Goal: Communication & Community: Answer question/provide support

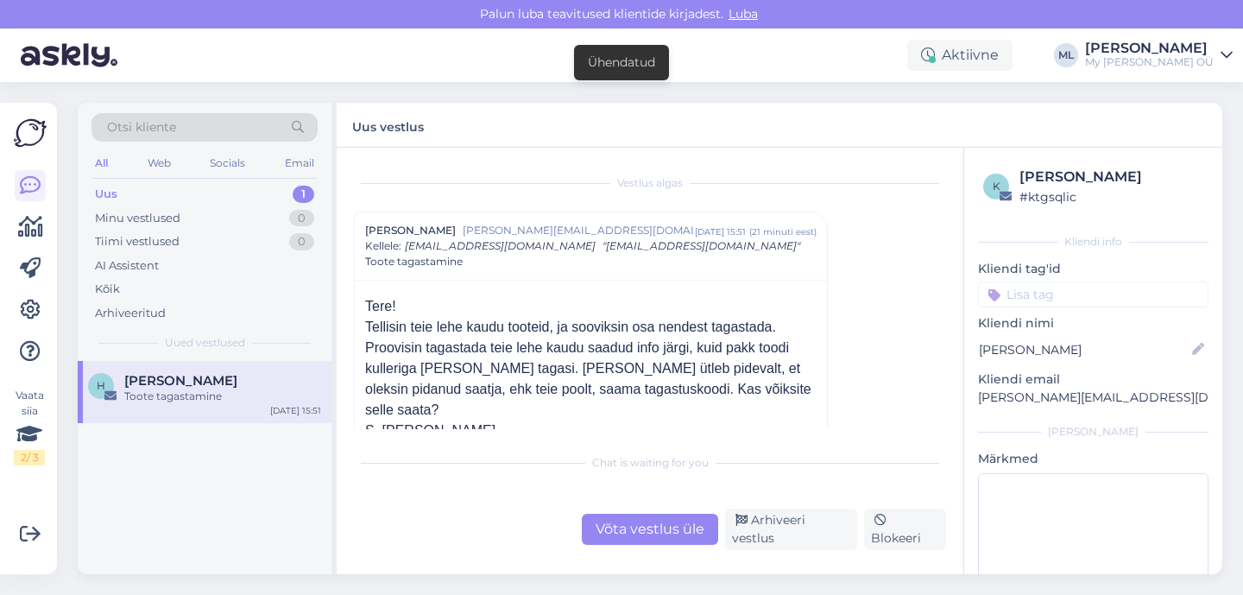
scroll to position [3, 0]
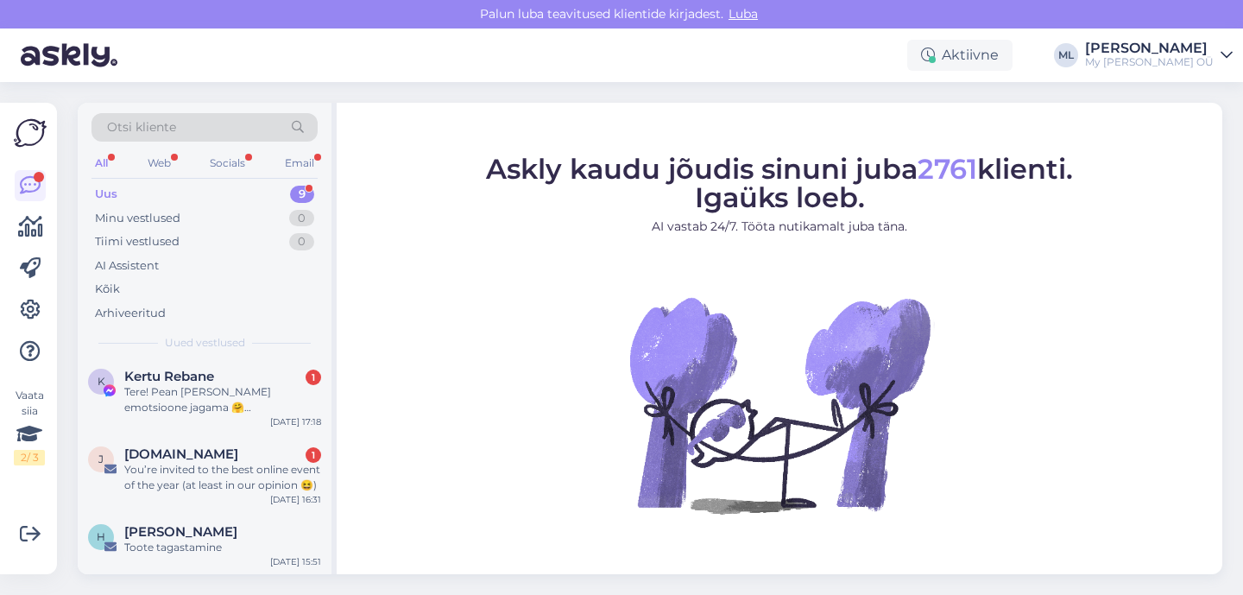
scroll to position [436, 0]
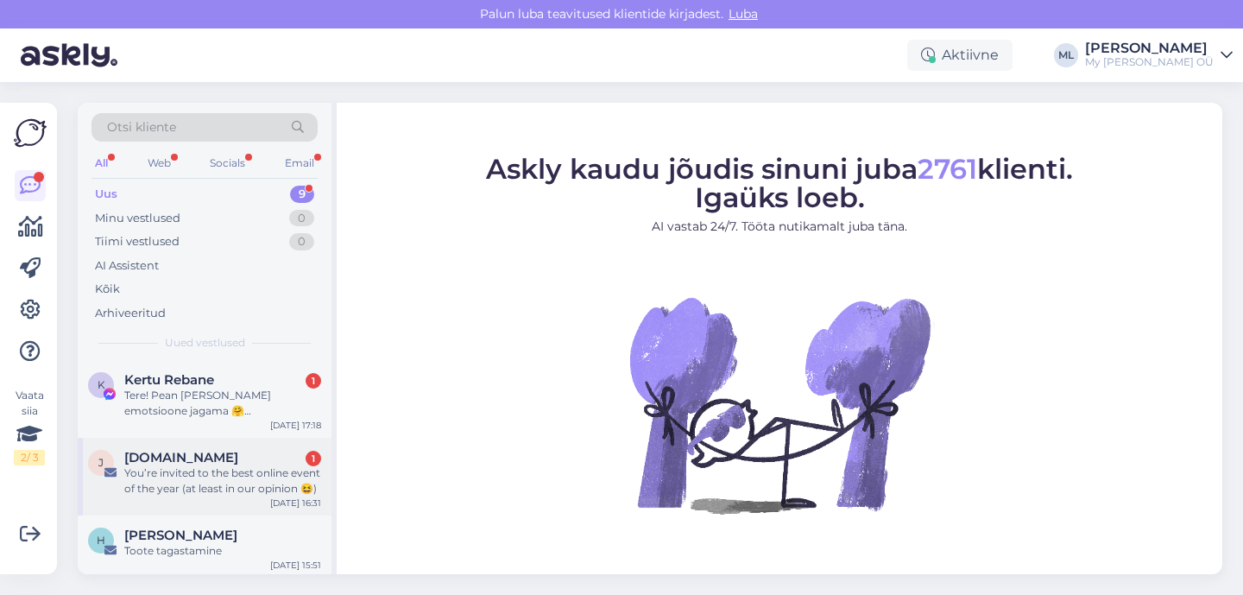
click at [195, 469] on div "You’re invited to the best online event of the year (at least in our opinion 😆)" at bounding box center [222, 480] width 197 height 31
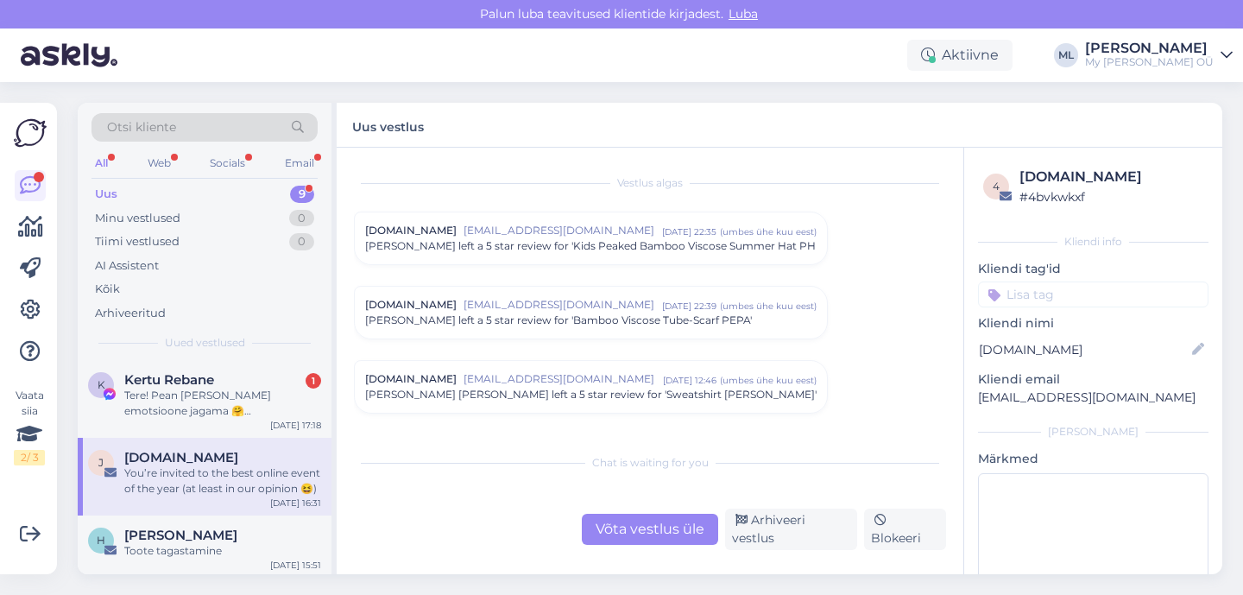
scroll to position [7245, 0]
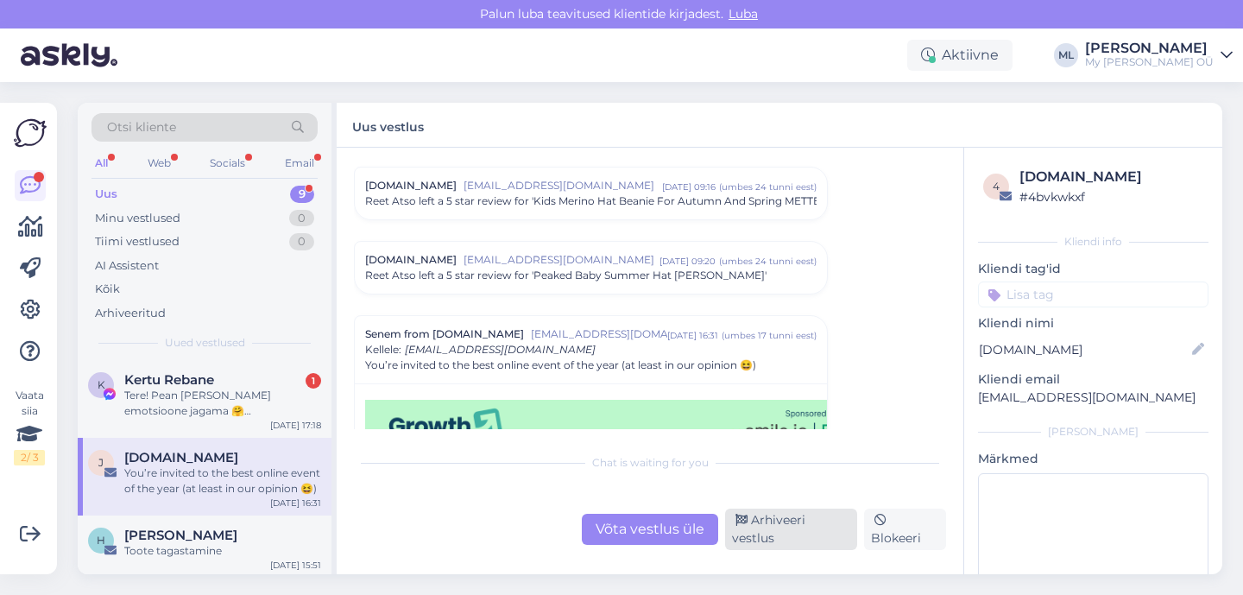
click at [785, 531] on div "Arhiveeri vestlus" at bounding box center [791, 528] width 132 height 41
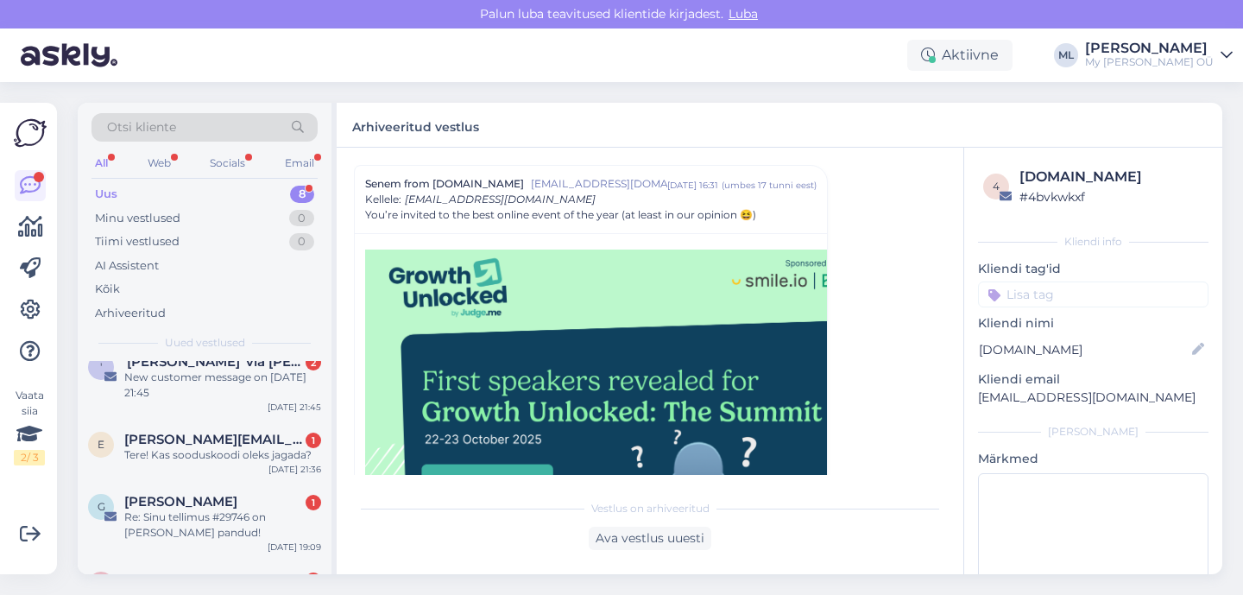
scroll to position [362, 0]
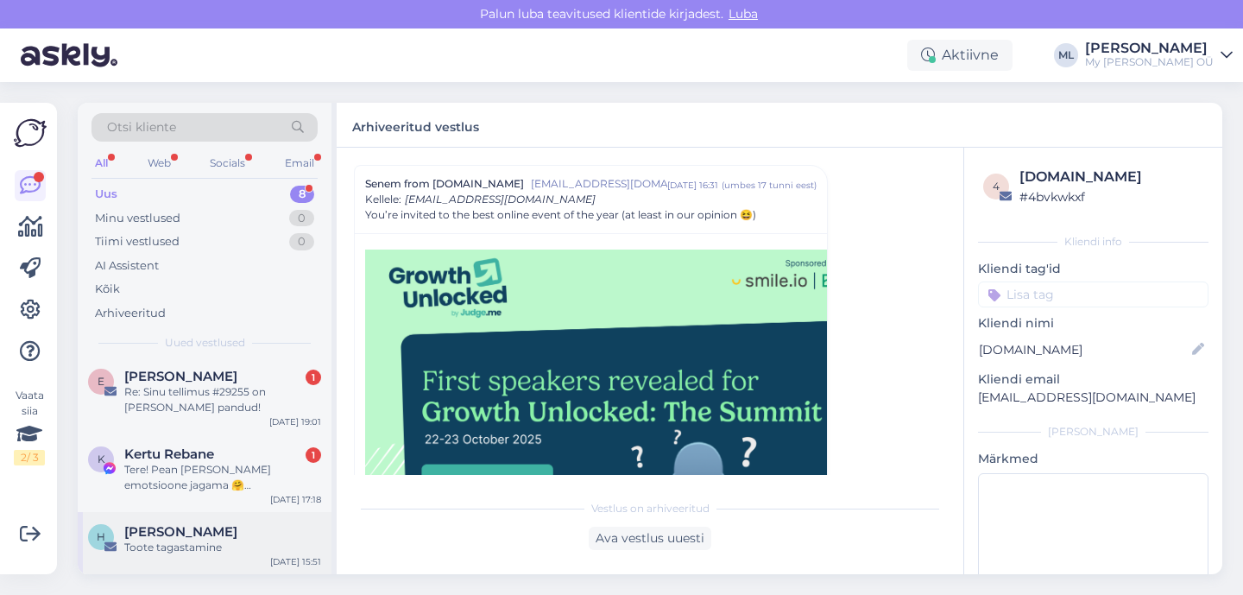
click at [183, 532] on span "[PERSON_NAME]" at bounding box center [180, 532] width 113 height 16
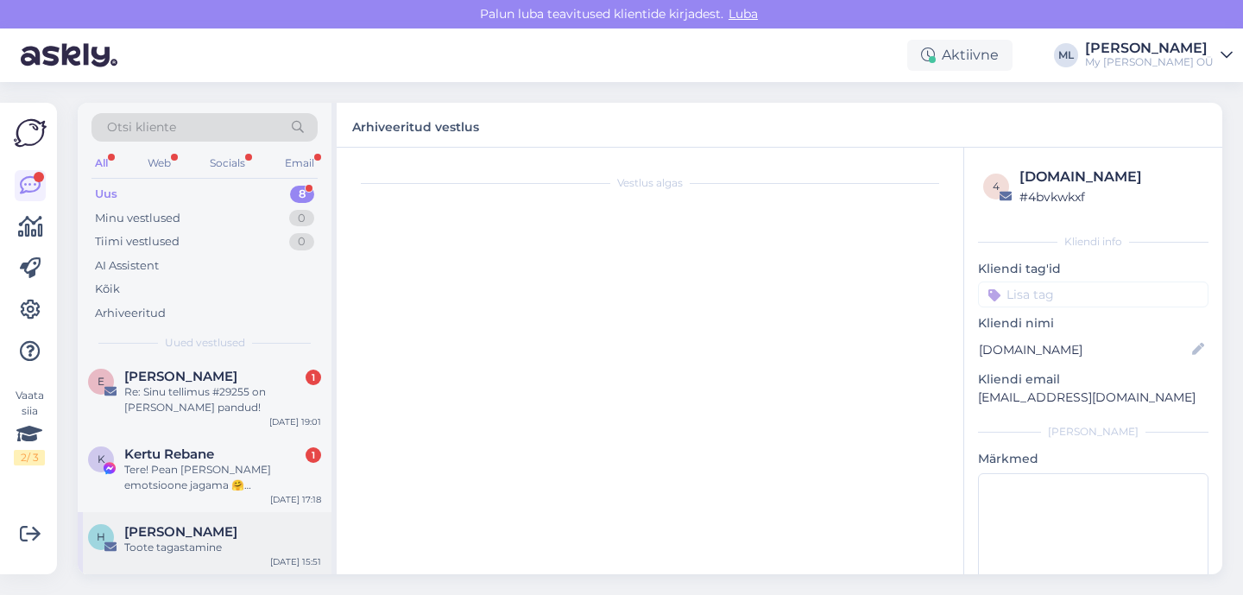
scroll to position [0, 0]
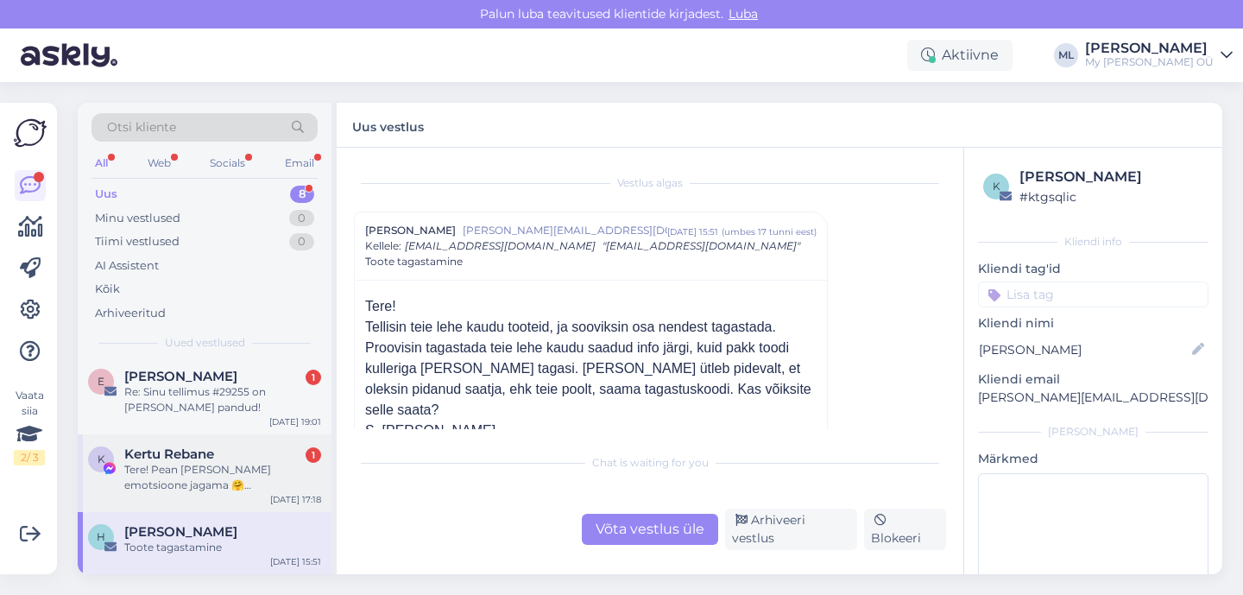
click at [205, 463] on div "Tere! Pean oma häid emotsioone jagama 🤗 Sain oma soovitud lilla dressikomplekti…" at bounding box center [222, 477] width 197 height 31
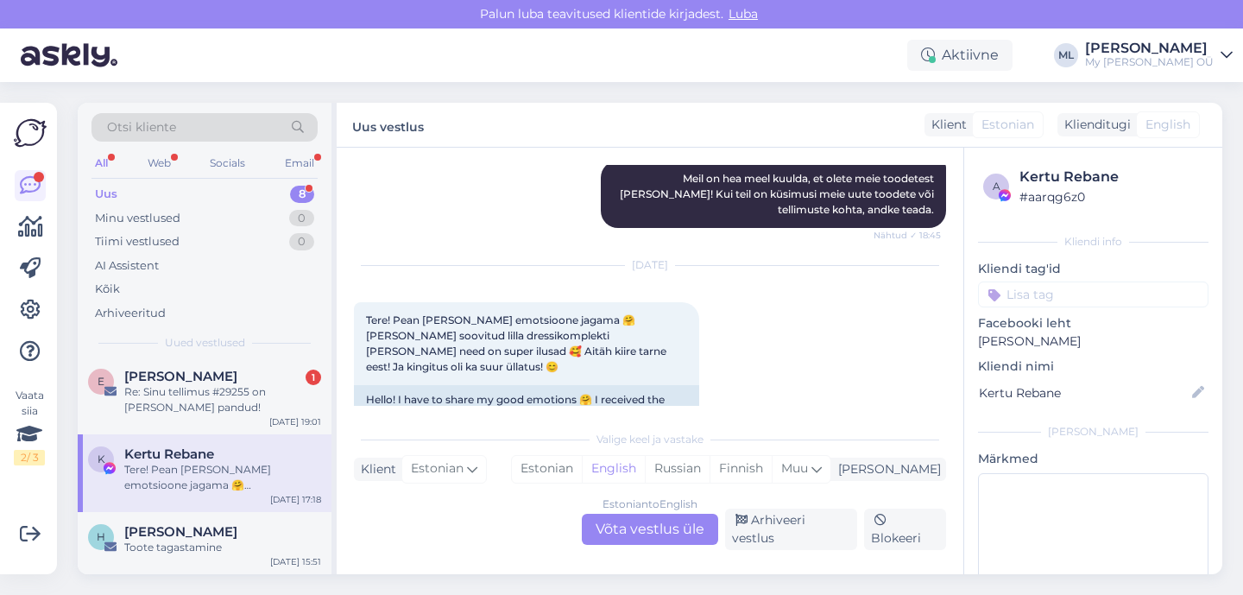
scroll to position [667, 0]
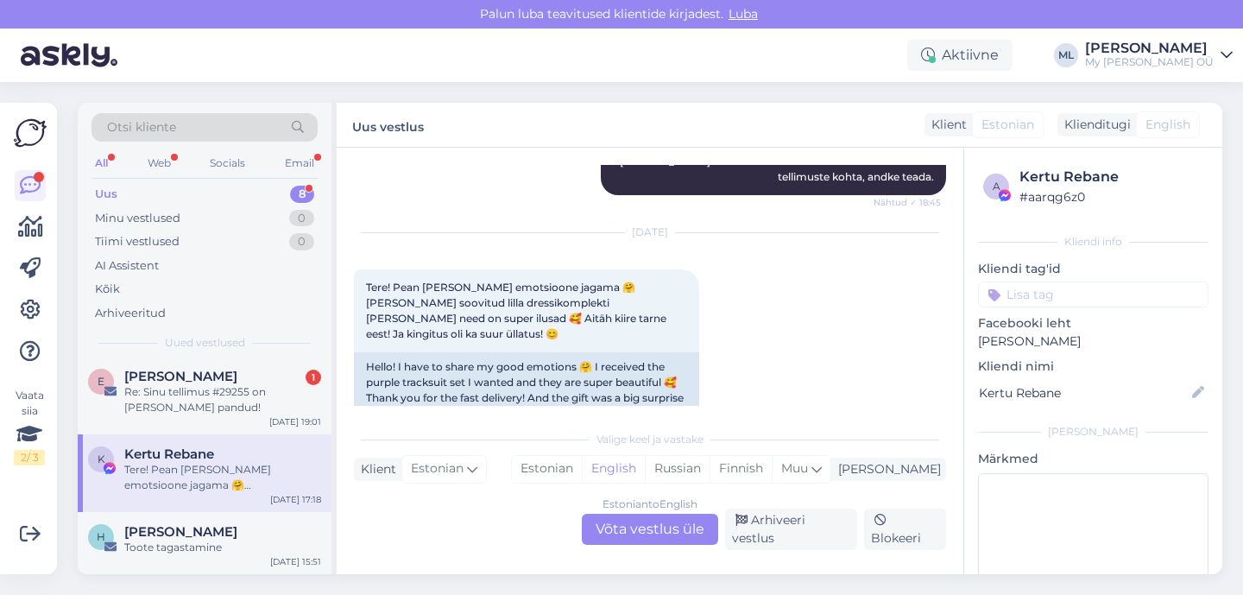
click at [642, 541] on div "Estonian to English Võta vestlus üle" at bounding box center [650, 529] width 136 height 31
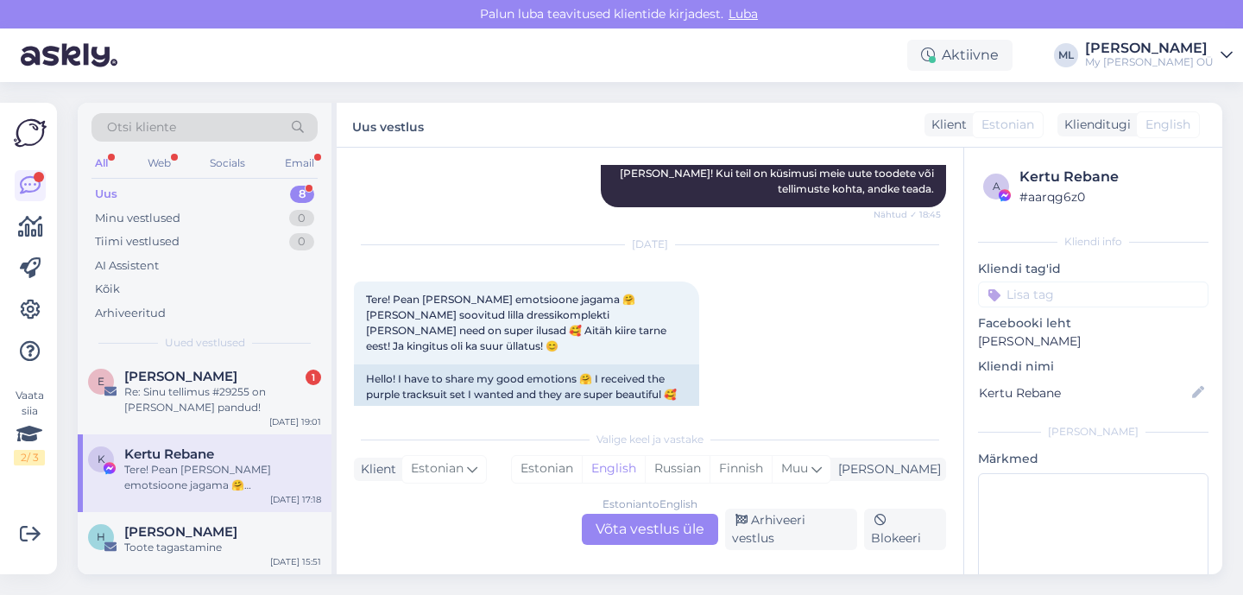
scroll to position [0, 0]
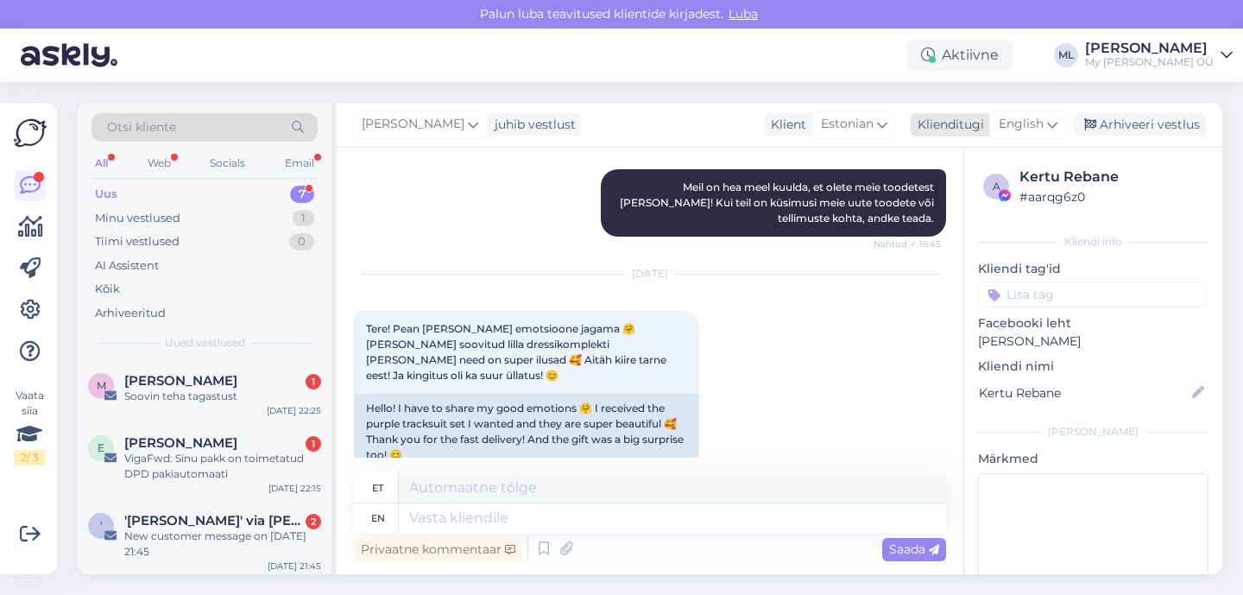
click at [1033, 110] on div "English" at bounding box center [1028, 124] width 78 height 28
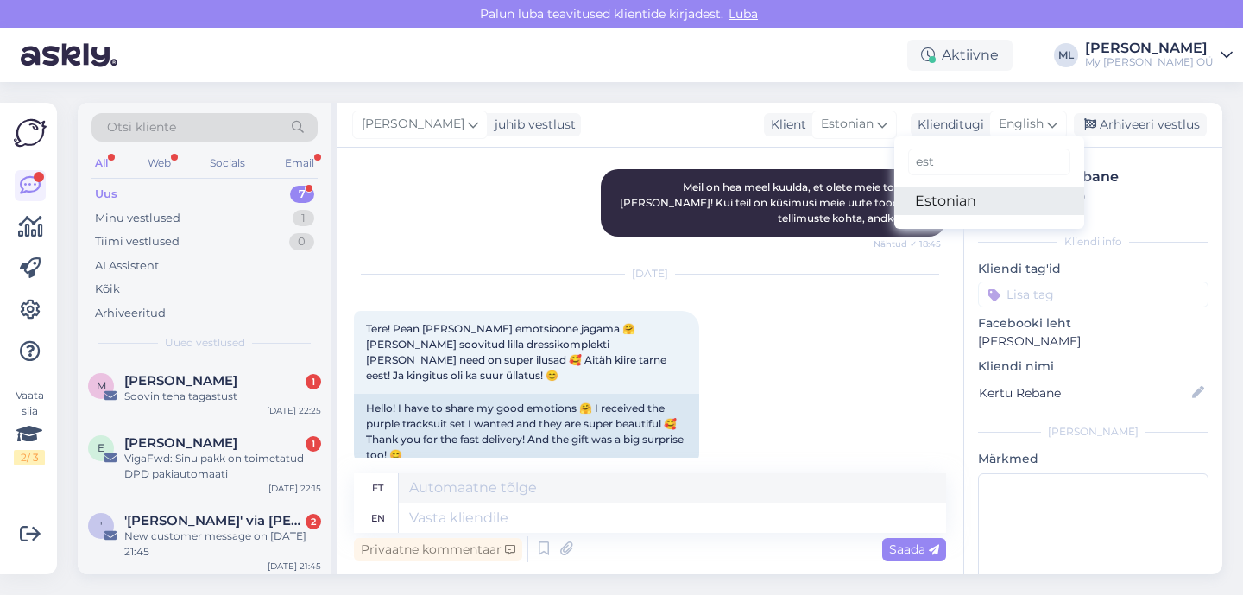
type input "est"
click at [977, 197] on link "Estonian" at bounding box center [989, 201] width 190 height 28
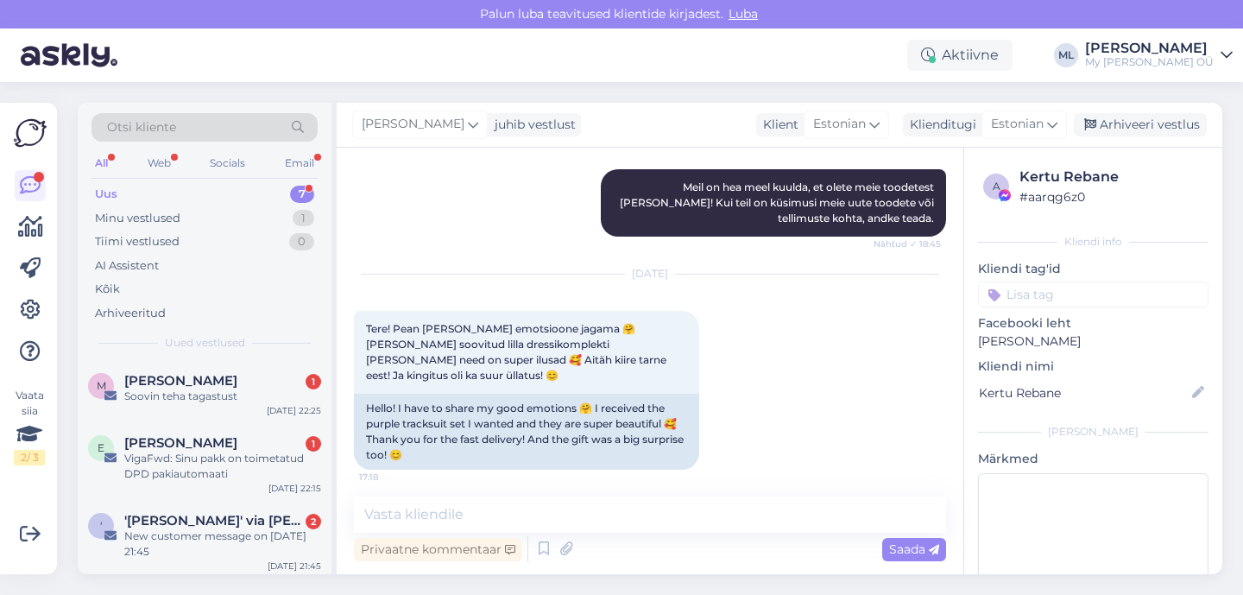
scroll to position [632, 0]
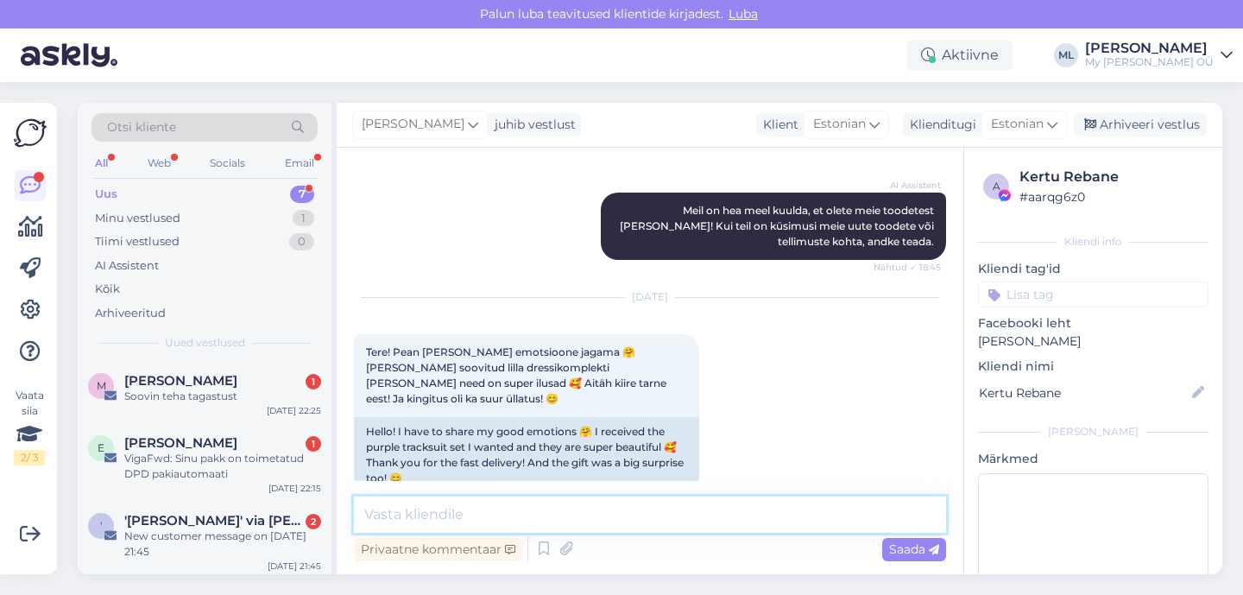
click at [510, 508] on textarea at bounding box center [650, 514] width 592 height 36
type textarea "O"
type textarea "T"
click at [554, 514] on textarea "Hei! Nii armas, aitähhh" at bounding box center [650, 514] width 592 height 36
click at [564, 513] on textarea "Hei! Nii armas, aitähhh" at bounding box center [650, 514] width 592 height 36
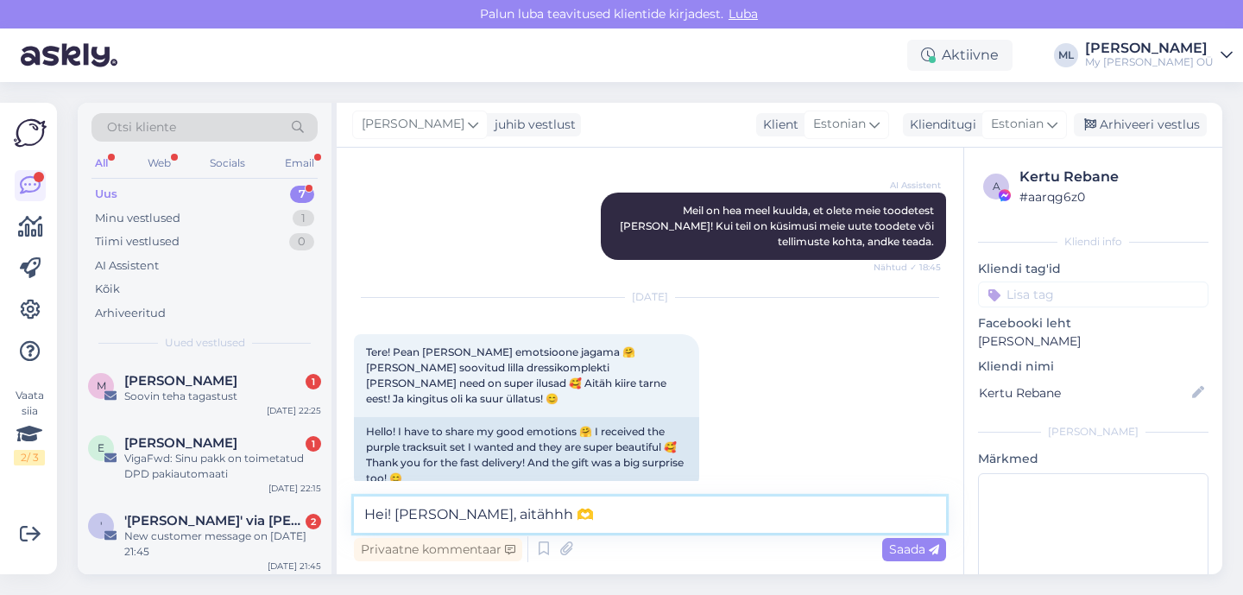
click at [467, 514] on textarea "Hei! Nii armas, aitähhh 🫶" at bounding box center [650, 514] width 592 height 36
click at [738, 511] on textarea "Hei! Nii armas, tagaside on alati oluline, aitähhh 🫶" at bounding box center [650, 514] width 592 height 36
click at [629, 511] on textarea "Hei! Nii armas, tagaside on alati oluline, aitähhh 🥰" at bounding box center [650, 514] width 592 height 36
type textarea "Hei! [PERSON_NAME] tagasiside, aitähhh 🥰"
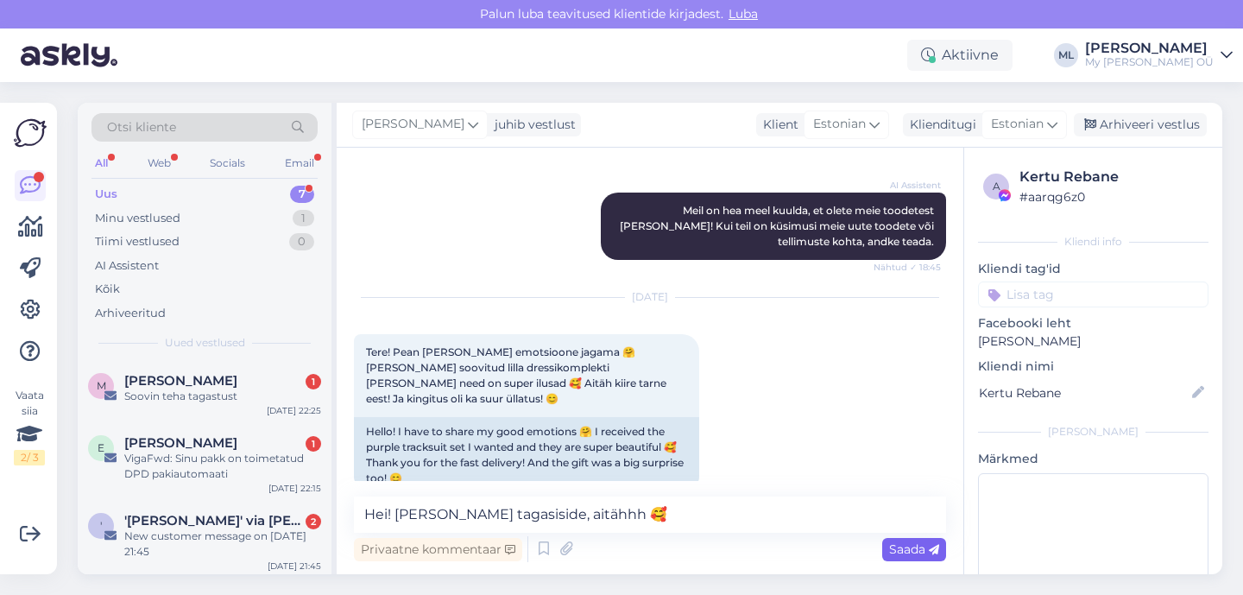
click at [893, 548] on span "Saada" at bounding box center [914, 549] width 50 height 16
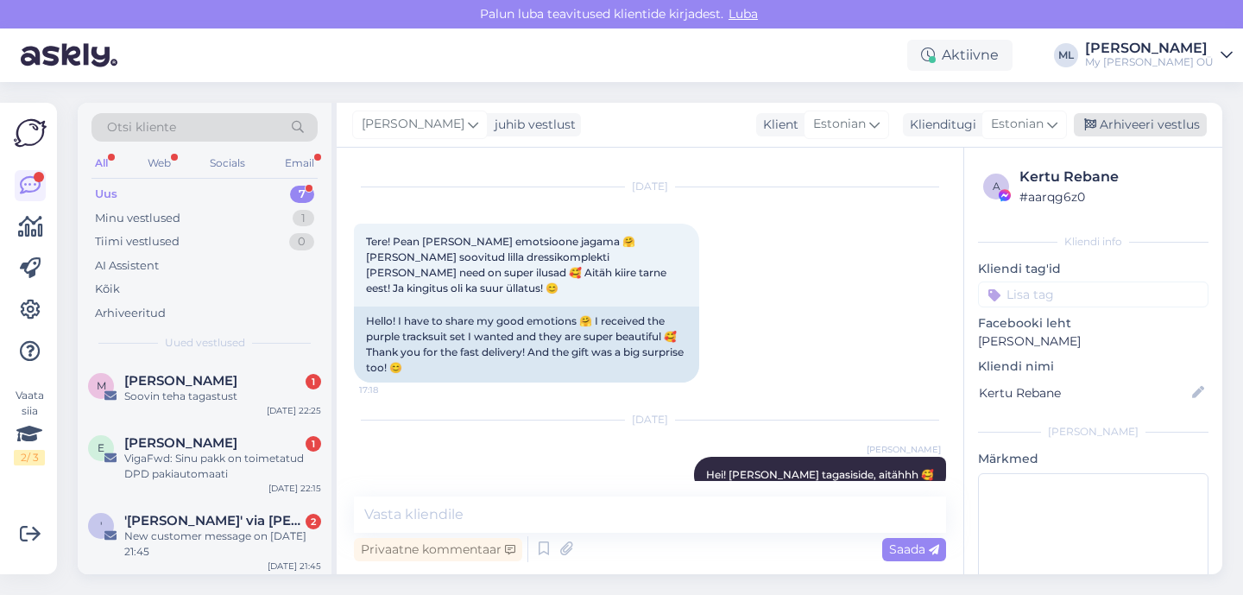
click at [1129, 129] on div "Arhiveeri vestlus" at bounding box center [1140, 124] width 133 height 23
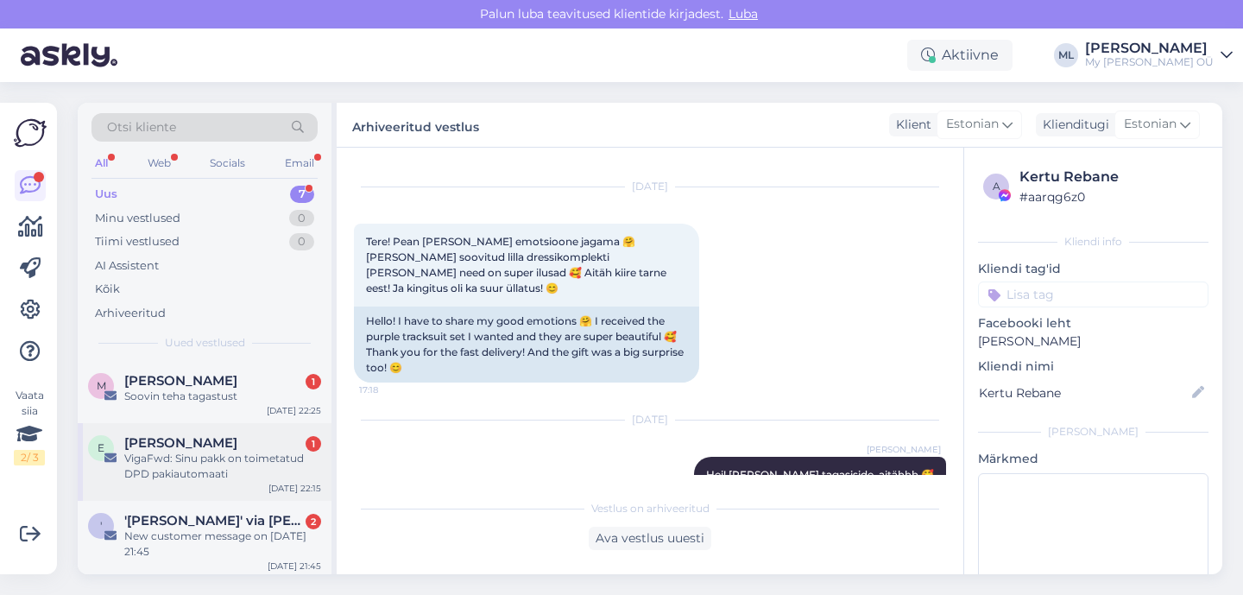
click at [174, 439] on span "[PERSON_NAME]" at bounding box center [180, 443] width 113 height 16
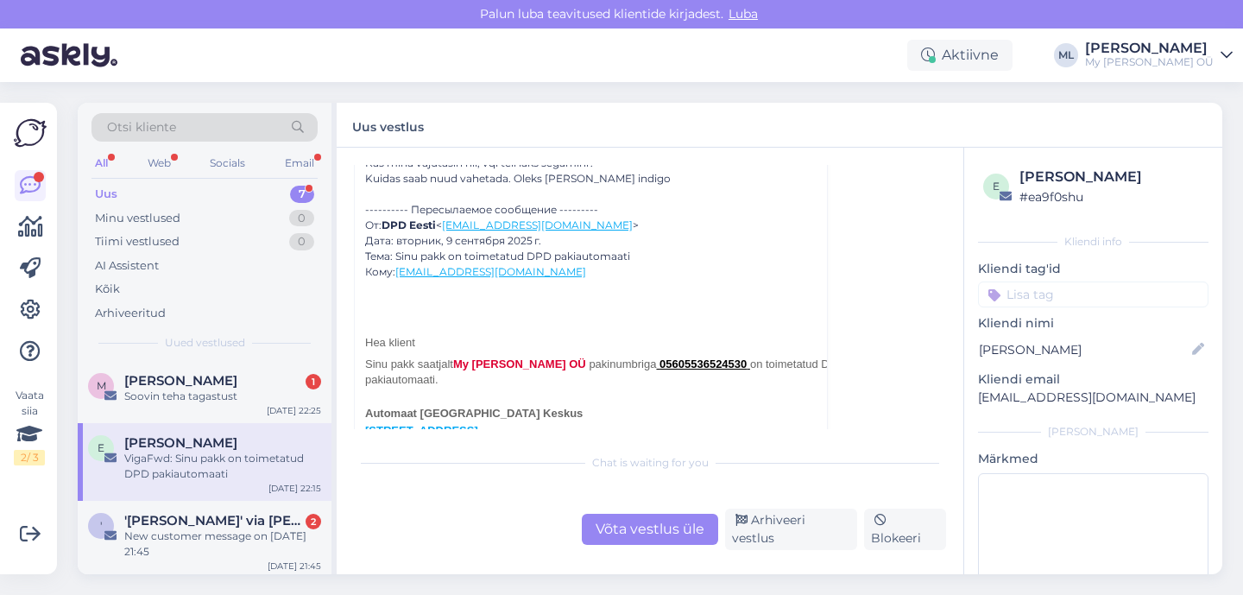
scroll to position [0, 0]
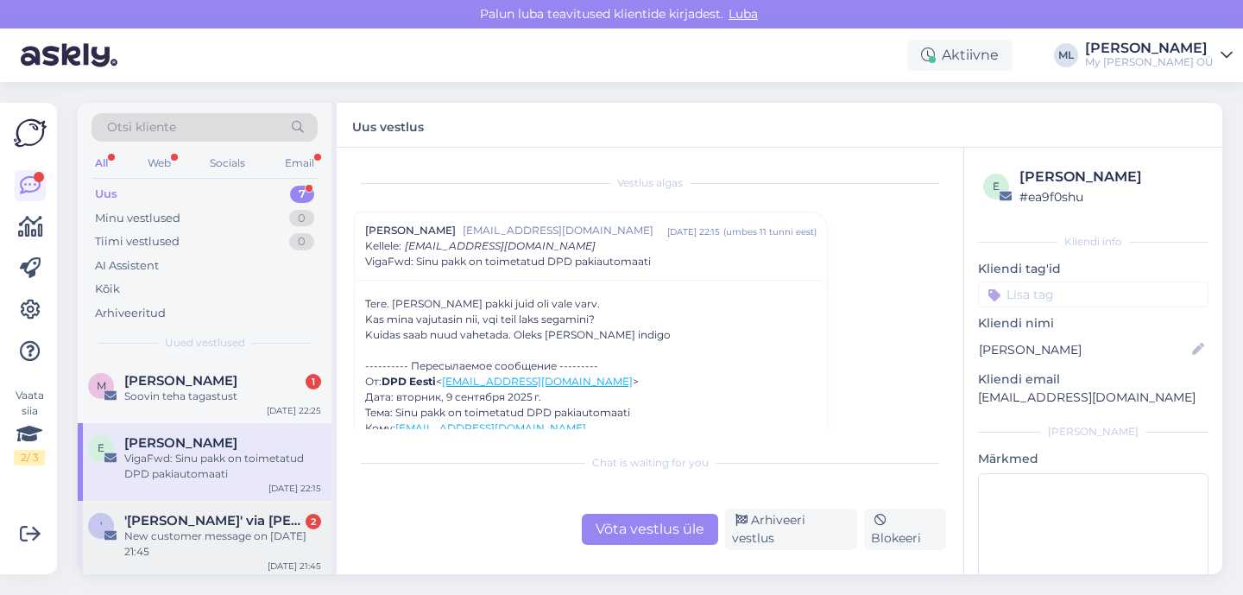
click at [200, 546] on div "New customer message on [DATE] 21:45" at bounding box center [222, 543] width 197 height 31
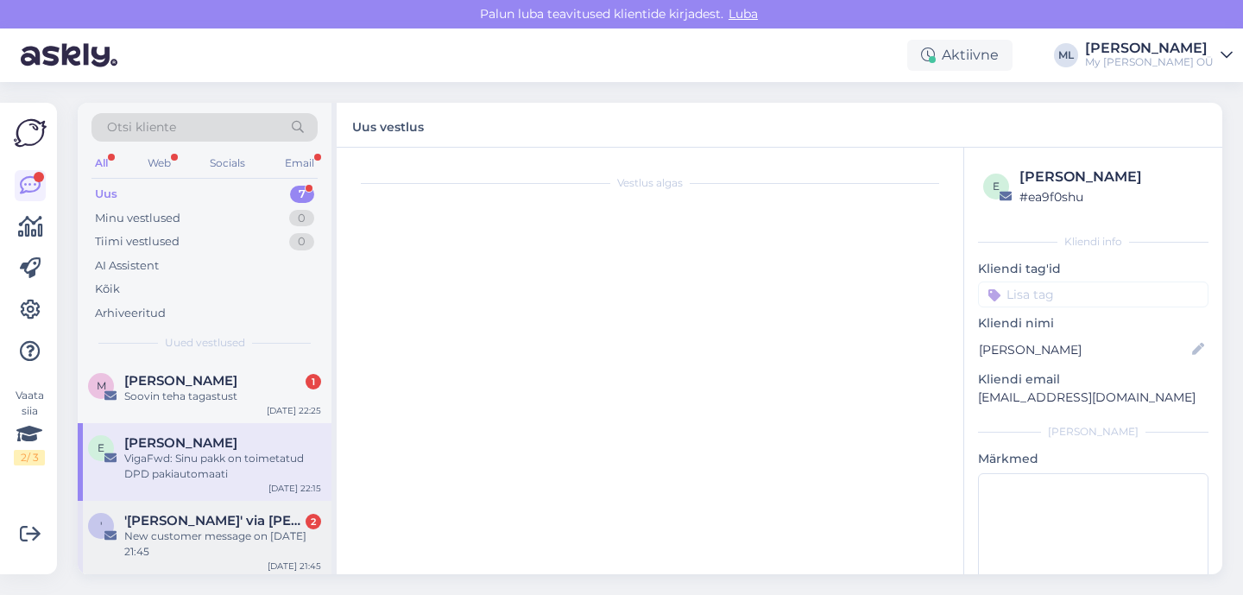
scroll to position [7320, 0]
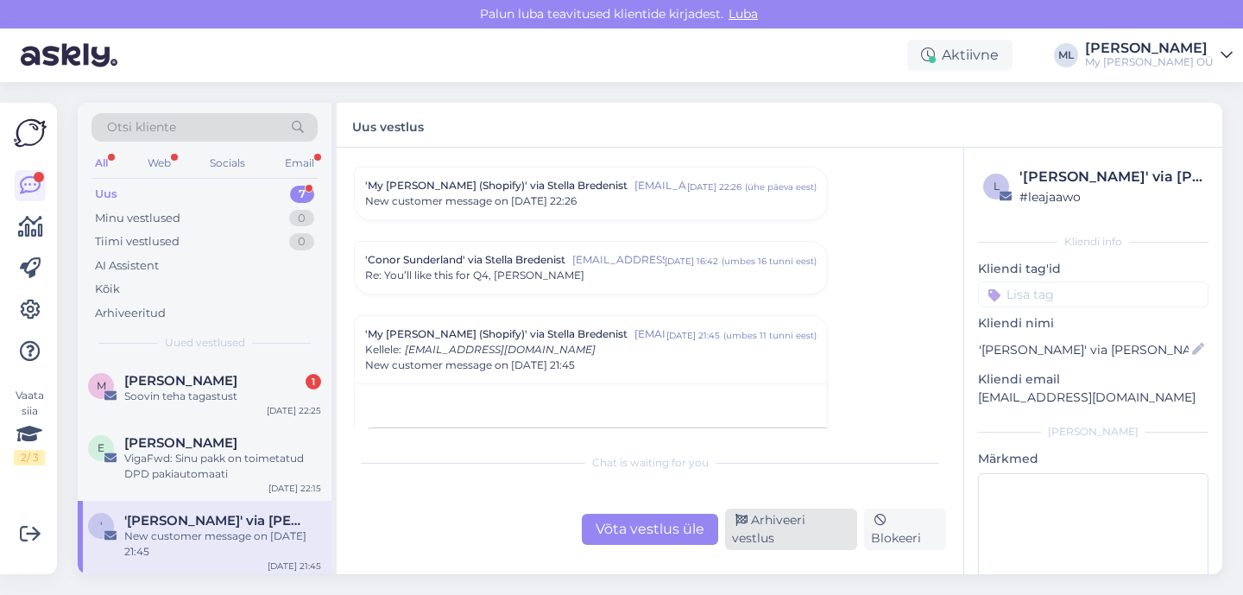
click at [762, 536] on div "Arhiveeri vestlus" at bounding box center [791, 528] width 132 height 41
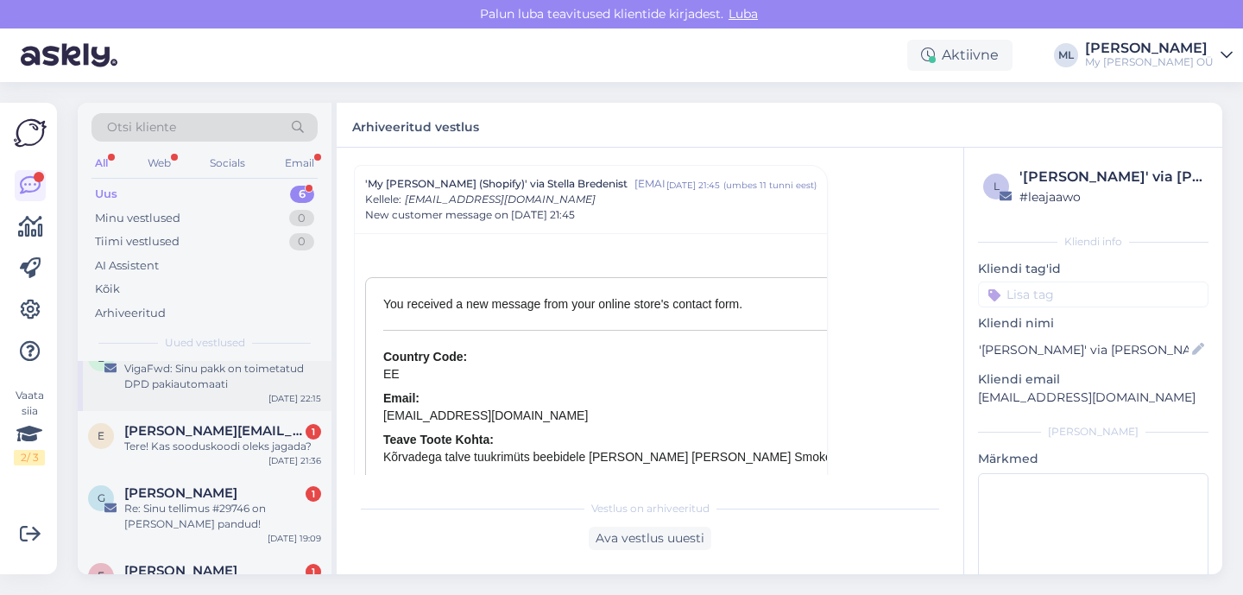
scroll to position [206, 0]
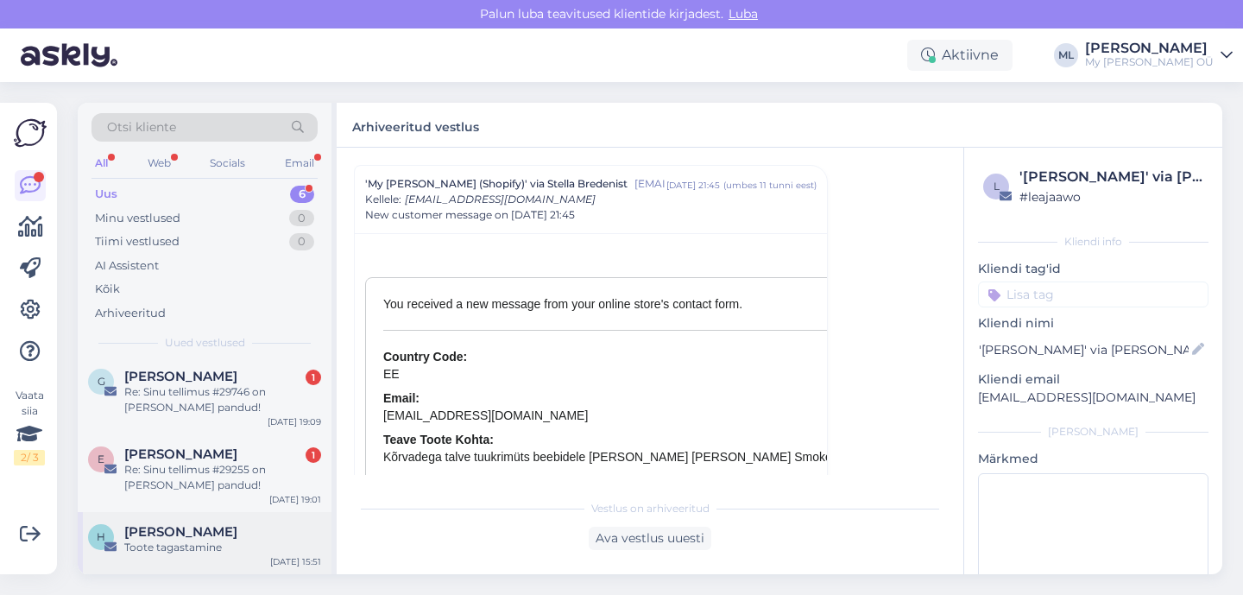
click at [187, 527] on span "[PERSON_NAME]" at bounding box center [180, 532] width 113 height 16
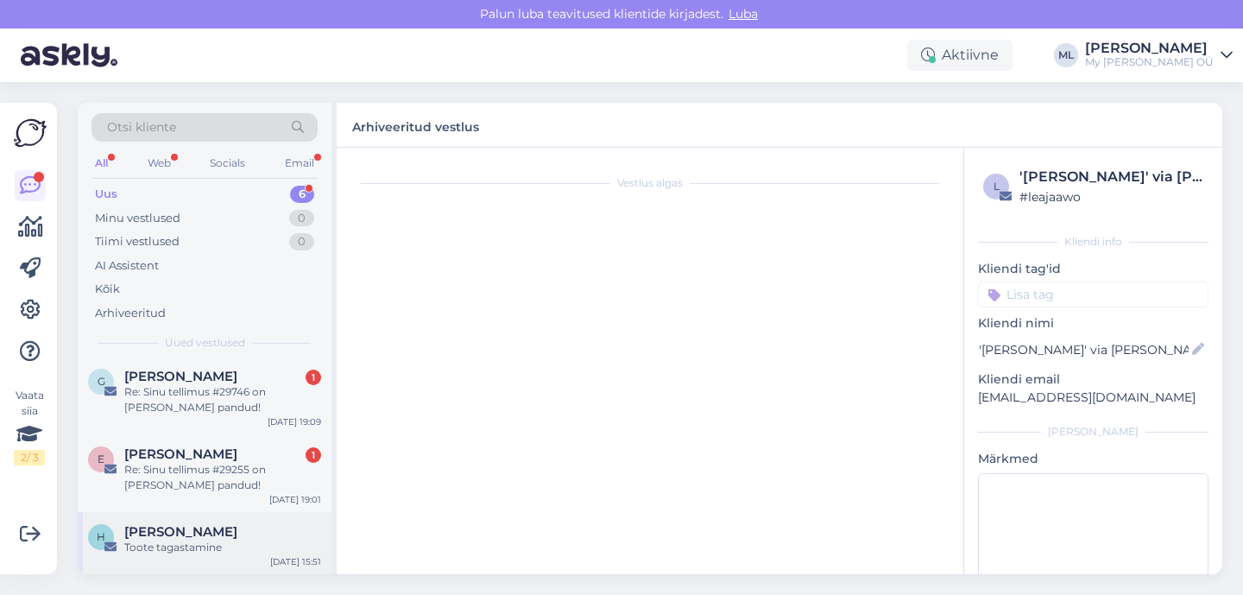
scroll to position [0, 0]
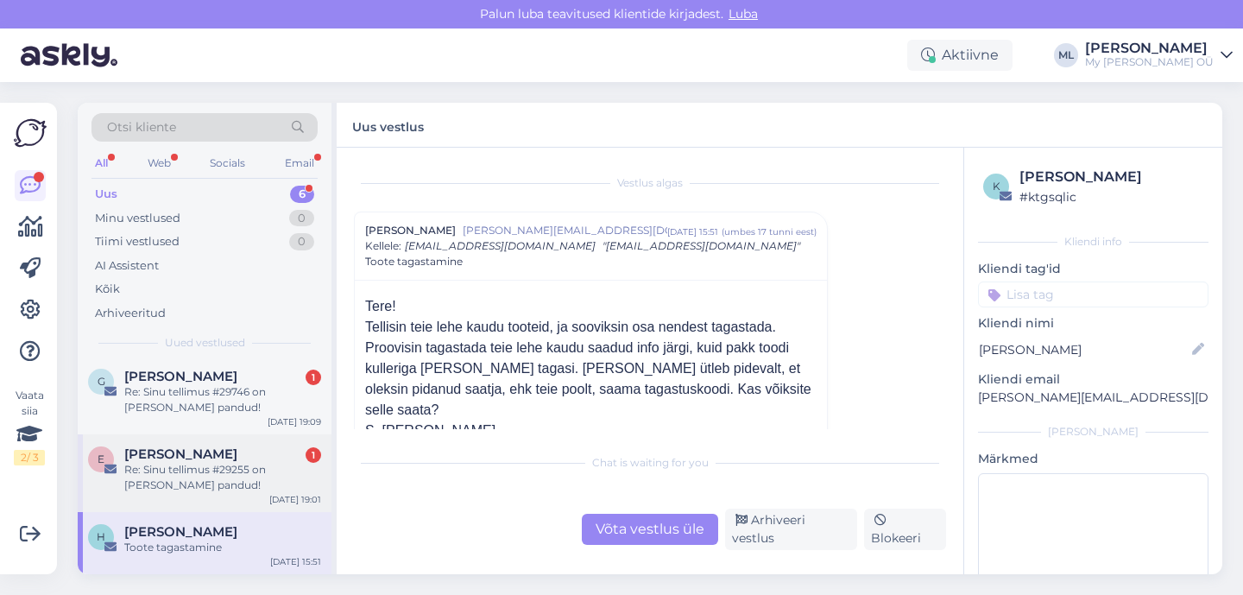
click at [185, 467] on div "Re: Sinu tellimus #29255 on [PERSON_NAME] pandud!" at bounding box center [222, 477] width 197 height 31
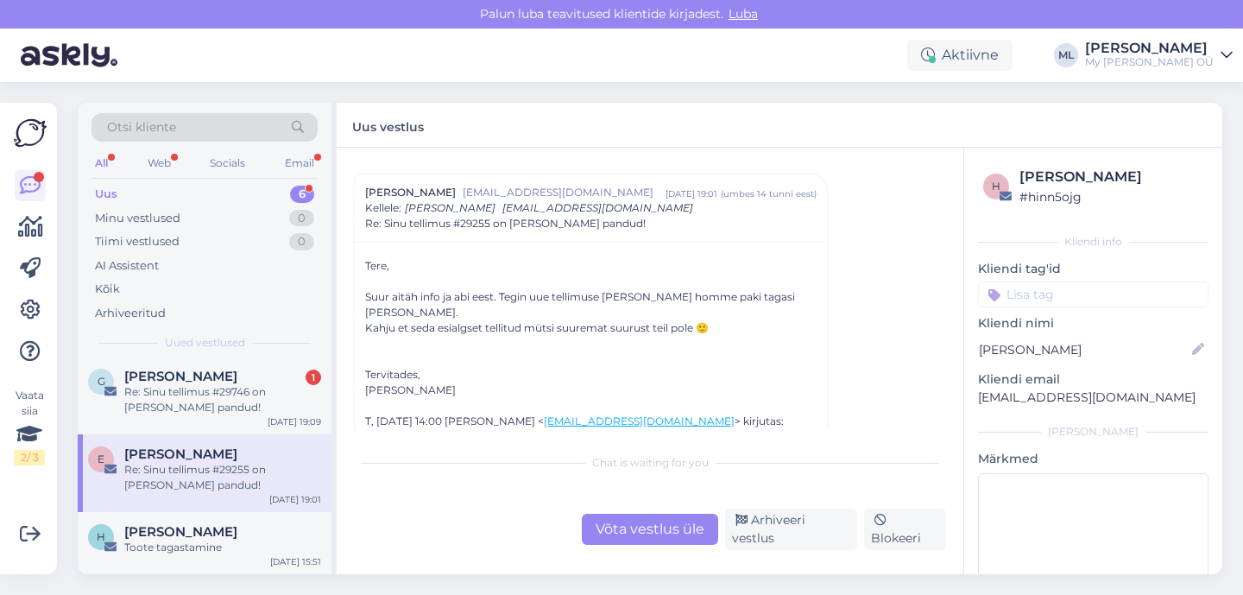
scroll to position [408, 0]
click at [592, 538] on div "Võta vestlus üle" at bounding box center [650, 529] width 136 height 31
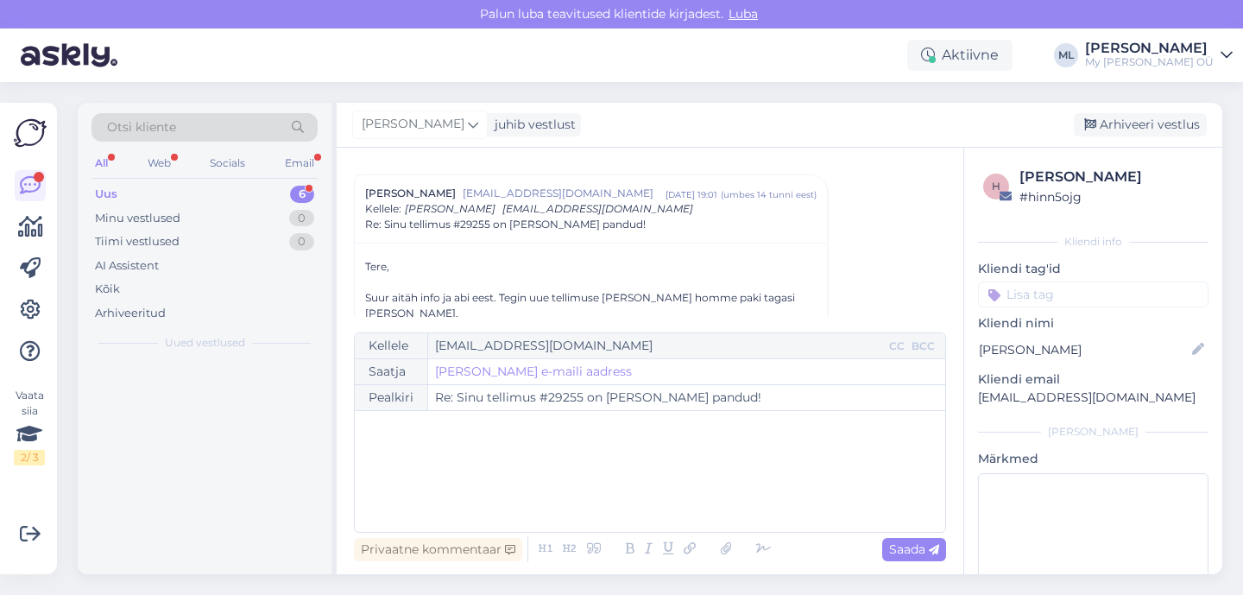
scroll to position [0, 0]
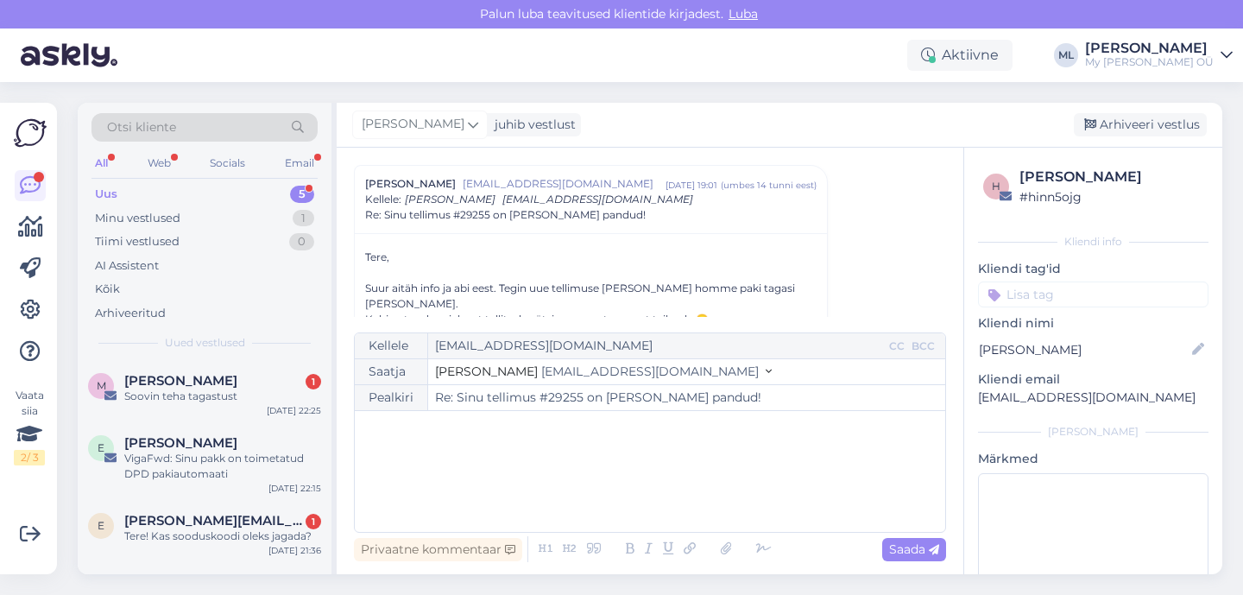
click at [601, 375] on button "Stella [EMAIL_ADDRESS][DOMAIN_NAME]" at bounding box center [603, 372] width 337 height 18
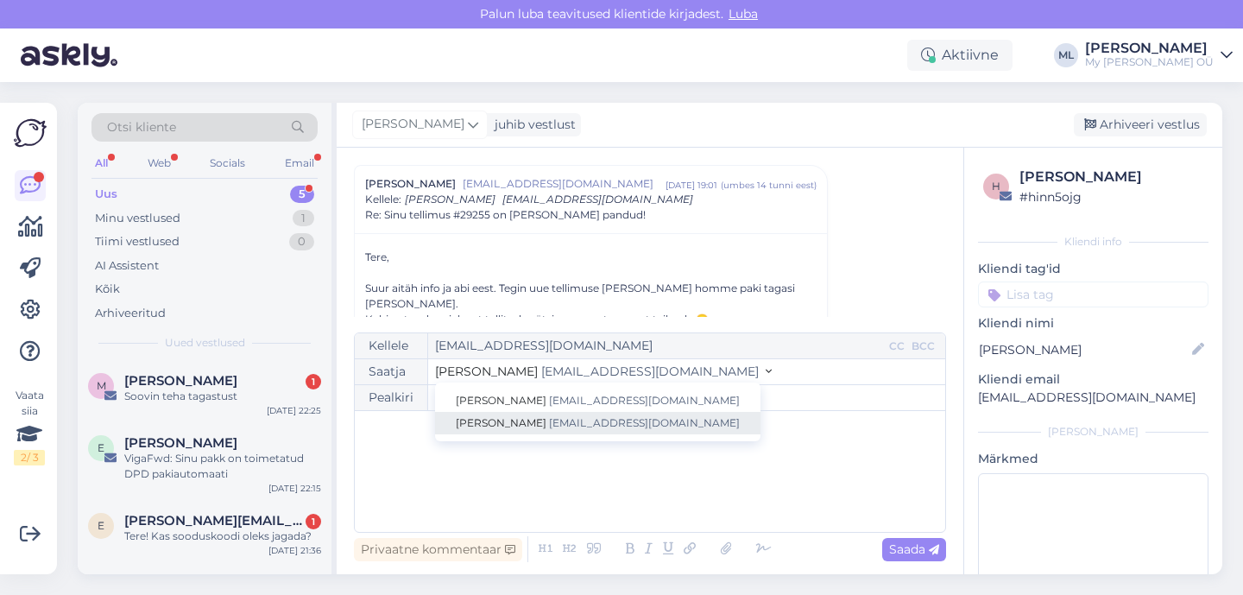
click at [552, 422] on span "[EMAIL_ADDRESS][DOMAIN_NAME]" at bounding box center [644, 422] width 191 height 13
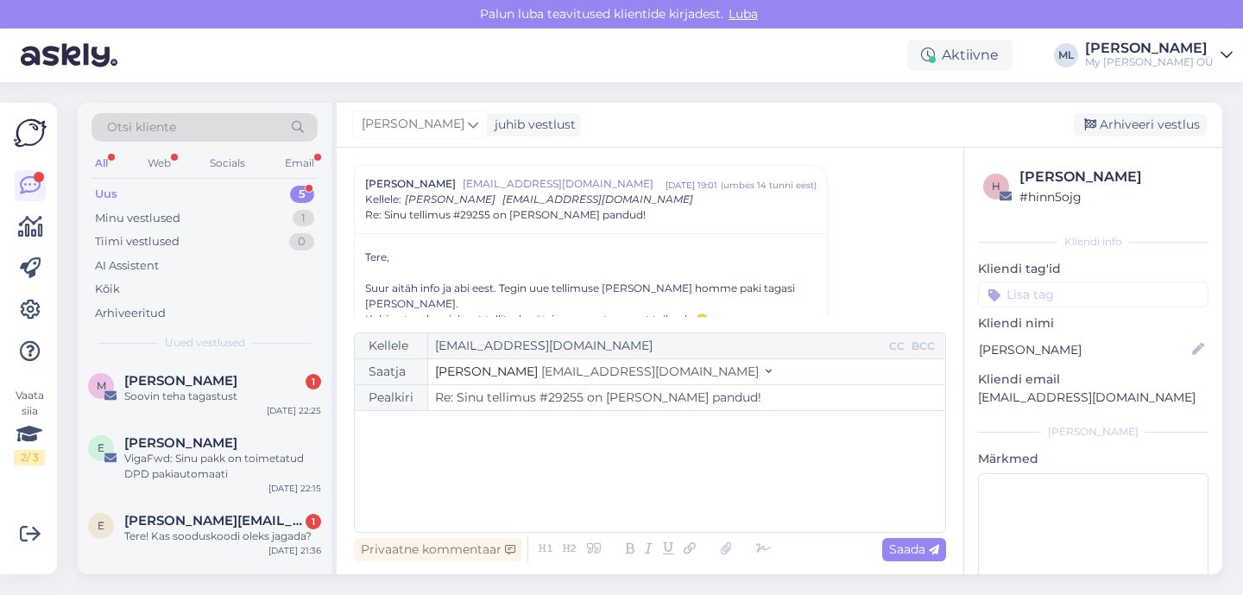
click at [449, 467] on div "﻿" at bounding box center [649, 471] width 573 height 104
click at [488, 483] on span "Paari nädala jooksul teeme kindlasti mütse juurde, kui veel" at bounding box center [540, 483] width 354 height 16
click at [500, 483] on span "Paari nädala jooksul teeme kindlasti mütse juurde, kui veel" at bounding box center [540, 483] width 354 height 16
click at [634, 486] on p "Teeme kindlasti mütse juurde, kui veel" at bounding box center [649, 483] width 573 height 18
click at [200, 368] on div "M Marina Rätsep 1 Soovin teha tagastust Sep 9 22:25" at bounding box center [205, 392] width 254 height 62
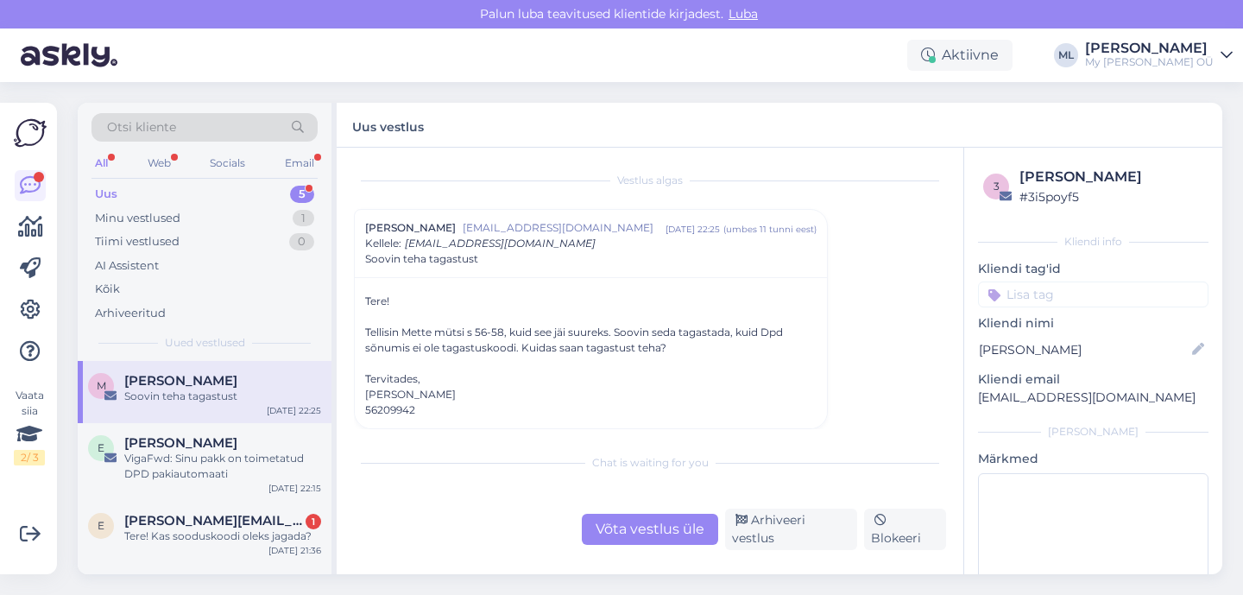
scroll to position [2, 0]
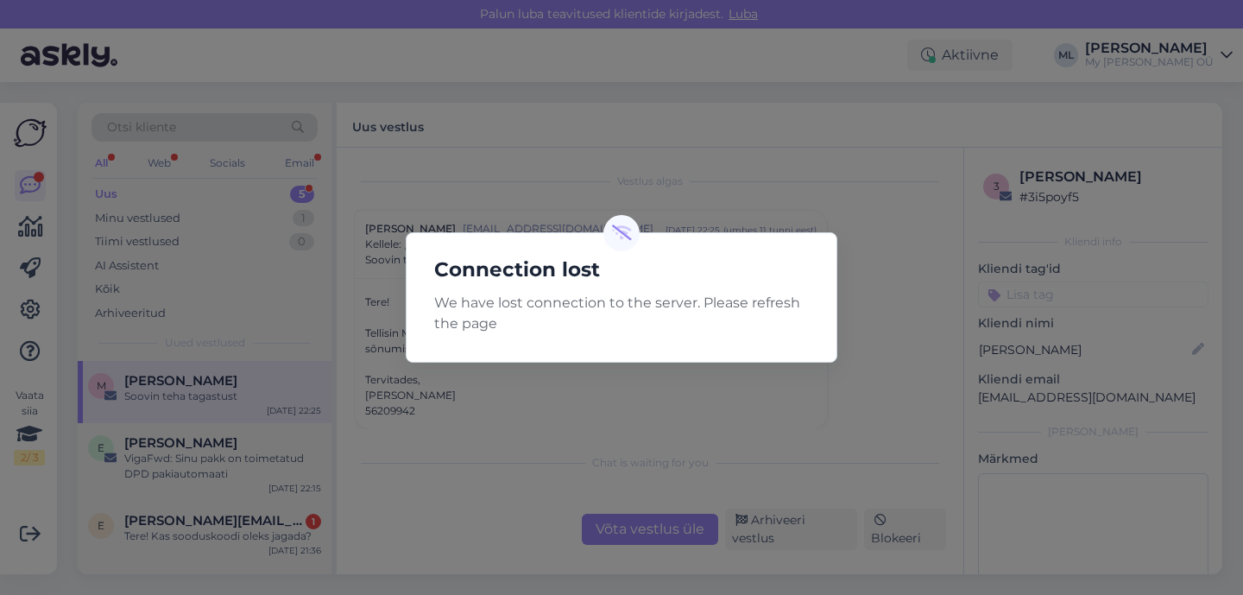
click at [760, 54] on div "Connection lost We have lost connection to the server. Please refresh the page" at bounding box center [621, 297] width 1243 height 595
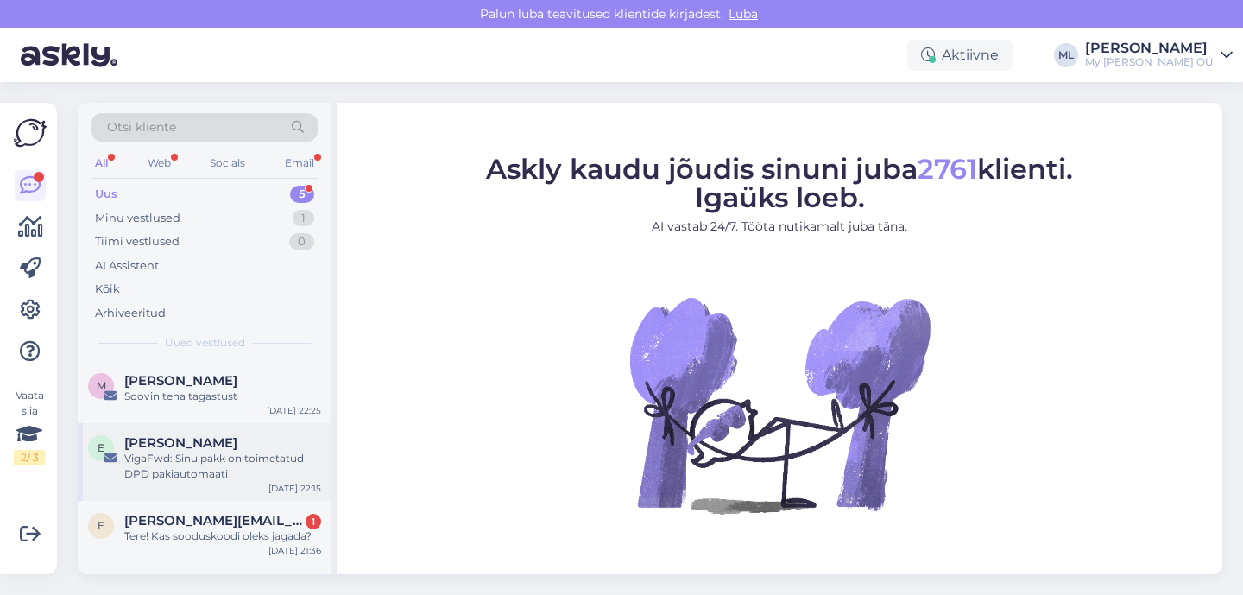
scroll to position [129, 0]
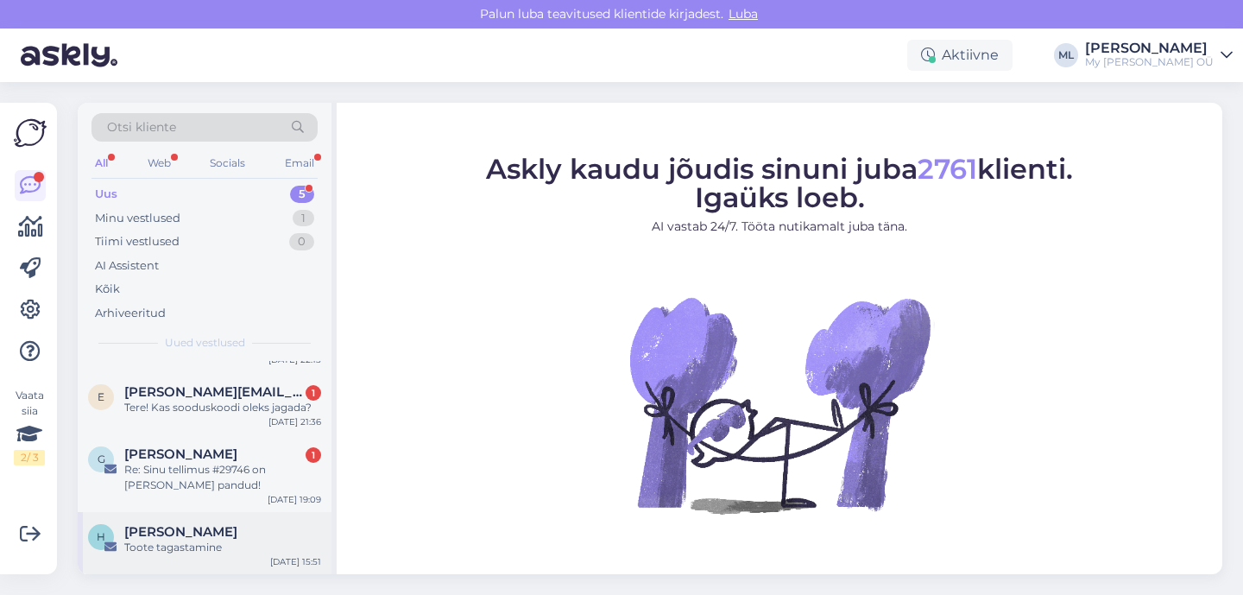
click at [173, 542] on div "Toote tagastamine" at bounding box center [222, 547] width 197 height 16
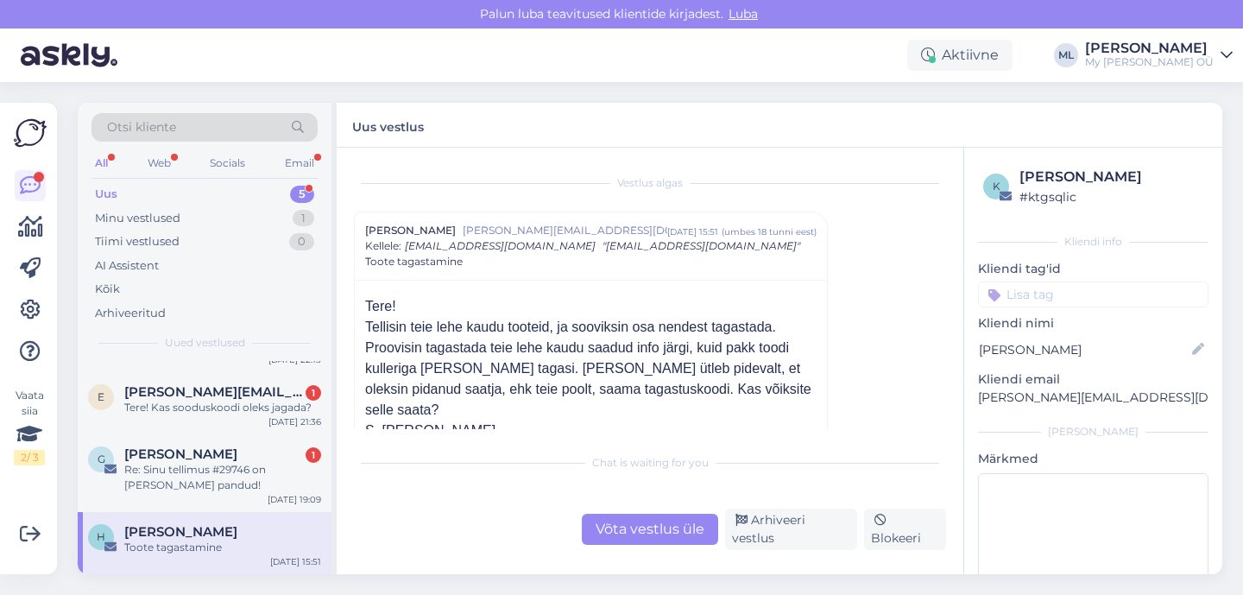
click at [673, 539] on div "Võta vestlus üle" at bounding box center [650, 529] width 136 height 31
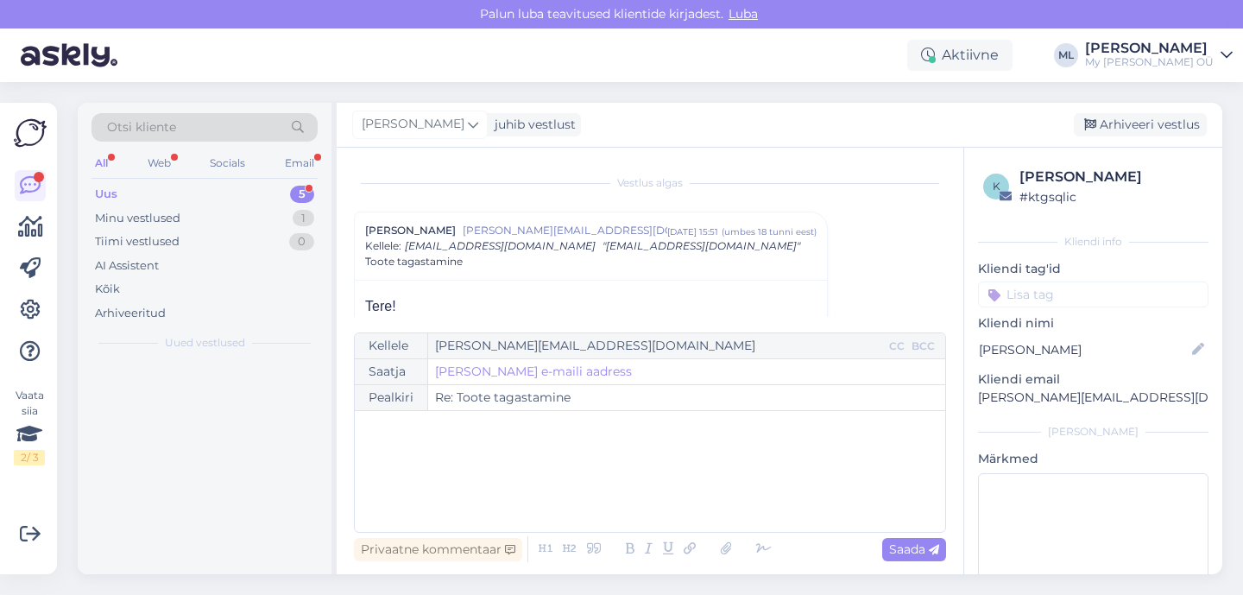
scroll to position [0, 0]
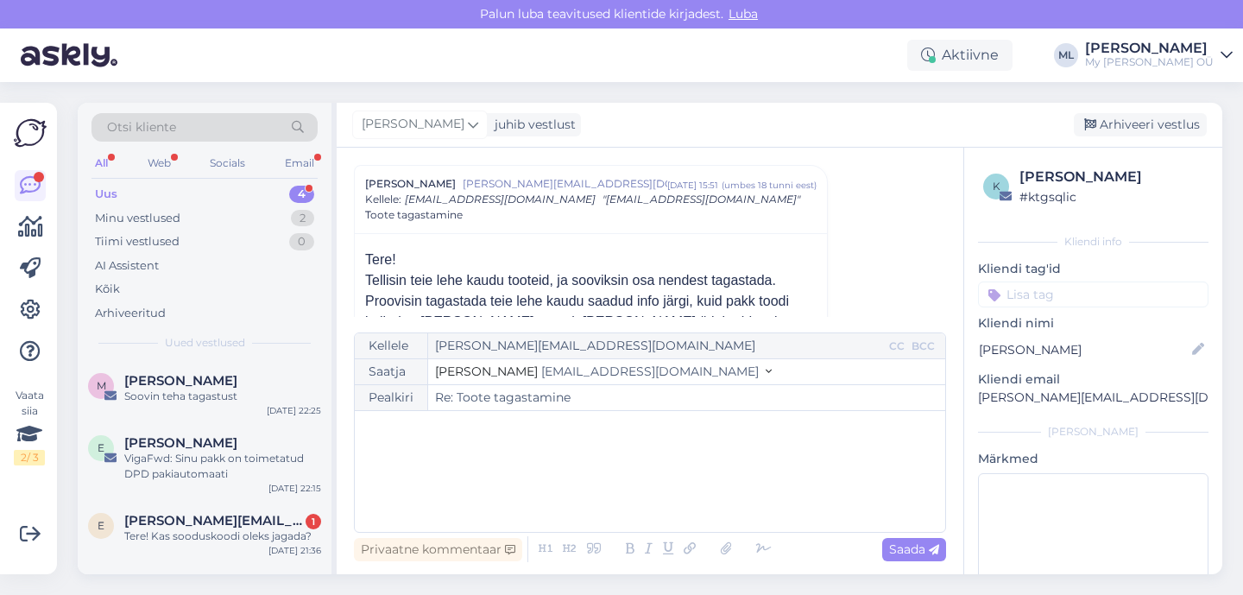
click at [602, 369] on button "Stella [EMAIL_ADDRESS][DOMAIN_NAME]" at bounding box center [603, 372] width 337 height 18
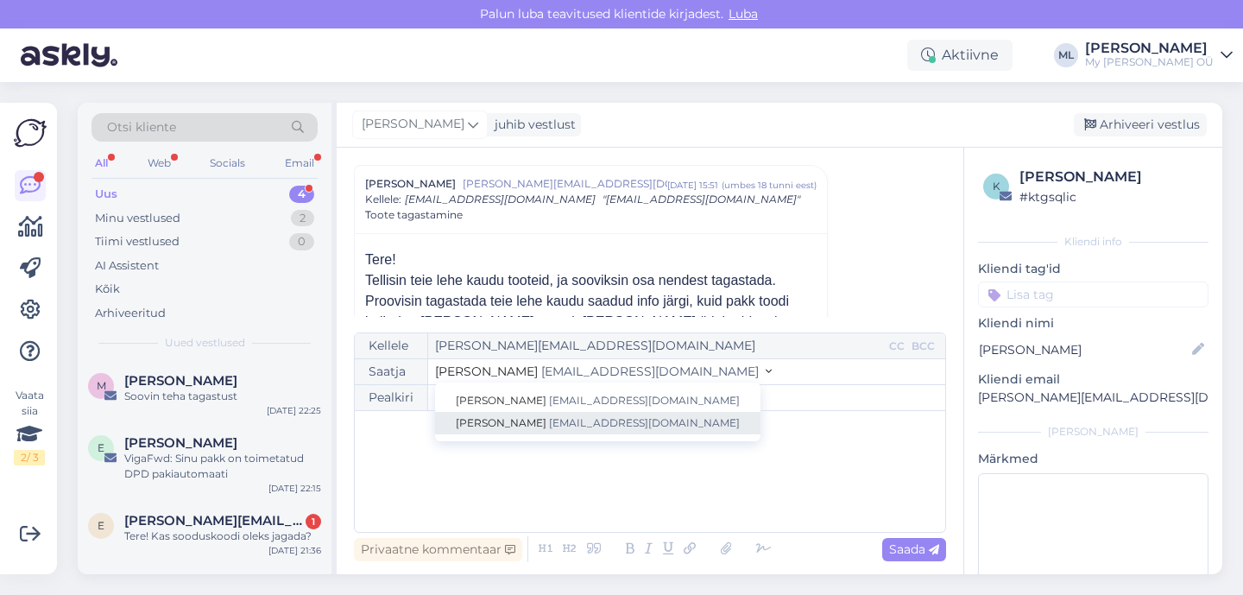
click at [549, 419] on span "[EMAIL_ADDRESS][DOMAIN_NAME]" at bounding box center [644, 422] width 191 height 13
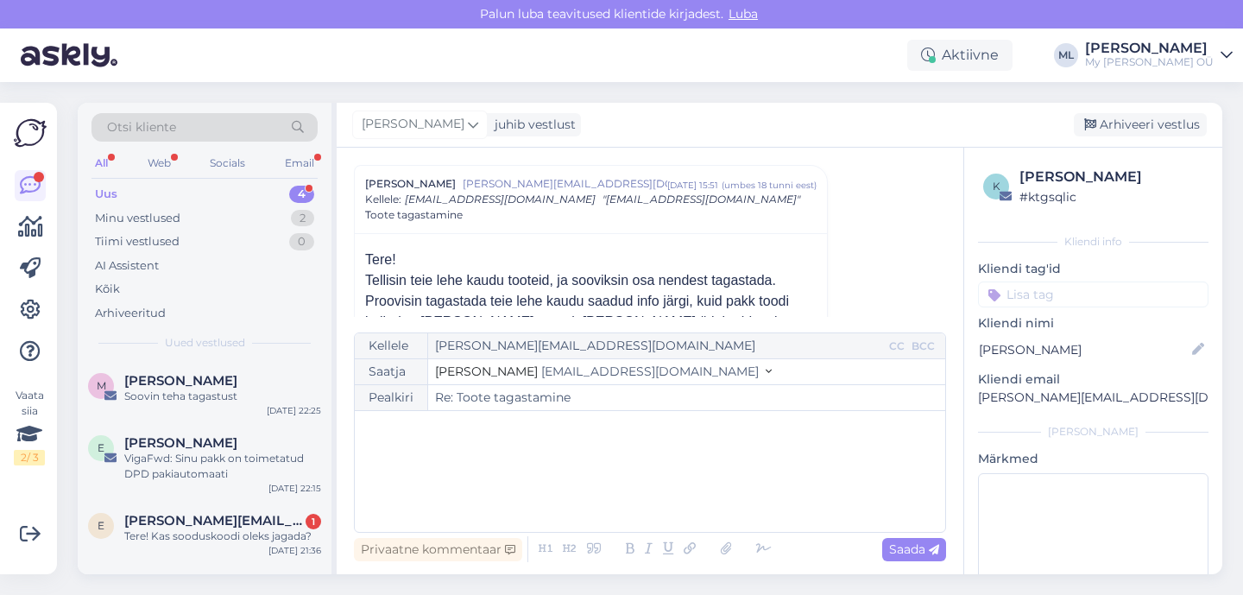
click at [465, 443] on div "﻿" at bounding box center [649, 471] width 573 height 104
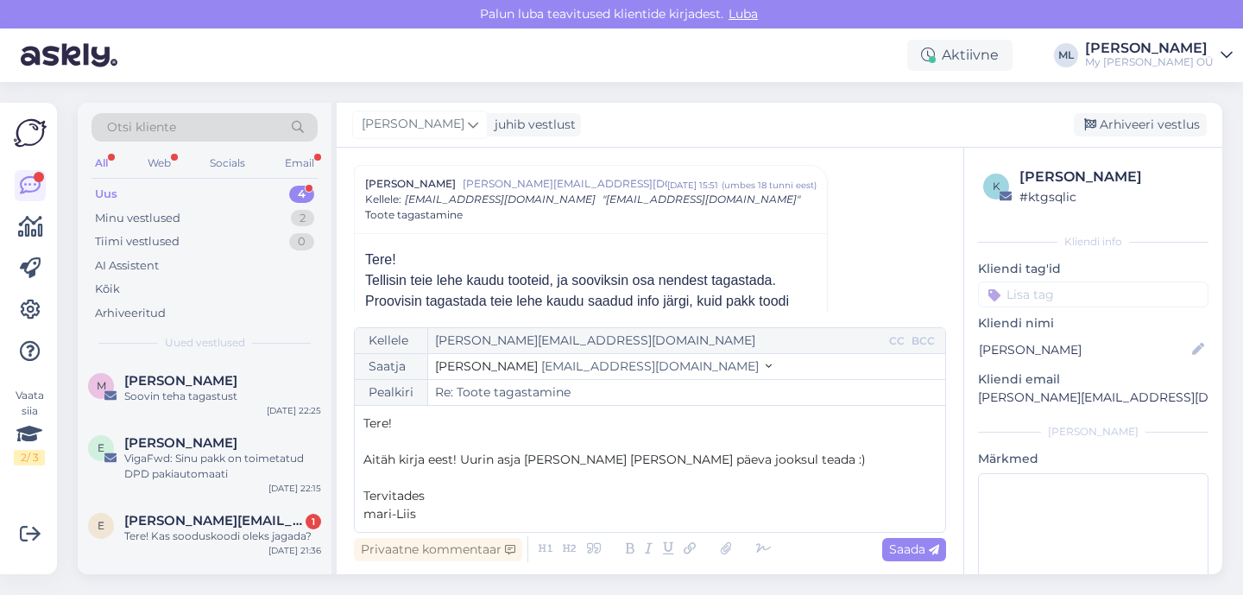
click at [376, 515] on span "mari-Liis" at bounding box center [389, 514] width 53 height 16
click at [901, 546] on span "Saada" at bounding box center [914, 549] width 50 height 16
type input "Re: Toote tagastamine"
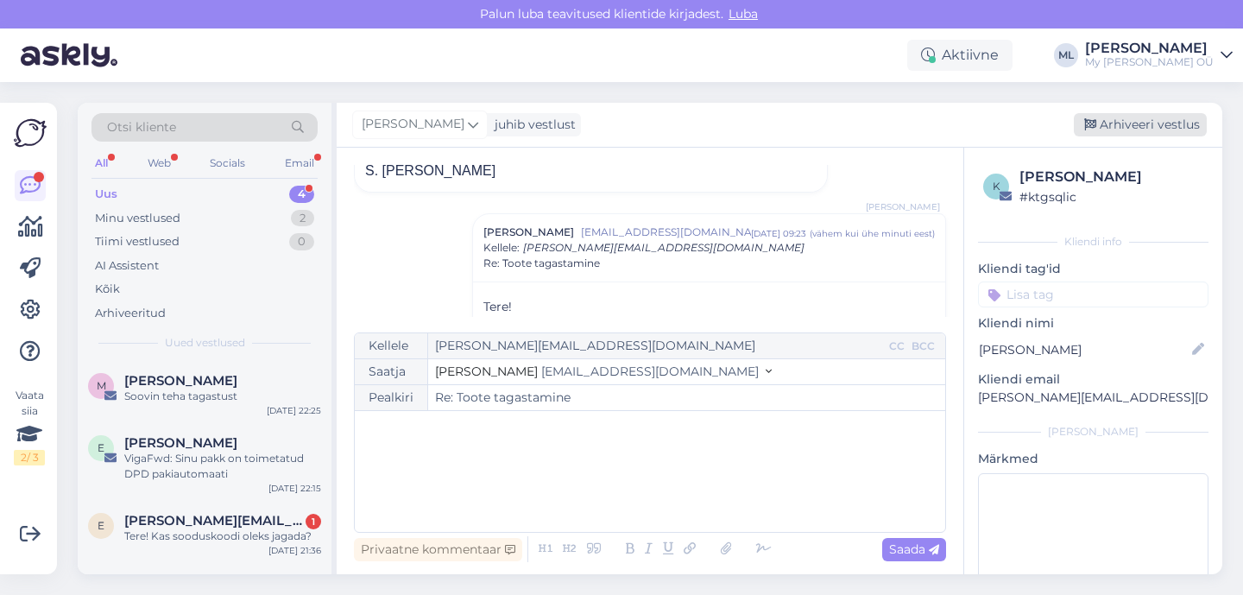
click at [1101, 136] on div "Arhiveeri vestlus" at bounding box center [1140, 124] width 133 height 23
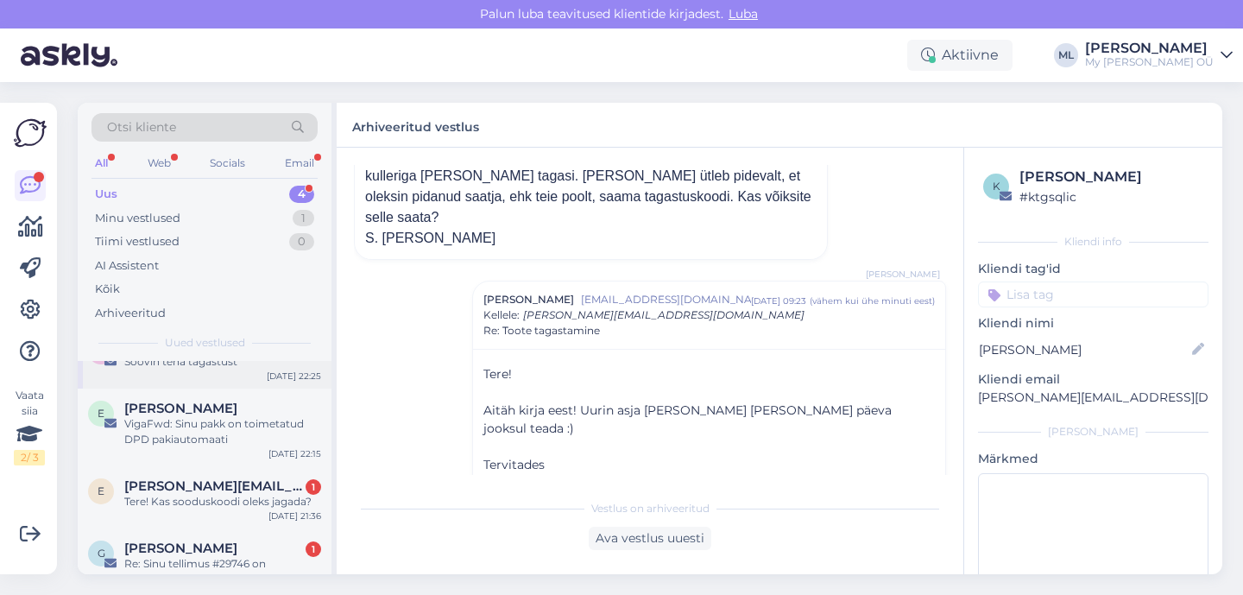
scroll to position [66, 0]
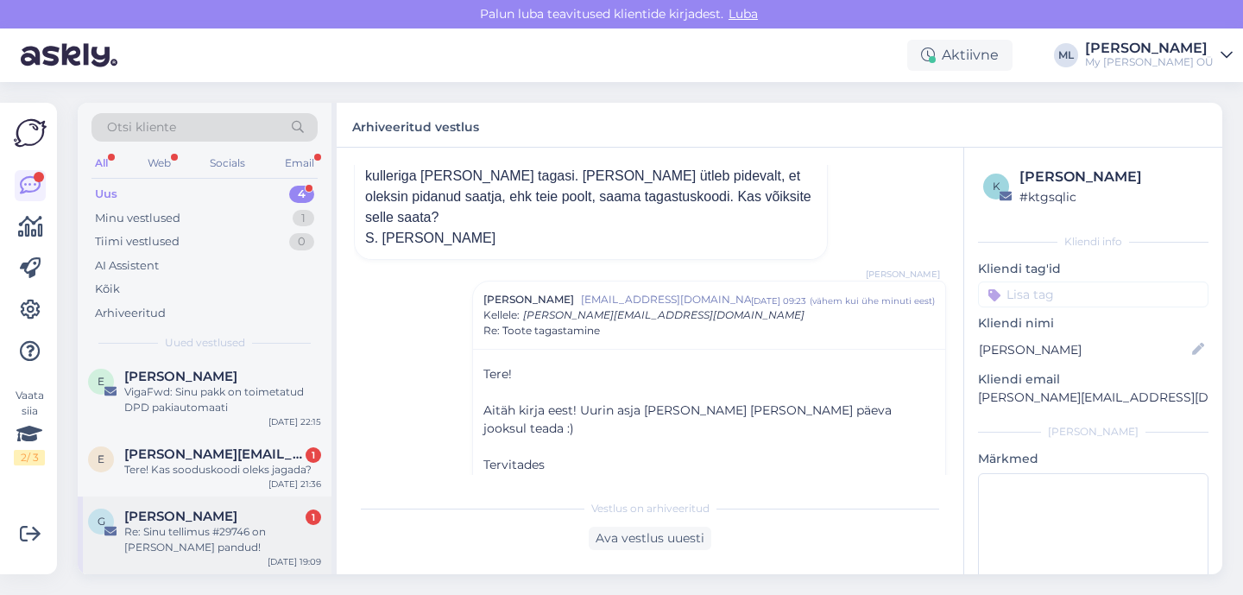
click at [202, 533] on div "Re: Sinu tellimus #29746 on [PERSON_NAME] pandud!" at bounding box center [222, 539] width 197 height 31
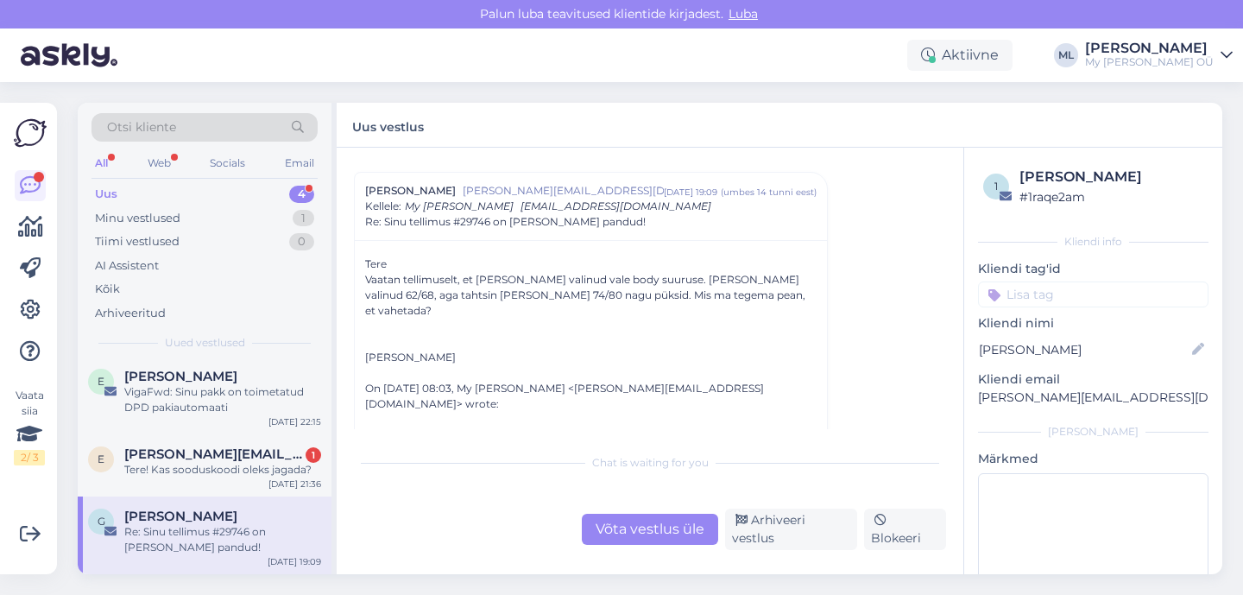
scroll to position [23, 0]
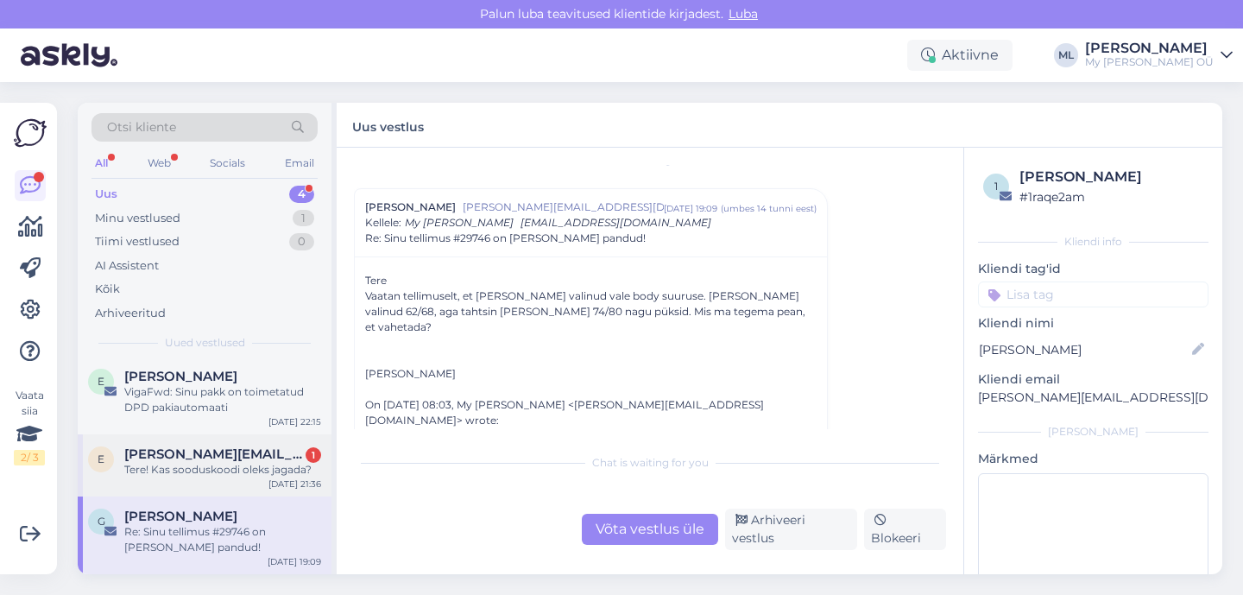
click at [214, 462] on div "Tere! Kas sooduskoodi oleks jagada?" at bounding box center [222, 470] width 197 height 16
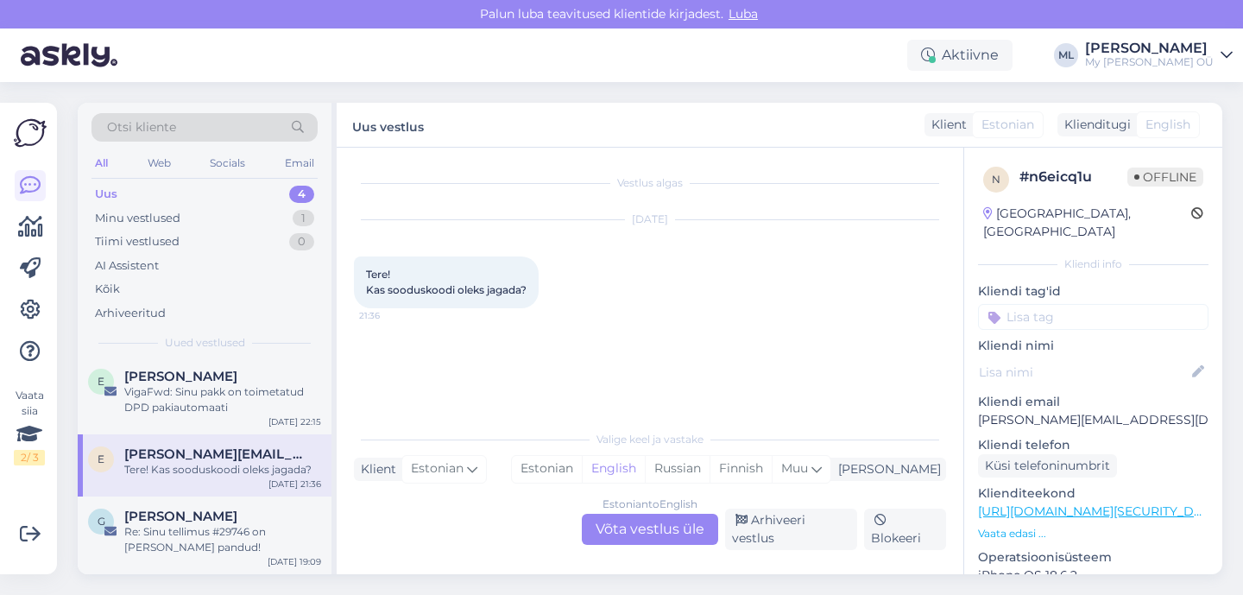
click at [607, 540] on div "Estonian to English Võta vestlus üle" at bounding box center [650, 529] width 136 height 31
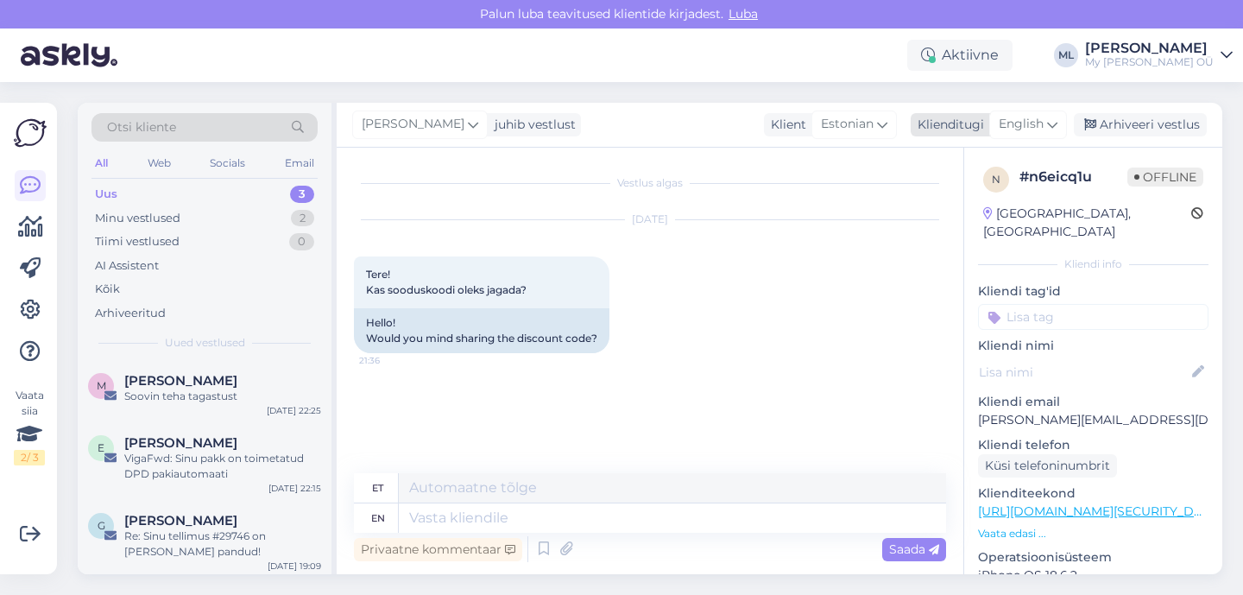
click at [1031, 115] on span "English" at bounding box center [1021, 124] width 45 height 19
type input "est"
click at [968, 205] on link "Estonian" at bounding box center [989, 201] width 190 height 28
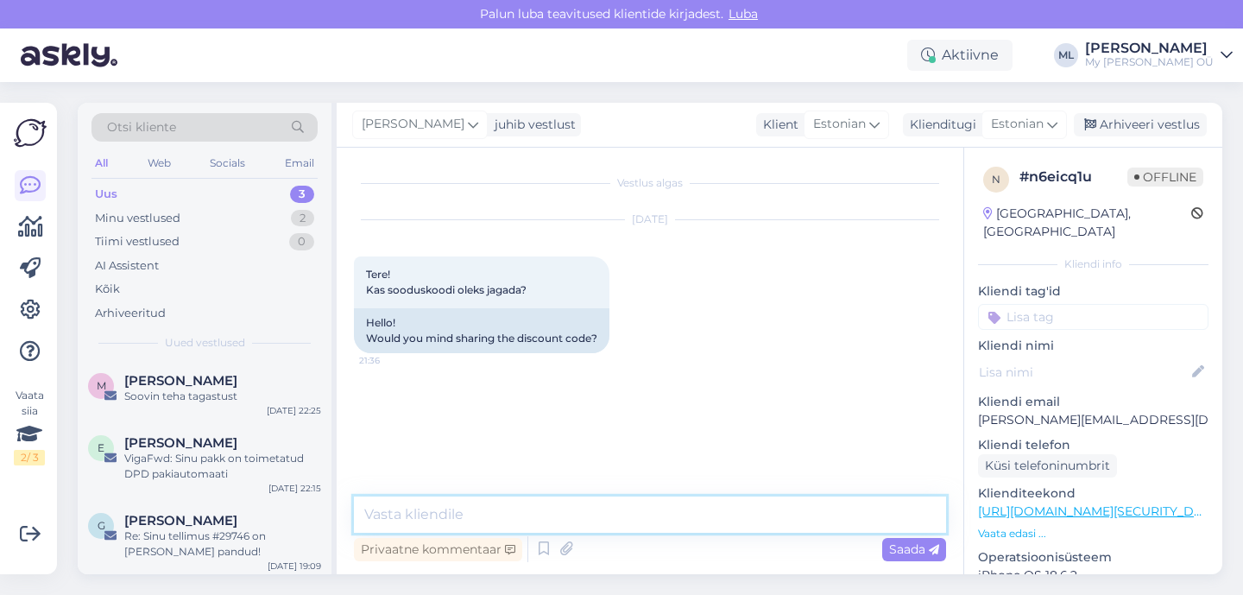
click at [481, 515] on textarea at bounding box center [650, 514] width 592 height 36
paste textarea "Tere! Hetkel ei ole kehtivat sooduskoodi pakkuda, küll aga soovitan sotsiaalmee…"
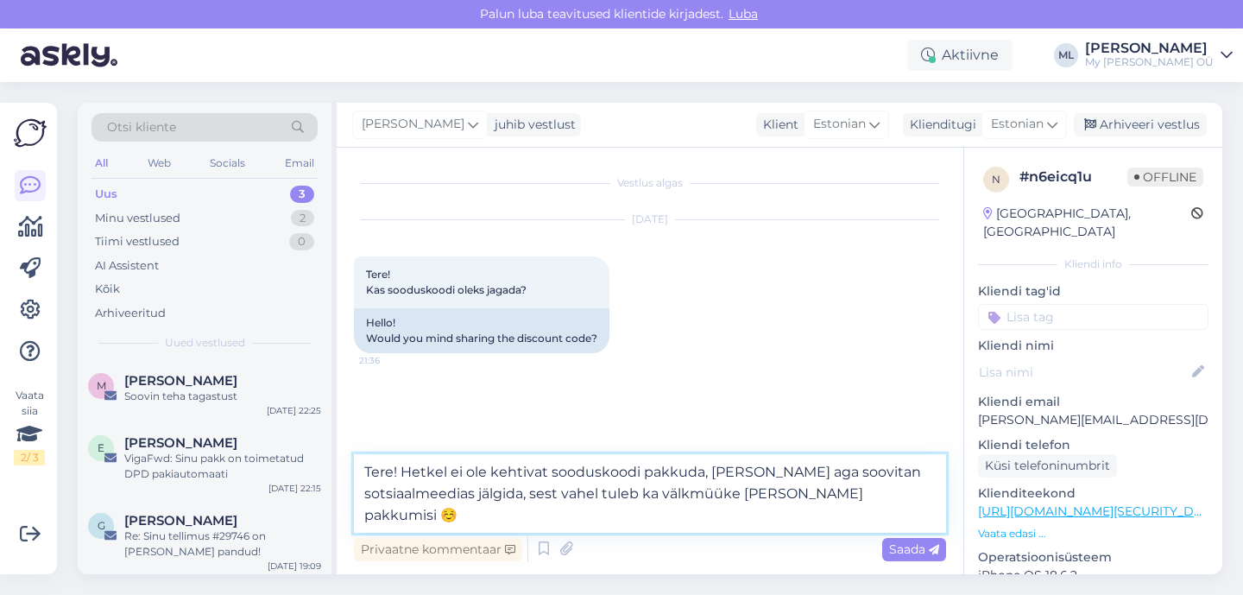
click at [699, 472] on textarea "Tere! Hetkel ei ole kehtivat sooduskoodi pakkuda, küll aga soovitan sotsiaalmee…" at bounding box center [650, 493] width 592 height 79
click at [479, 497] on textarea "Tere! Hetkel ei ole kehtivat sooduskoodi pakkuda,, küll aga soovitan sotsiaalme…" at bounding box center [650, 493] width 592 height 79
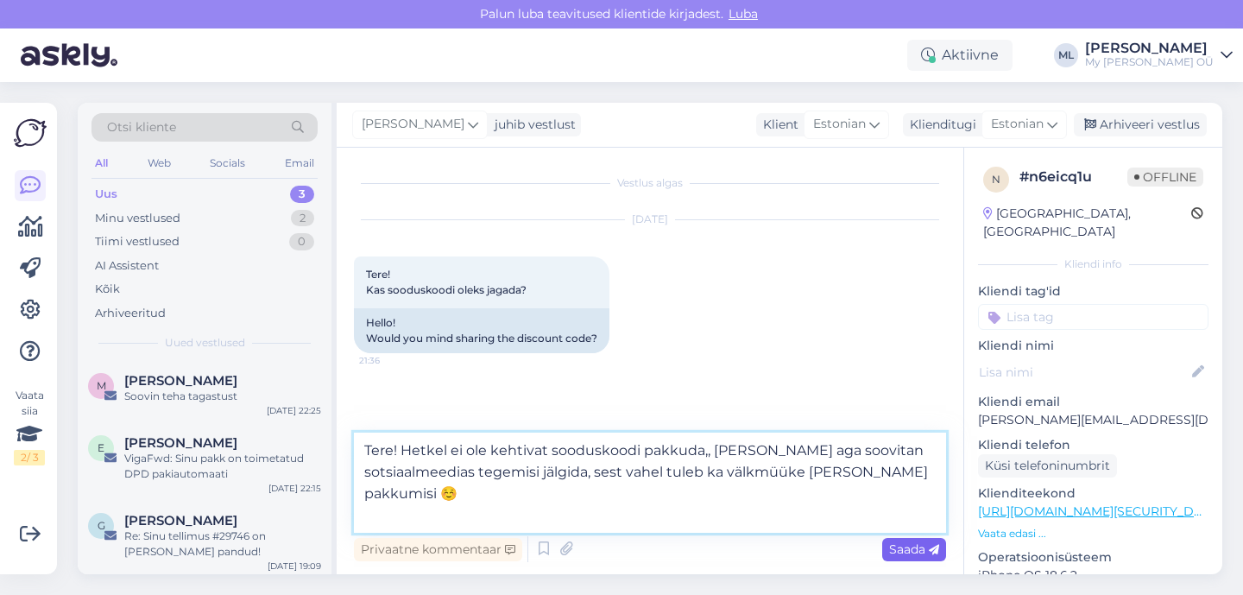
type textarea "Tere! Hetkel ei ole kehtivat sooduskoodi pakkuda,, [PERSON_NAME] aga soovitan s…"
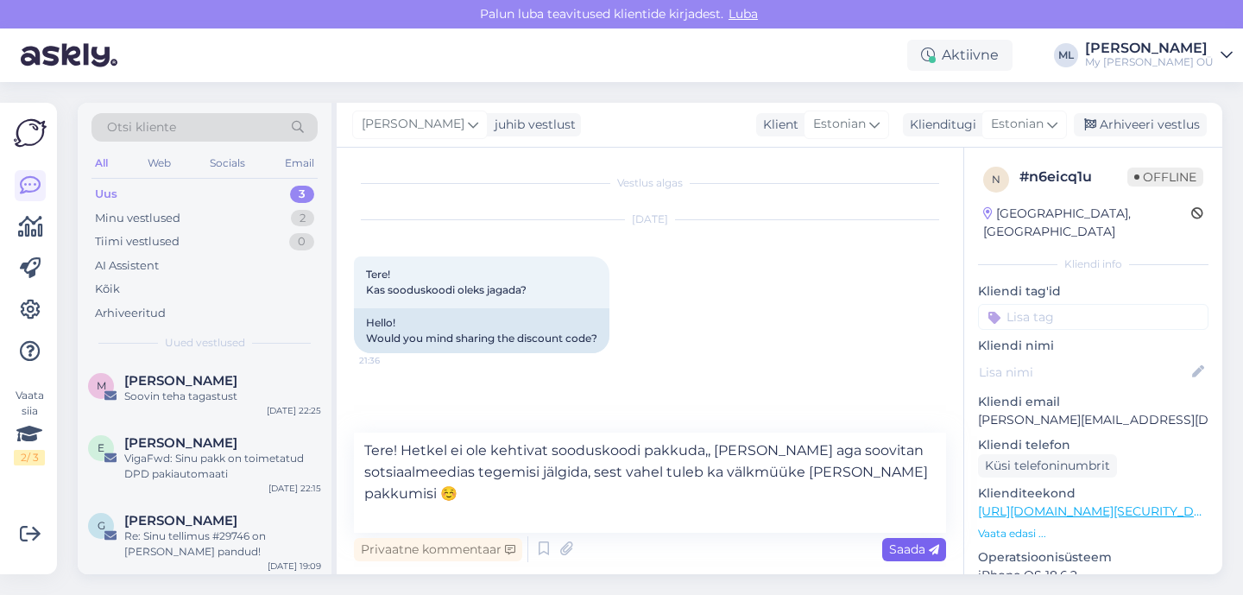
click at [917, 551] on span "Saada" at bounding box center [914, 549] width 50 height 16
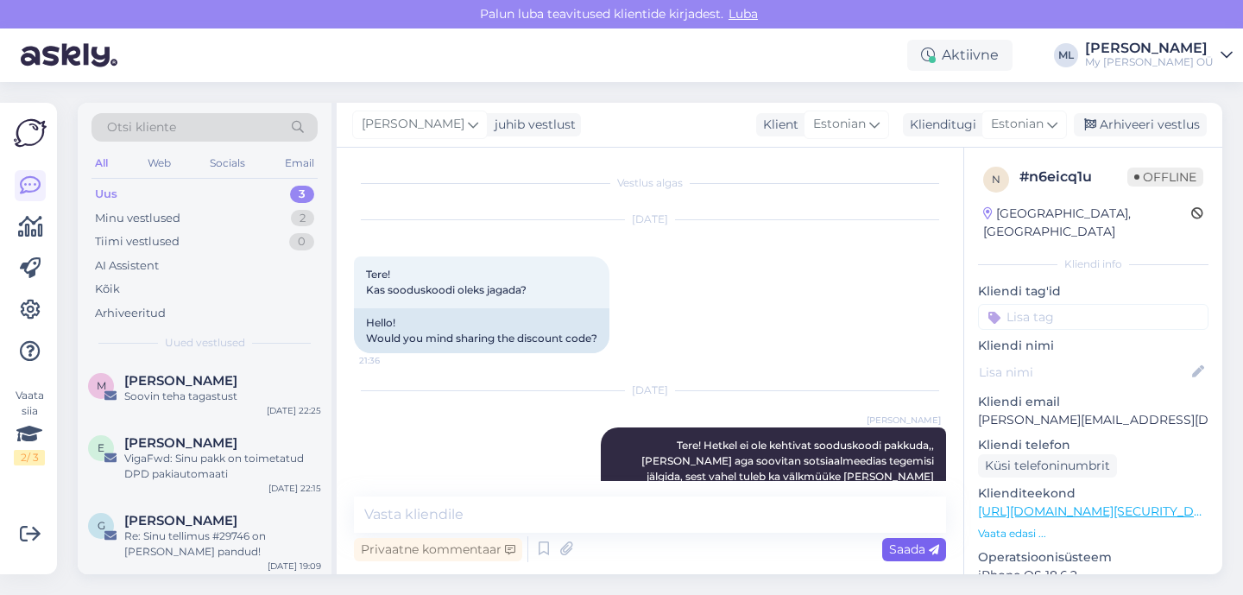
scroll to position [33, 0]
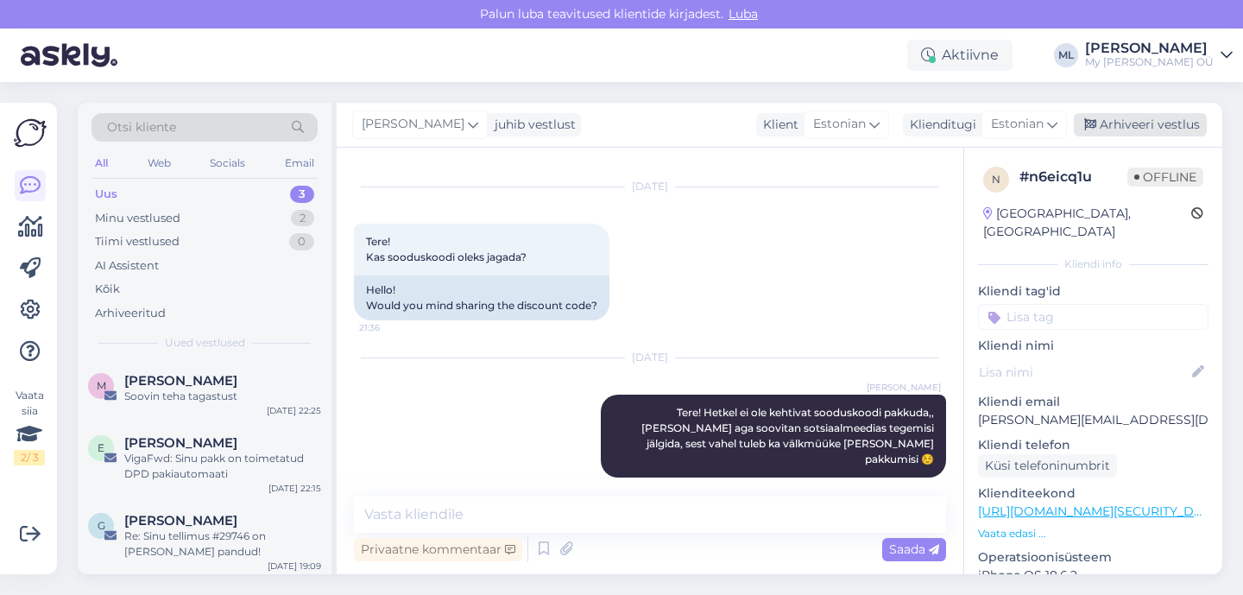
click at [1100, 121] on div "Arhiveeri vestlus" at bounding box center [1140, 124] width 133 height 23
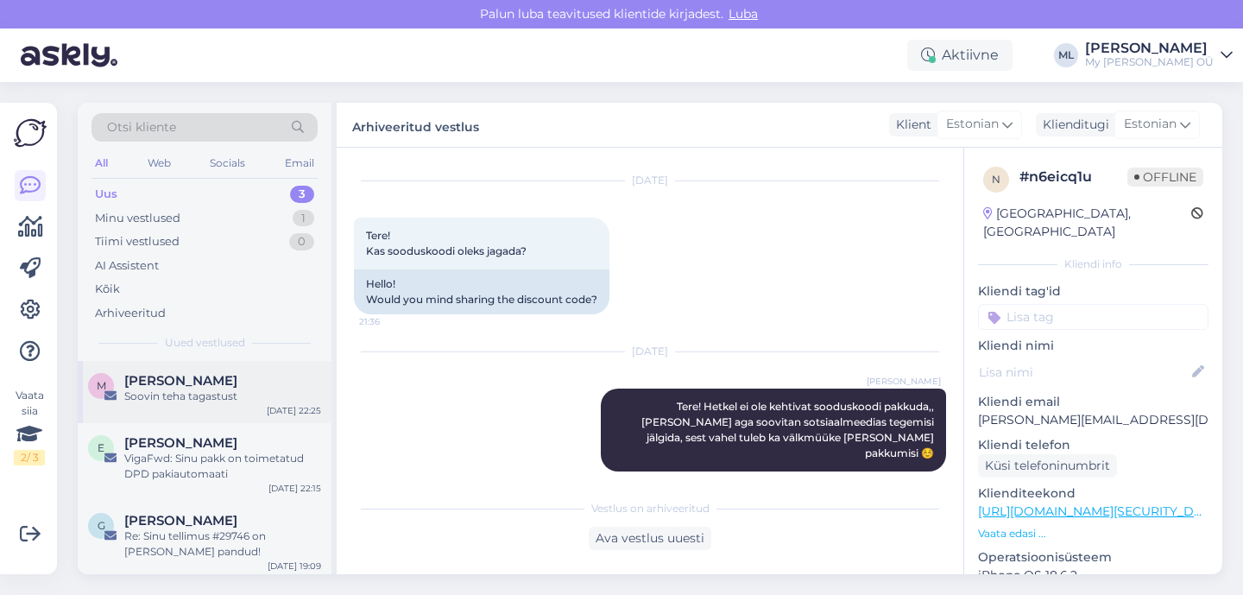
click at [187, 402] on div "Soovin teha tagastust" at bounding box center [222, 396] width 197 height 16
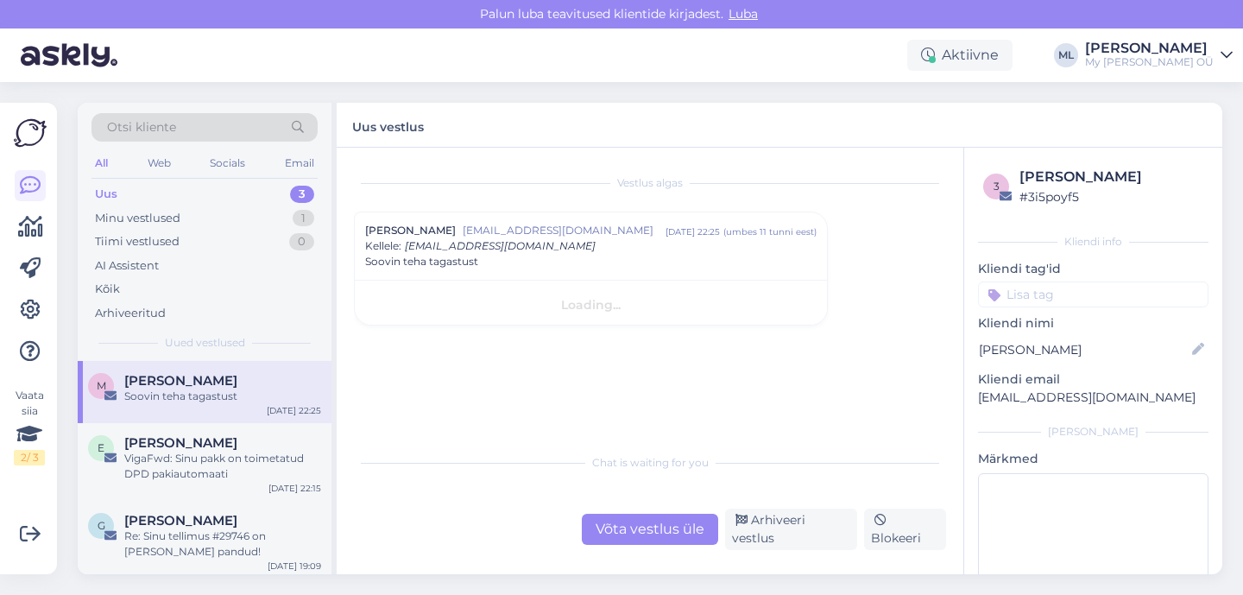
scroll to position [0, 0]
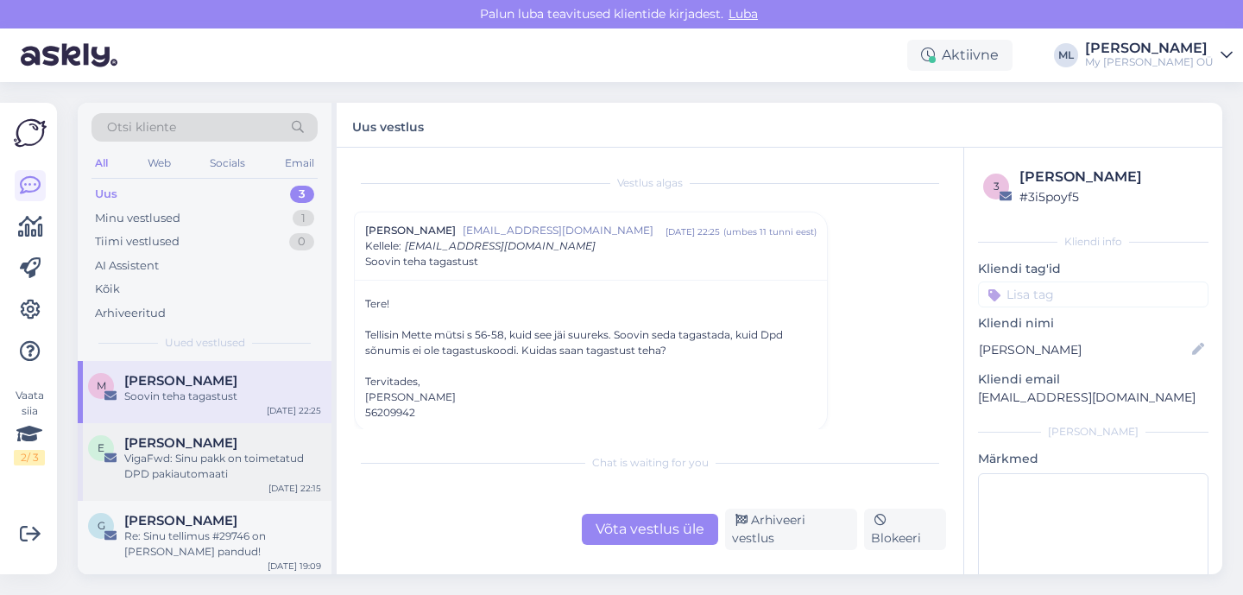
click at [235, 447] on span "[PERSON_NAME]" at bounding box center [180, 443] width 113 height 16
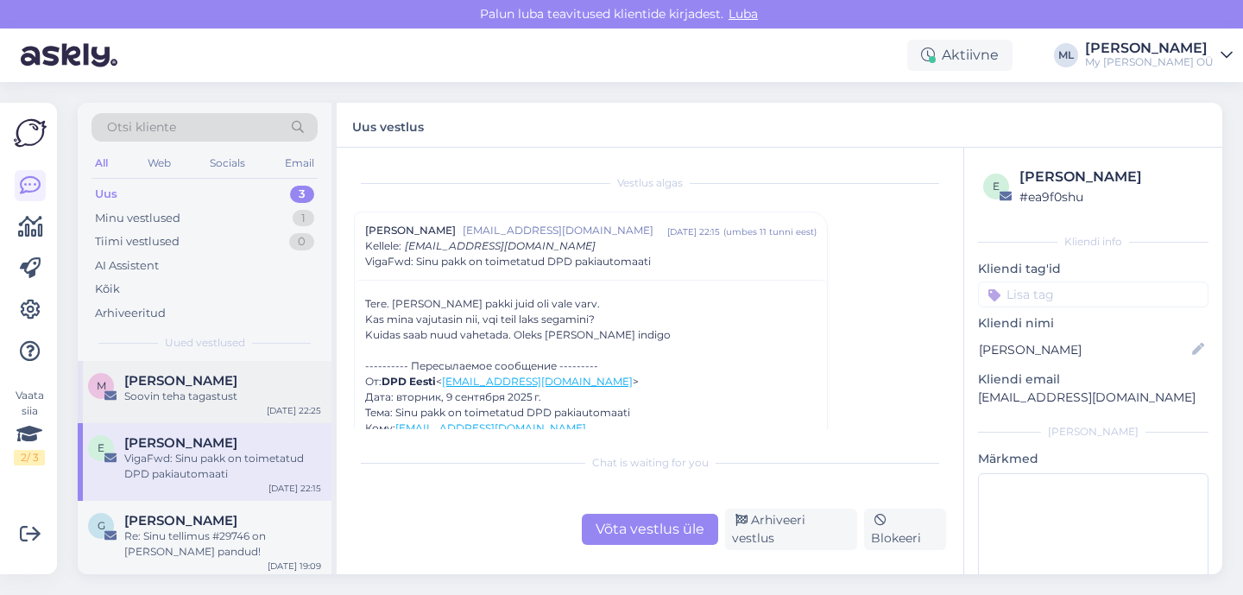
click at [192, 400] on div "Soovin teha tagastust" at bounding box center [222, 396] width 197 height 16
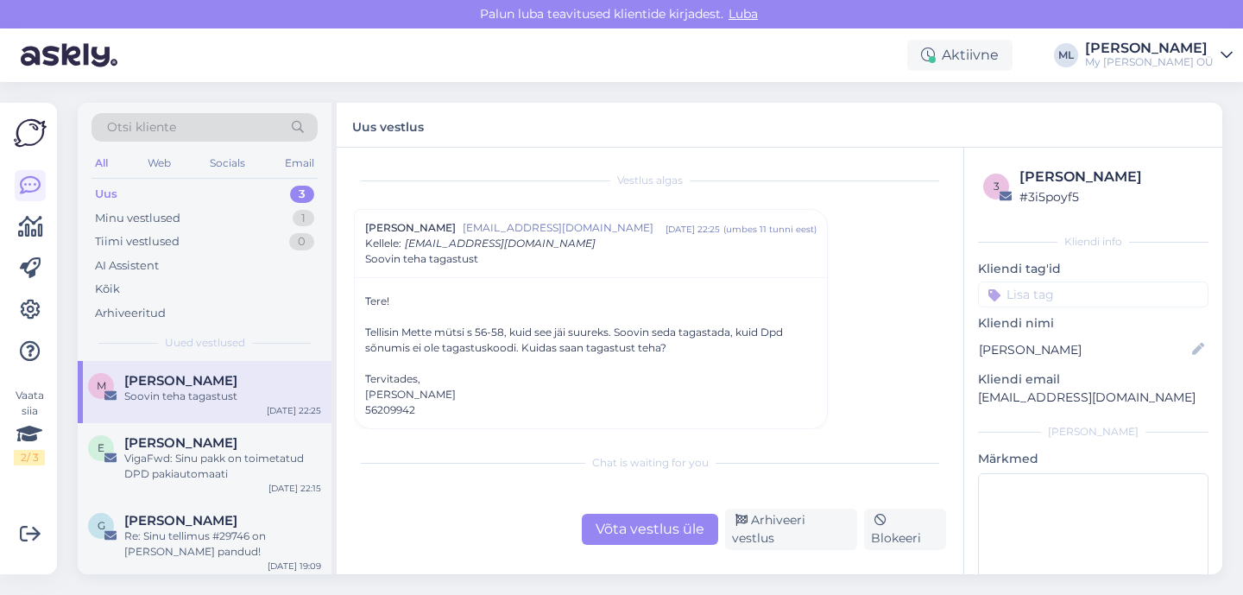
click at [628, 530] on div "Võta vestlus üle" at bounding box center [650, 529] width 136 height 31
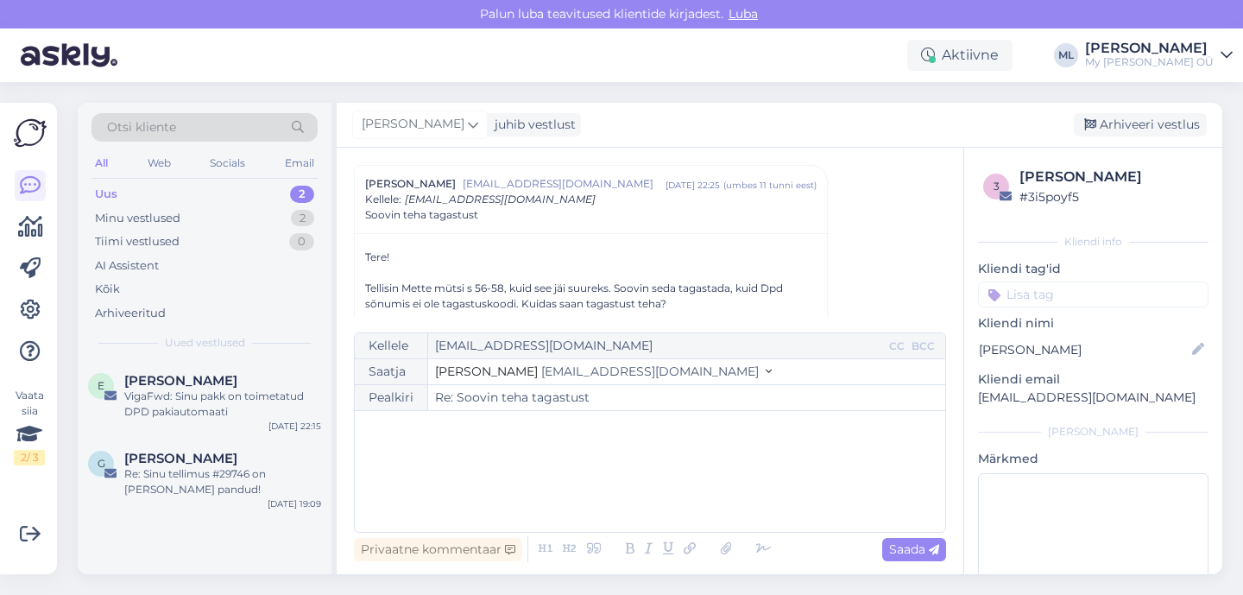
click at [583, 368] on span "[EMAIL_ADDRESS][DOMAIN_NAME]" at bounding box center [650, 371] width 218 height 16
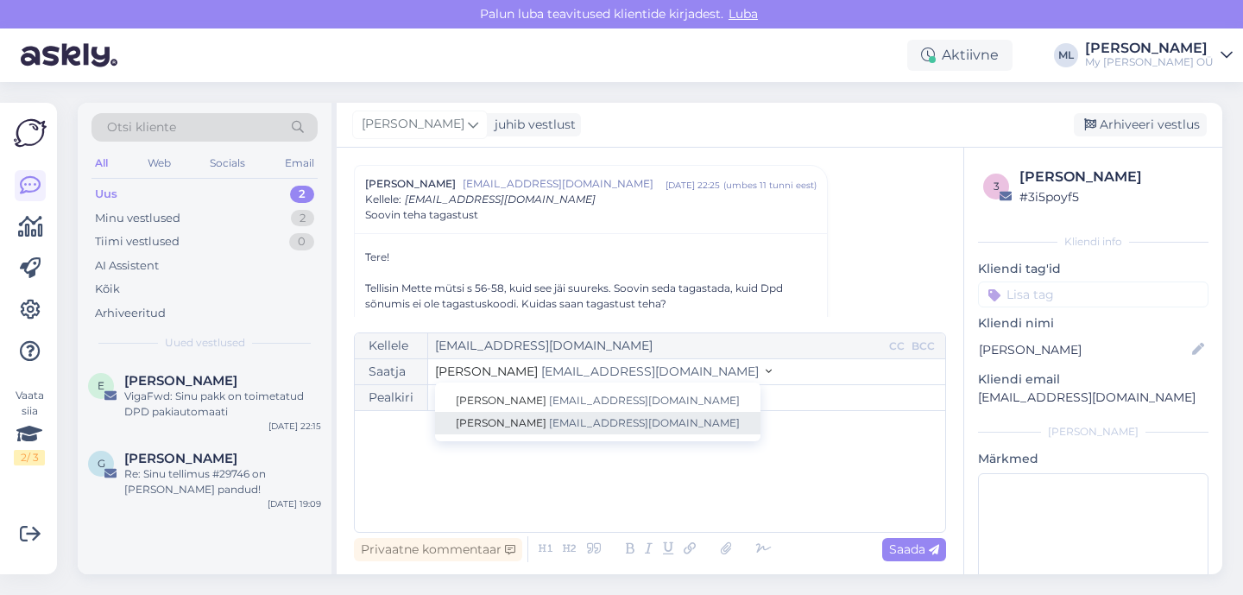
click at [563, 413] on link "[PERSON_NAME] [EMAIL_ADDRESS][DOMAIN_NAME]" at bounding box center [597, 423] width 325 height 22
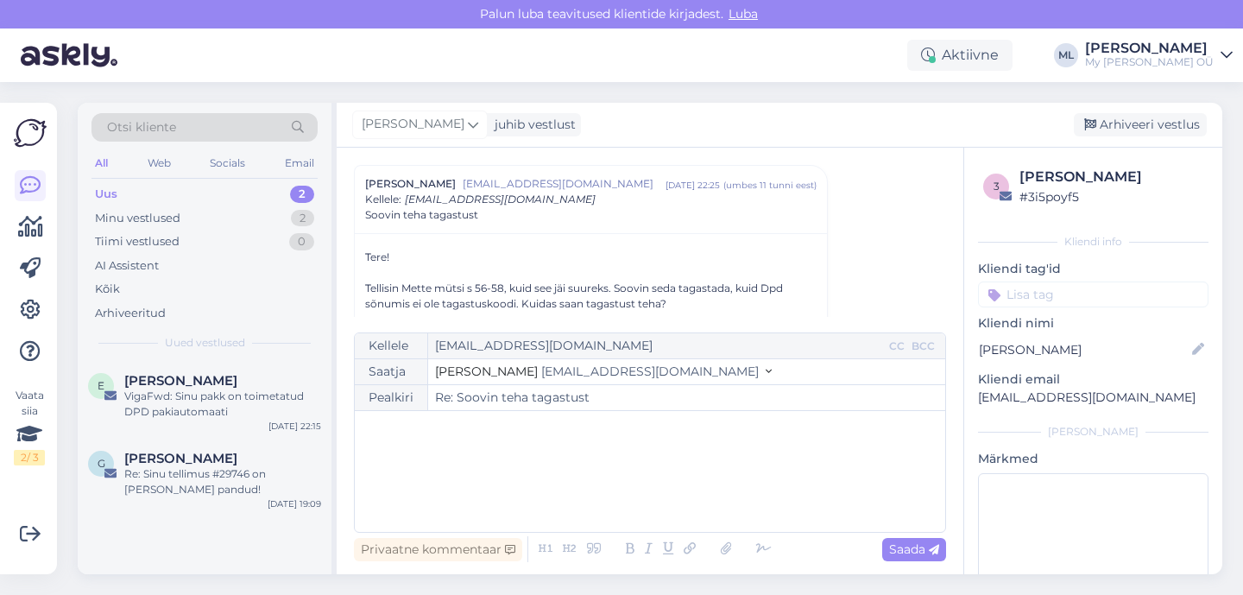
click at [487, 468] on div "﻿" at bounding box center [649, 471] width 573 height 104
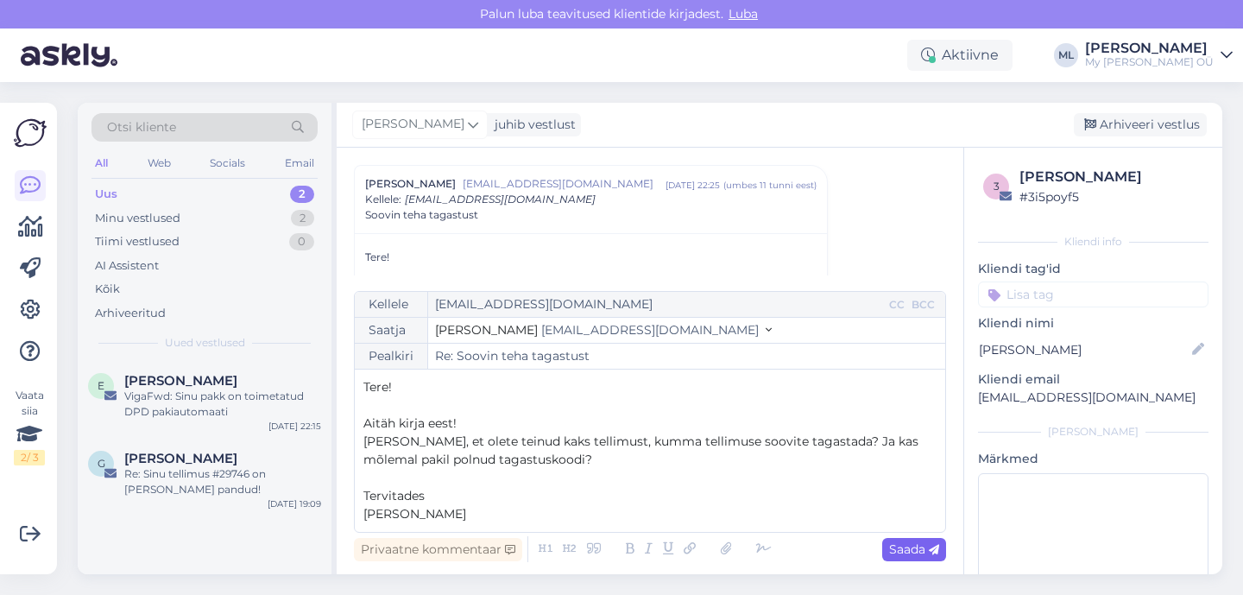
click at [892, 555] on span "Saada" at bounding box center [914, 549] width 50 height 16
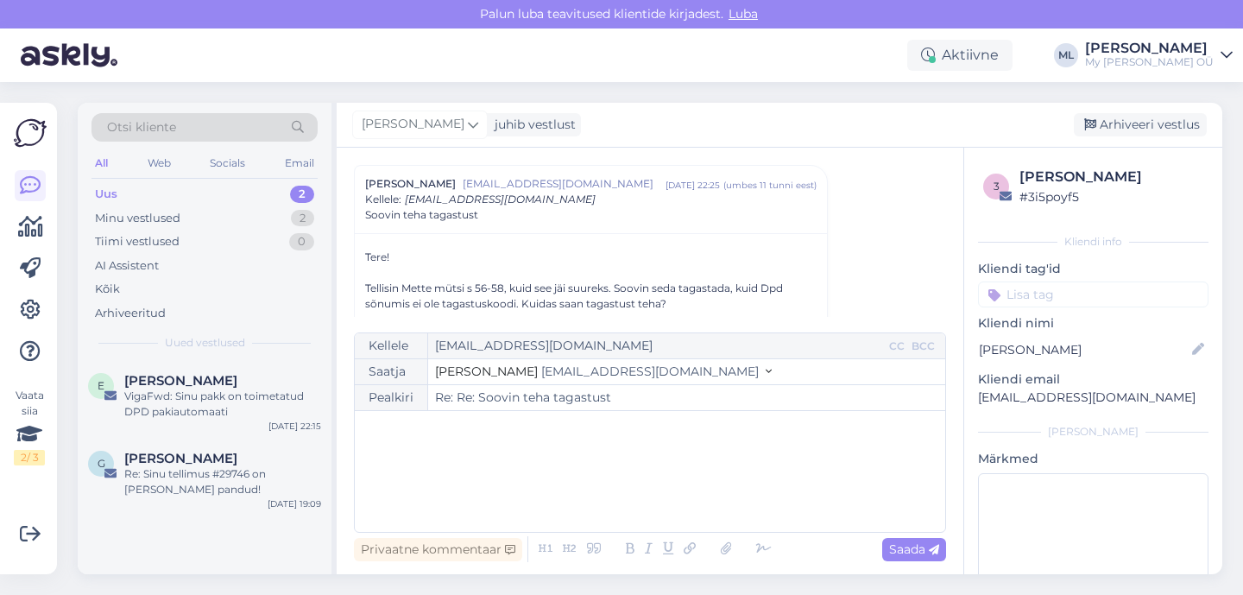
type input "Re: Soovin teha tagastust"
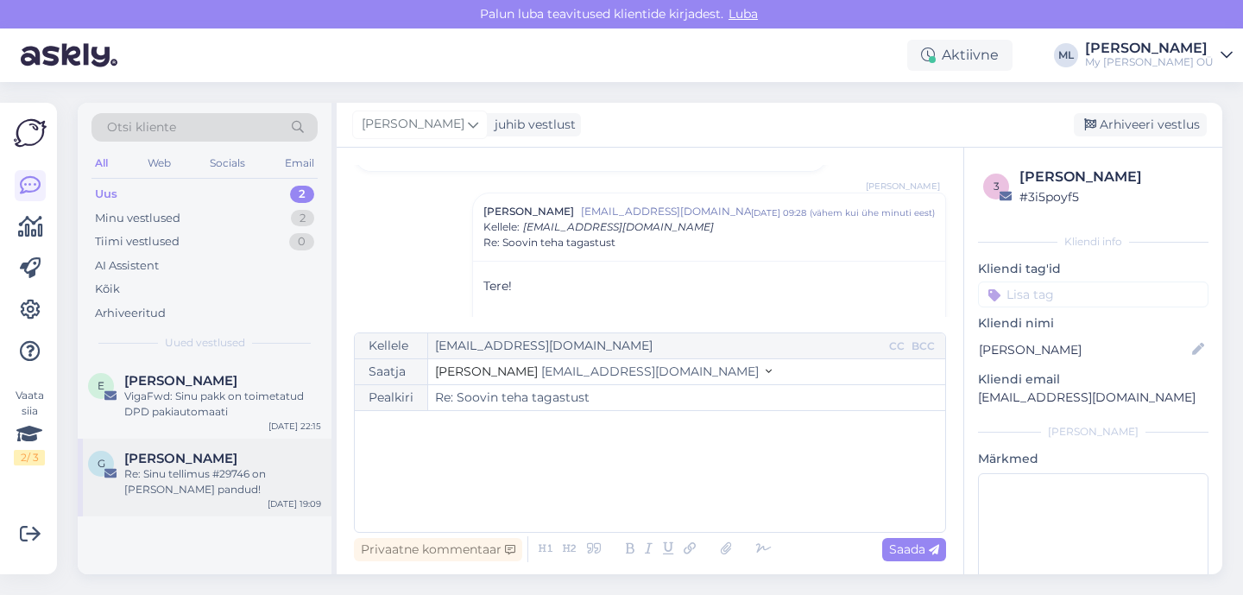
click at [148, 451] on span "[PERSON_NAME]" at bounding box center [180, 459] width 113 height 16
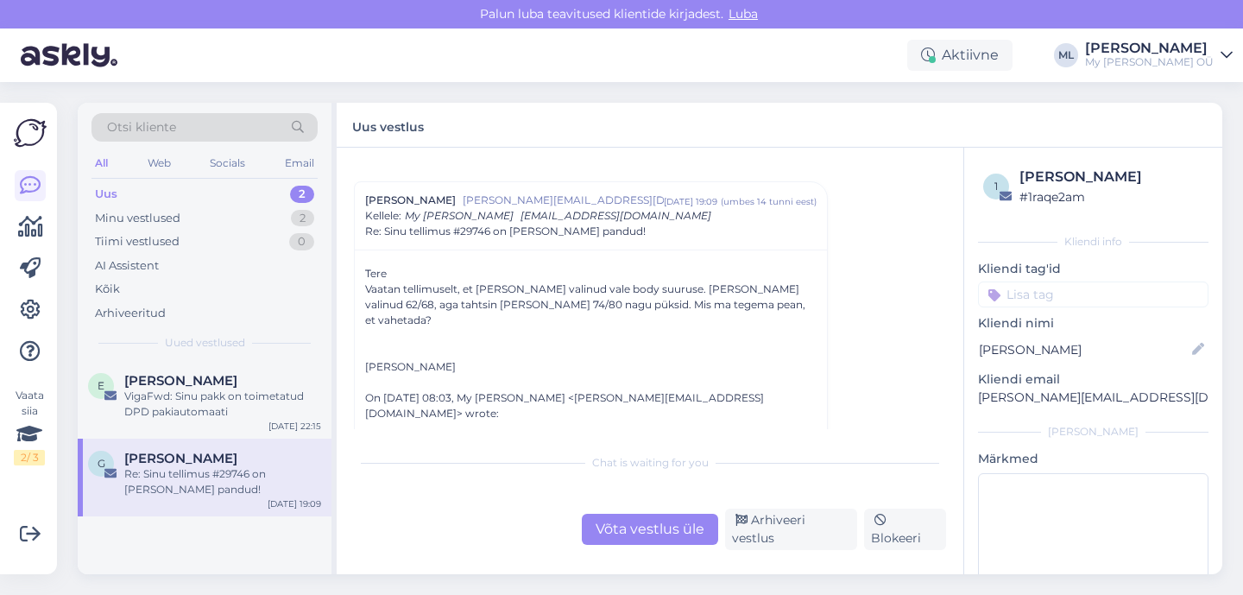
scroll to position [40, 0]
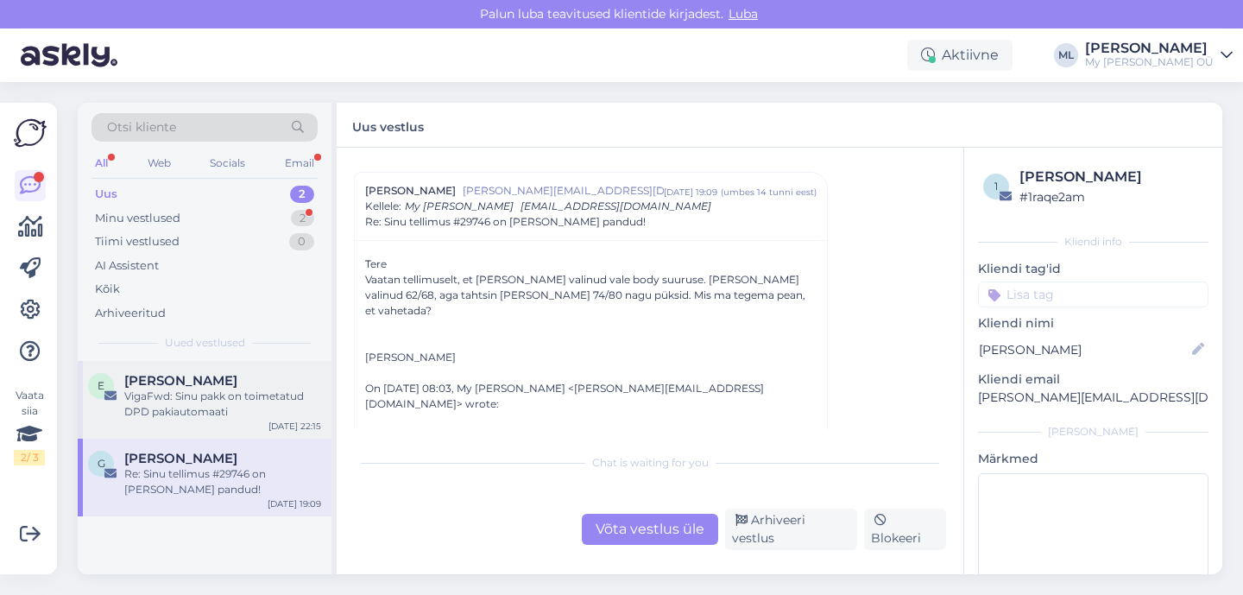
click at [200, 397] on div "VigaFwd: Sinu pakk on toimetatud DPD pakiautomaati" at bounding box center [222, 403] width 197 height 31
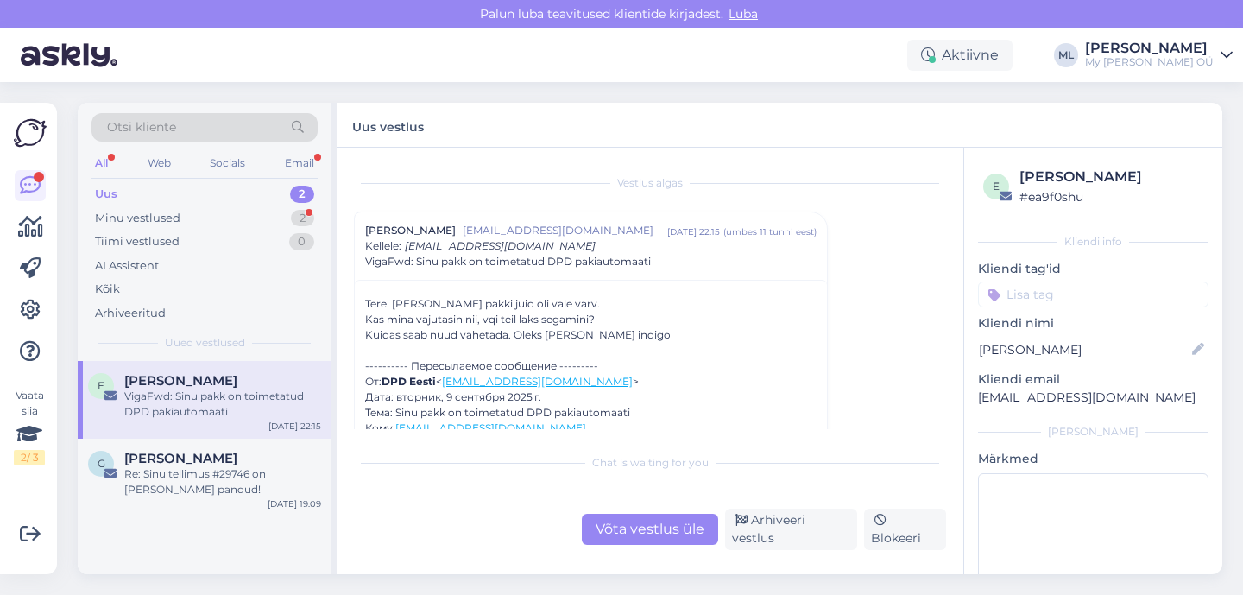
scroll to position [12, 0]
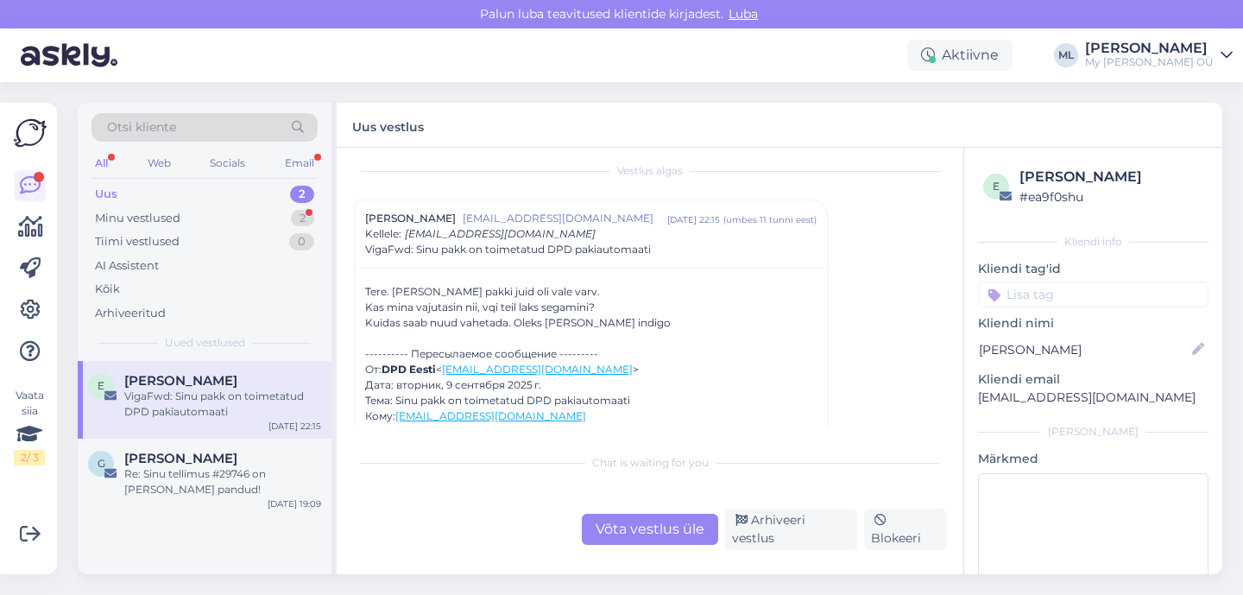
click at [373, 219] on span "[PERSON_NAME]" at bounding box center [410, 219] width 91 height 16
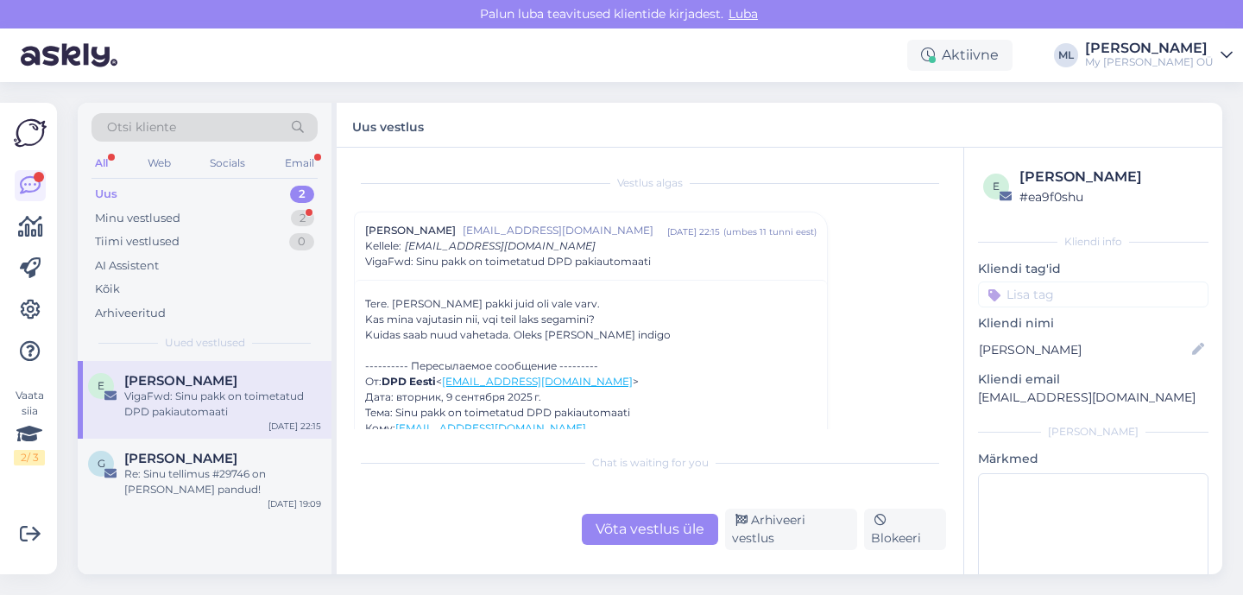
click at [407, 230] on span "[PERSON_NAME]" at bounding box center [410, 231] width 91 height 16
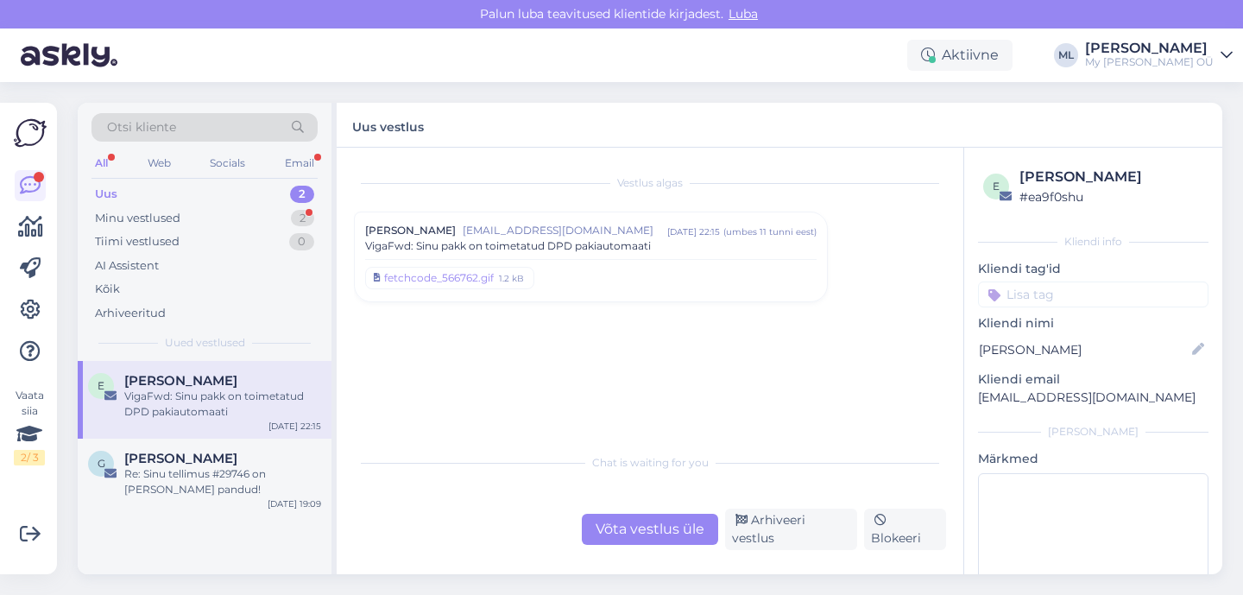
click at [1019, 393] on p "[EMAIL_ADDRESS][DOMAIN_NAME]" at bounding box center [1093, 397] width 230 height 18
copy div "[EMAIL_ADDRESS][DOMAIN_NAME] [PERSON_NAME]"
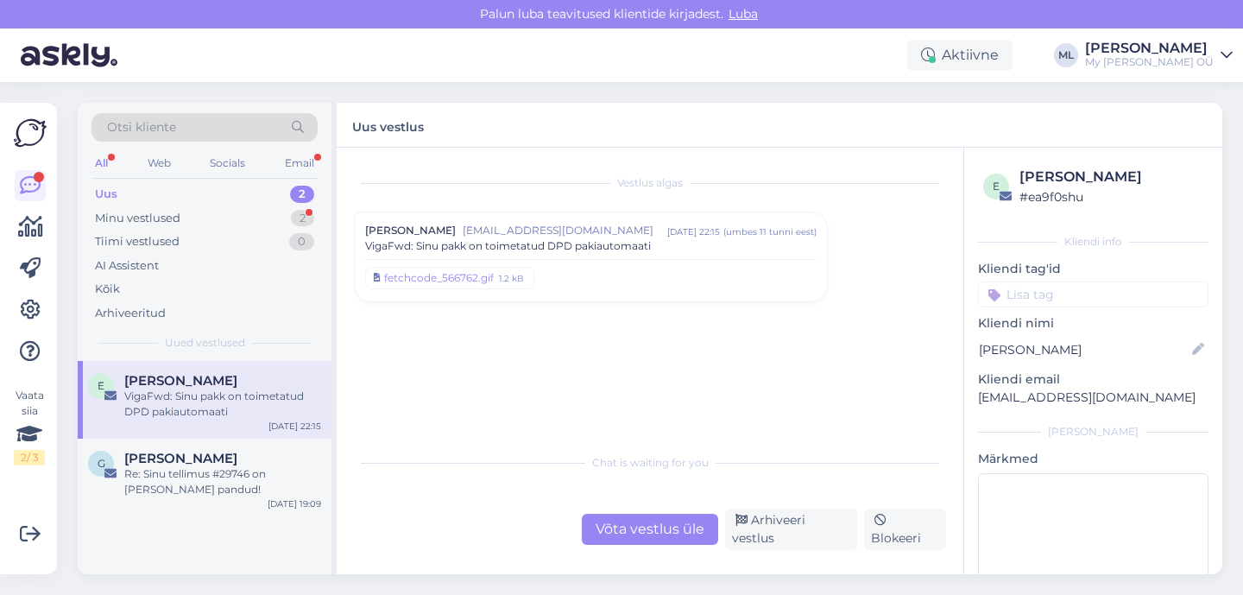
click at [585, 282] on div "fetchcode_566762.gif 1.2 kB" at bounding box center [590, 275] width 451 height 32
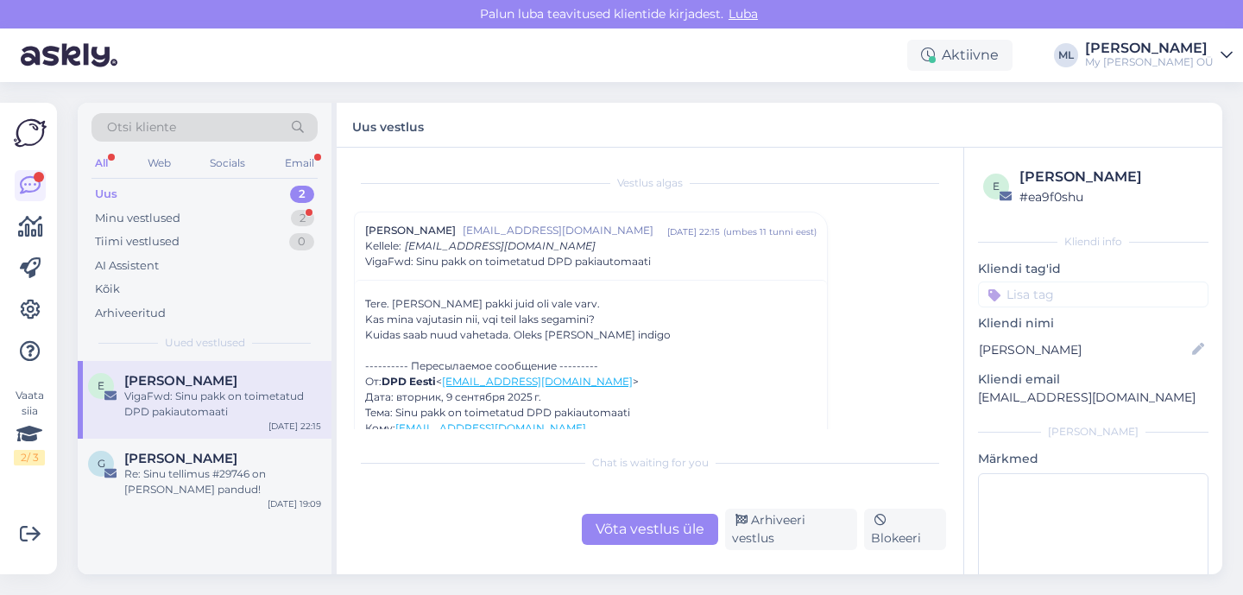
click at [640, 533] on div "Võta vestlus üle" at bounding box center [650, 529] width 136 height 31
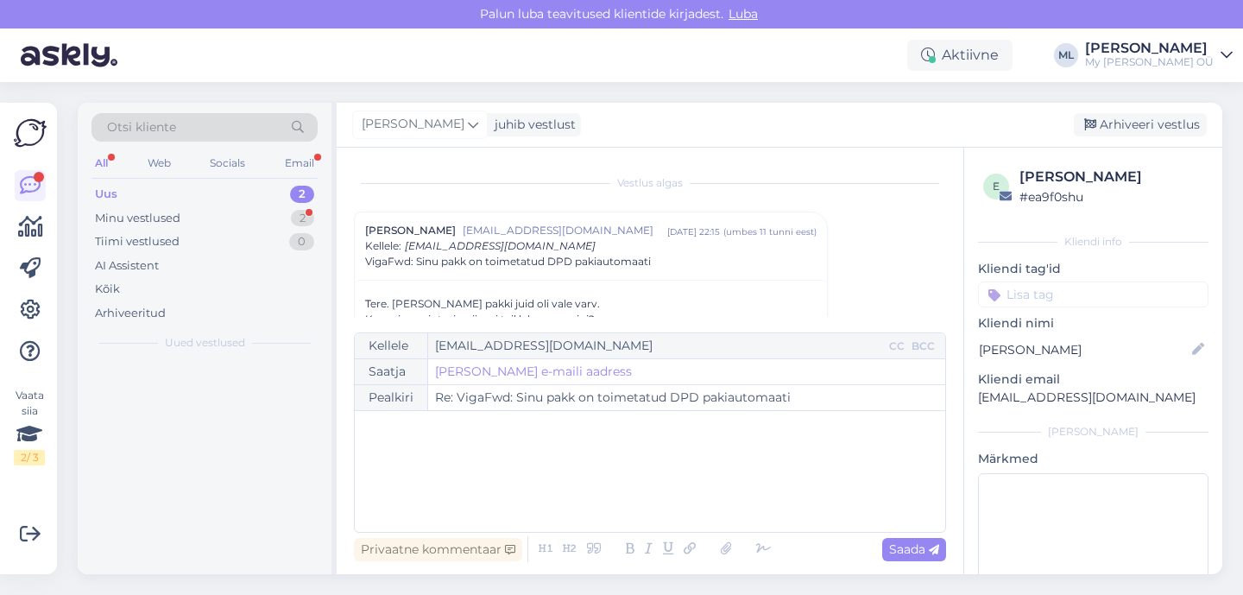
scroll to position [47, 0]
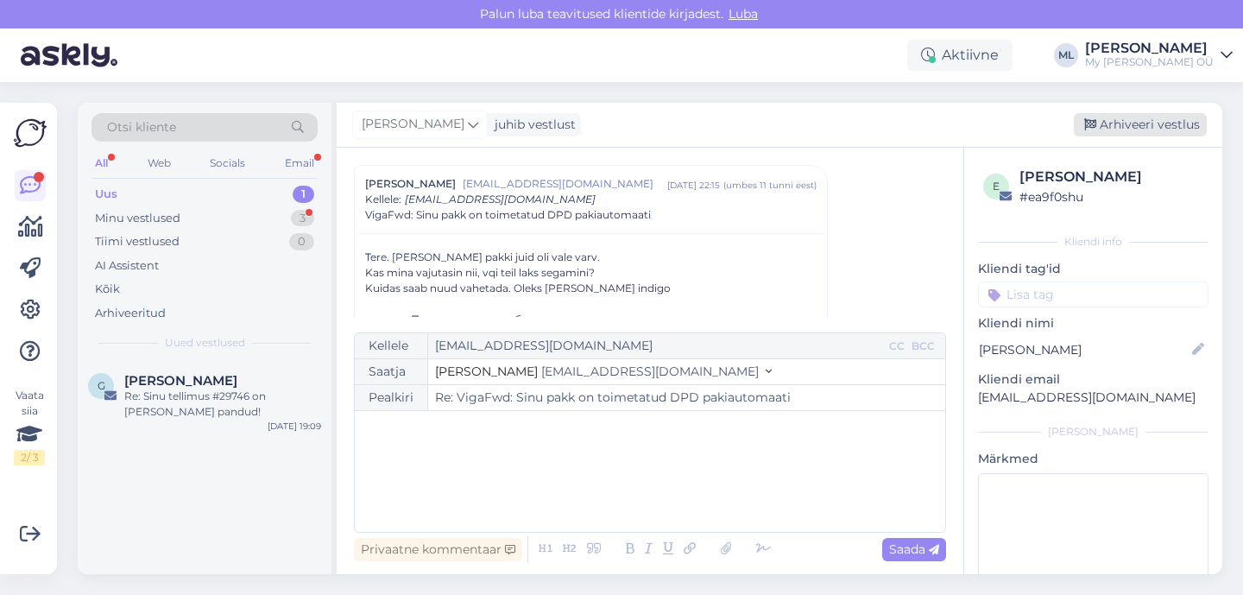
click at [1129, 129] on div "Arhiveeri vestlus" at bounding box center [1140, 124] width 133 height 23
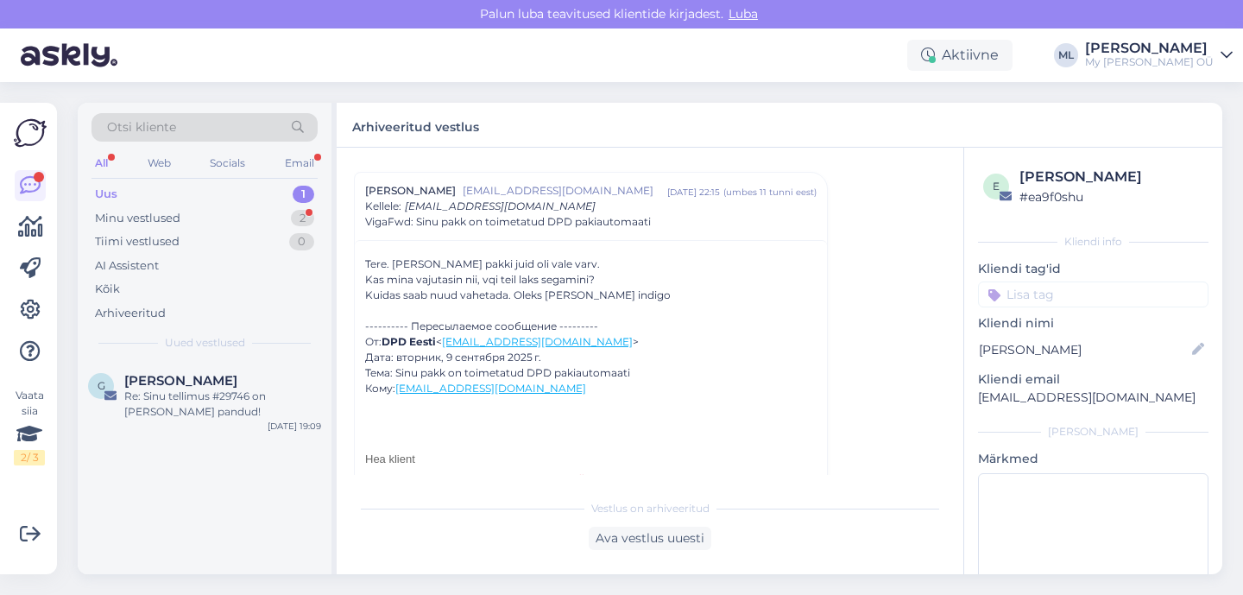
scroll to position [0, 0]
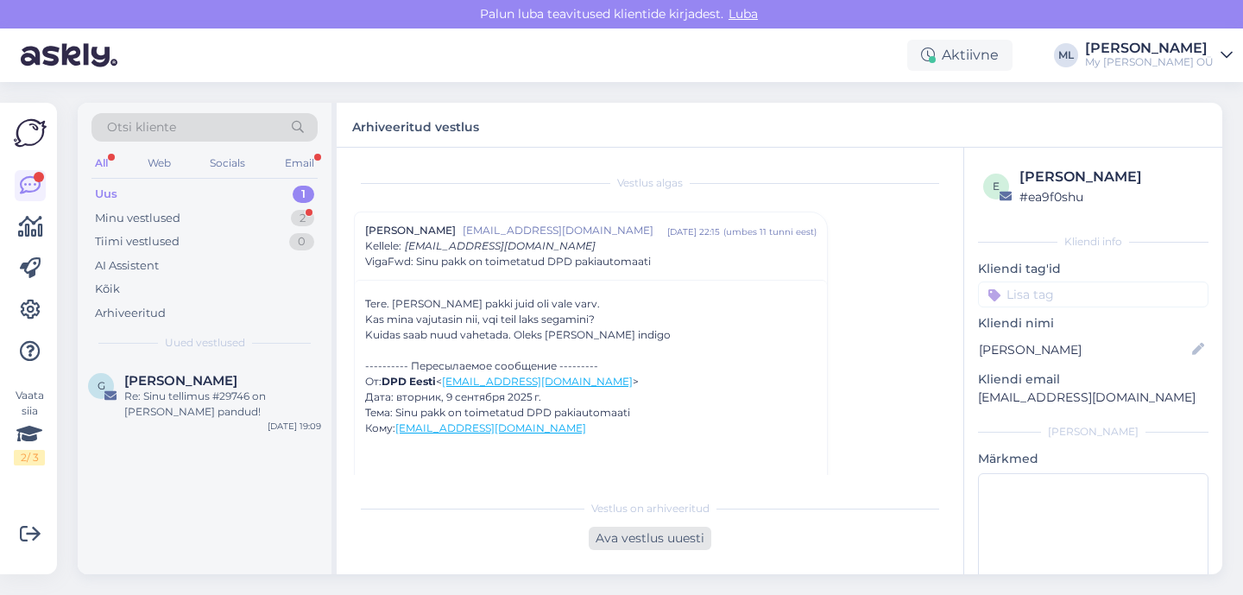
click at [610, 541] on div "Ava vestlus uuesti" at bounding box center [650, 538] width 123 height 23
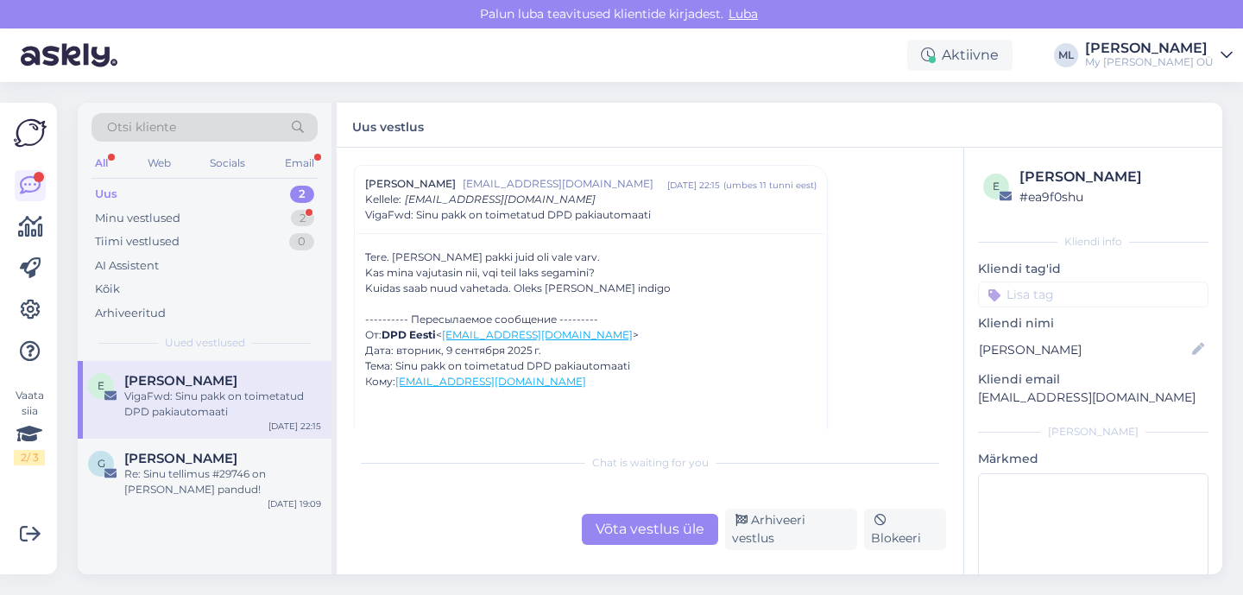
click at [675, 534] on div "Võta vestlus üle" at bounding box center [650, 529] width 136 height 31
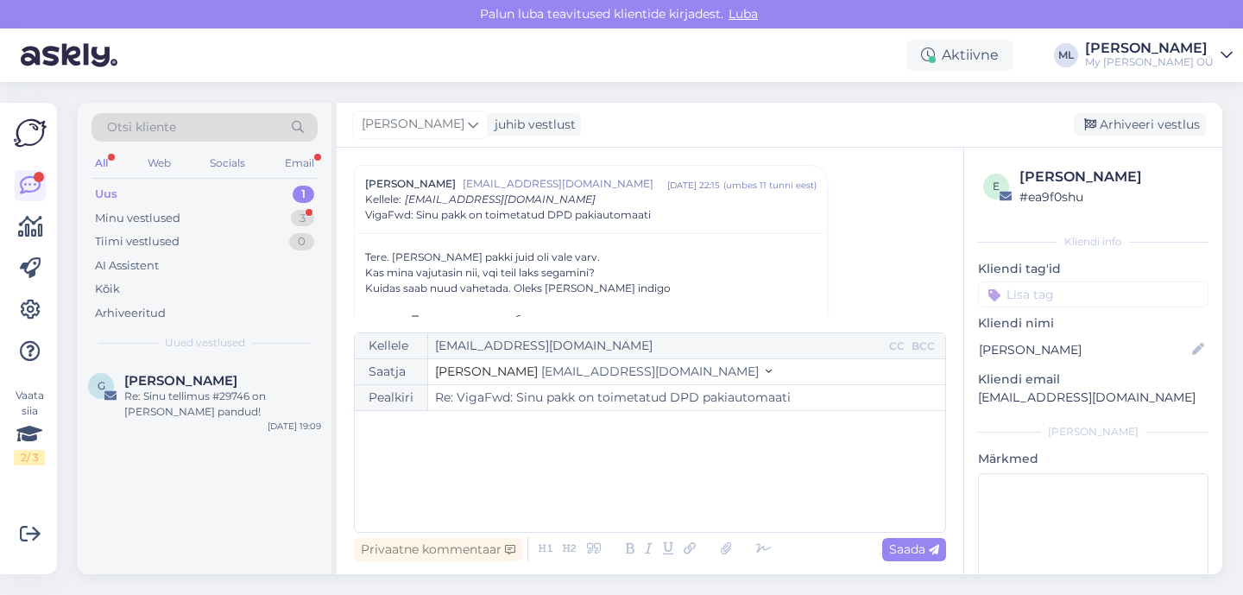
click at [541, 369] on span "[EMAIL_ADDRESS][DOMAIN_NAME]" at bounding box center [650, 371] width 218 height 16
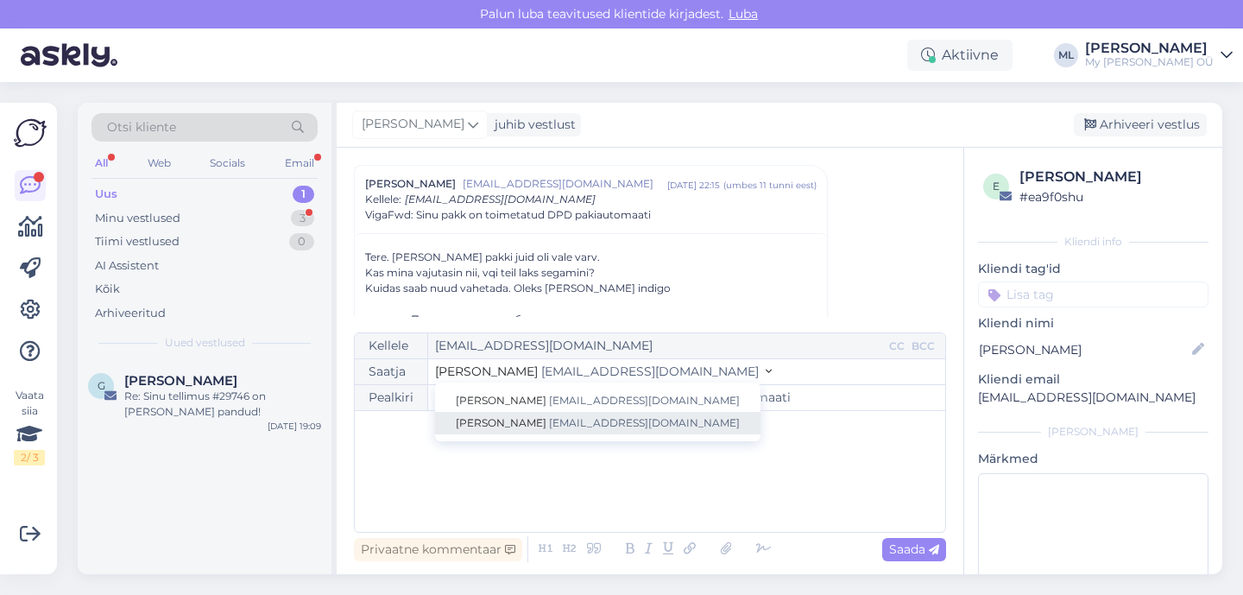
click at [483, 419] on span "[PERSON_NAME]" at bounding box center [501, 422] width 91 height 13
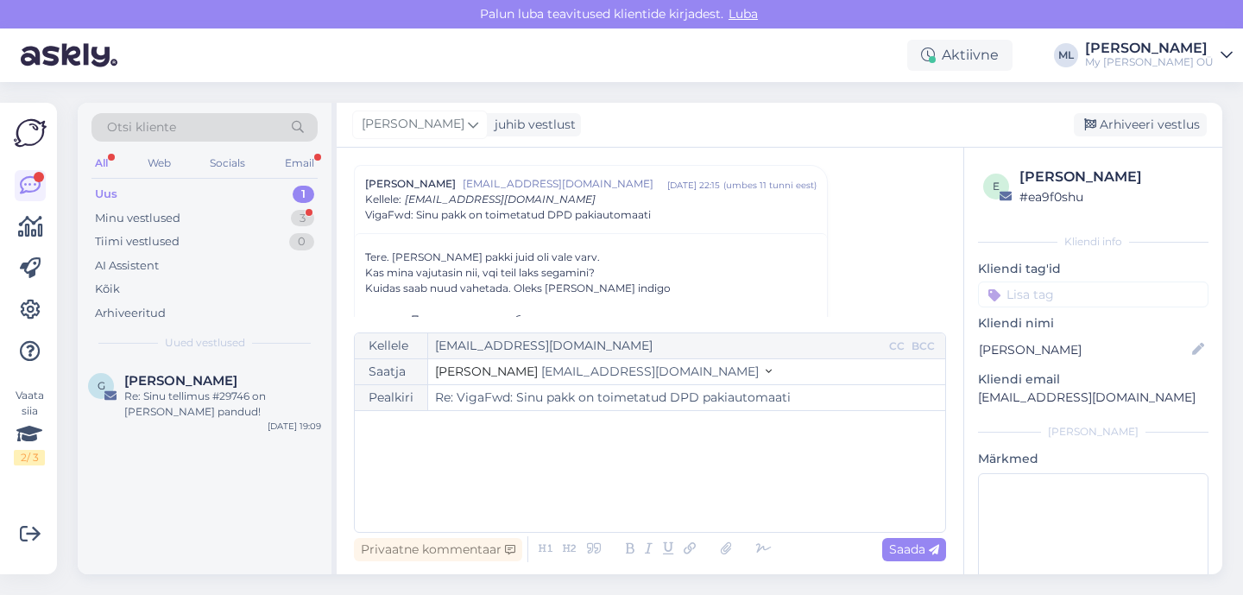
click at [464, 438] on div "﻿" at bounding box center [649, 471] width 573 height 104
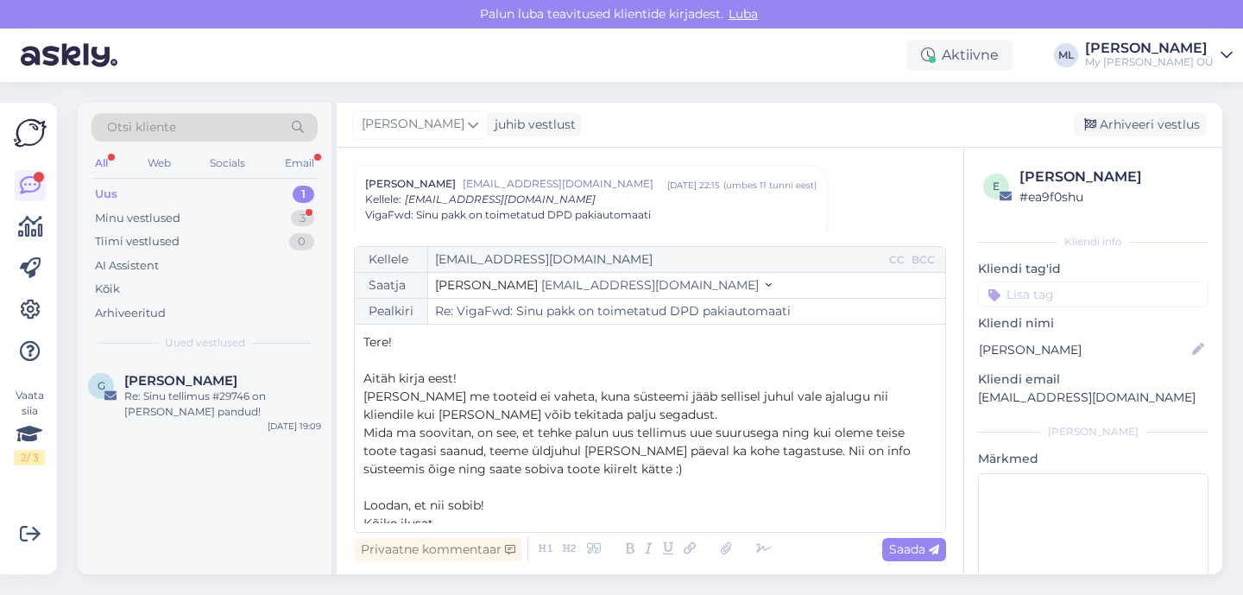
scroll to position [2, 0]
click at [561, 411] on p "Eraldi me tooteid ei vaheta, kuna süsteemi jääb sellisel juhul vale ajalugu nii…" at bounding box center [649, 404] width 573 height 36
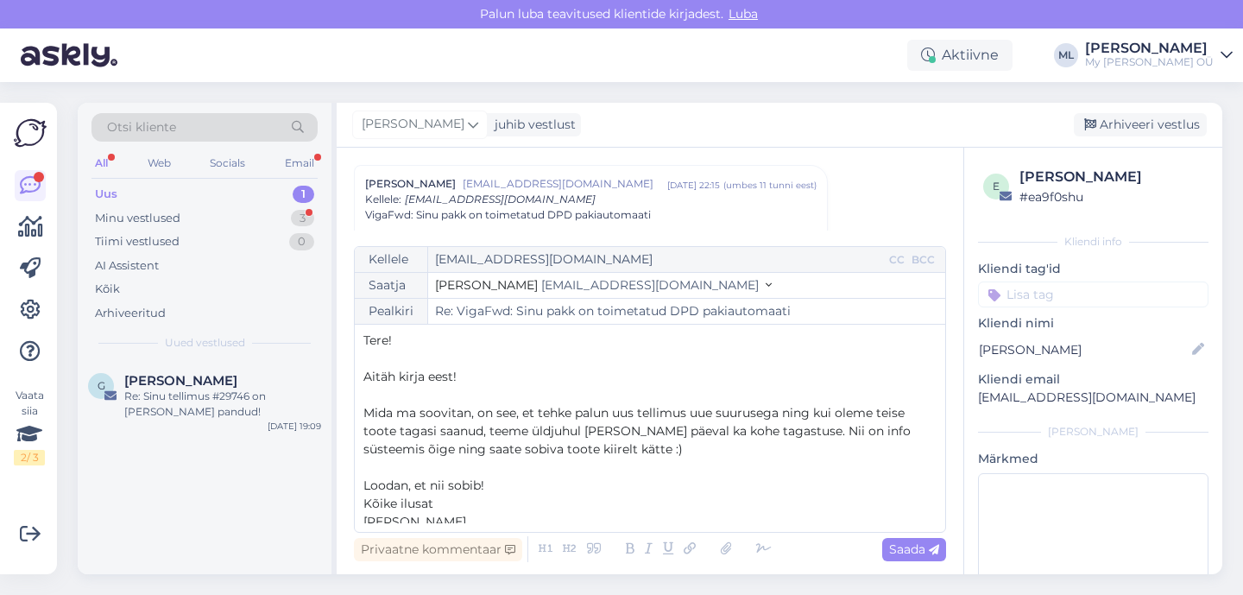
scroll to position [0, 0]
click at [538, 415] on span "Mida ma soovitan, on see, et tehke palun uus tellimus uue suurusega ning kui ol…" at bounding box center [638, 433] width 551 height 52
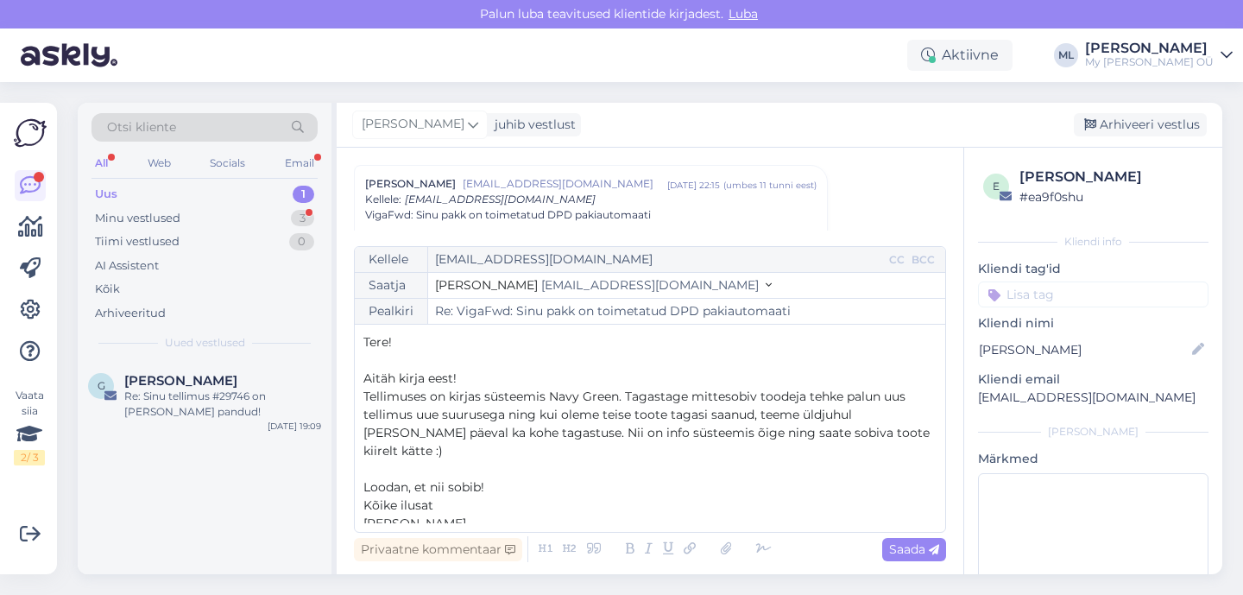
click at [792, 403] on span "Tellimuses on kirjas süsteemis Navy Green. Tagastage mittesobiv toodeja tehke p…" at bounding box center [648, 423] width 570 height 70
click at [505, 426] on span "Tellimuses on kirjas süsteemis Navy Green. Tagastage mittesobiv toode ja tehke …" at bounding box center [648, 423] width 570 height 70
click at [922, 552] on span "Saada" at bounding box center [914, 549] width 50 height 16
type input "Re: Re: VigaFwd: Sinu pakk on toimetatud DPD pakiautomaati"
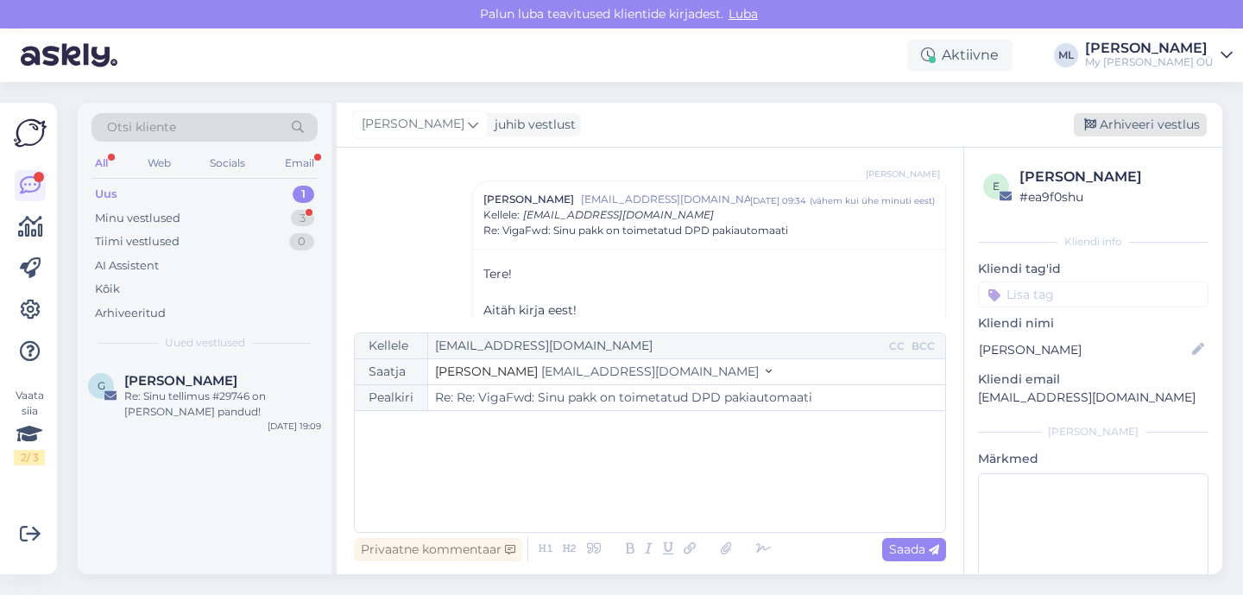
click at [1131, 129] on div "Arhiveeri vestlus" at bounding box center [1140, 124] width 133 height 23
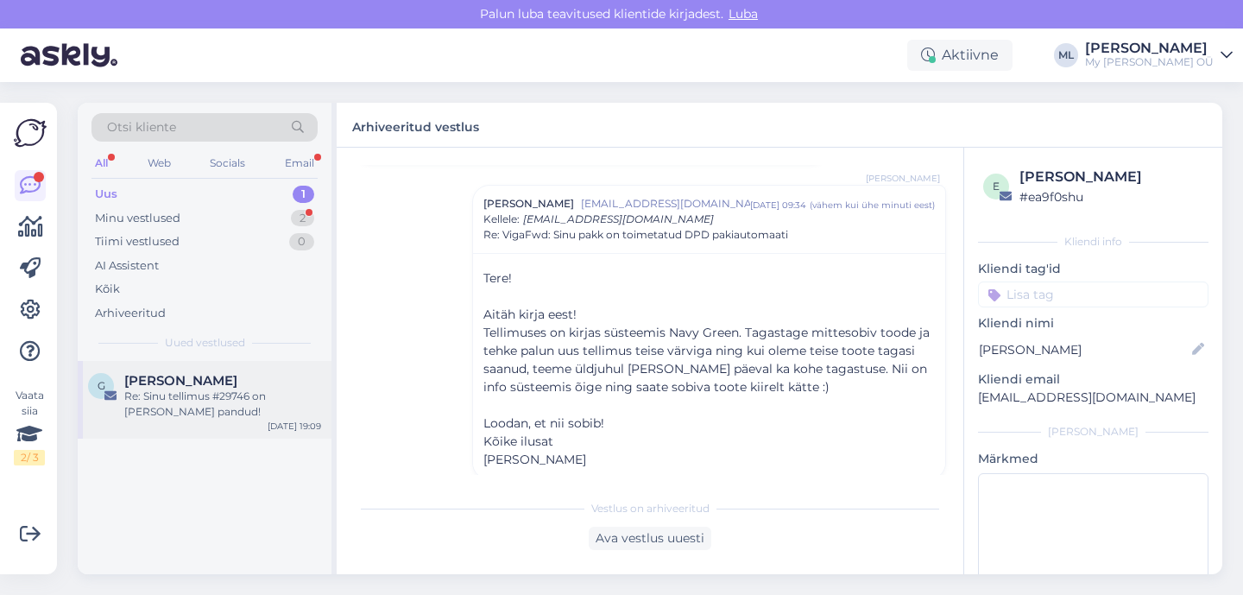
click at [161, 395] on div "Re: Sinu tellimus #29746 on [PERSON_NAME] pandud!" at bounding box center [222, 403] width 197 height 31
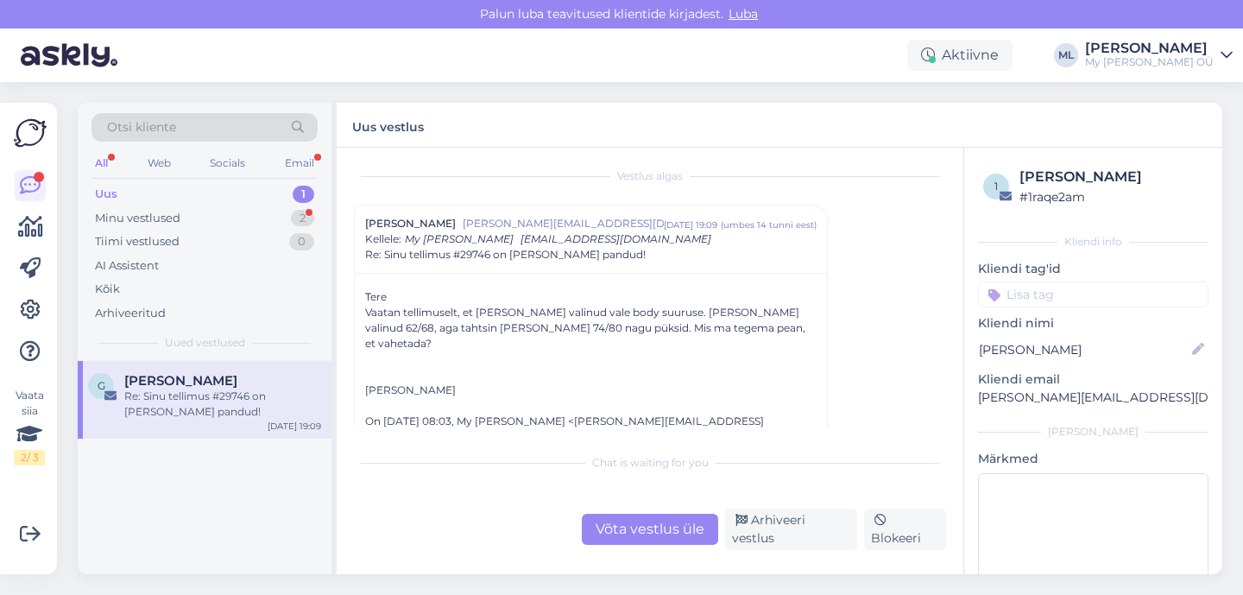
scroll to position [6, 0]
click at [627, 529] on div "Võta vestlus üle" at bounding box center [650, 529] width 136 height 31
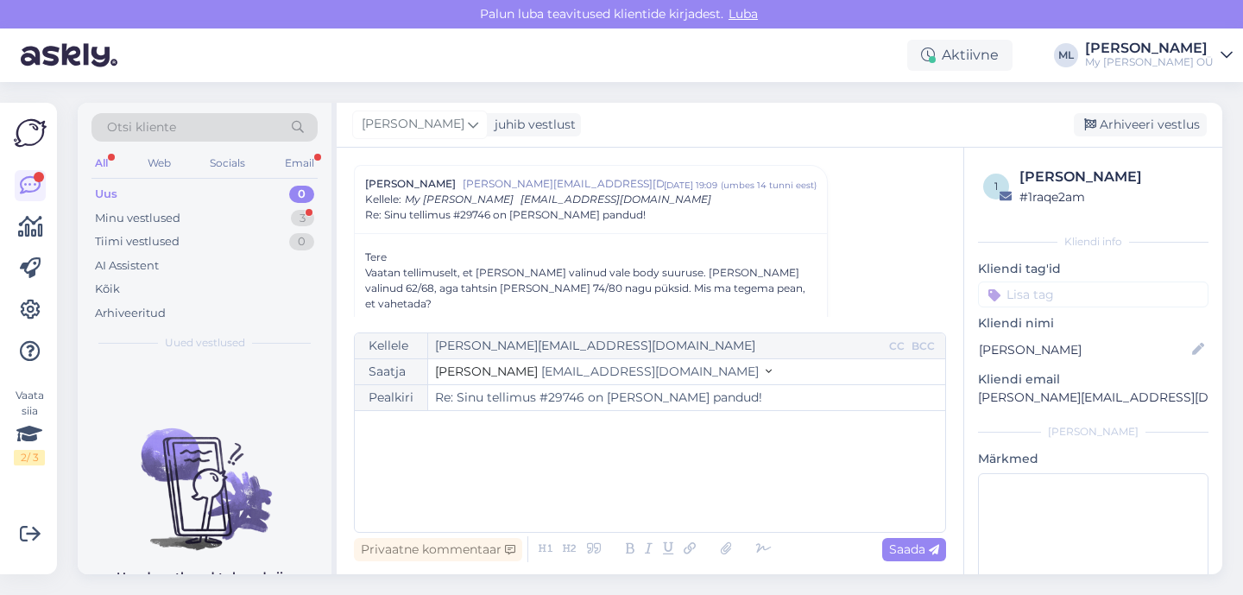
click at [566, 370] on span "[EMAIL_ADDRESS][DOMAIN_NAME]" at bounding box center [650, 371] width 218 height 16
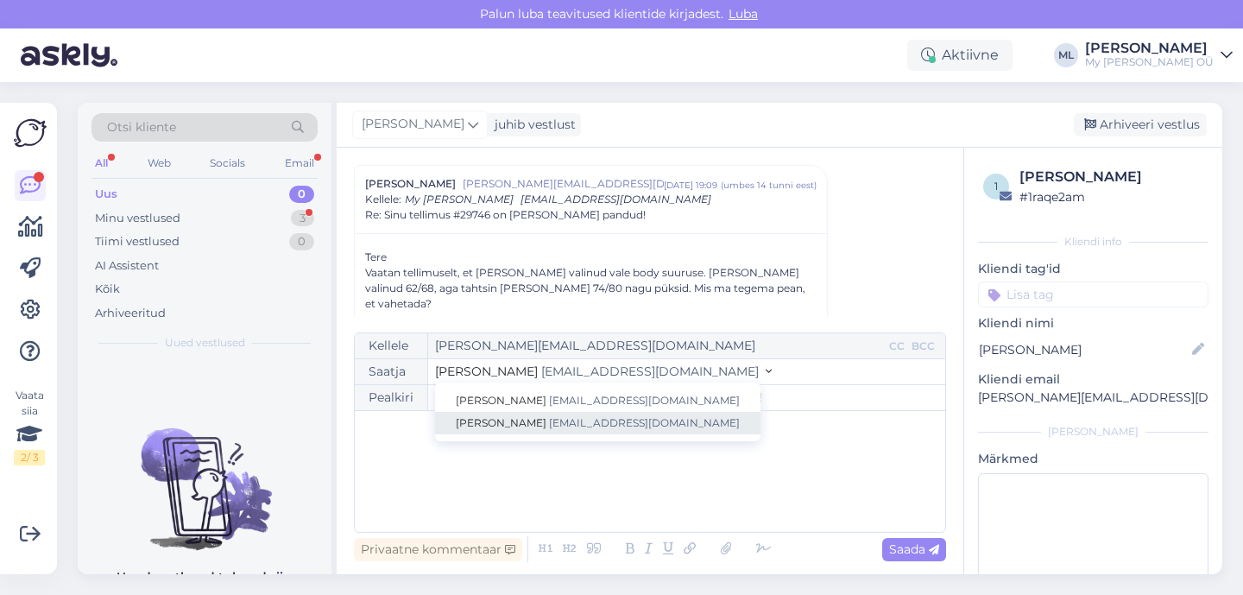
click at [549, 417] on span "[EMAIL_ADDRESS][DOMAIN_NAME]" at bounding box center [644, 422] width 191 height 13
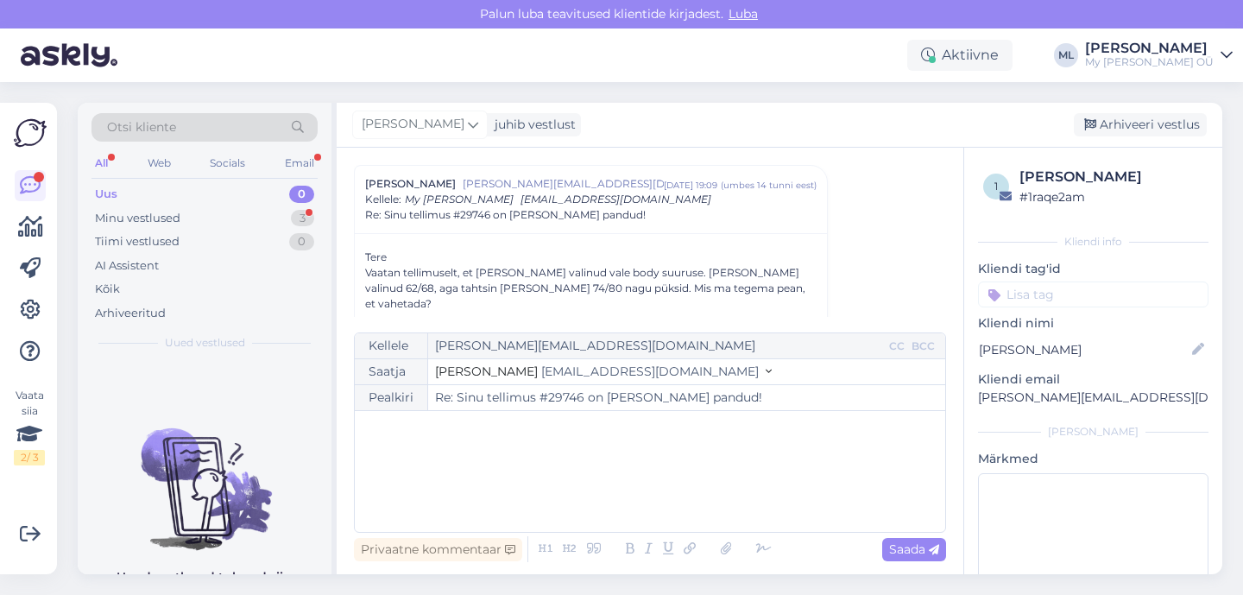
click at [502, 445] on div "﻿" at bounding box center [649, 471] width 573 height 104
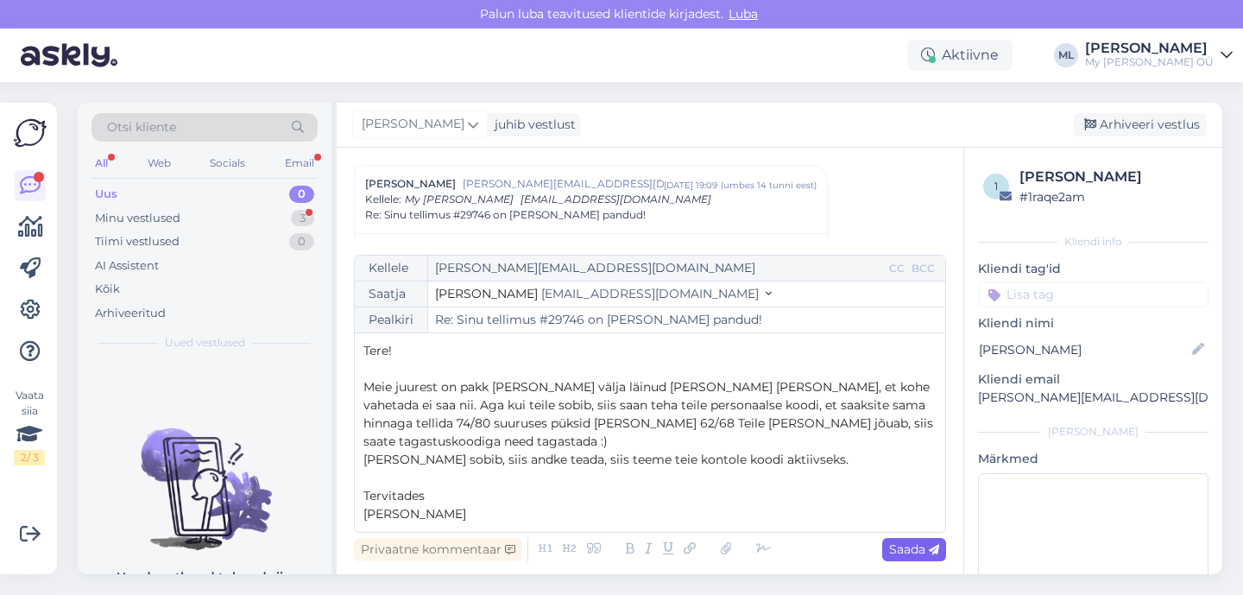
click at [907, 549] on span "Saada" at bounding box center [914, 549] width 50 height 16
type input "Re: Re: Sinu tellimus #29746 on [PERSON_NAME] pandud!"
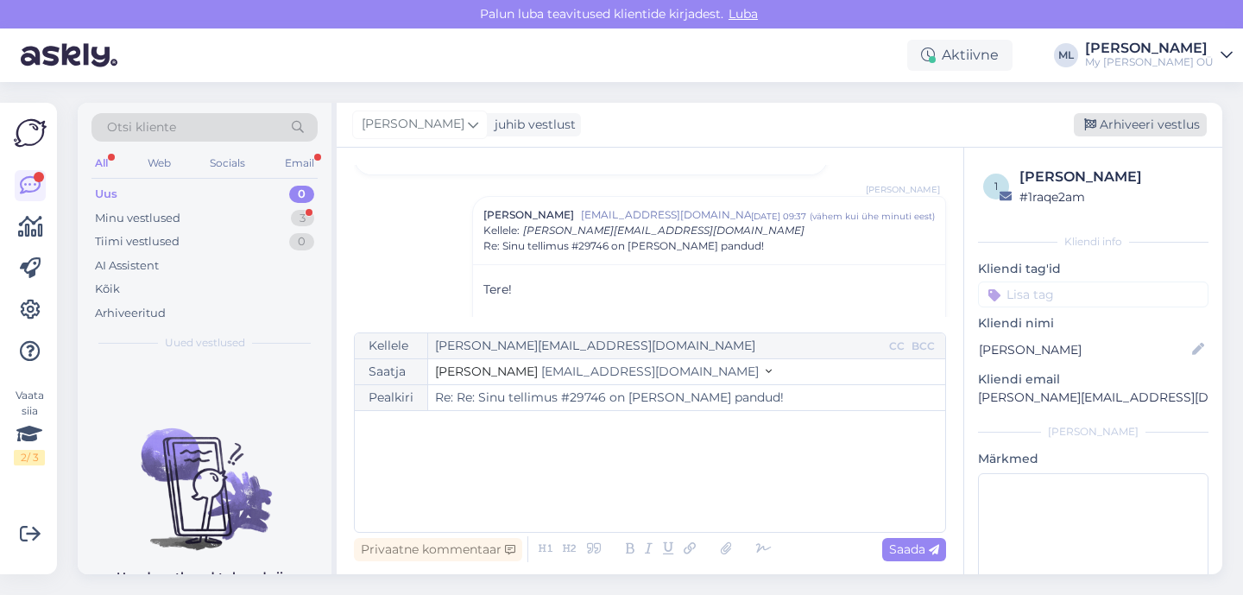
click at [1132, 114] on div "Arhiveeri vestlus" at bounding box center [1140, 124] width 133 height 23
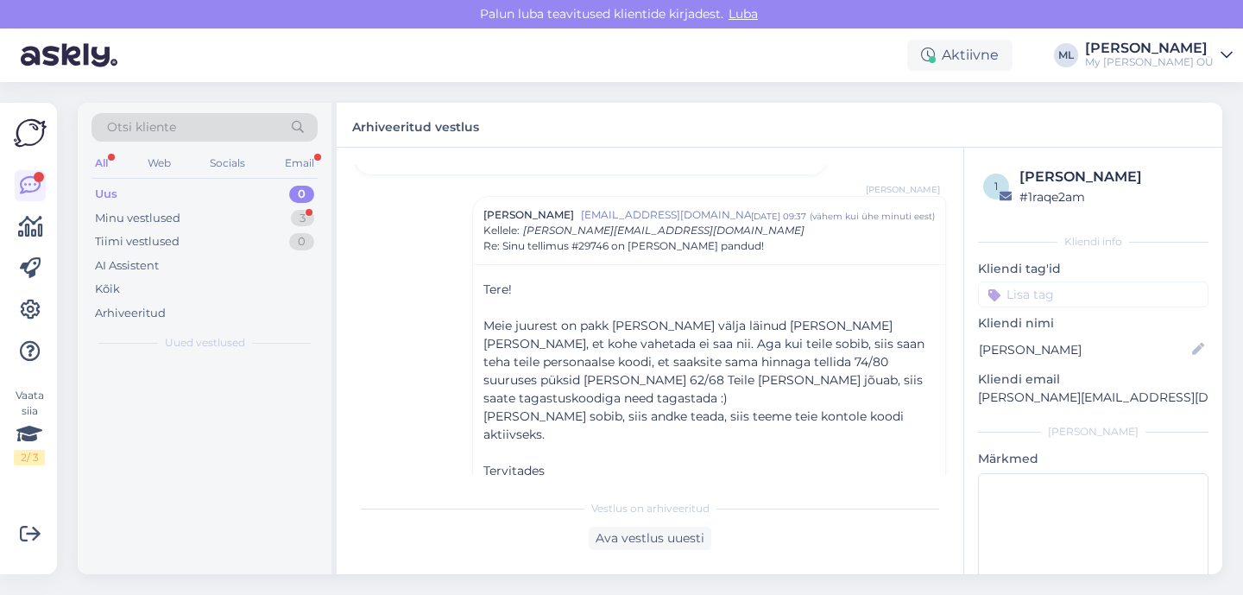
scroll to position [1293, 0]
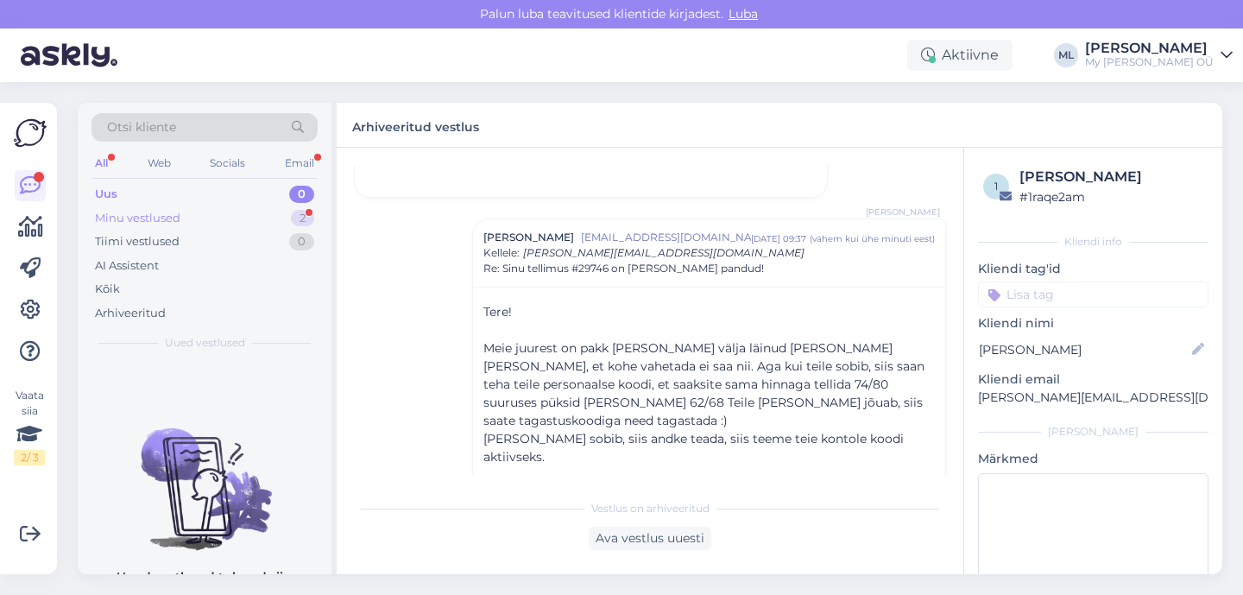
click at [171, 222] on div "Minu vestlused" at bounding box center [137, 218] width 85 height 17
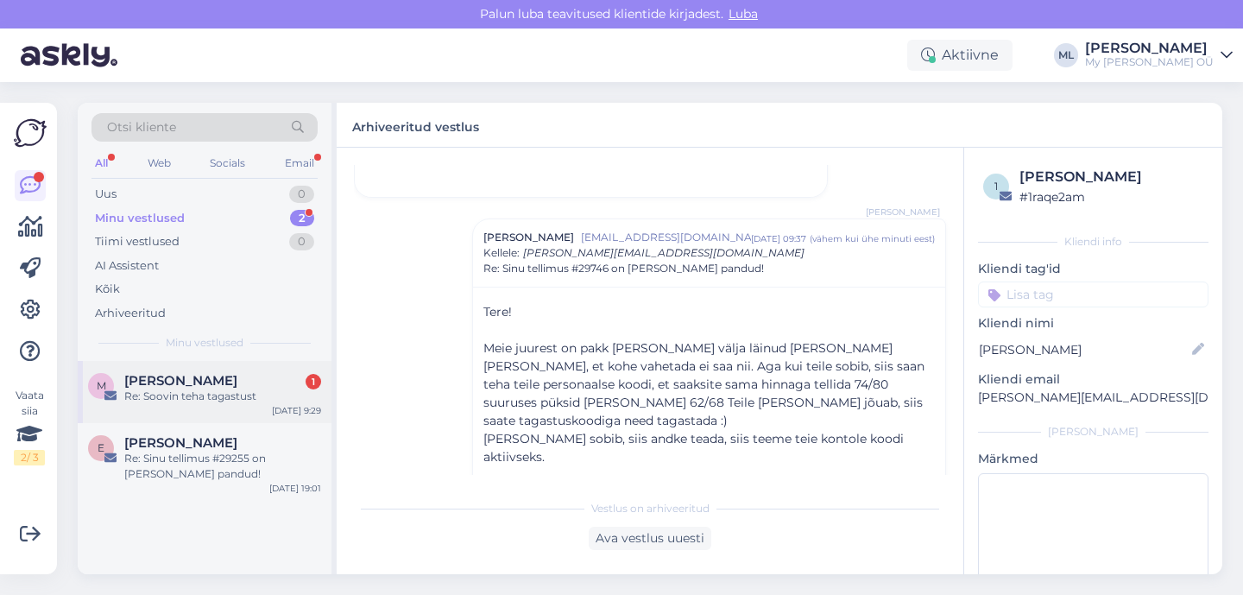
click at [172, 394] on div "Re: Soovin teha tagastust" at bounding box center [222, 396] width 197 height 16
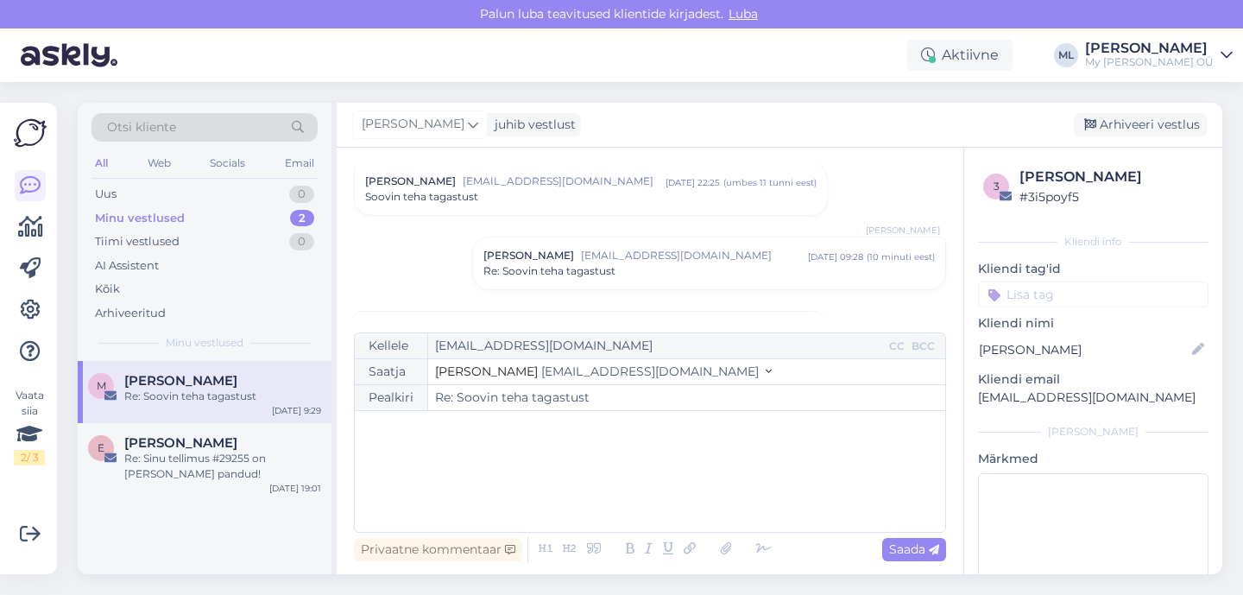
scroll to position [53, 0]
click at [593, 263] on span "Re: Soovin teha tagastust" at bounding box center [549, 268] width 132 height 16
click at [554, 195] on div "Soovin teha tagastust" at bounding box center [590, 194] width 451 height 16
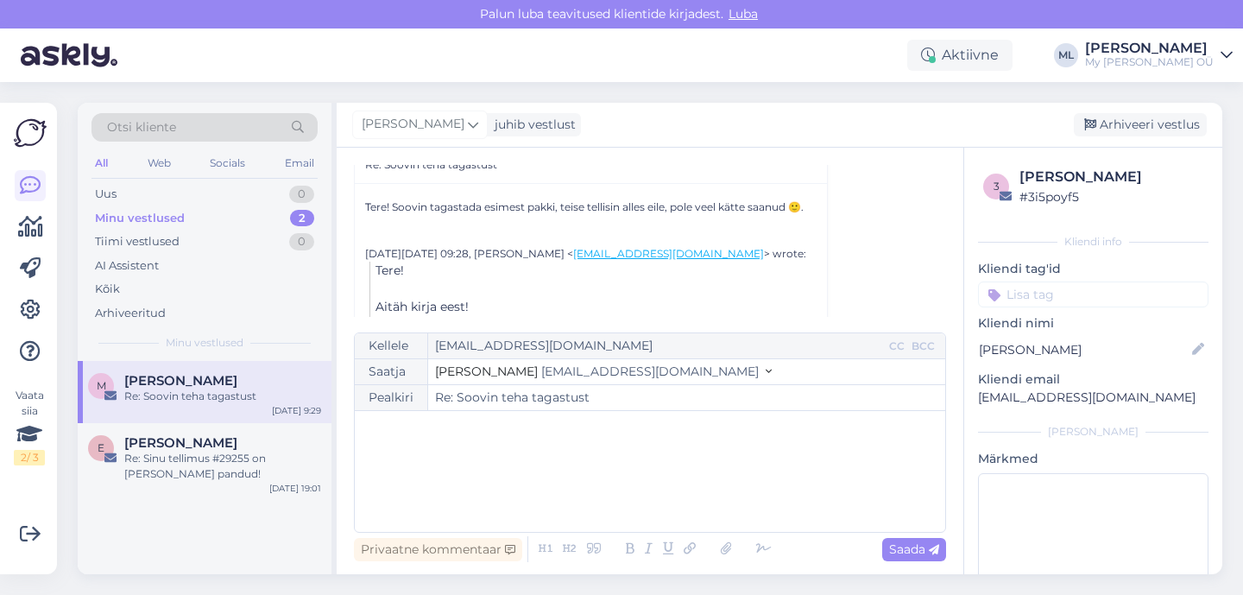
scroll to position [597, 0]
click at [224, 375] on div "[PERSON_NAME]" at bounding box center [222, 381] width 197 height 16
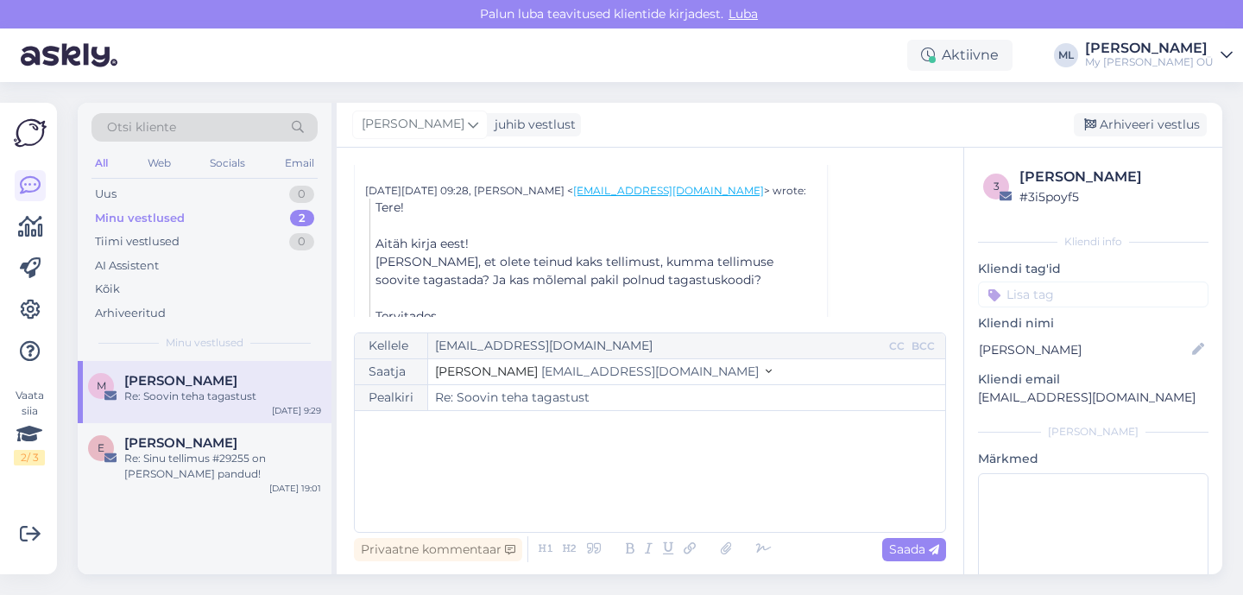
scroll to position [356, 0]
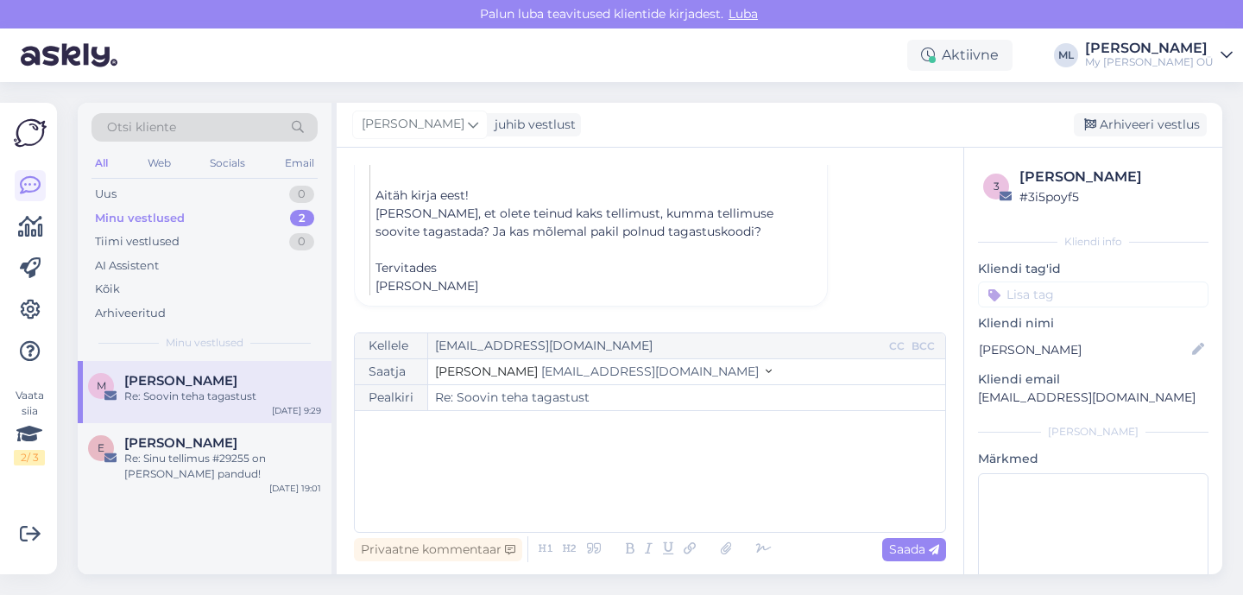
click at [575, 370] on span "[EMAIL_ADDRESS][DOMAIN_NAME]" at bounding box center [650, 371] width 218 height 16
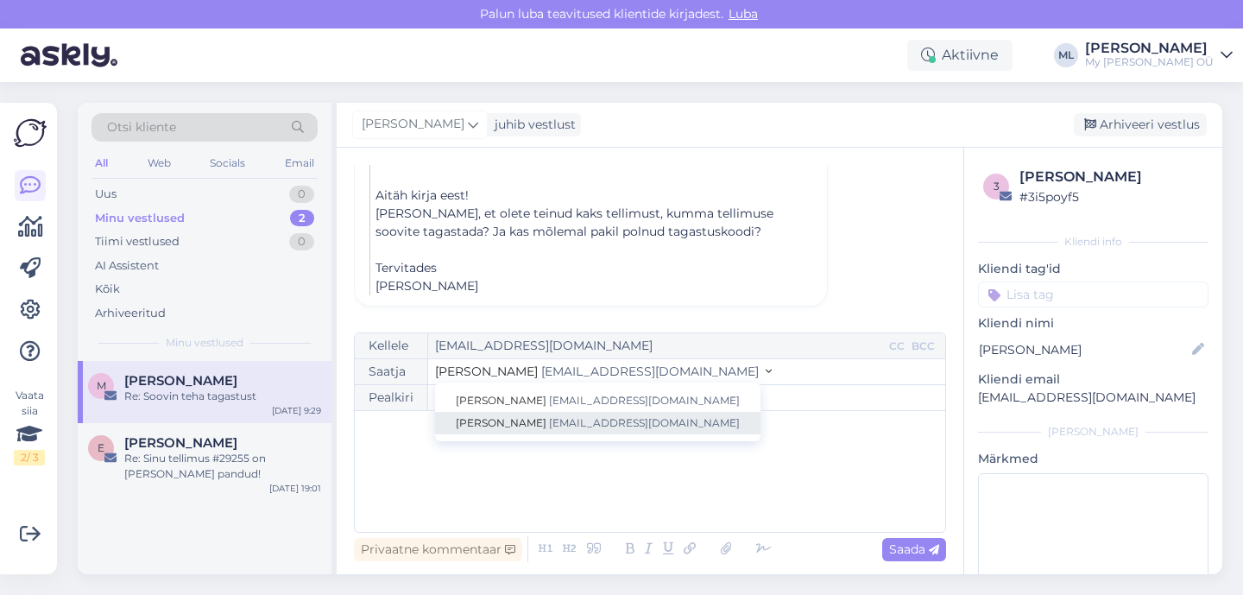
click at [556, 419] on span "[EMAIL_ADDRESS][DOMAIN_NAME]" at bounding box center [644, 422] width 191 height 13
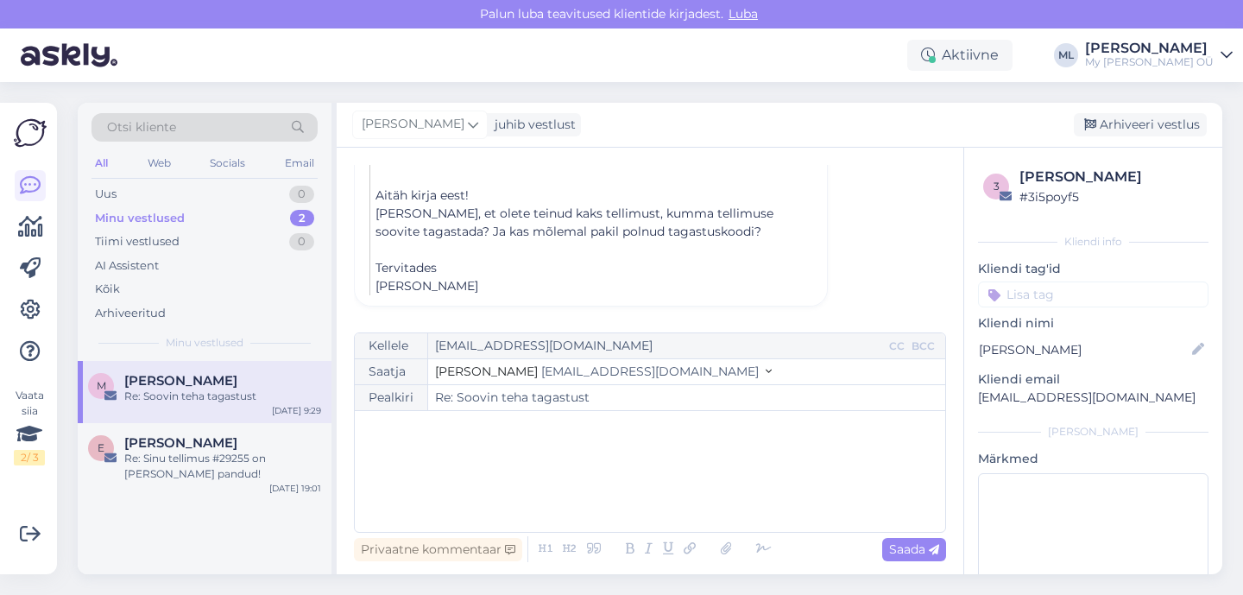
click at [521, 441] on div "﻿" at bounding box center [649, 471] width 573 height 104
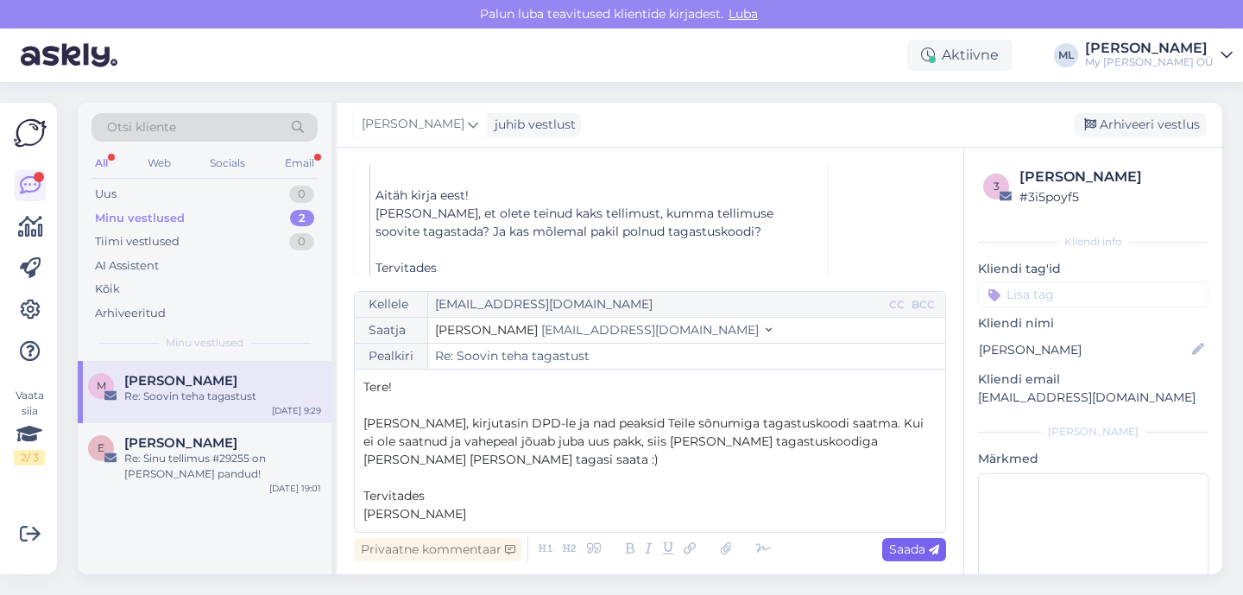
click at [900, 552] on span "Saada" at bounding box center [914, 549] width 50 height 16
type input "Re: Soovin teha tagastust"
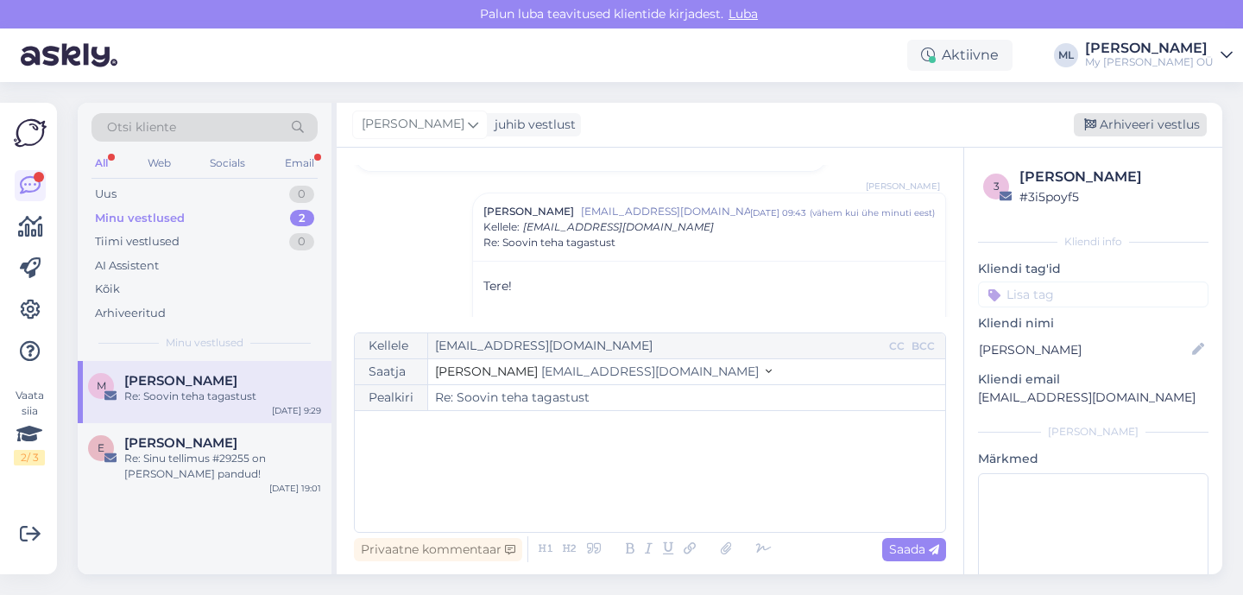
click at [1119, 119] on div "Arhiveeri vestlus" at bounding box center [1140, 124] width 133 height 23
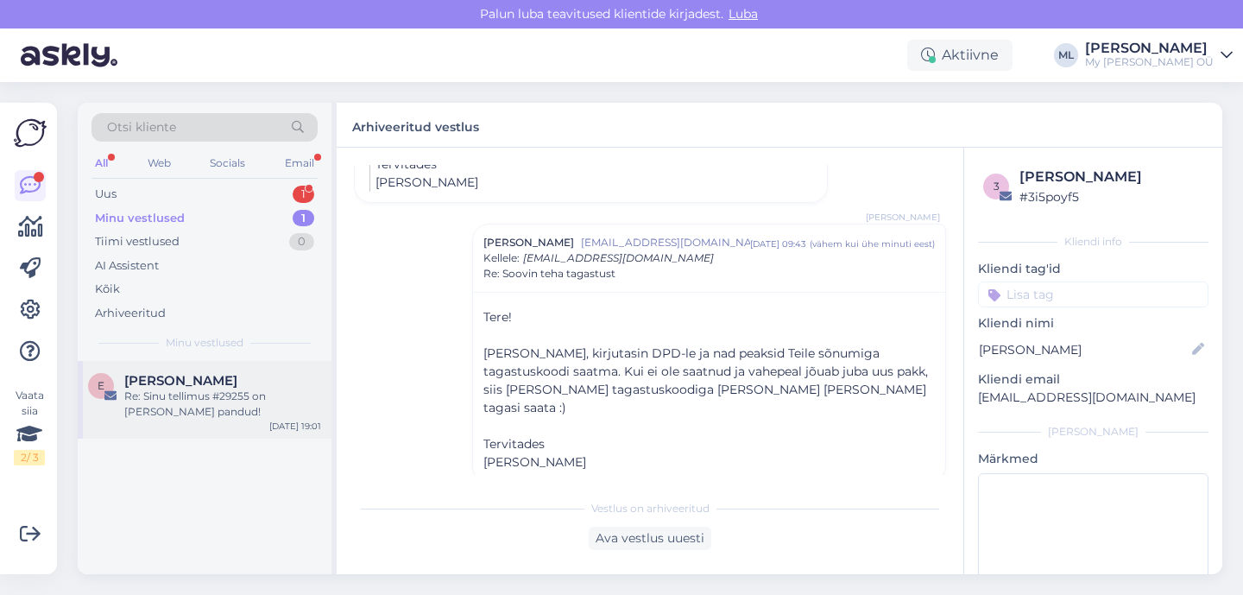
click at [154, 393] on div "Re: Sinu tellimus #29255 on [PERSON_NAME] pandud!" at bounding box center [222, 403] width 197 height 31
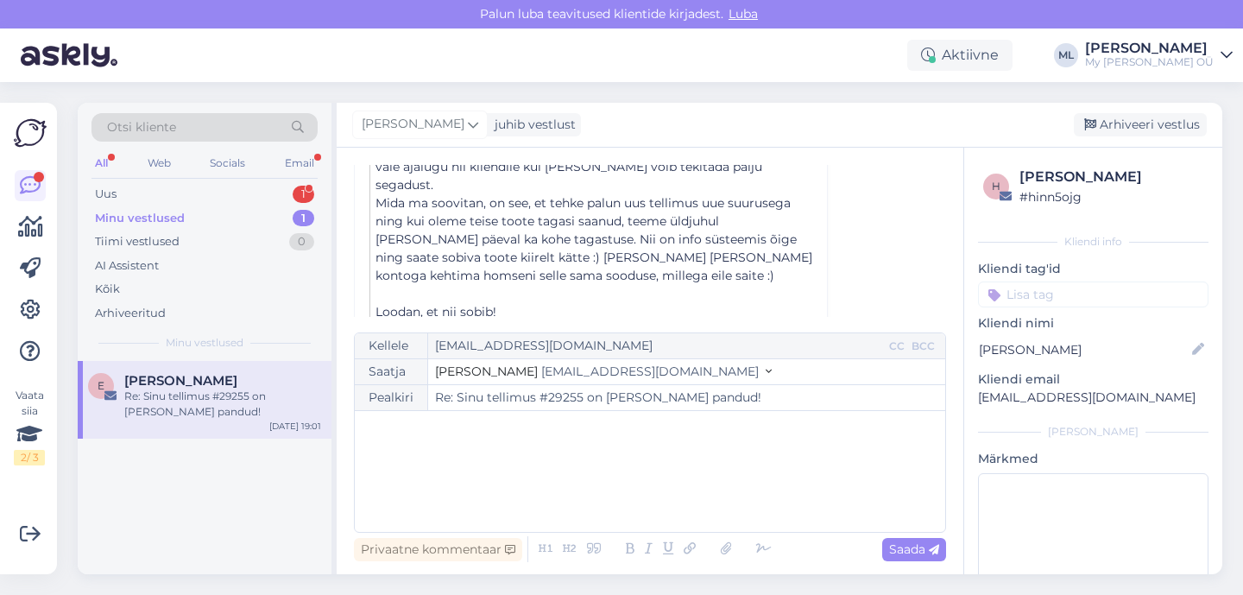
scroll to position [799, 0]
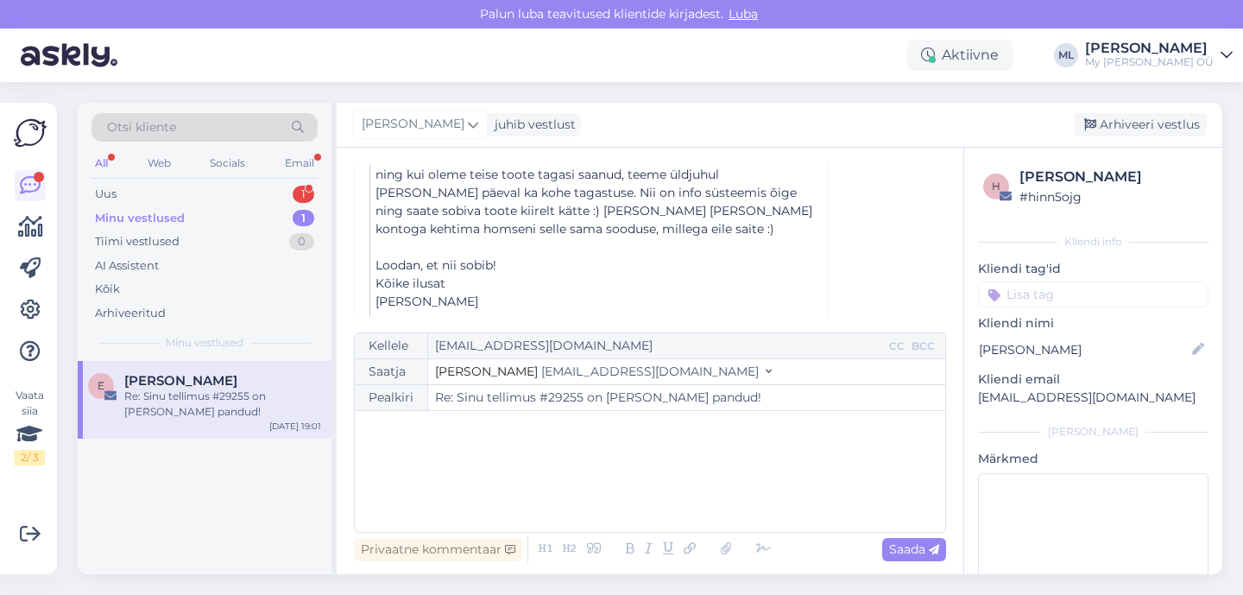
click at [571, 376] on span "[EMAIL_ADDRESS][DOMAIN_NAME]" at bounding box center [650, 371] width 218 height 16
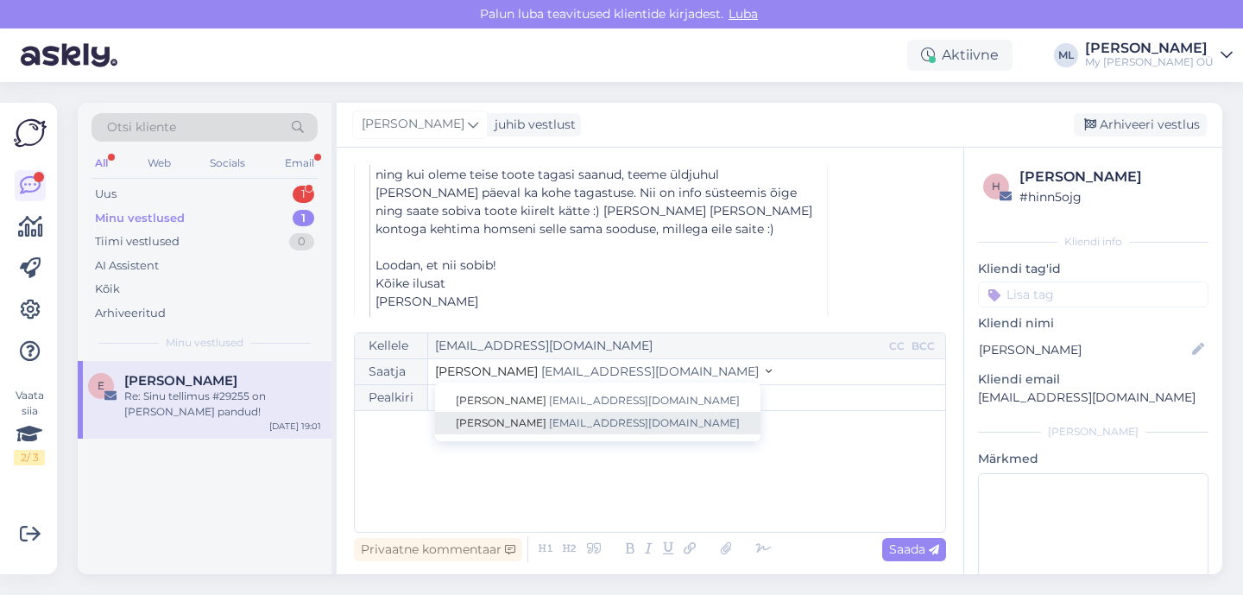
click at [549, 426] on span "[EMAIL_ADDRESS][DOMAIN_NAME]" at bounding box center [644, 422] width 191 height 13
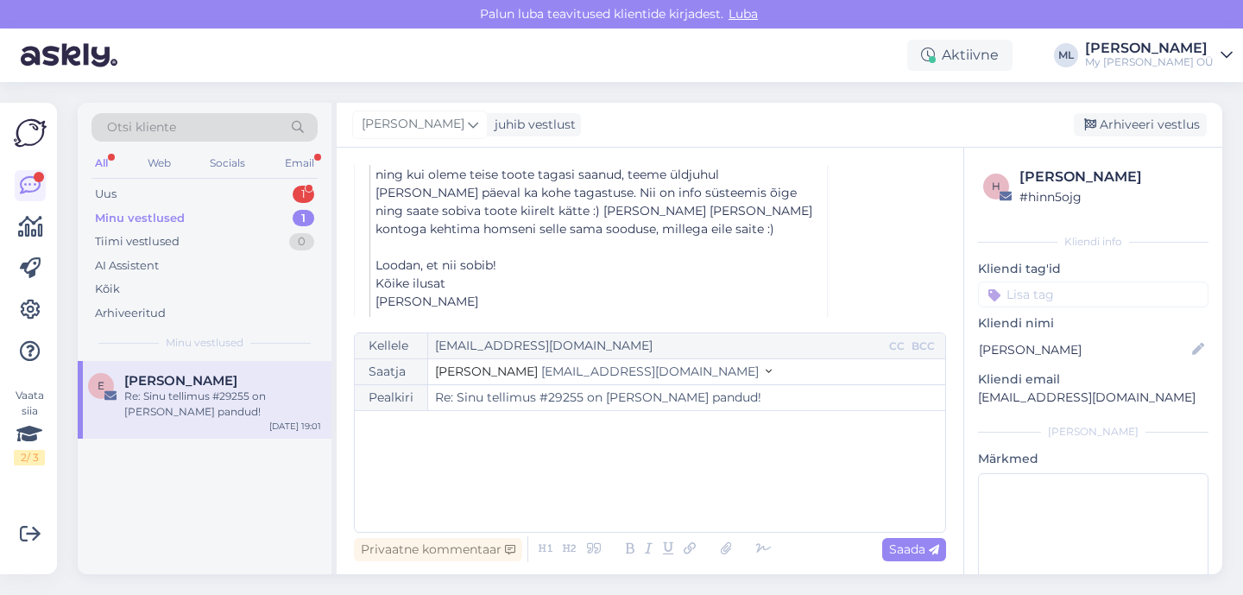
click at [422, 491] on div "﻿" at bounding box center [649, 471] width 573 height 104
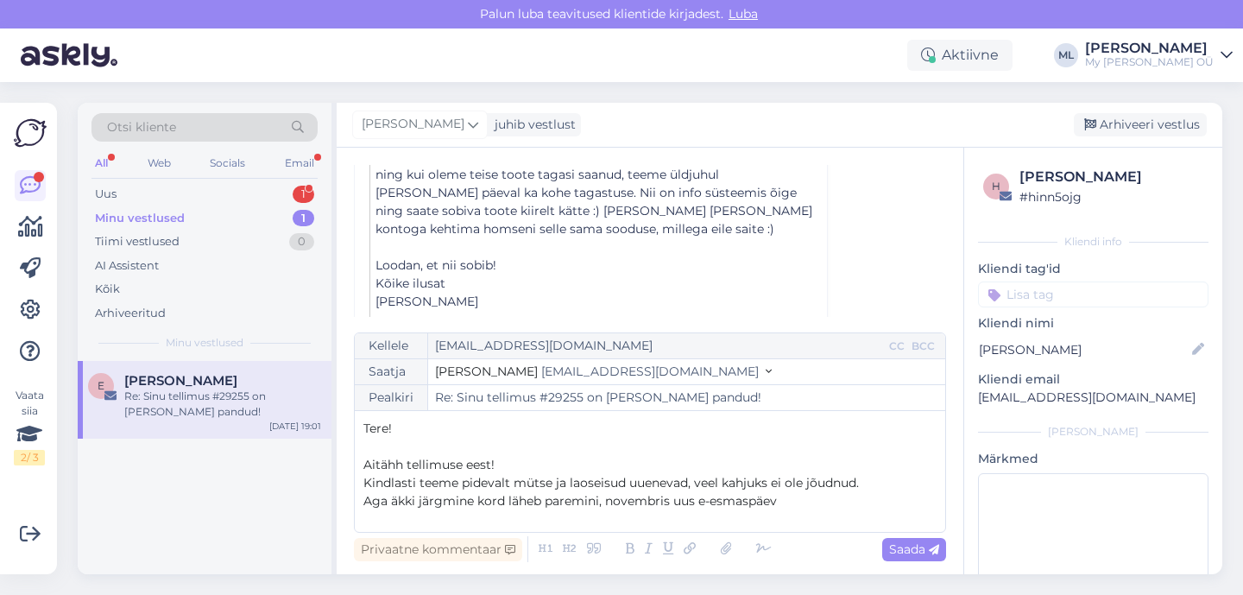
drag, startPoint x: 793, startPoint y: 508, endPoint x: 350, endPoint y: 504, distance: 443.7
click at [350, 504] on div "Vestlus algas Egle Gurjev gurjevegle@gmail.com sept 8 10:33 ( umbes ühe aasta e…" at bounding box center [650, 361] width 627 height 426
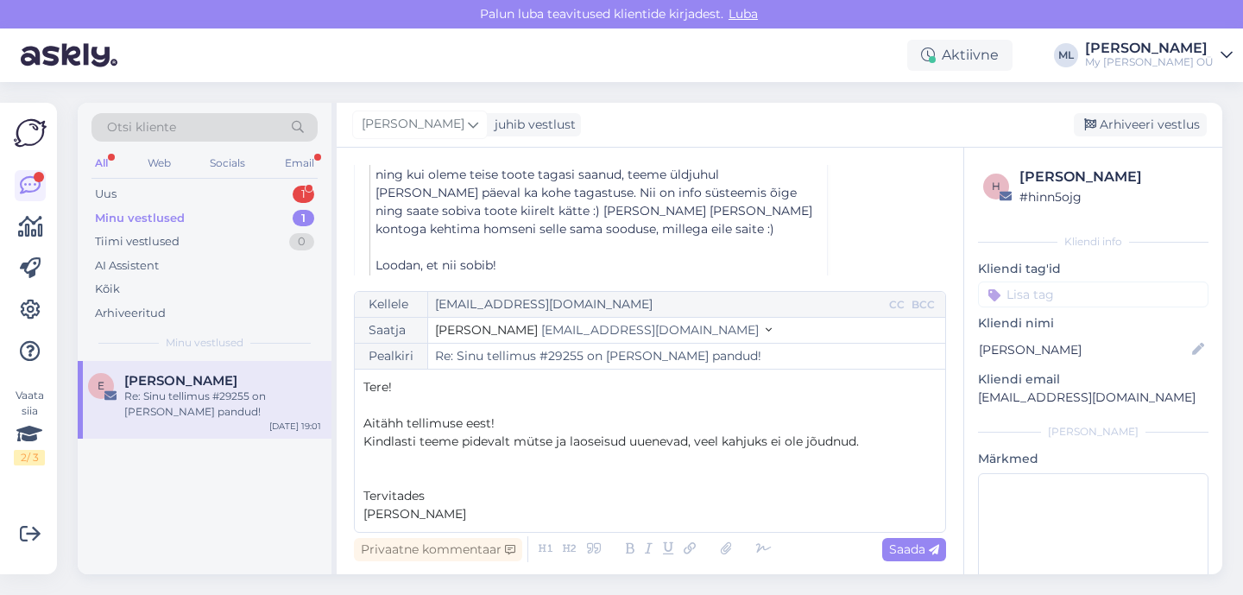
click at [867, 453] on p "﻿" at bounding box center [649, 460] width 573 height 18
click at [870, 443] on p "Kindlasti teeme pidevalt mütse ja laoseisud uuenevad, veel kahjuks ei ole jõudn…" at bounding box center [649, 441] width 573 height 18
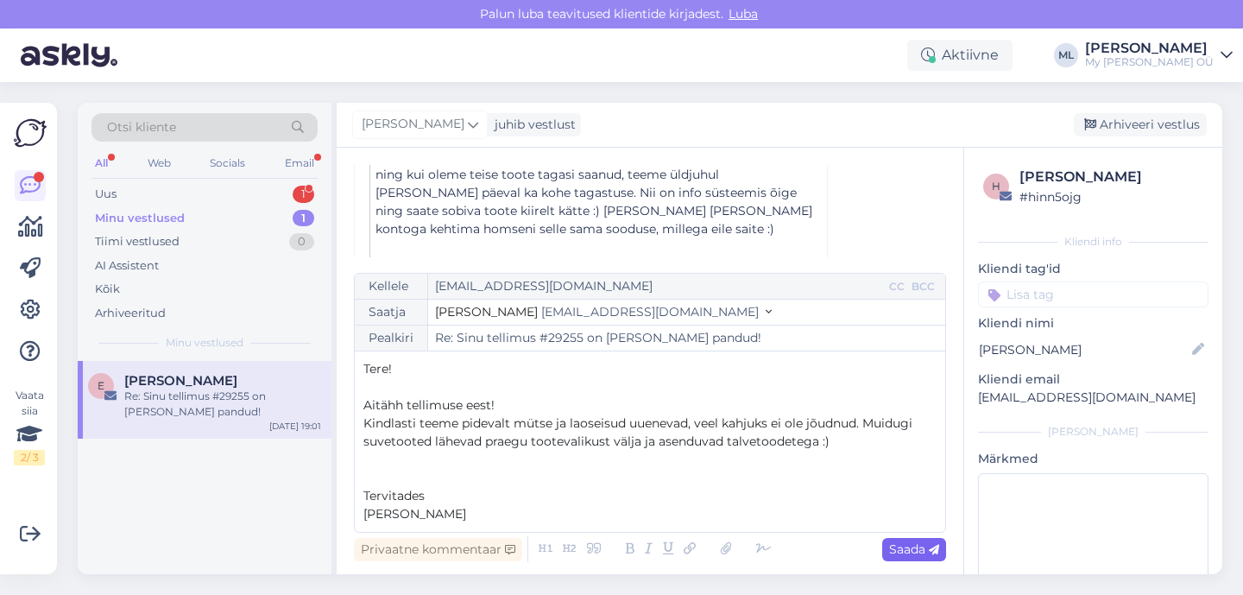
click at [905, 550] on span "Saada" at bounding box center [914, 549] width 50 height 16
type input "Re: Re: Sinu tellimus #29255 on teele pandud!"
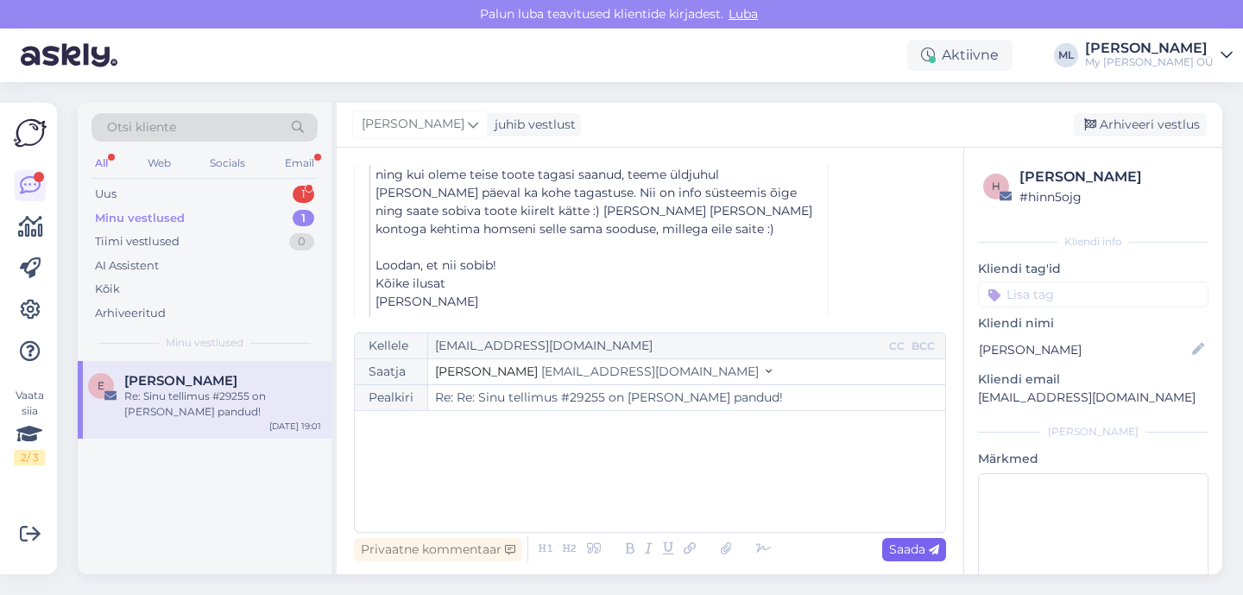
scroll to position [962, 0]
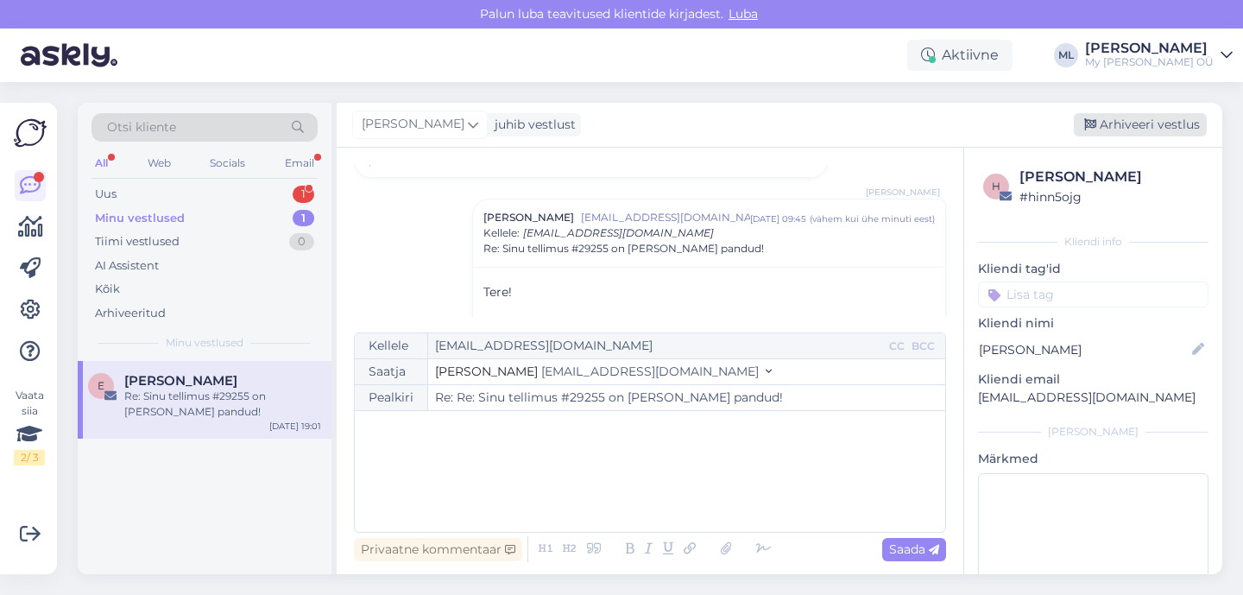
click at [1101, 122] on div "Arhiveeri vestlus" at bounding box center [1140, 124] width 133 height 23
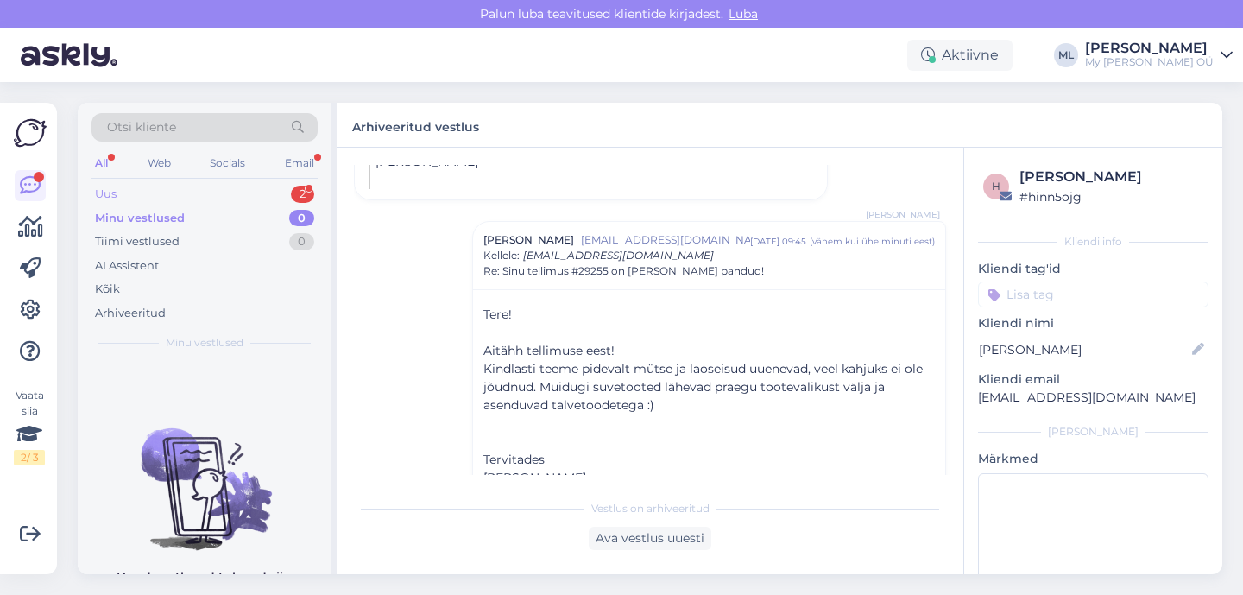
click at [100, 198] on div "Uus" at bounding box center [106, 194] width 22 height 17
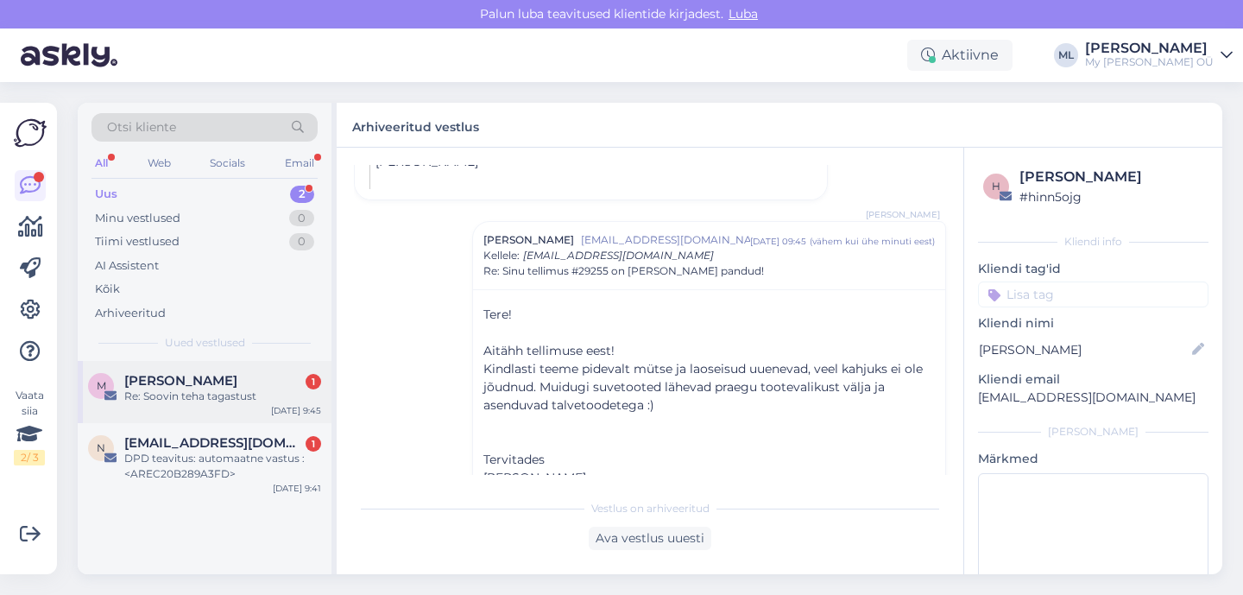
click at [199, 396] on div "Re: Soovin teha tagastust" at bounding box center [222, 396] width 197 height 16
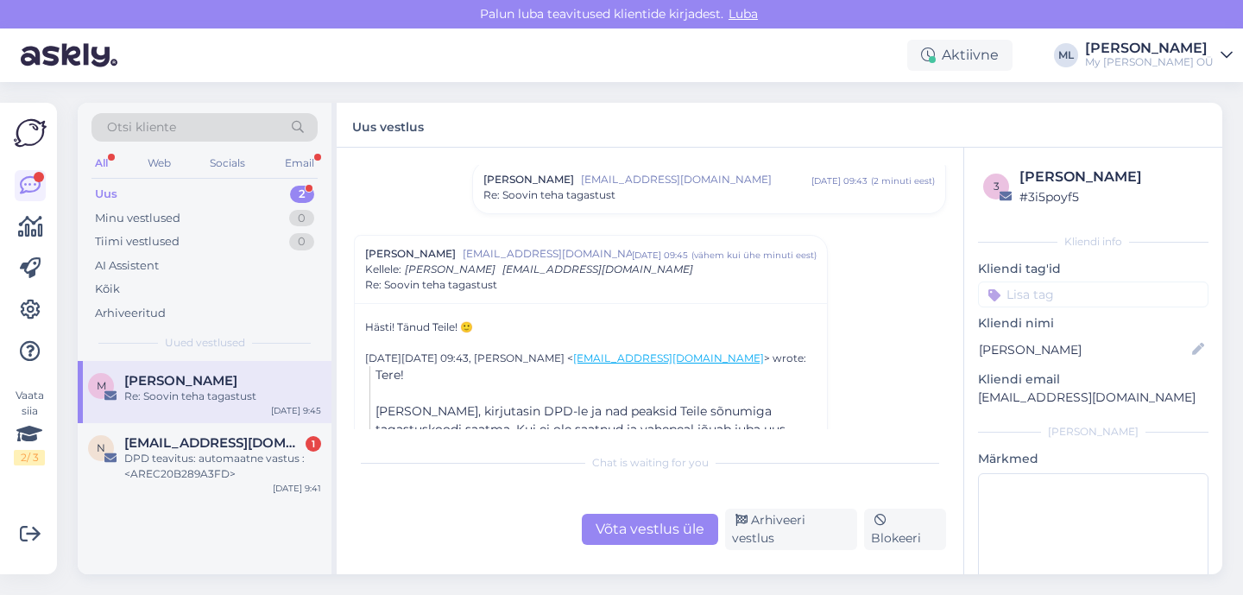
scroll to position [313, 0]
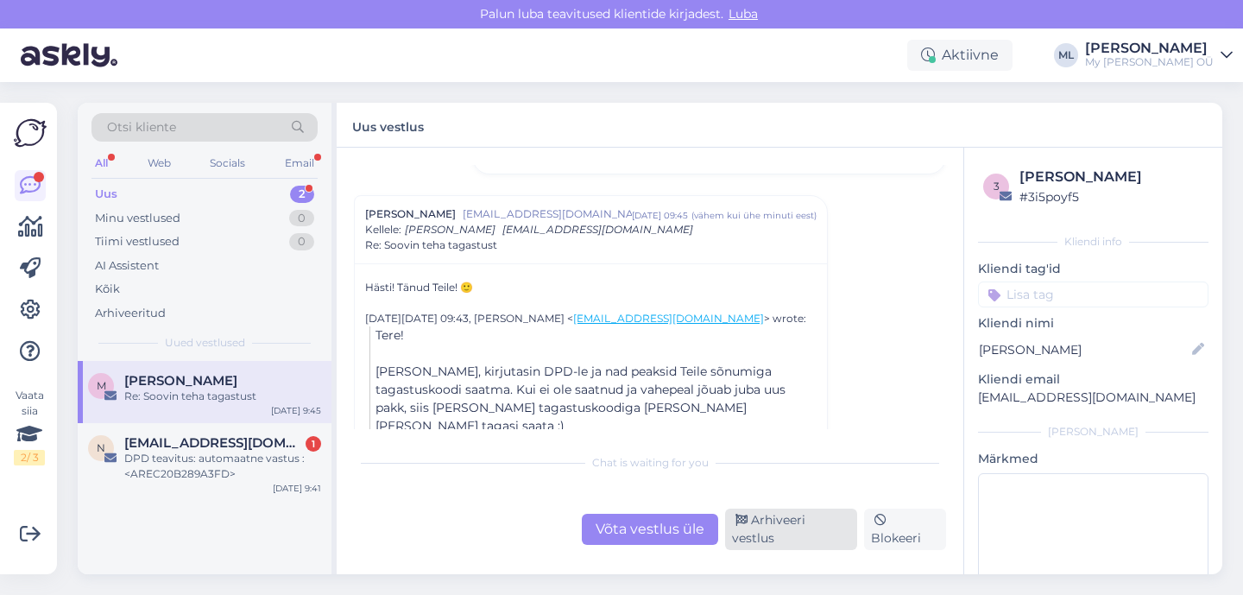
click at [760, 538] on div "Arhiveeri vestlus" at bounding box center [791, 528] width 132 height 41
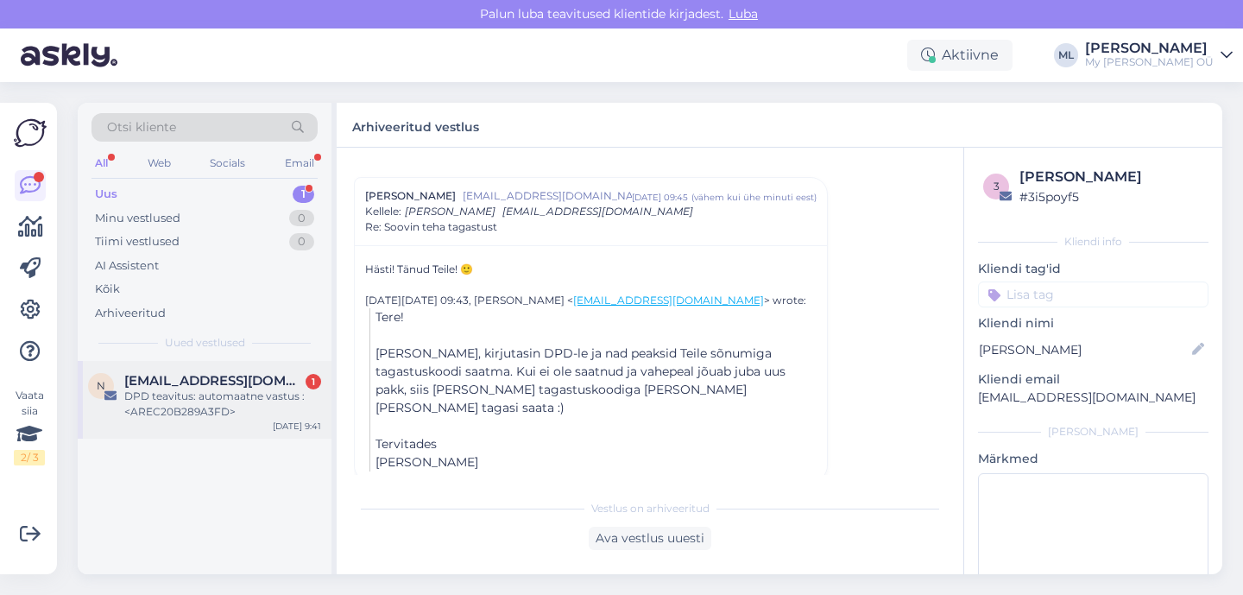
click at [209, 389] on div "DPD teavitus: automaatne vastus :<AREC20B289A3FD>" at bounding box center [222, 403] width 197 height 31
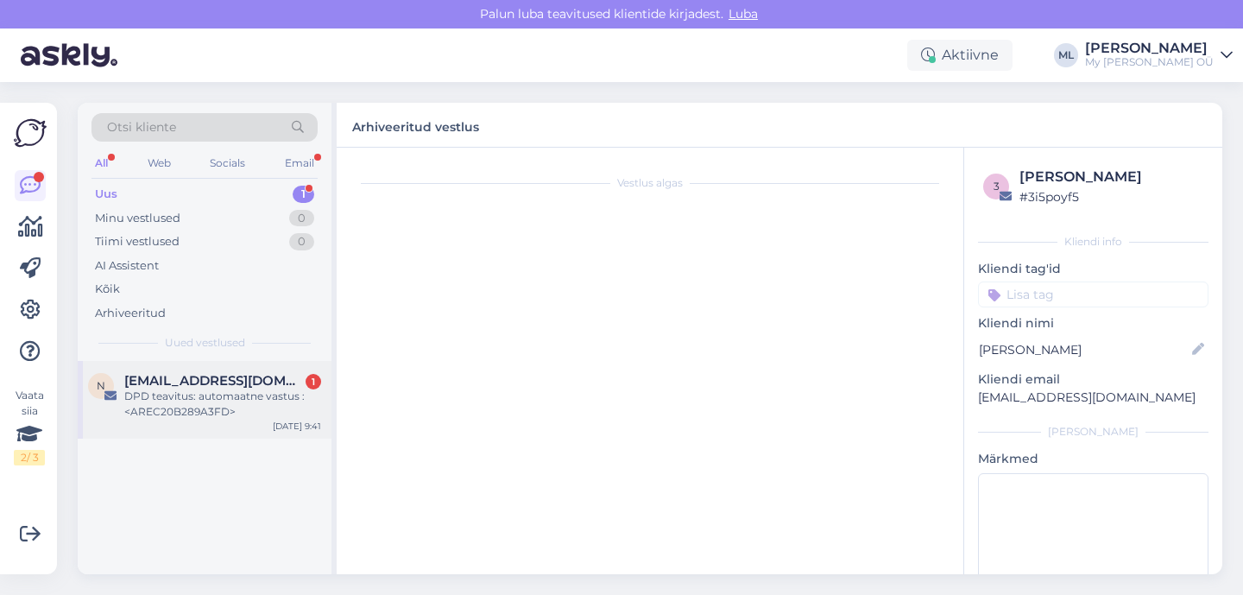
scroll to position [5538, 0]
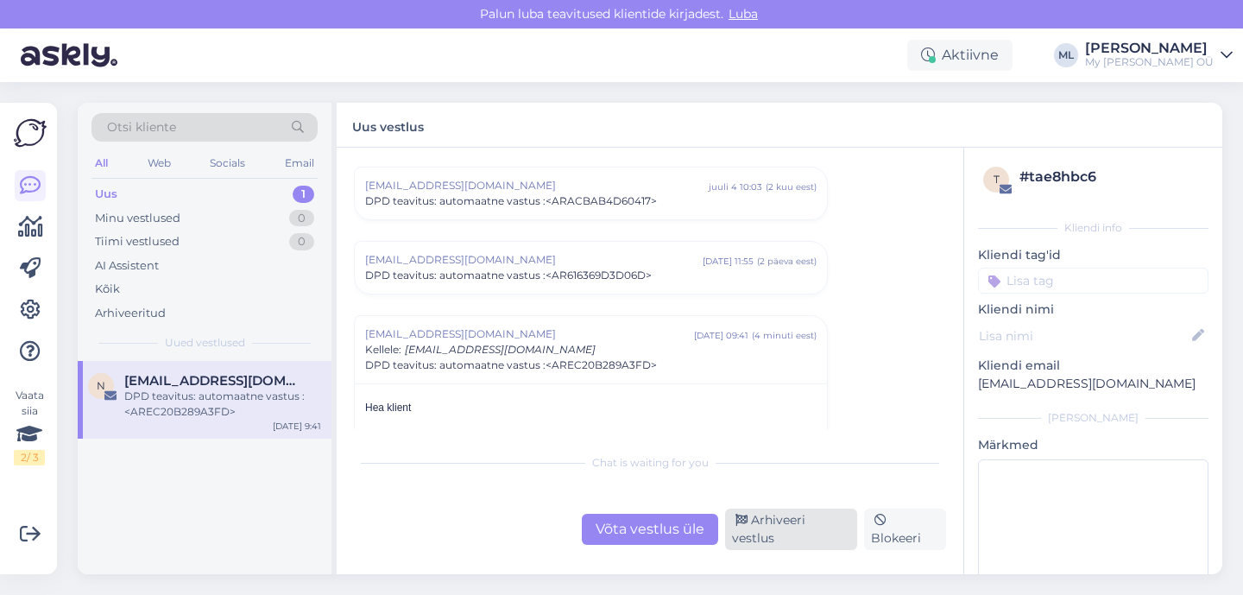
click at [837, 538] on div "Arhiveeri vestlus" at bounding box center [791, 528] width 132 height 41
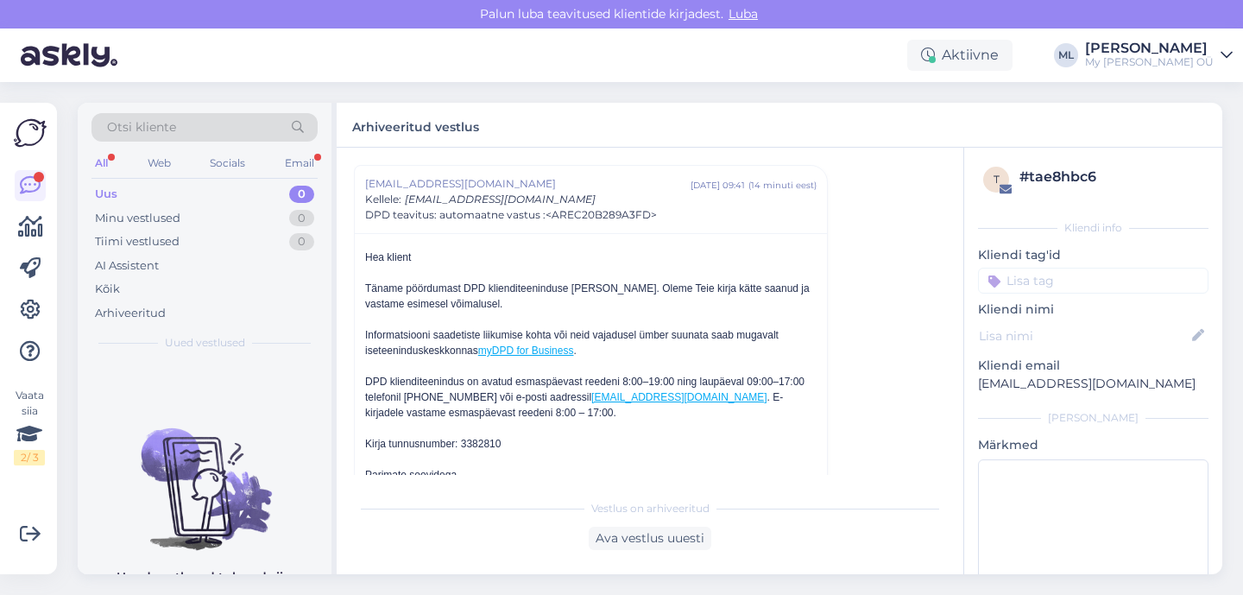
click at [253, 186] on div "Uus 0" at bounding box center [204, 194] width 226 height 24
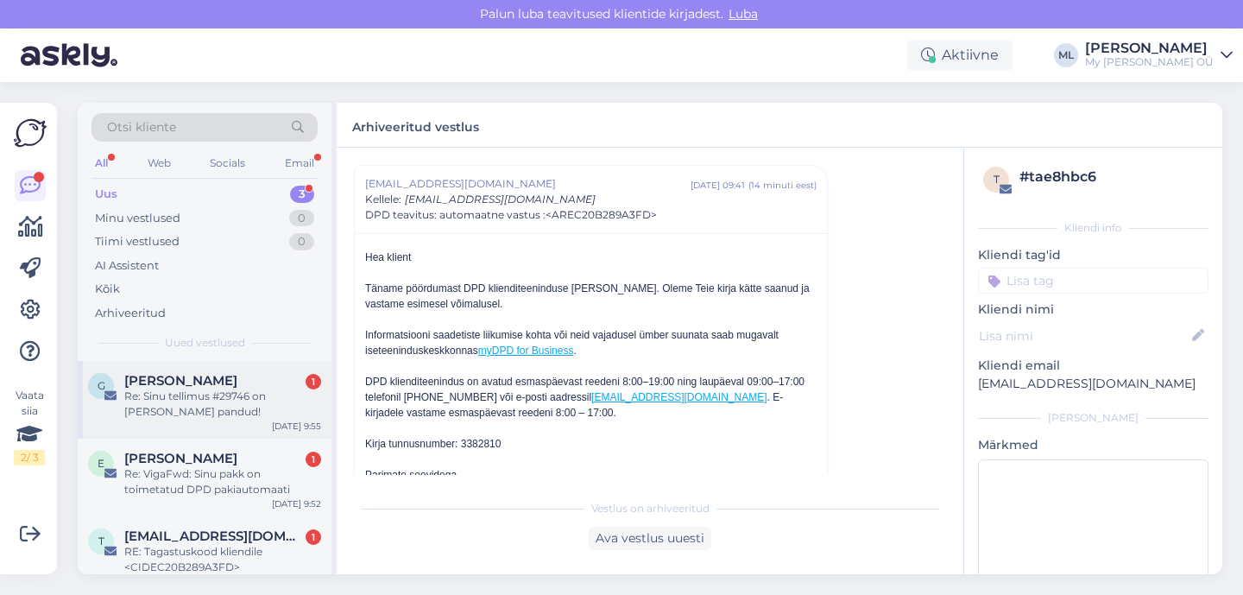
scroll to position [20, 0]
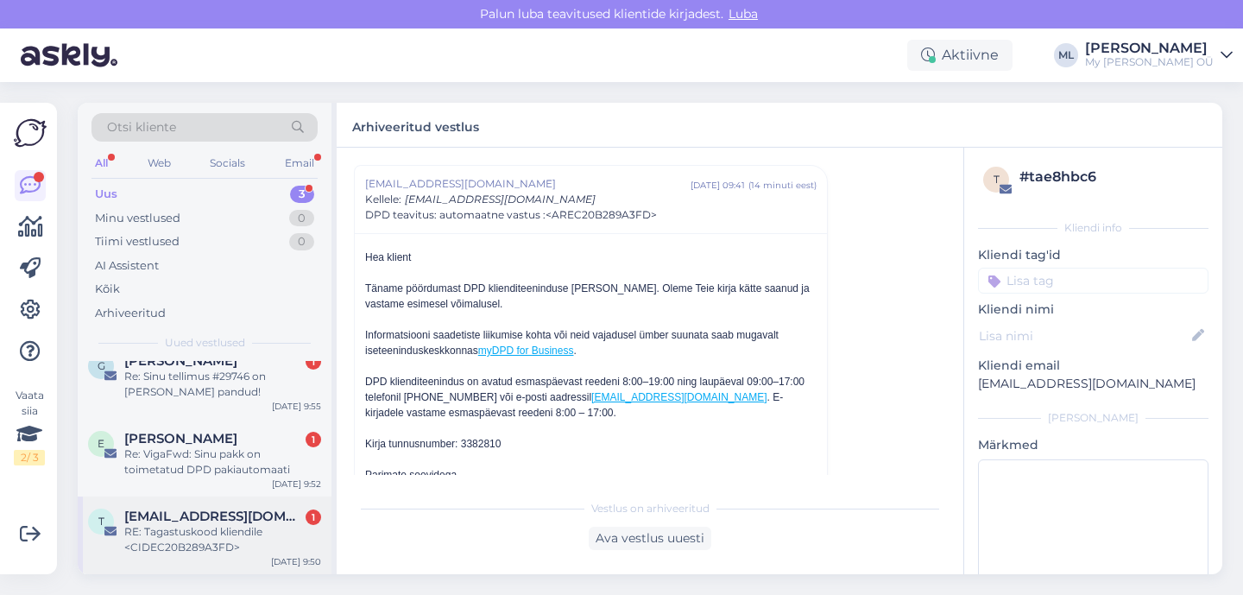
click at [187, 537] on div "RE: Tagastuskood kliendile <CIDEC20B289A3FD>" at bounding box center [222, 539] width 197 height 31
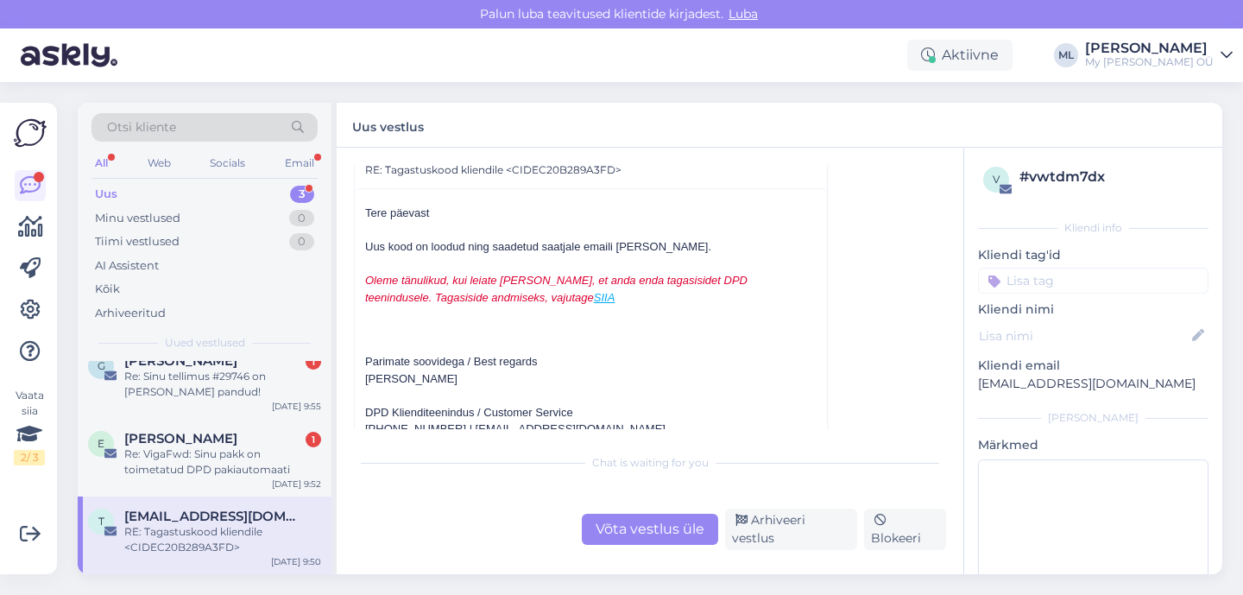
scroll to position [10493, 0]
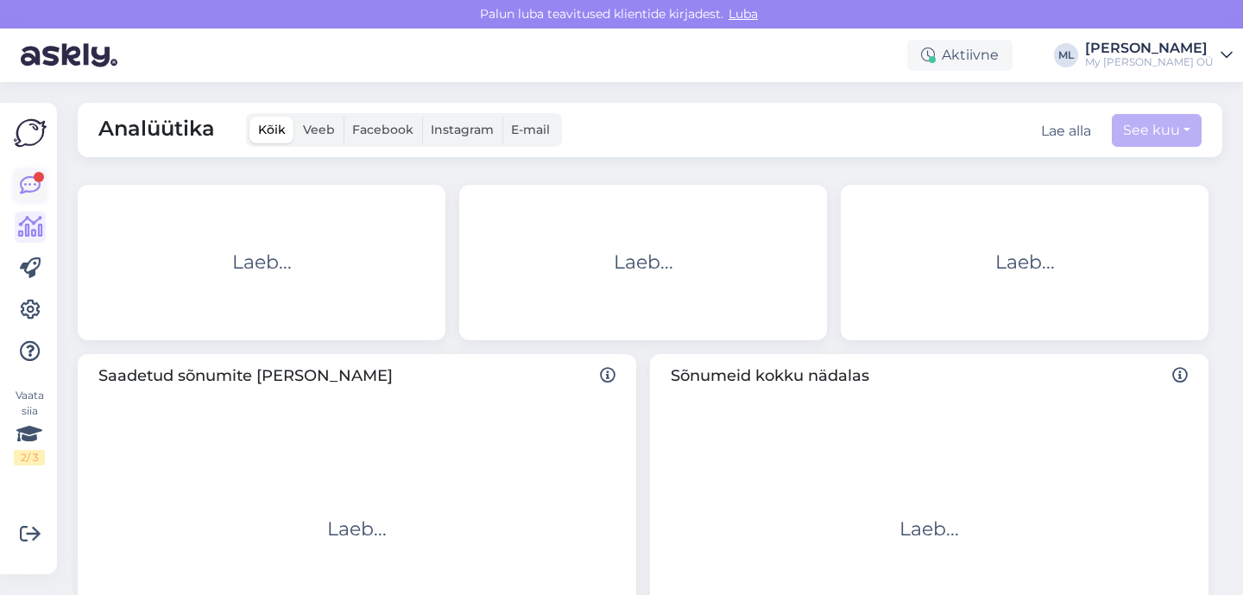
click at [36, 171] on link at bounding box center [30, 185] width 31 height 31
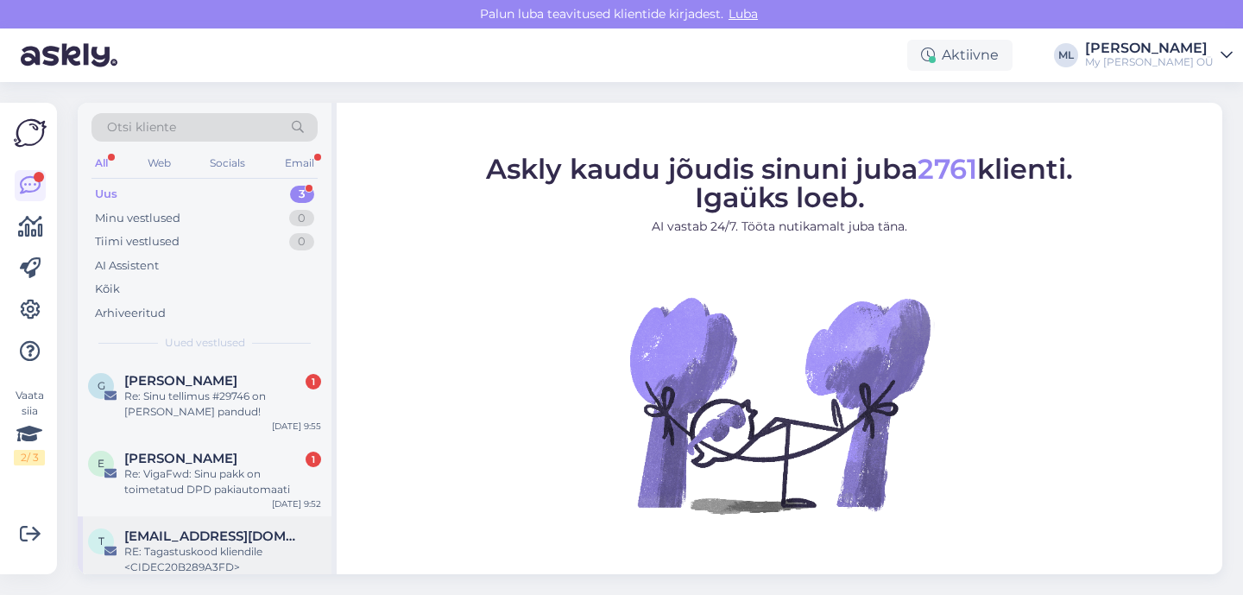
click at [187, 563] on div "RE: Tagastuskood kliendile <CIDEC20B289A3FD>" at bounding box center [222, 559] width 197 height 31
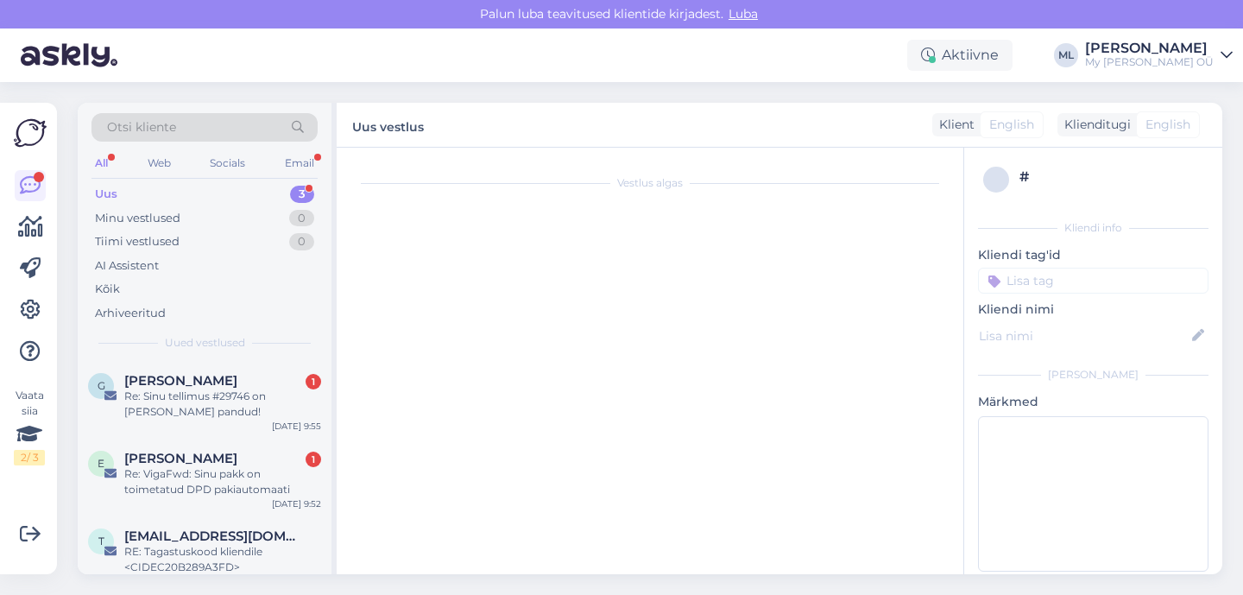
scroll to position [10220, 0]
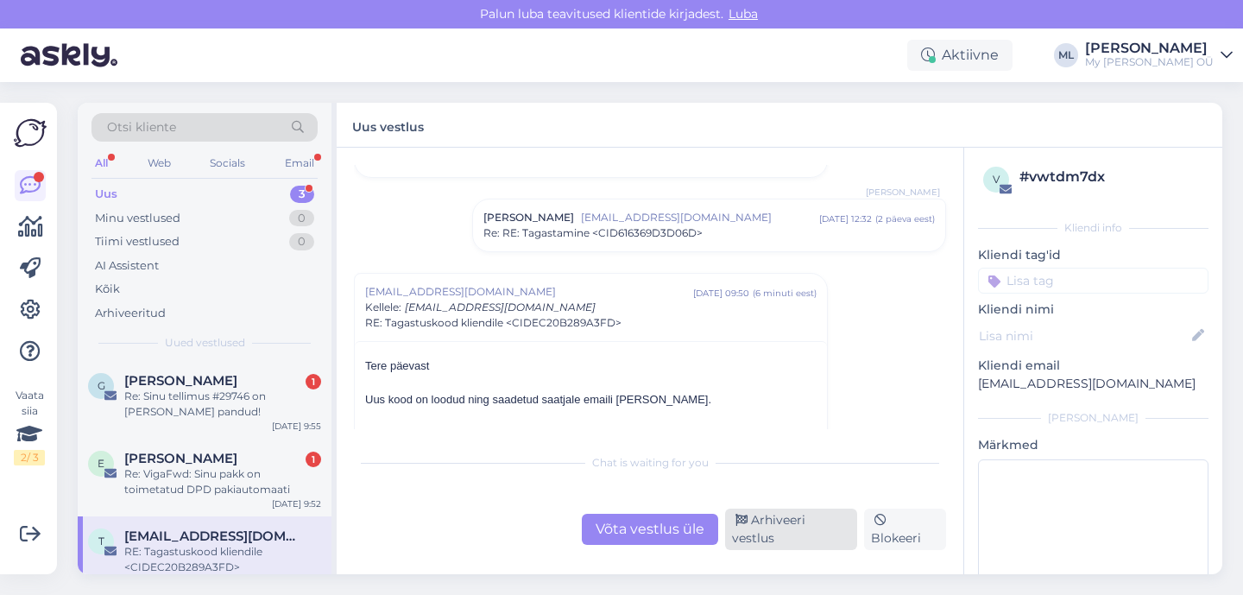
click at [811, 522] on div "Arhiveeri vestlus" at bounding box center [791, 528] width 132 height 41
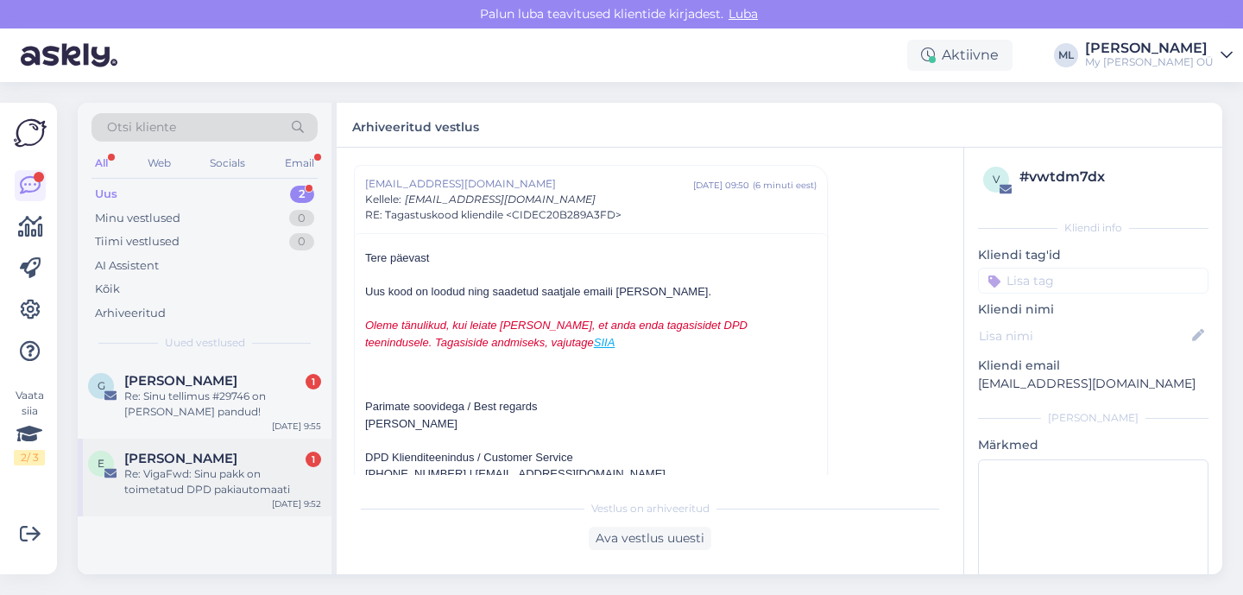
click at [237, 459] on span "[PERSON_NAME]" at bounding box center [180, 459] width 113 height 16
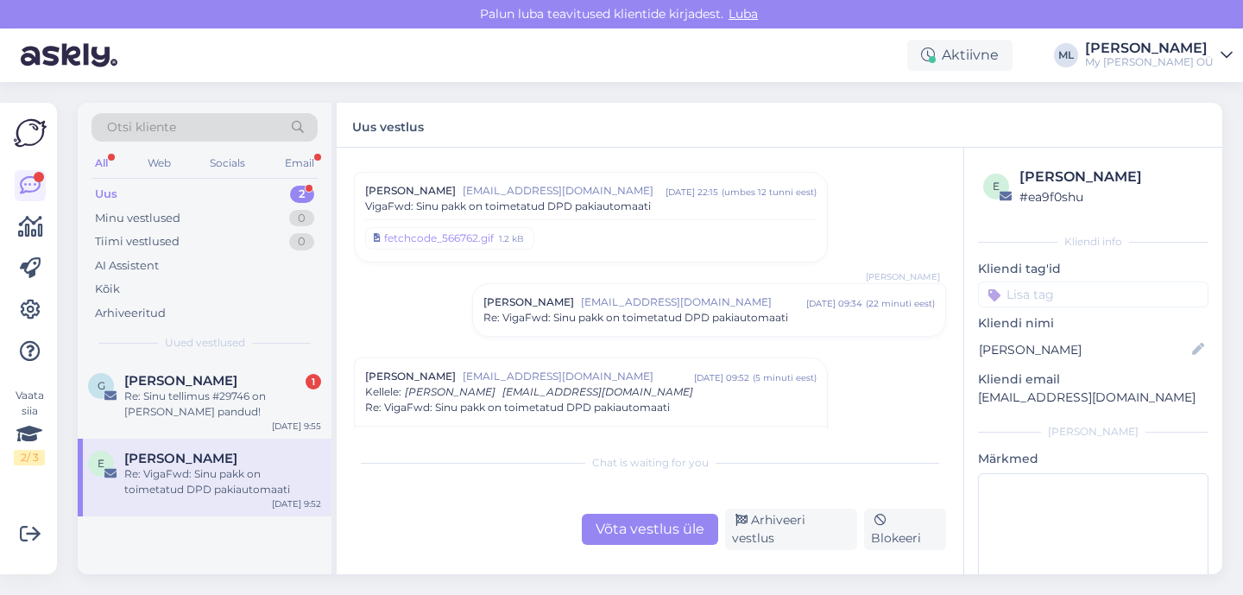
scroll to position [41, 0]
click at [541, 315] on span "Re: VigaFwd: Sinu pakk on toimetatud DPD pakiautomaati" at bounding box center [635, 317] width 305 height 16
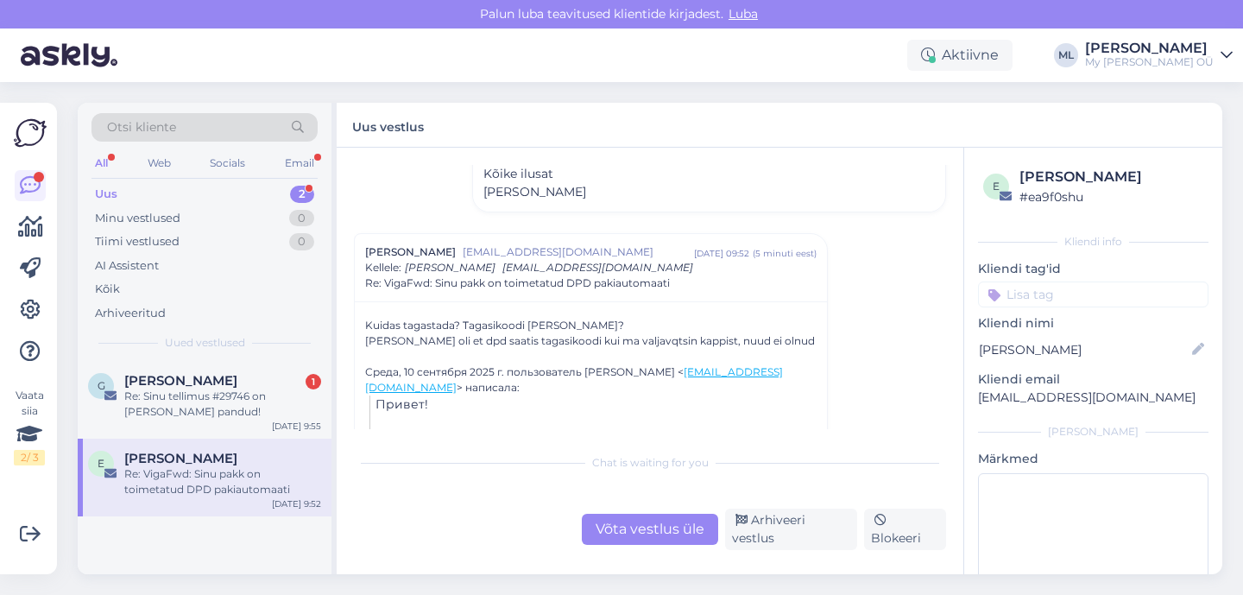
scroll to position [407, 0]
click at [651, 539] on div "Võta vestlus üle" at bounding box center [650, 529] width 136 height 31
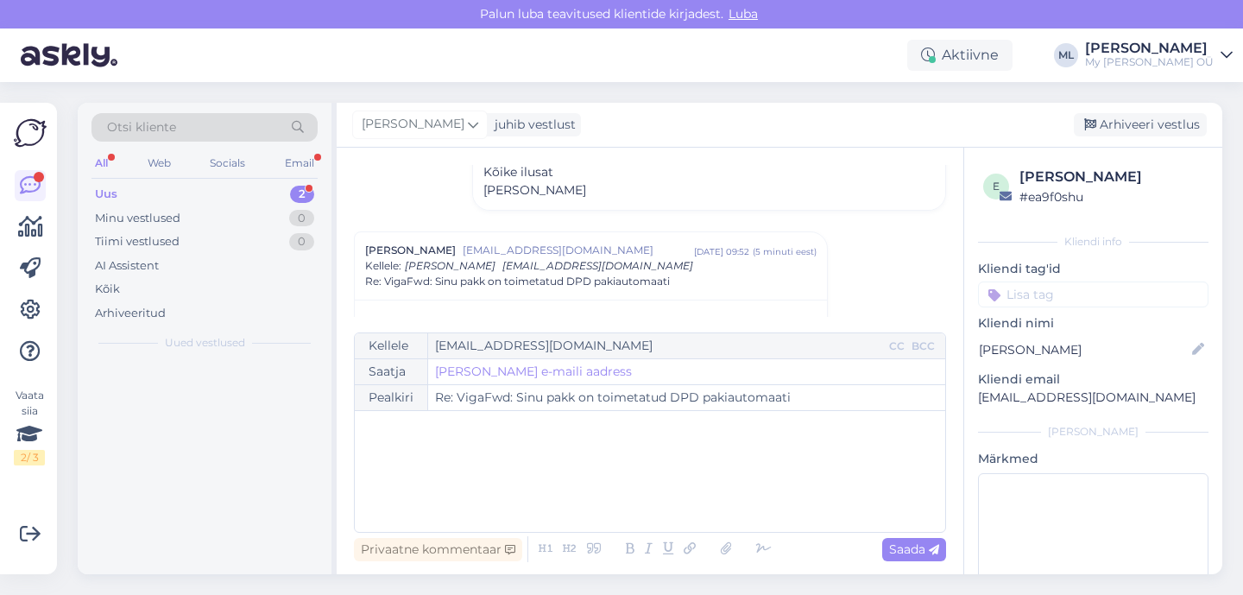
scroll to position [474, 0]
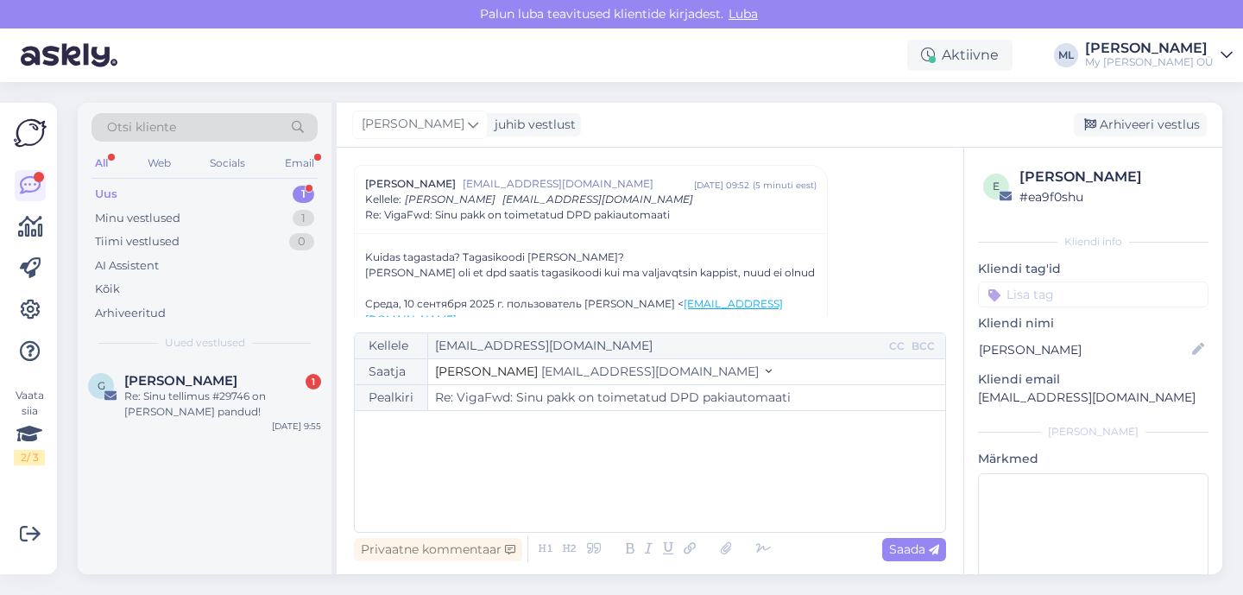
click at [597, 380] on button "Stella [EMAIL_ADDRESS][DOMAIN_NAME]" at bounding box center [603, 372] width 337 height 18
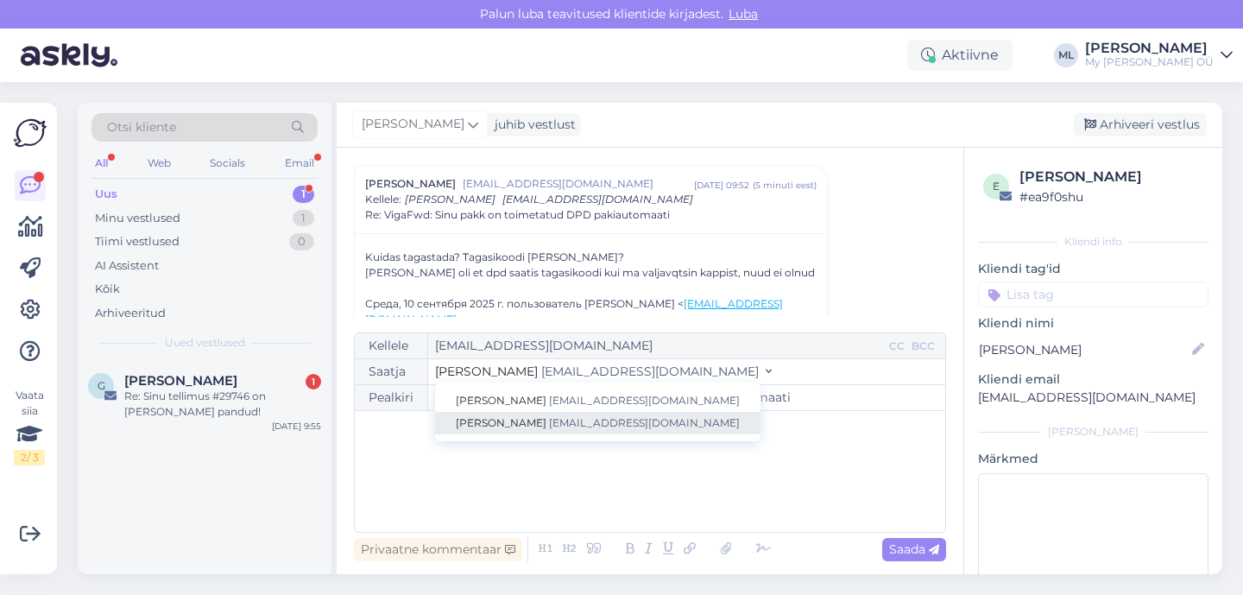
click at [569, 419] on span "[EMAIL_ADDRESS][DOMAIN_NAME]" at bounding box center [644, 422] width 191 height 13
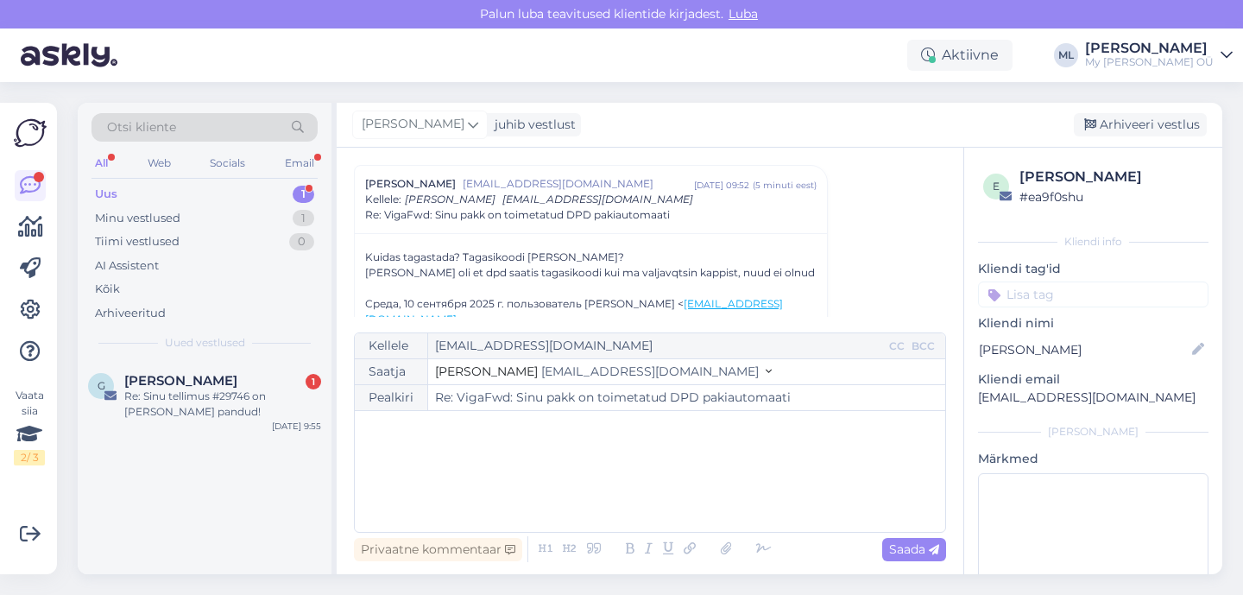
click at [482, 446] on div "﻿" at bounding box center [649, 471] width 573 height 104
click at [526, 257] on div "Kuidas tagastada? Tagasikoodi [PERSON_NAME]? Tavaliselt oli et dpd saatis tagas…" at bounding box center [590, 396] width 451 height 295
click at [997, 394] on p "[EMAIL_ADDRESS][DOMAIN_NAME]" at bounding box center [1093, 397] width 230 height 18
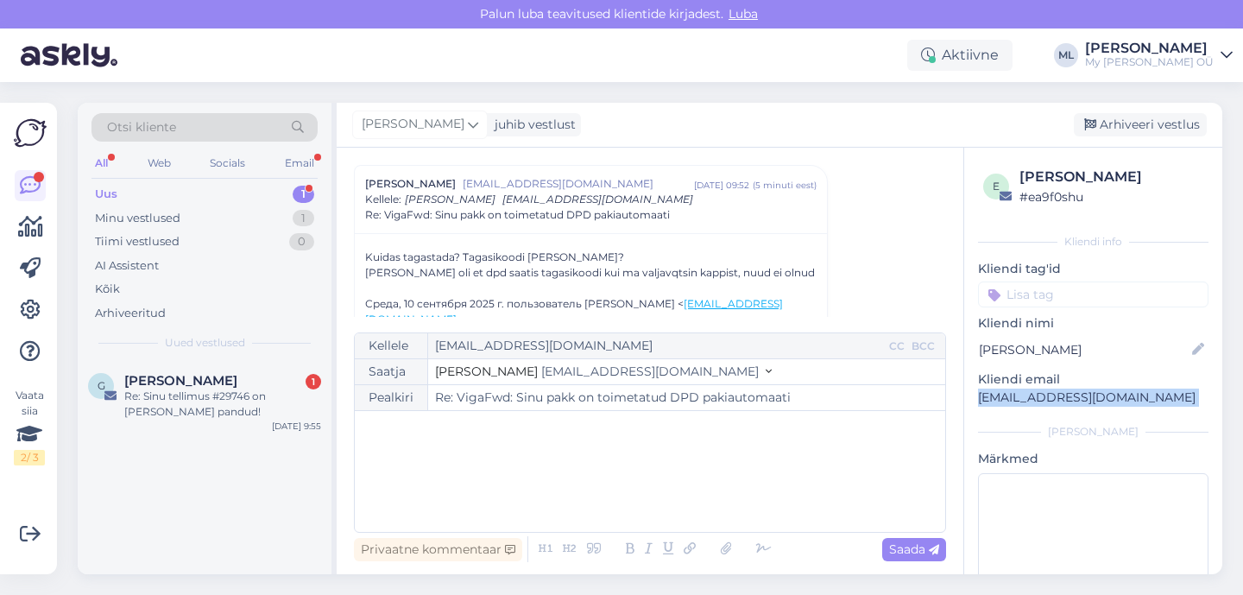
copy div "[EMAIL_ADDRESS][DOMAIN_NAME] [PERSON_NAME]"
click at [224, 379] on div "[PERSON_NAME] S 1" at bounding box center [222, 381] width 197 height 16
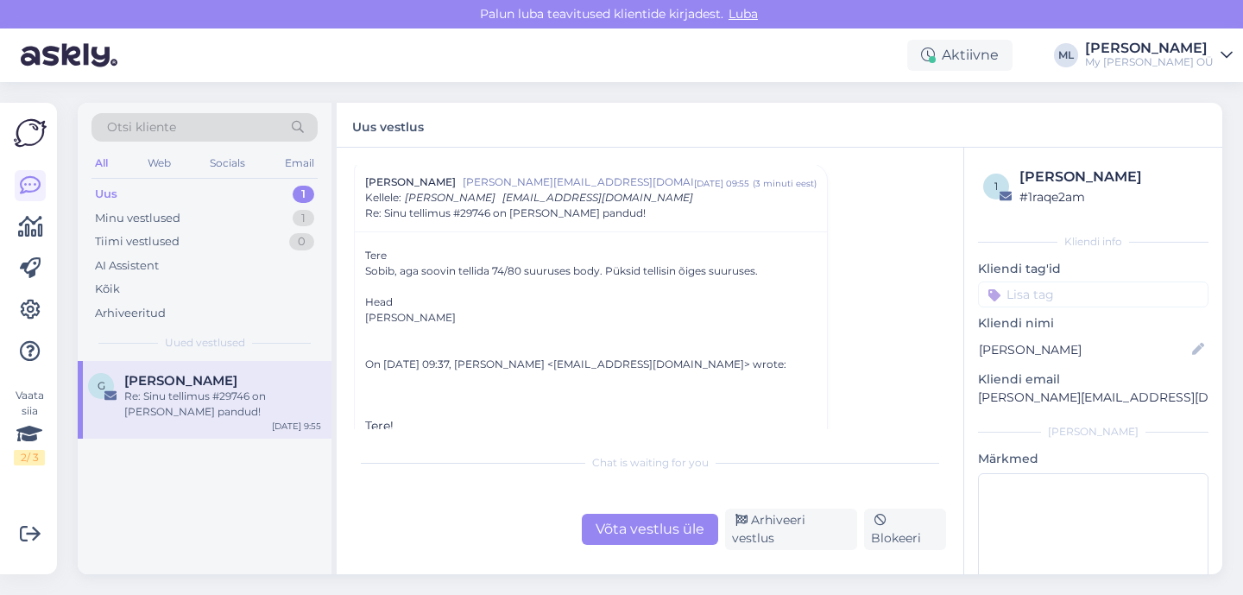
scroll to position [196, 0]
click at [1009, 401] on p "[PERSON_NAME][EMAIL_ADDRESS][DOMAIN_NAME]" at bounding box center [1093, 397] width 230 height 18
copy div "[PERSON_NAME][EMAIL_ADDRESS][DOMAIN_NAME] [PERSON_NAME]"
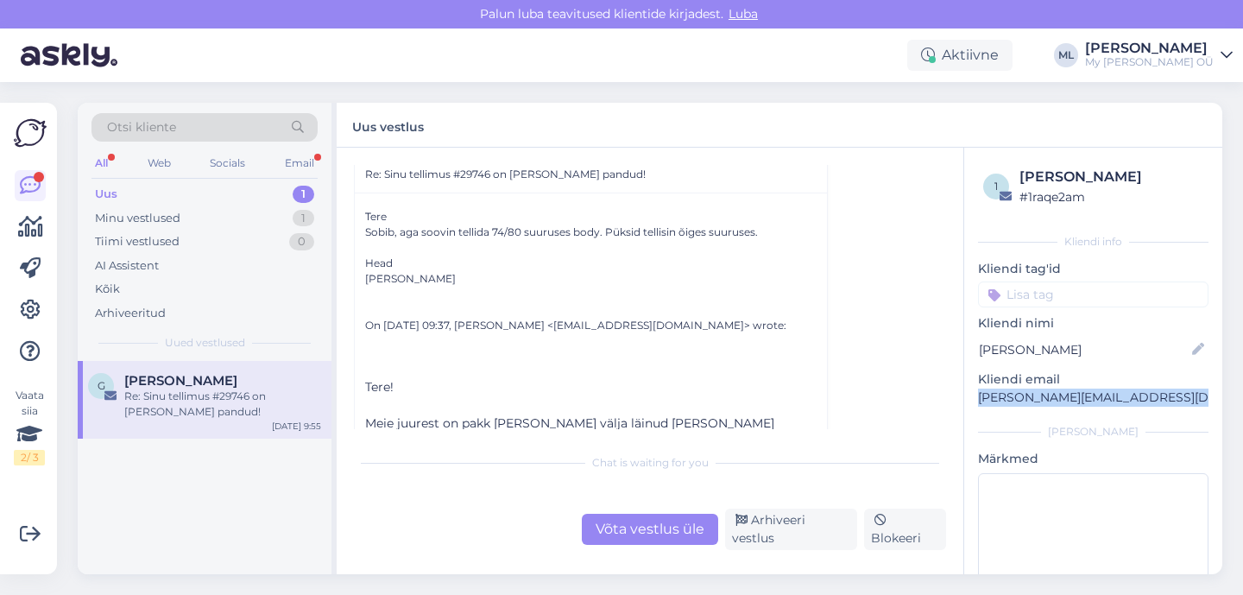
scroll to position [238, 0]
click at [641, 526] on div "Võta vestlus üle" at bounding box center [650, 529] width 136 height 31
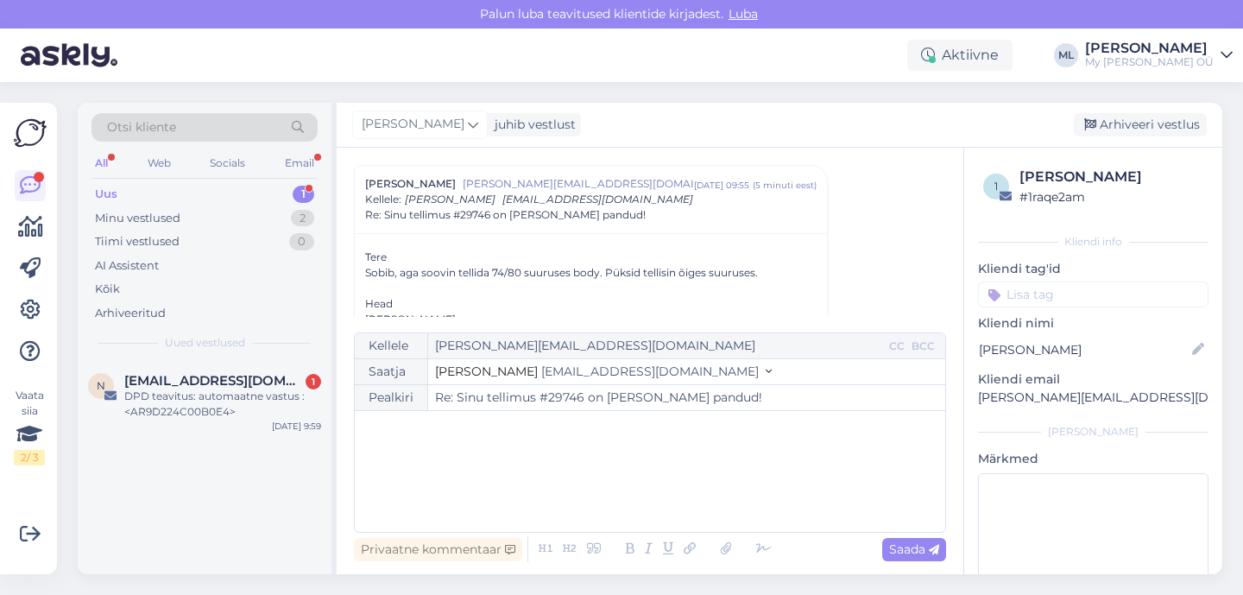
click at [766, 366] on icon at bounding box center [769, 372] width 6 height 12
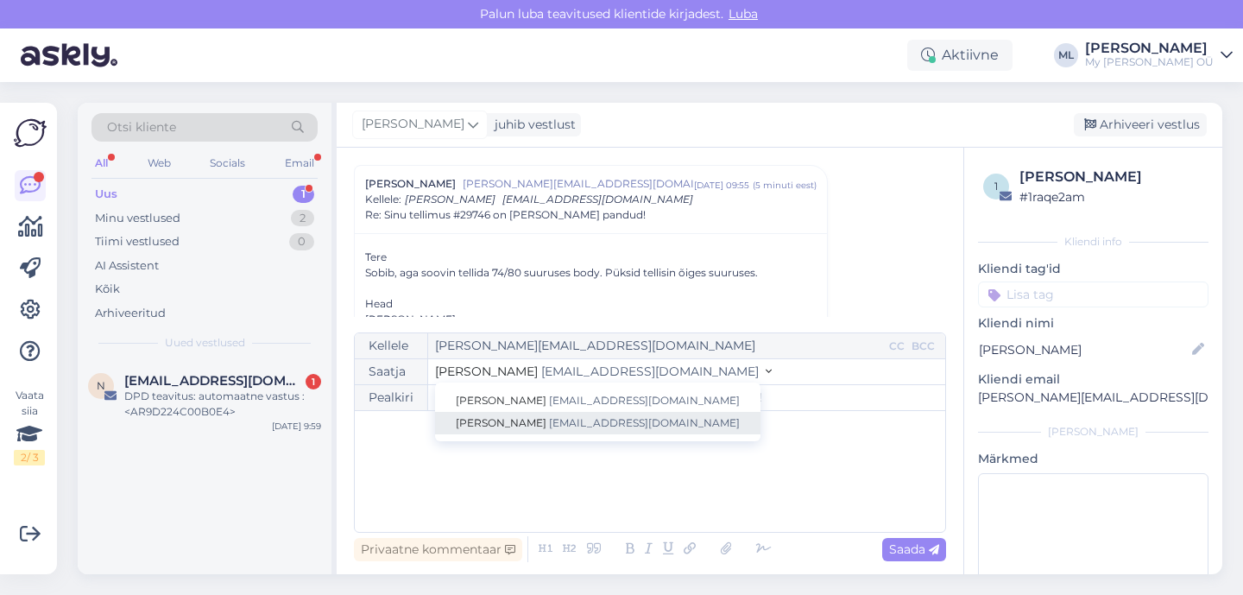
click at [561, 419] on span "[EMAIL_ADDRESS][DOMAIN_NAME]" at bounding box center [644, 422] width 191 height 13
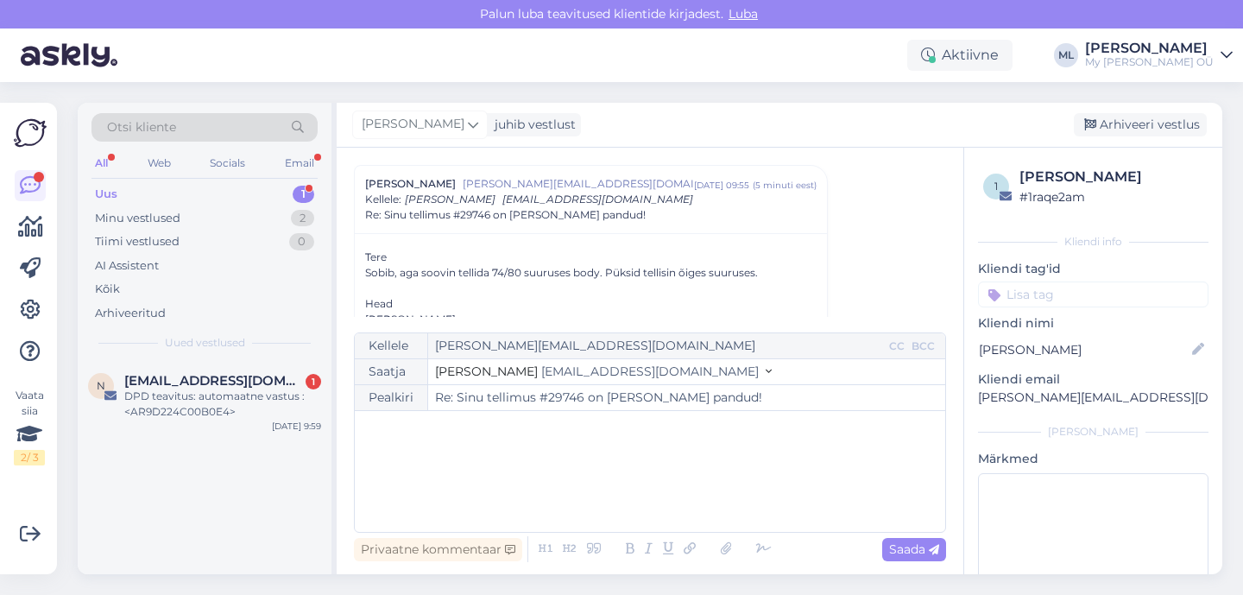
click at [466, 454] on div "﻿" at bounding box center [649, 471] width 573 height 104
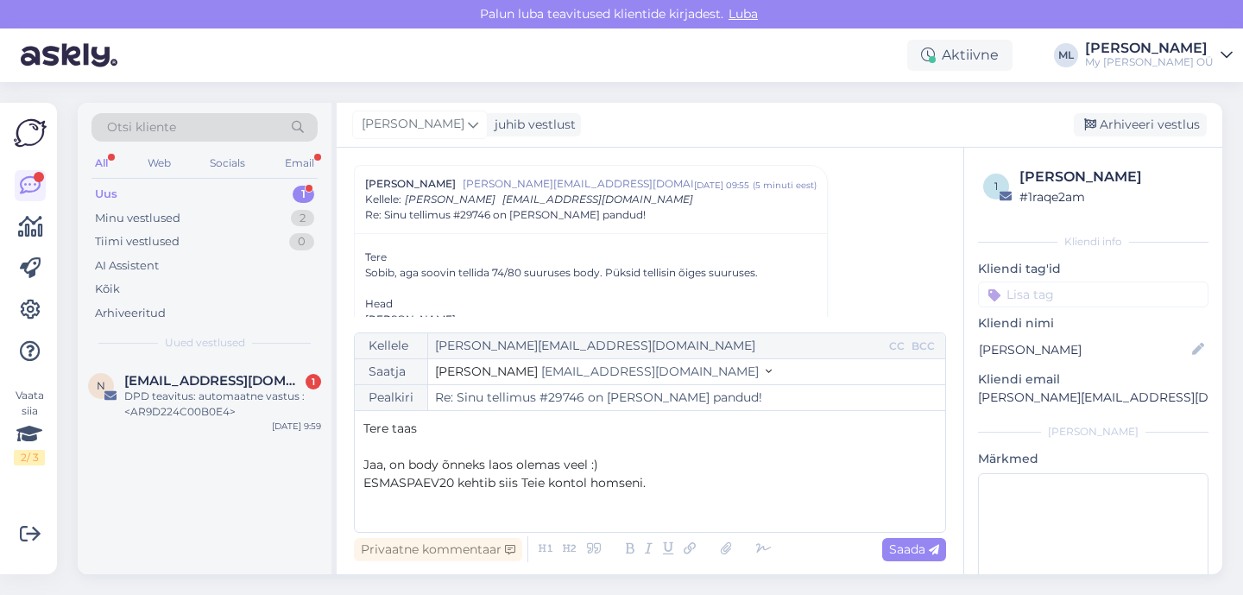
click at [588, 486] on span "ESMASPAEV20 kehtib siis Teie kontol homseni." at bounding box center [504, 483] width 282 height 16
click at [720, 482] on p "ESMASPAEV20 kehtib siis Teie kontol veel homseni." at bounding box center [649, 483] width 573 height 18
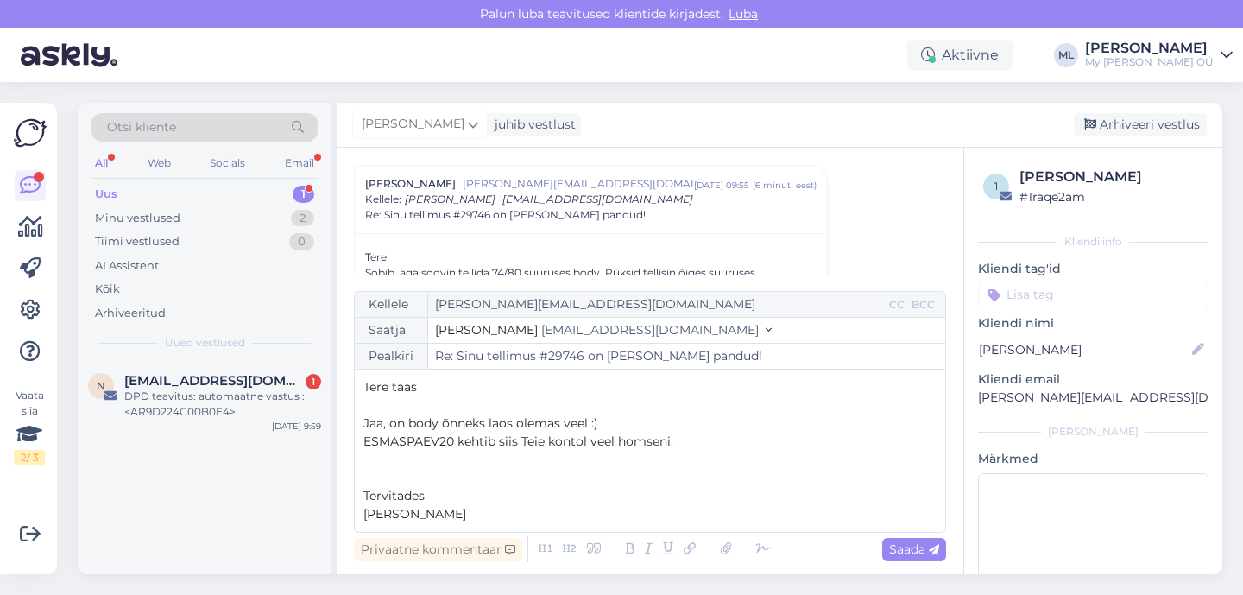
click at [404, 427] on span "Jaa, on body õnneks laos olemas veel :)" at bounding box center [480, 423] width 235 height 16
click at [922, 545] on span "Saada" at bounding box center [914, 549] width 50 height 16
type input "Re: Re: Sinu tellimus #29746 on [PERSON_NAME] pandud!"
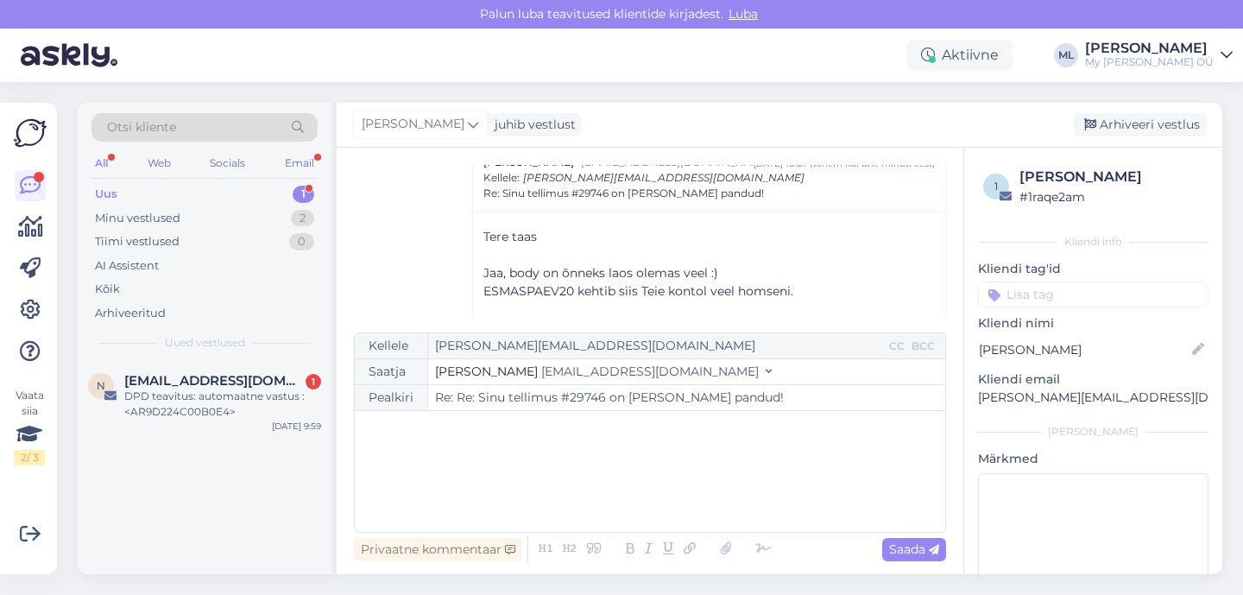
scroll to position [775, 0]
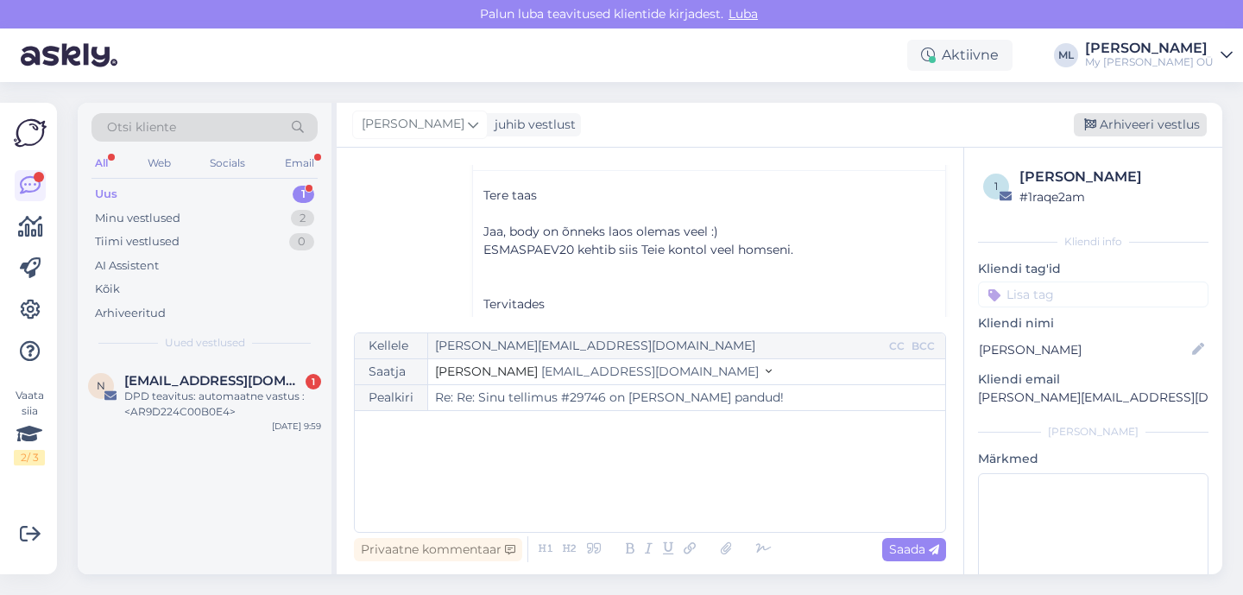
click at [1157, 123] on div "Arhiveeri vestlus" at bounding box center [1140, 124] width 133 height 23
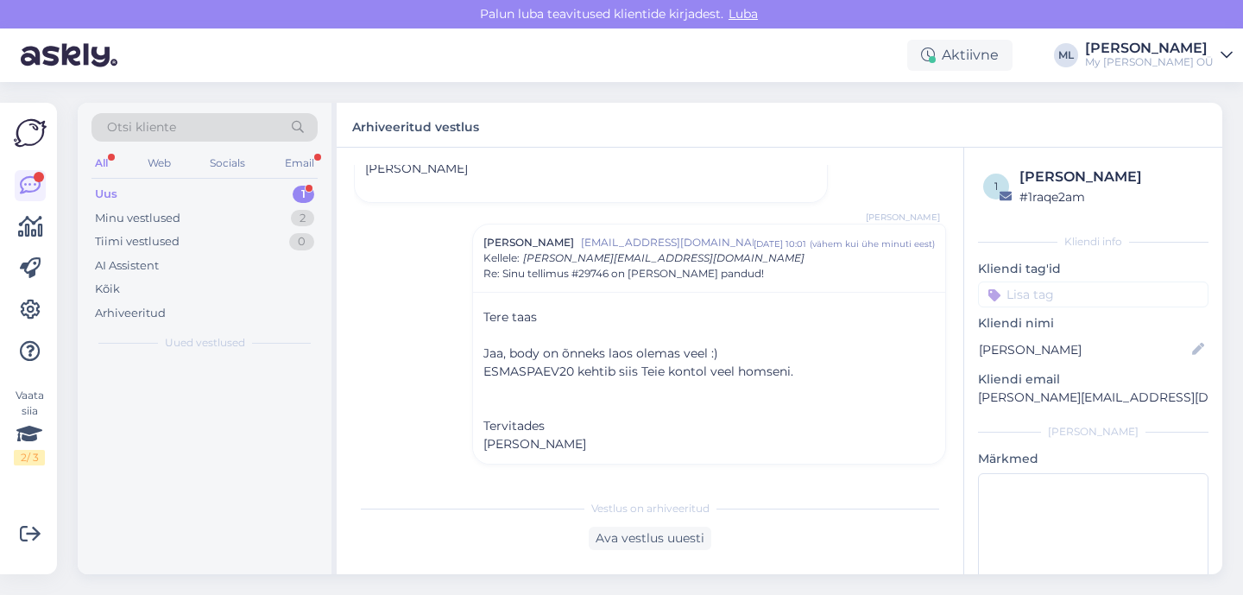
scroll to position [617, 0]
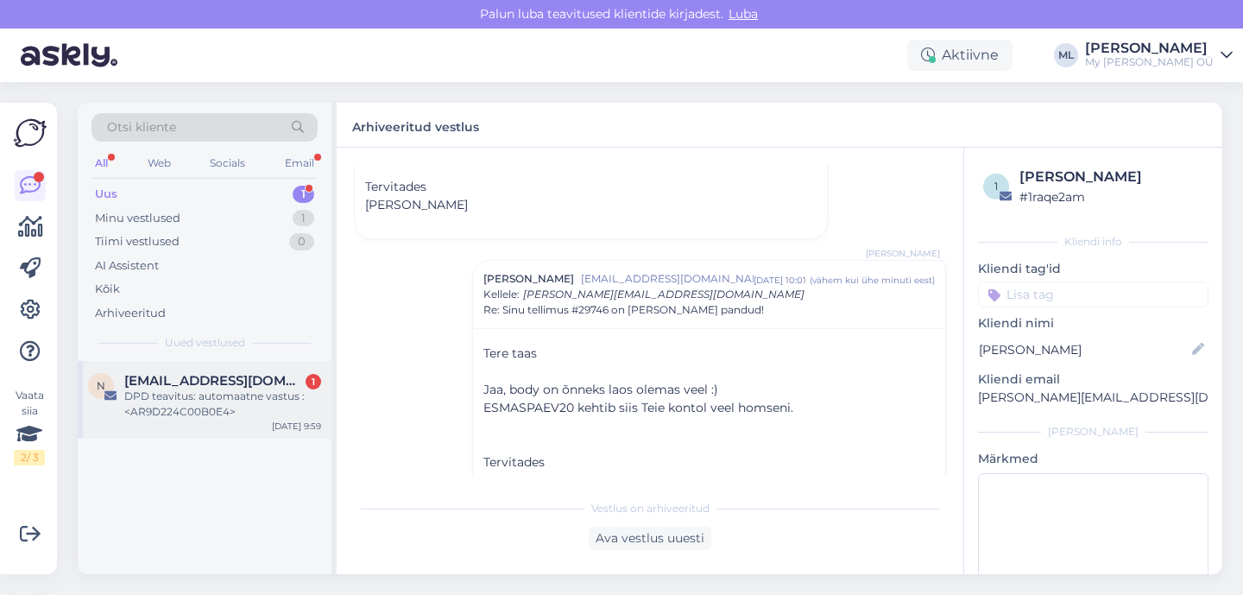
click at [168, 403] on div "DPD teavitus: automaatne vastus :<AR9D224C00B0E4>" at bounding box center [222, 403] width 197 height 31
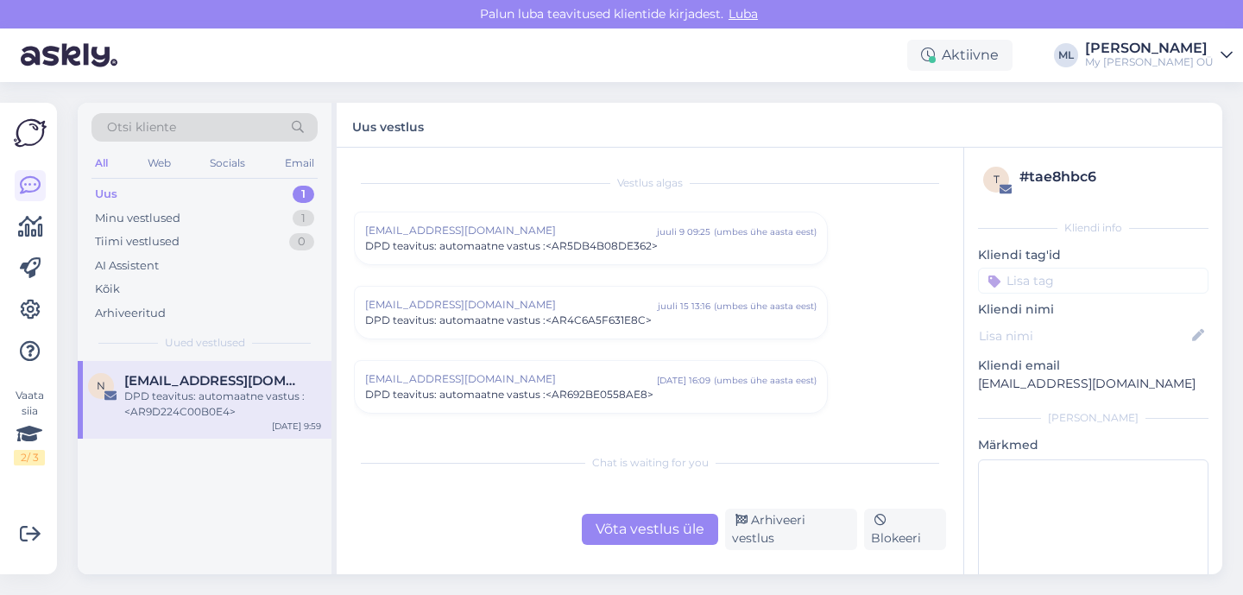
scroll to position [5612, 0]
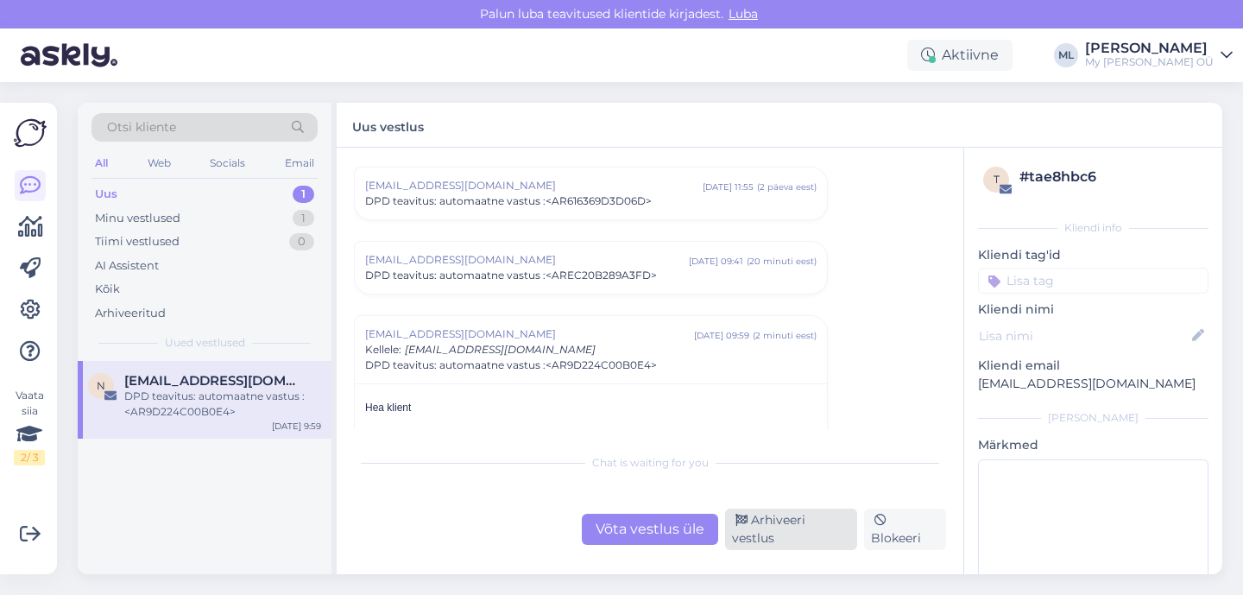
click at [794, 533] on div "Arhiveeri vestlus" at bounding box center [791, 528] width 132 height 41
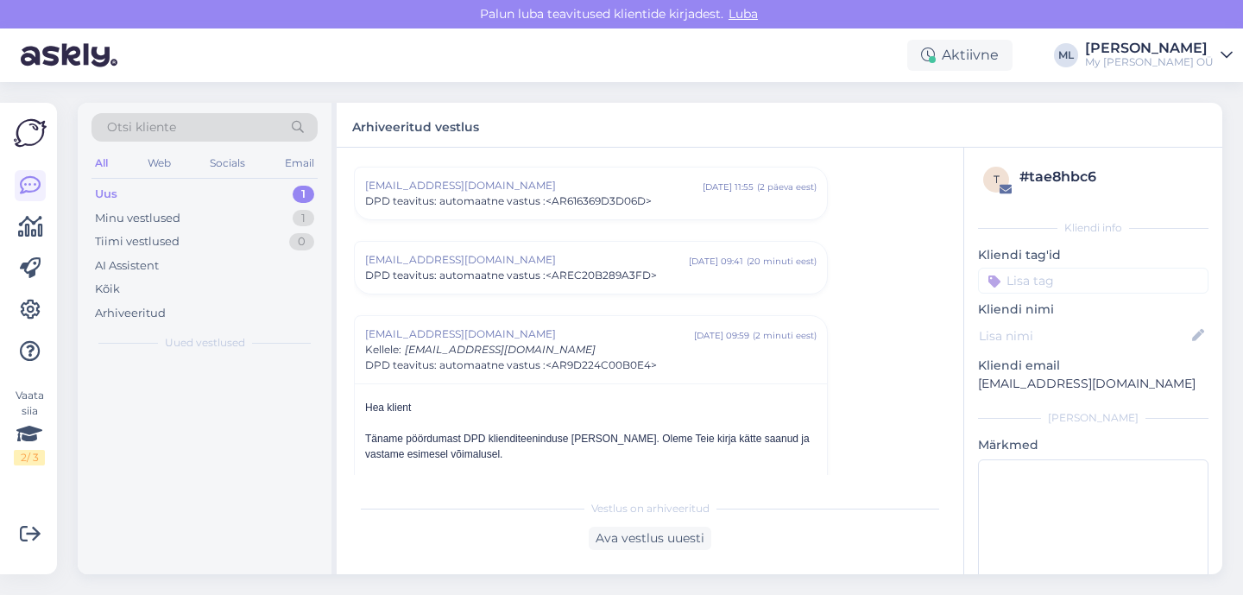
scroll to position [5762, 0]
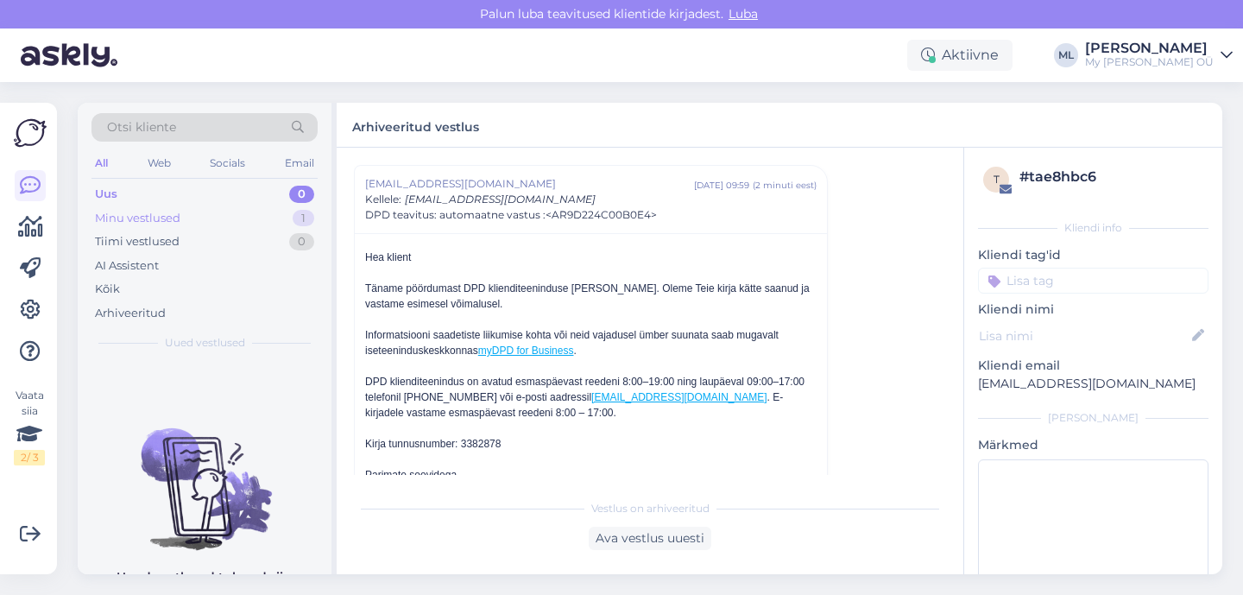
click at [250, 218] on div "Minu vestlused 1" at bounding box center [204, 218] width 226 height 24
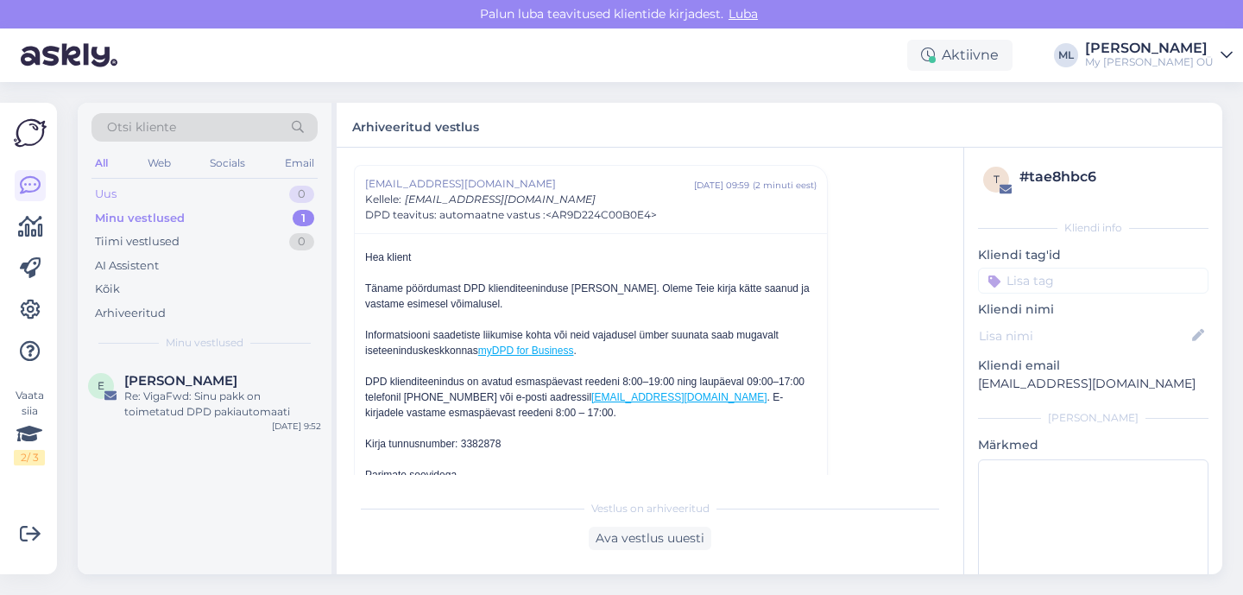
click at [193, 195] on div "Uus 0" at bounding box center [204, 194] width 226 height 24
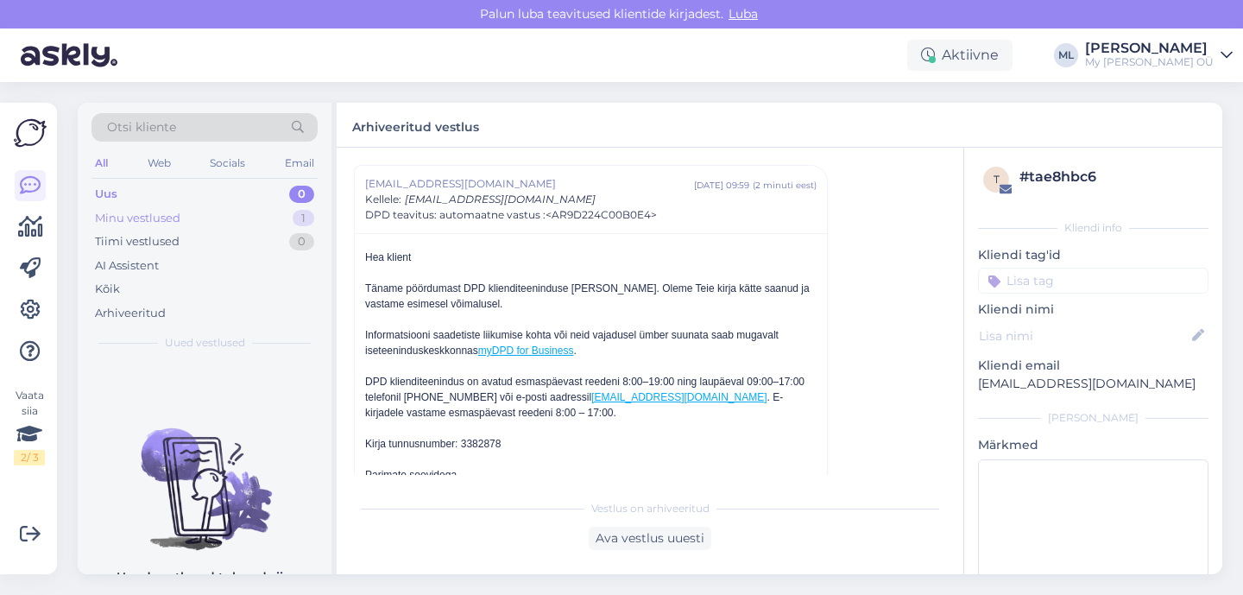
click at [123, 210] on div "Minu vestlused" at bounding box center [137, 218] width 85 height 17
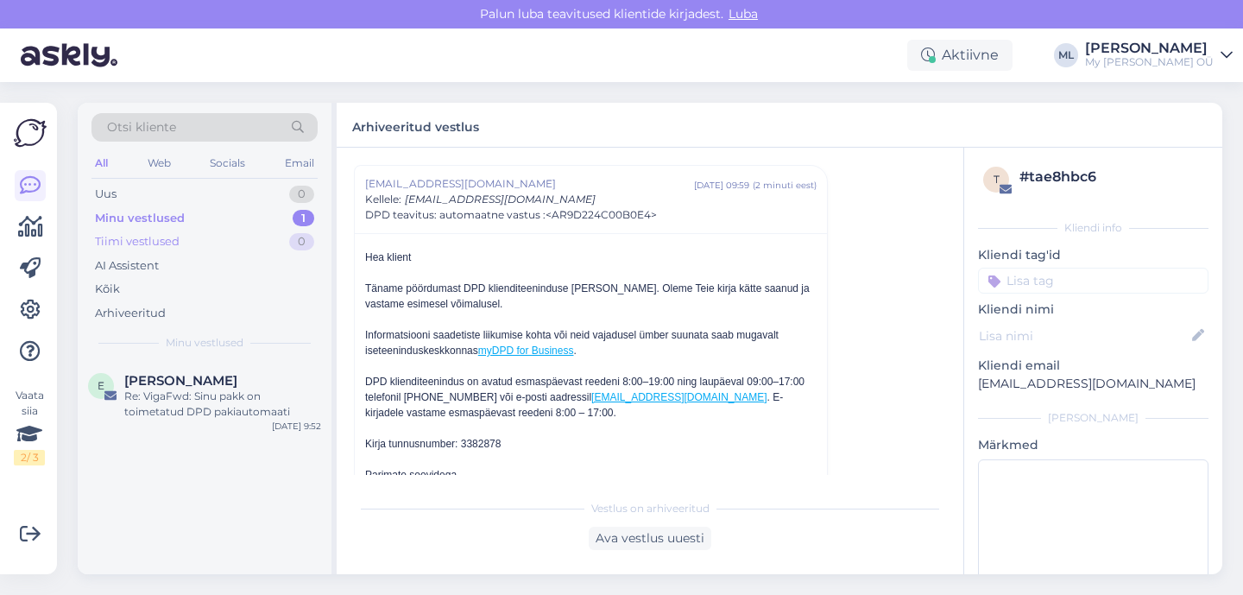
click at [140, 245] on div "Tiimi vestlused" at bounding box center [137, 241] width 85 height 17
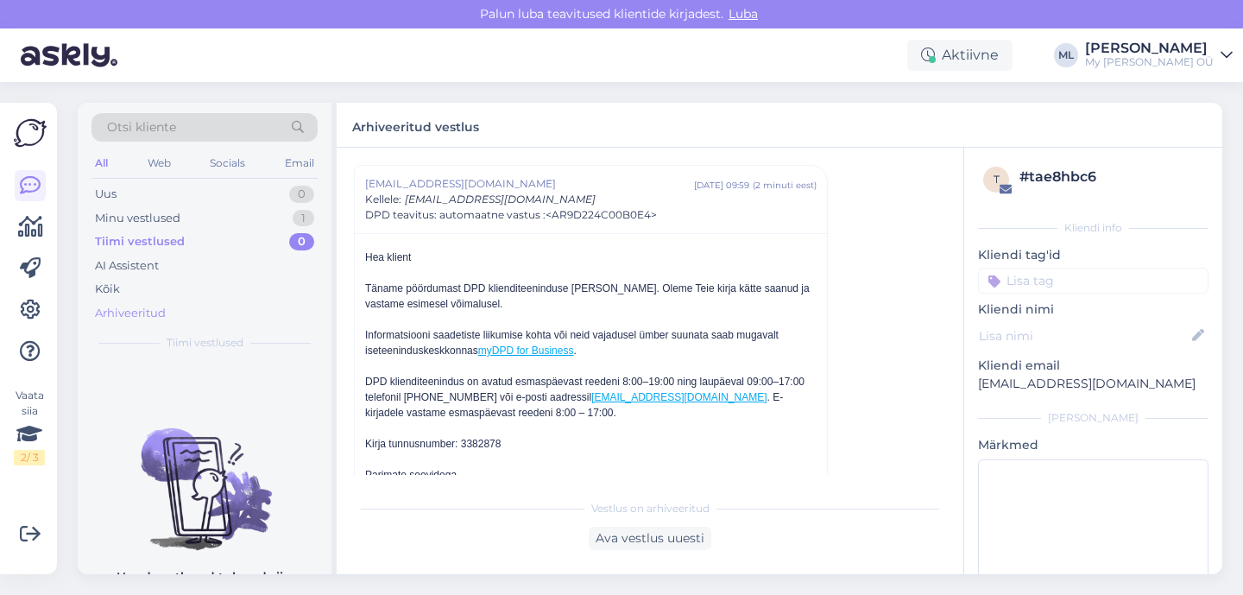
click at [126, 310] on div "Arhiveeritud" at bounding box center [130, 313] width 71 height 17
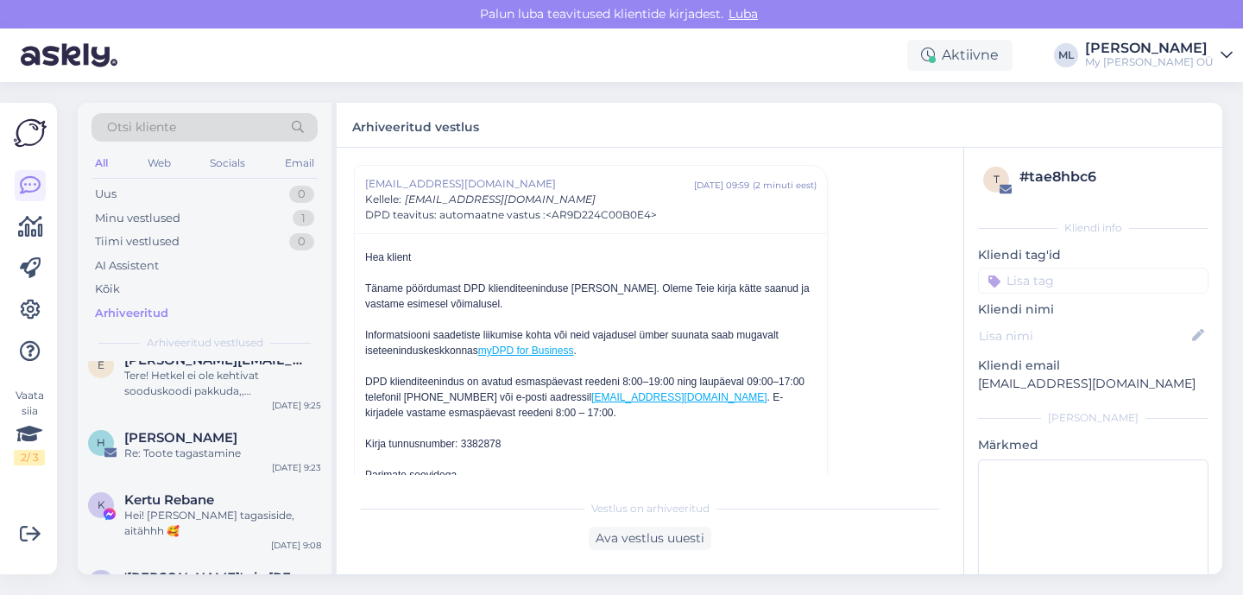
scroll to position [403, 0]
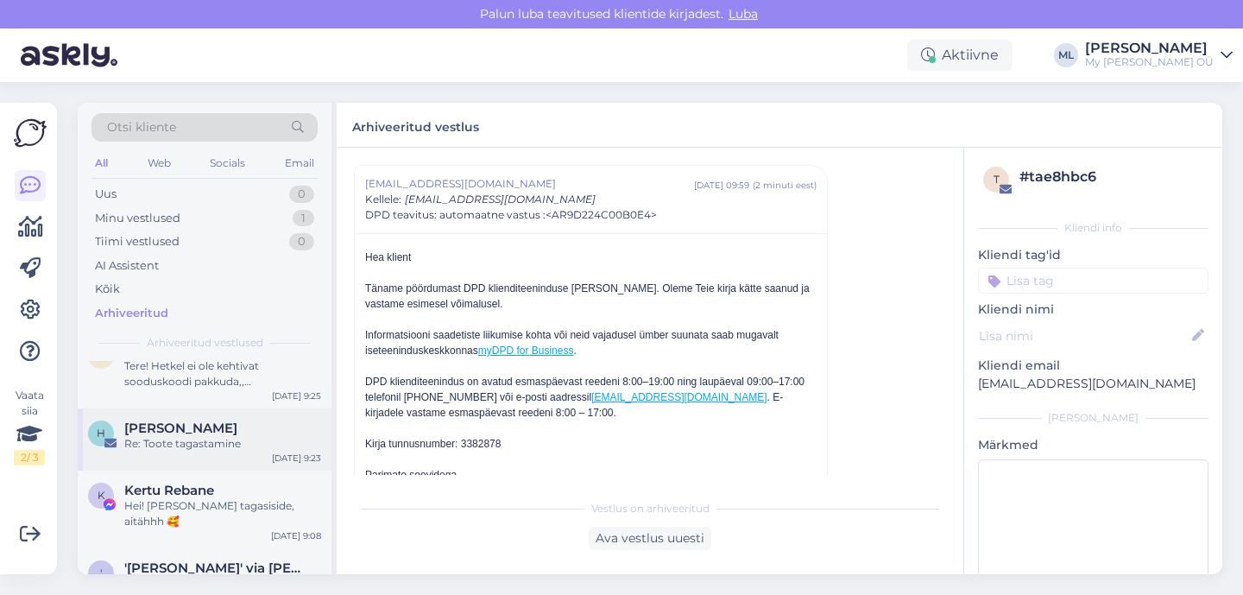
click at [234, 433] on span "[PERSON_NAME]" at bounding box center [180, 428] width 113 height 16
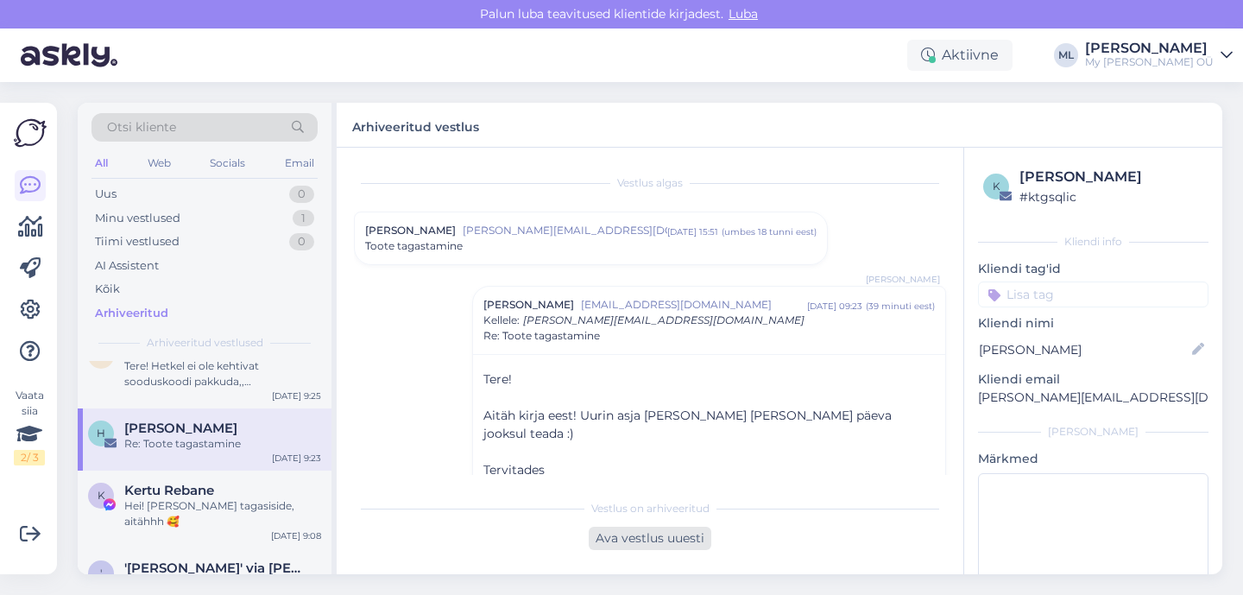
click at [686, 545] on div "Ava vestlus uuesti" at bounding box center [650, 538] width 123 height 23
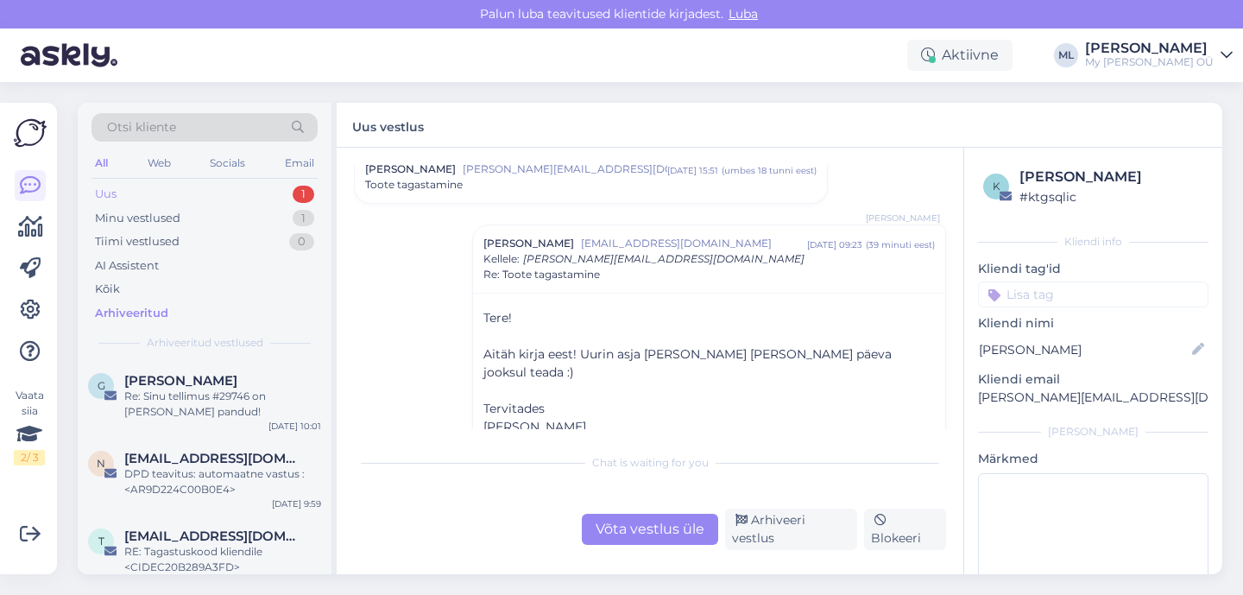
click at [103, 198] on div "Uus" at bounding box center [106, 194] width 22 height 17
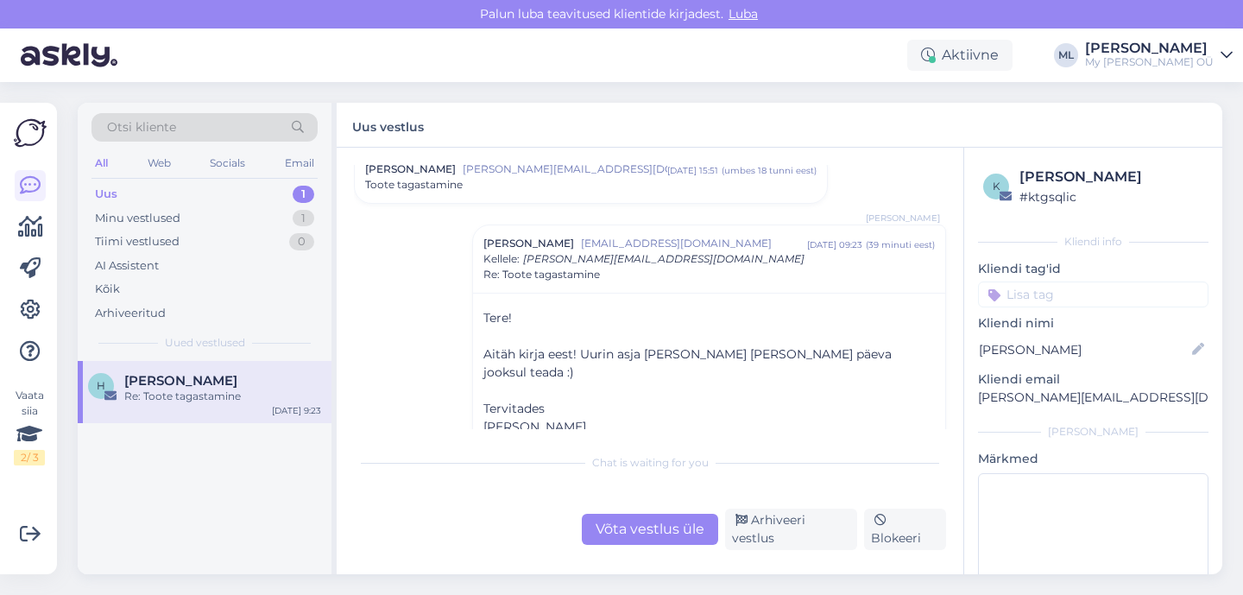
click at [190, 400] on div "Re: Toote tagastamine" at bounding box center [222, 396] width 197 height 16
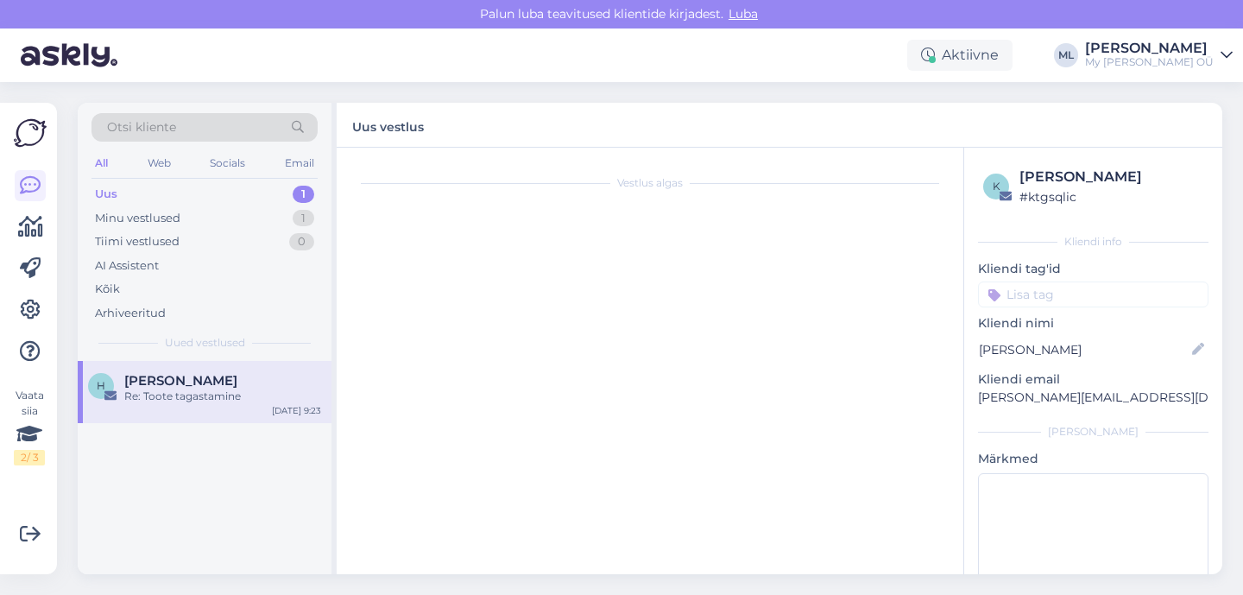
scroll to position [61, 0]
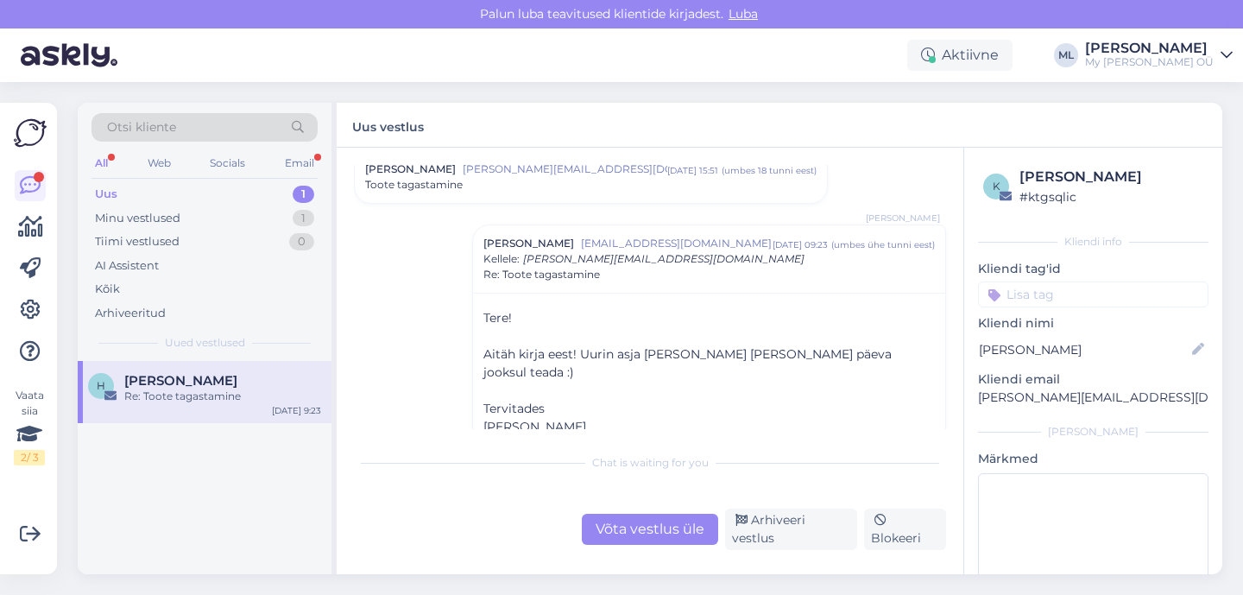
click at [211, 385] on span "[PERSON_NAME]" at bounding box center [180, 381] width 113 height 16
click at [731, 382] on p "﻿" at bounding box center [708, 391] width 451 height 18
click at [129, 389] on div "Re: Toote tagastamine" at bounding box center [222, 396] width 197 height 16
click at [571, 186] on div "Toote tagastamine" at bounding box center [590, 185] width 451 height 16
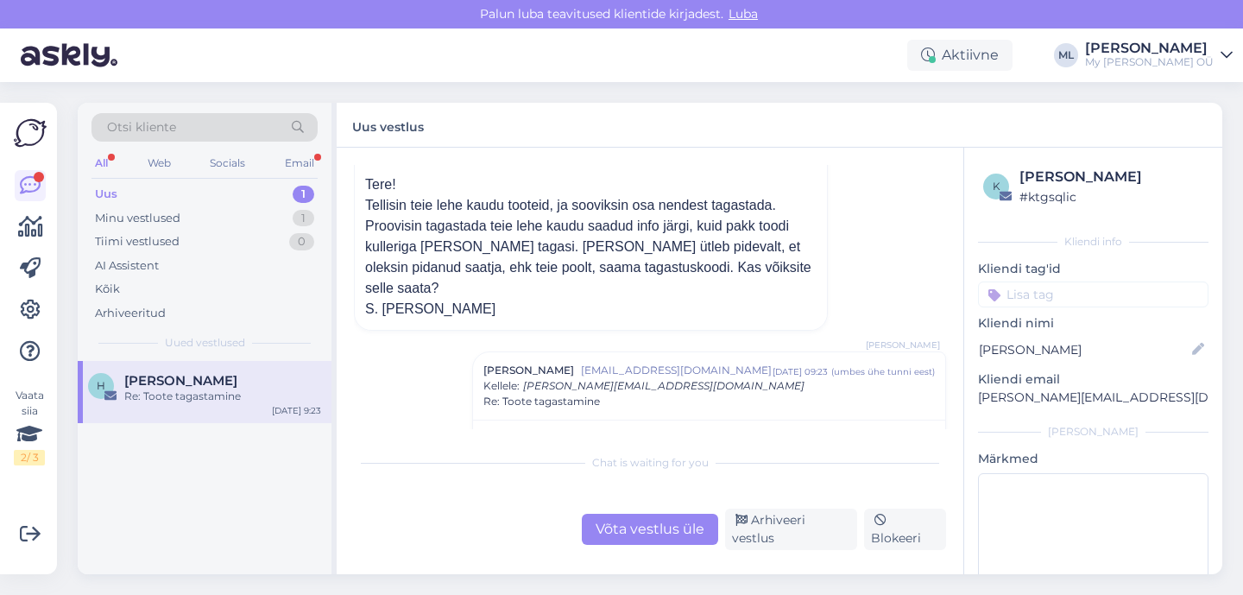
scroll to position [228, 0]
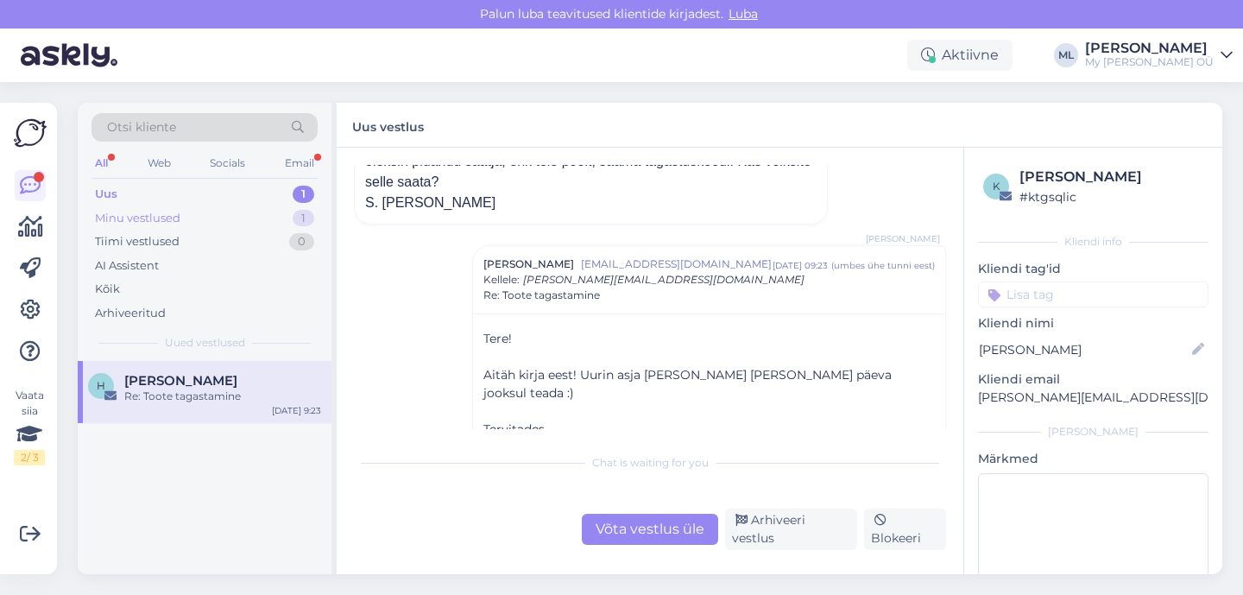
click at [224, 217] on div "Minu vestlused 1" at bounding box center [204, 218] width 226 height 24
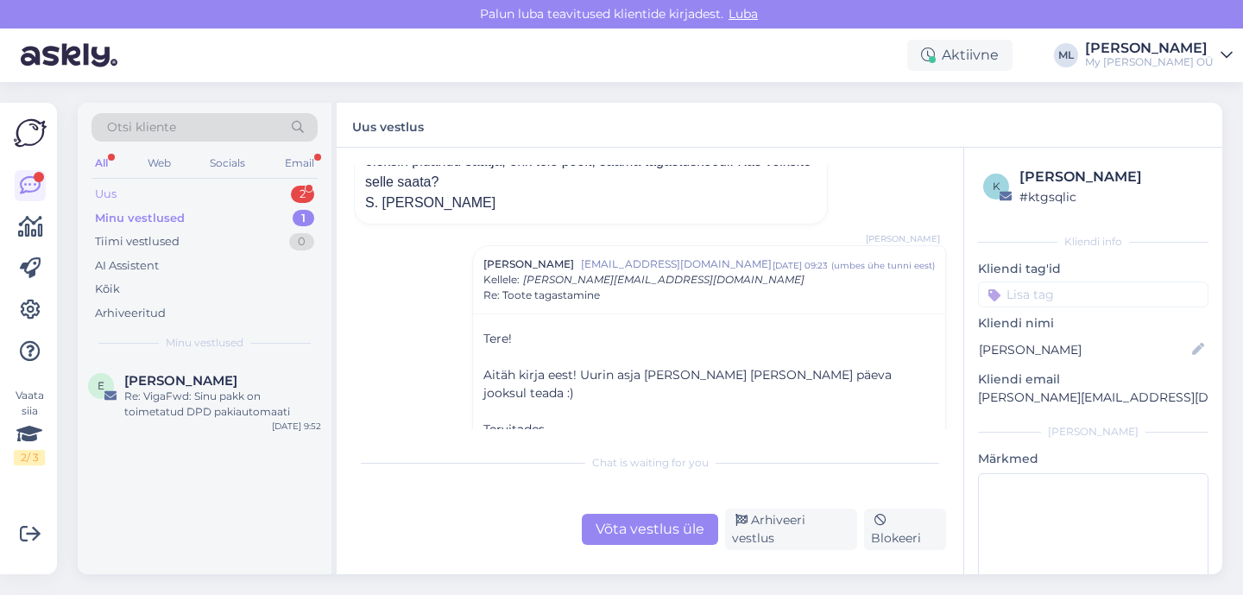
click at [211, 192] on div "Uus 2" at bounding box center [204, 194] width 226 height 24
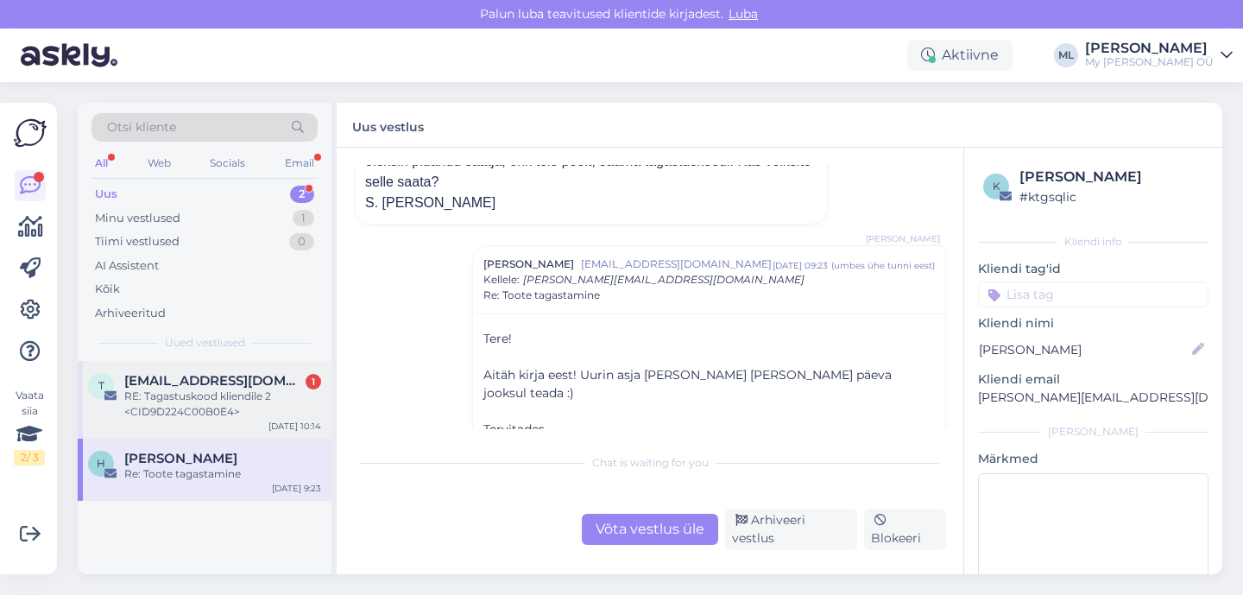
click at [187, 417] on div "RE: Tagastuskood kliendile 2 <CID9D224C00B0E4>" at bounding box center [222, 403] width 197 height 31
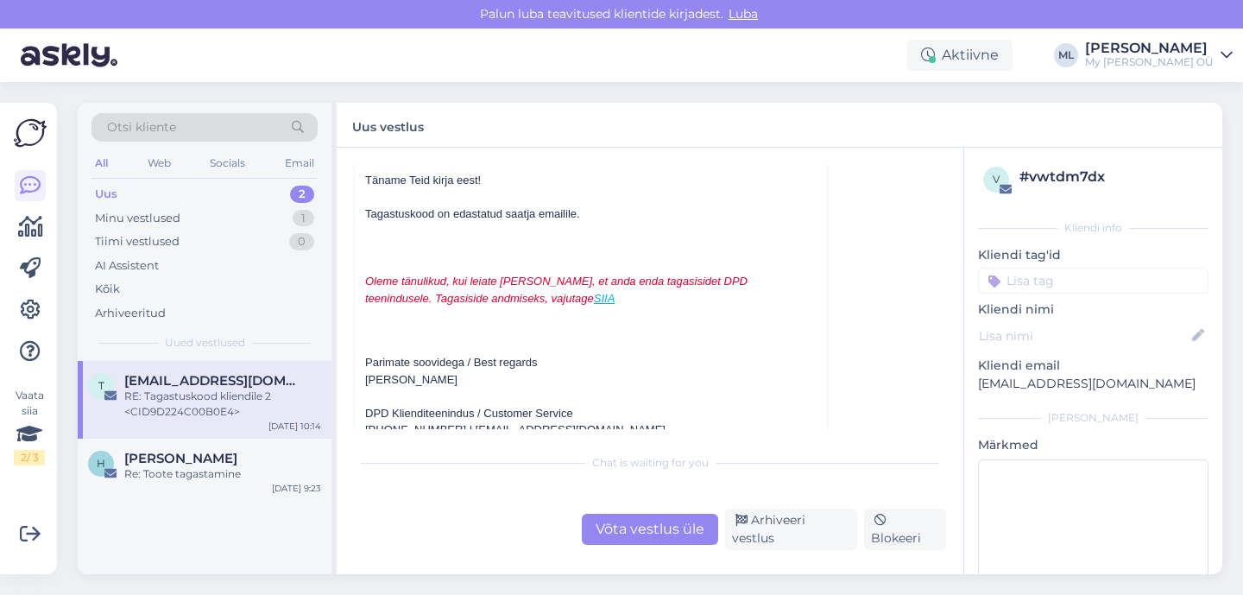
scroll to position [10615, 0]
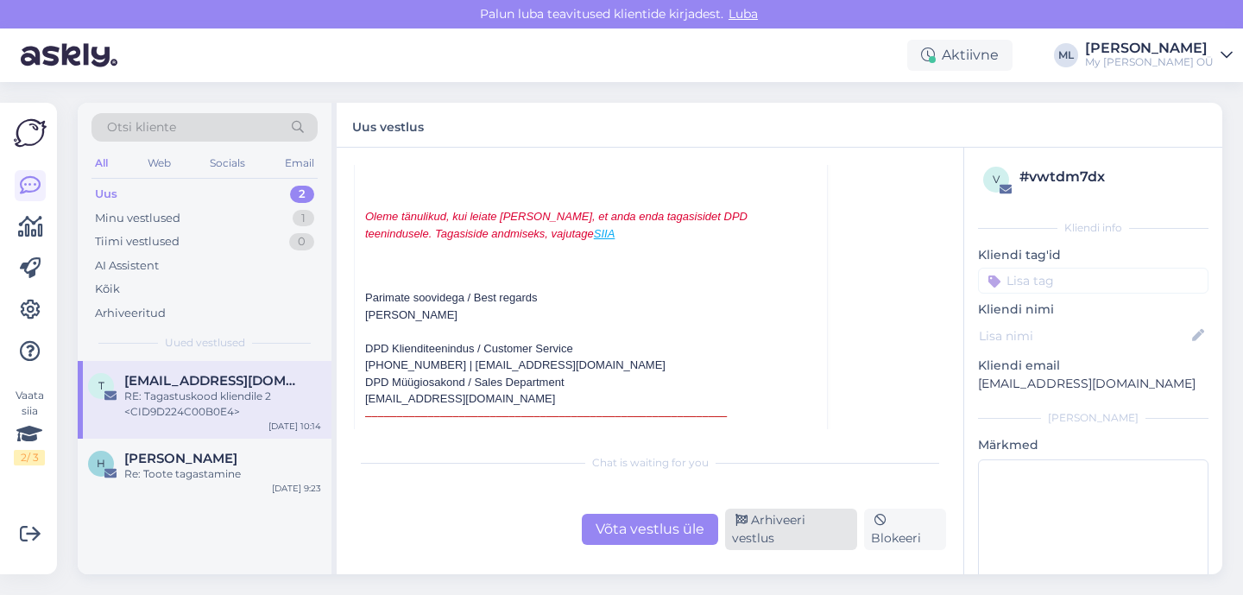
click at [783, 537] on div "Arhiveeri vestlus" at bounding box center [791, 528] width 132 height 41
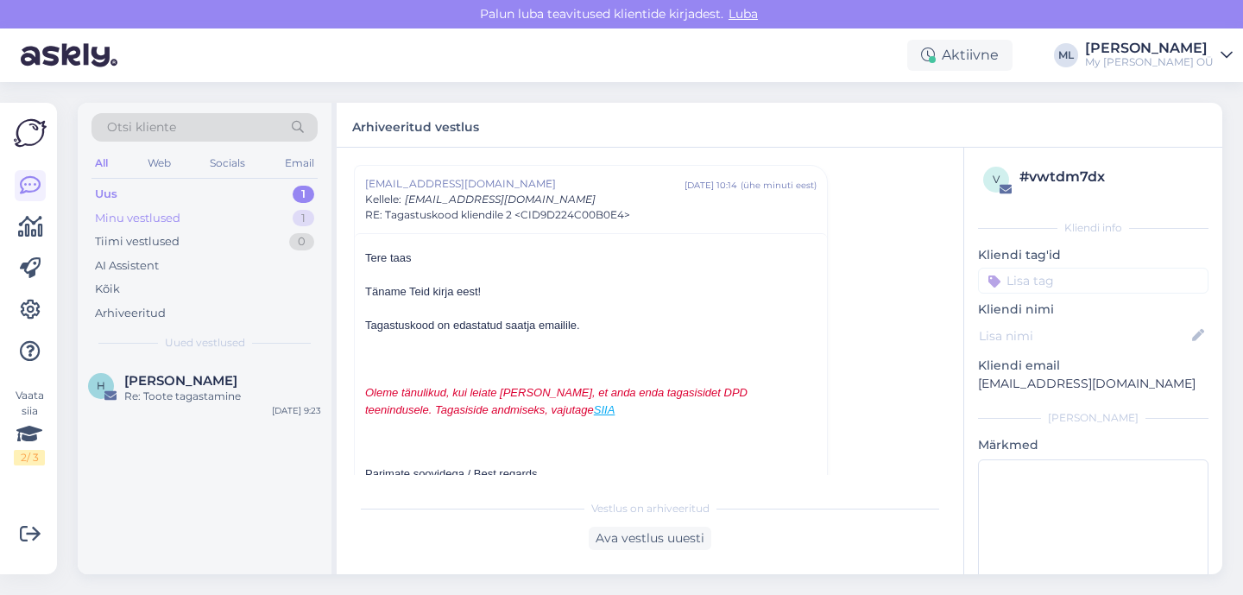
click at [169, 211] on div "Minu vestlused" at bounding box center [137, 218] width 85 height 17
click at [192, 404] on div "Re: VigaFwd: Sinu pakk on toimetatud DPD pakiautomaati" at bounding box center [222, 403] width 197 height 31
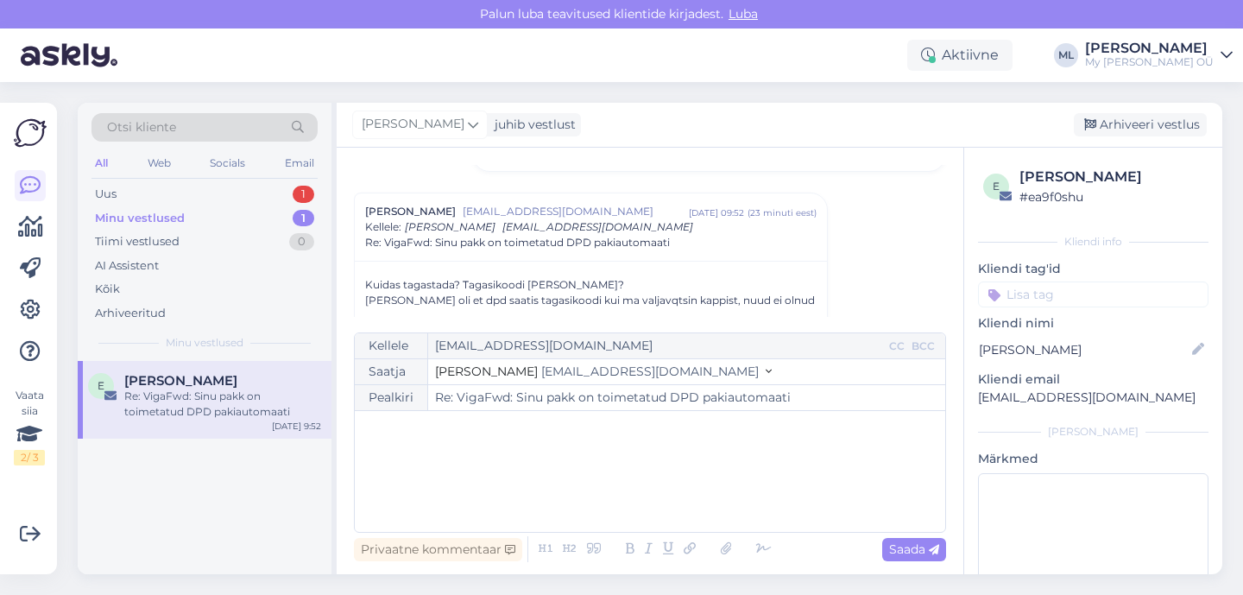
click at [592, 491] on div "﻿" at bounding box center [649, 471] width 573 height 104
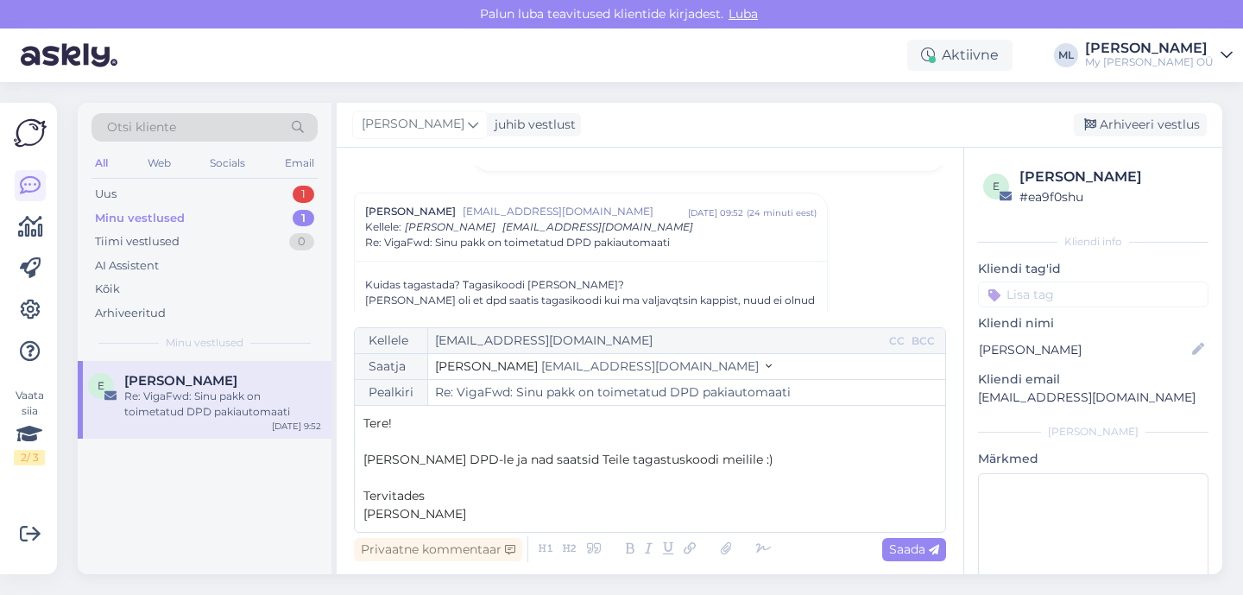
click at [569, 373] on span "[EMAIL_ADDRESS][DOMAIN_NAME]" at bounding box center [650, 366] width 218 height 16
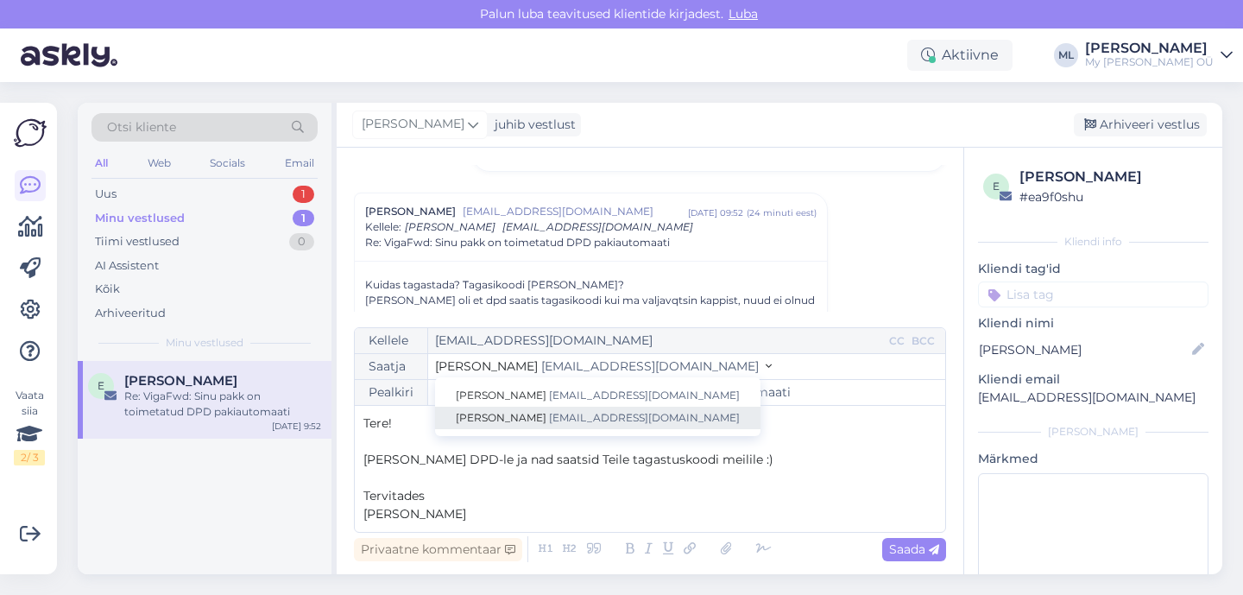
click at [549, 421] on span "[EMAIL_ADDRESS][DOMAIN_NAME]" at bounding box center [644, 417] width 191 height 13
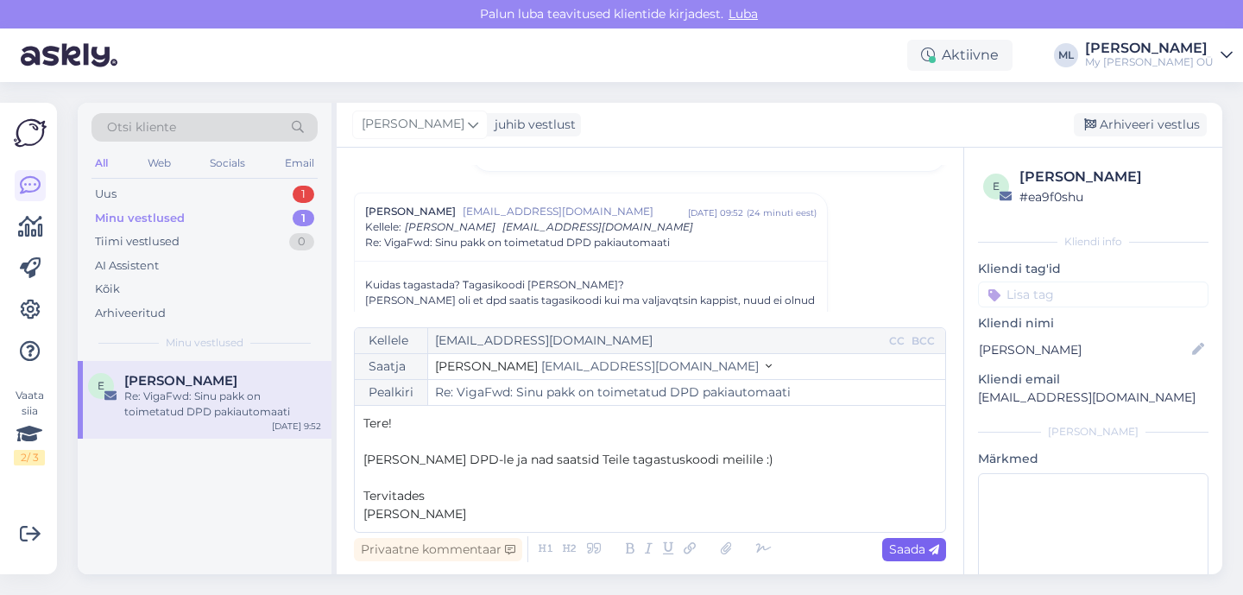
click at [905, 553] on span "Saada" at bounding box center [914, 549] width 50 height 16
type input "Re: Re: VigaFwd: Sinu pakk on toimetatud DPD pakiautomaati"
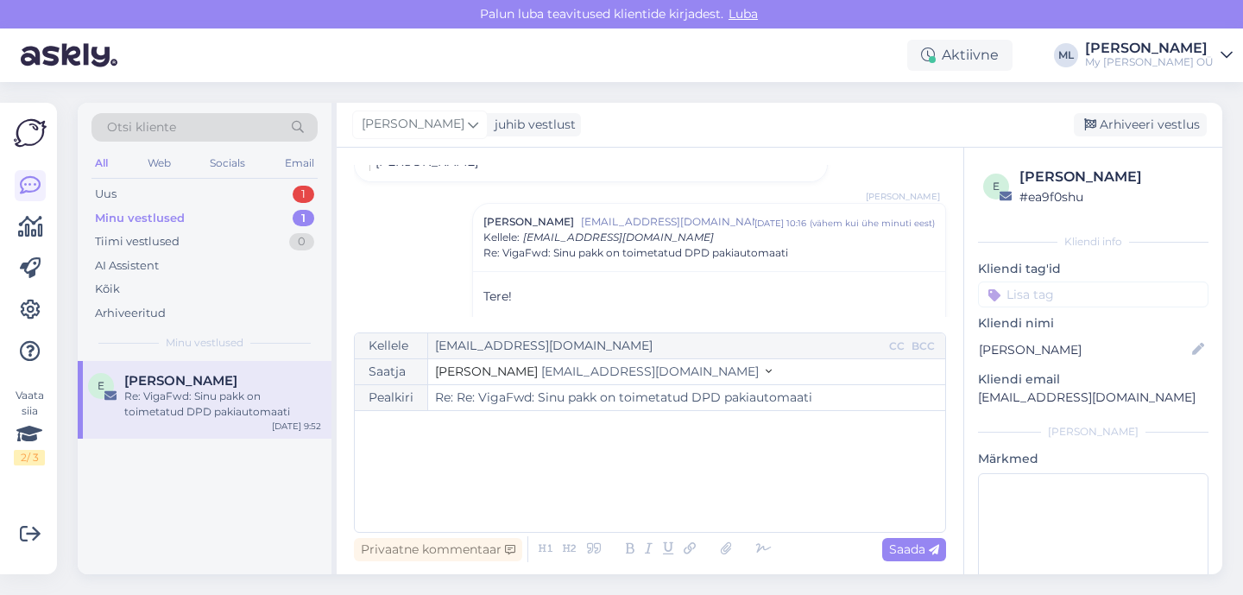
click at [175, 218] on div "Minu vestlused" at bounding box center [140, 218] width 90 height 17
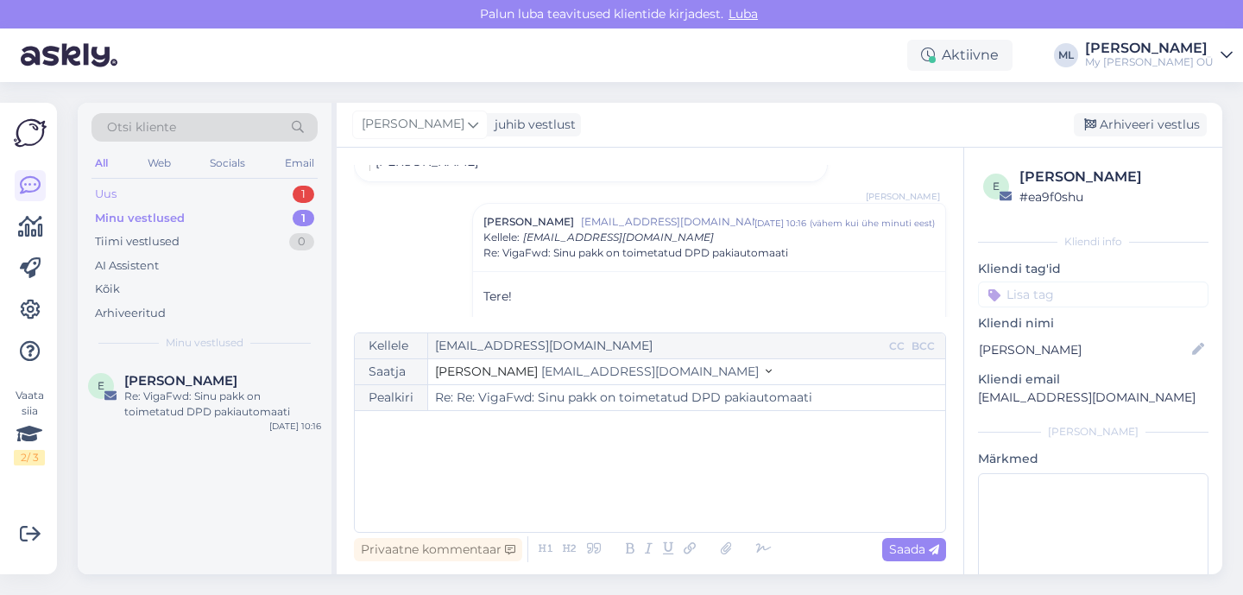
click at [134, 193] on div "Uus 1" at bounding box center [204, 194] width 226 height 24
click at [173, 363] on div "H [PERSON_NAME] Re: Toote tagastamine [DATE] 9:23" at bounding box center [205, 392] width 254 height 62
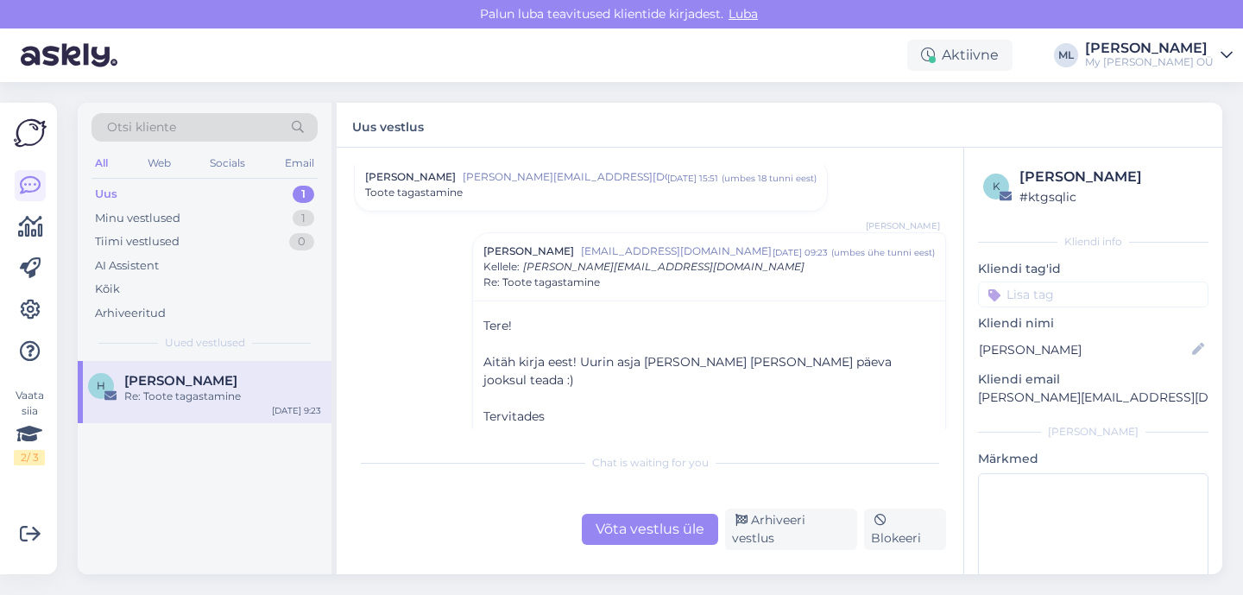
scroll to position [61, 0]
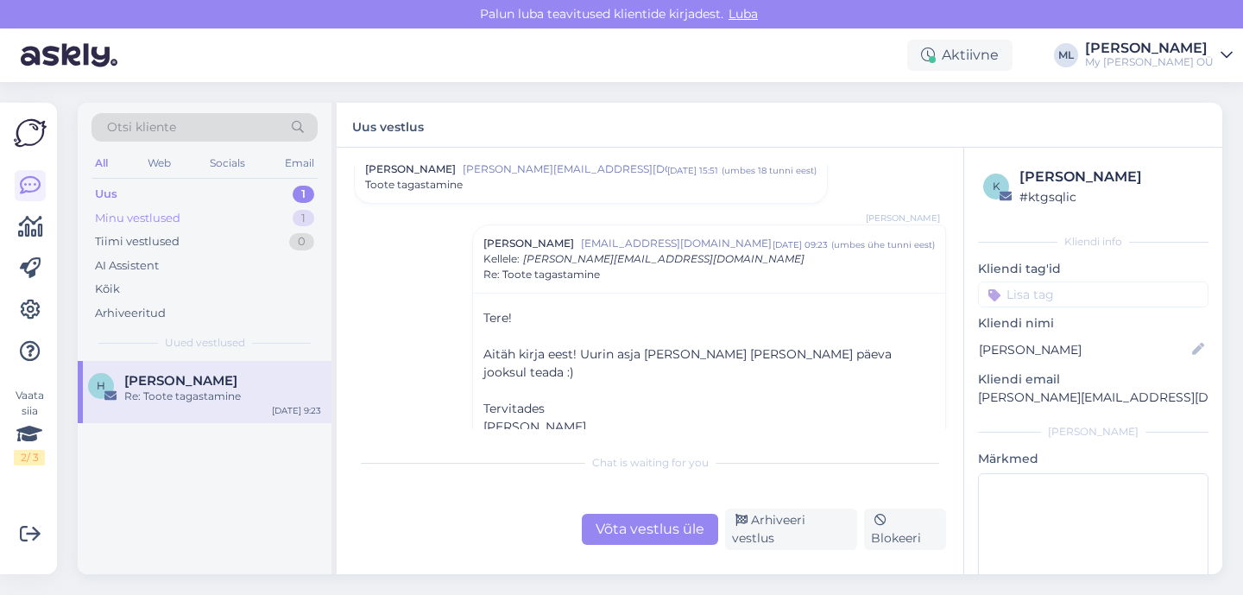
click at [248, 217] on div "Minu vestlused 1" at bounding box center [204, 218] width 226 height 24
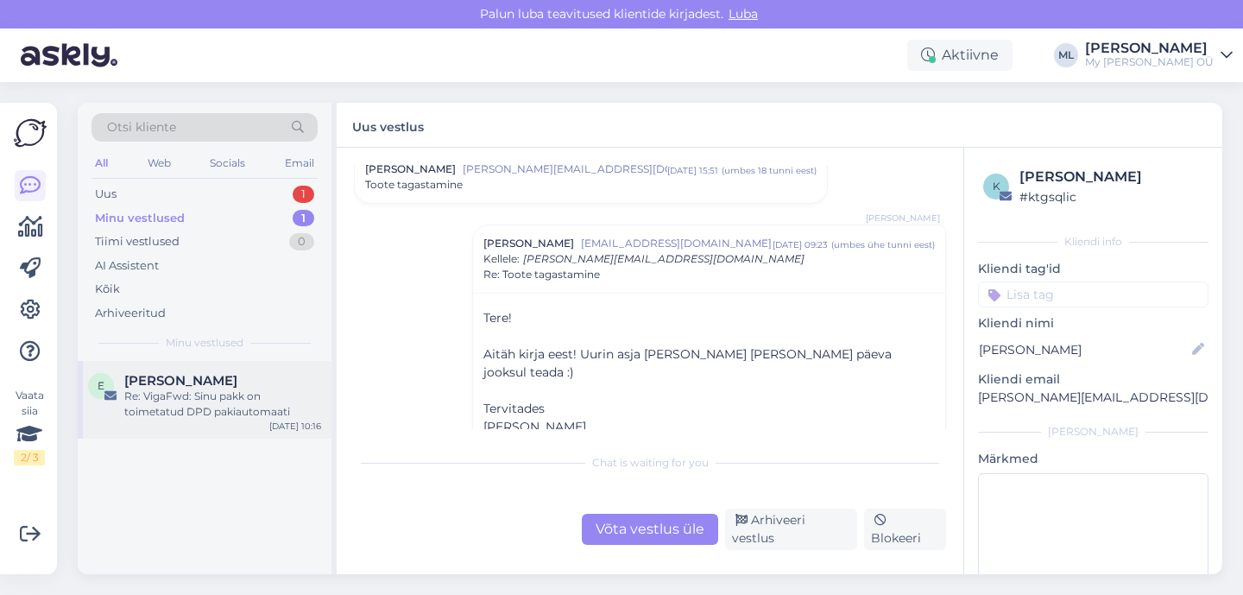
click at [221, 413] on div "Re: VigaFwd: Sinu pakk on toimetatud DPD pakiautomaati" at bounding box center [222, 403] width 197 height 31
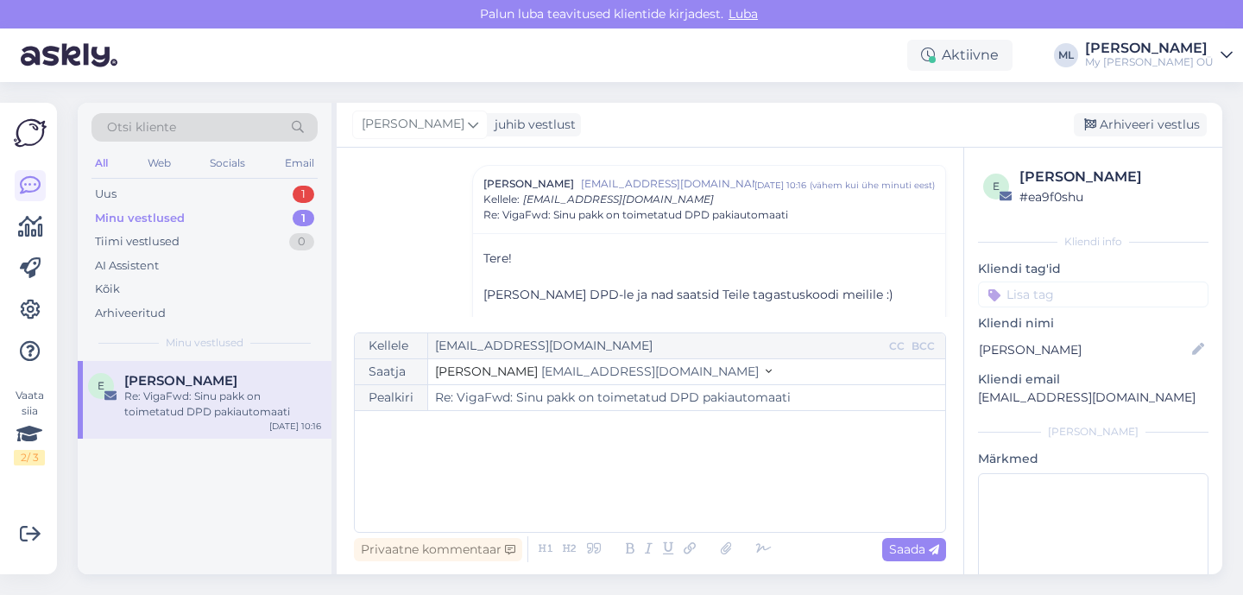
scroll to position [369, 0]
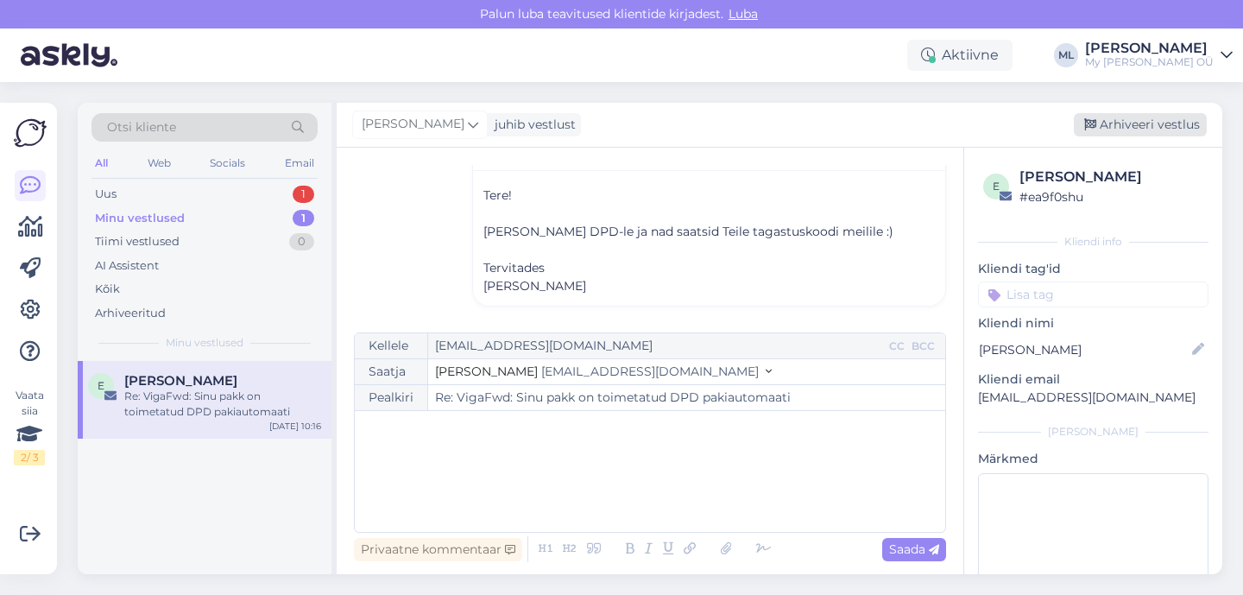
click at [1116, 124] on div "Arhiveeri vestlus" at bounding box center [1140, 124] width 133 height 23
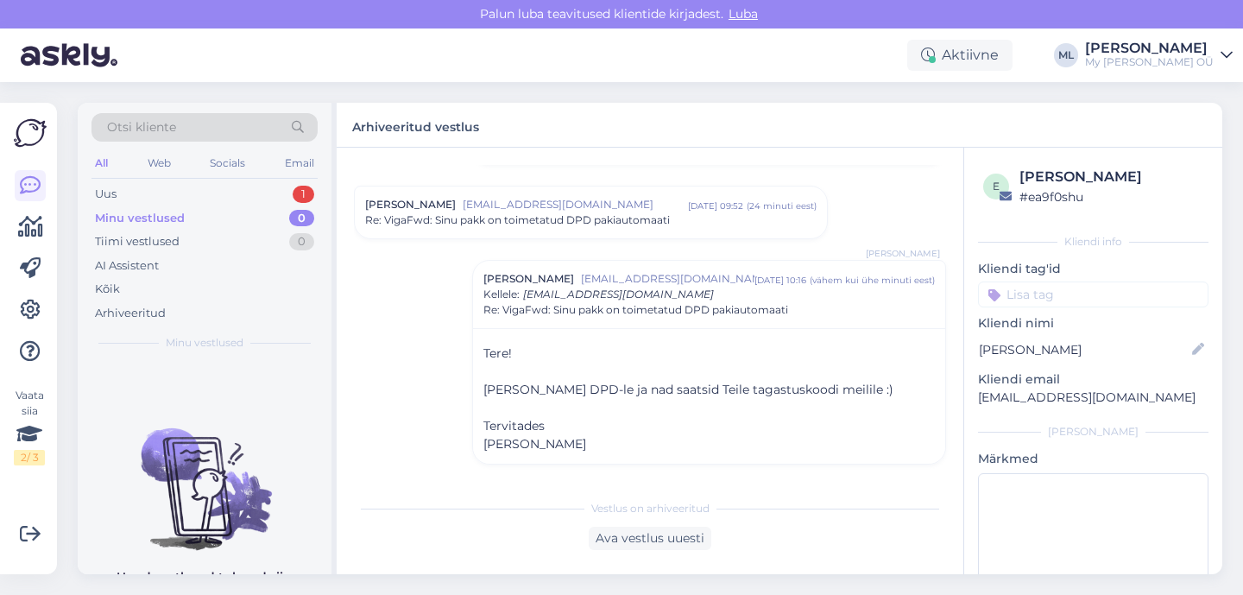
scroll to position [211, 0]
click at [169, 198] on div "Uus 1" at bounding box center [204, 194] width 226 height 24
